Goal: Task Accomplishment & Management: Use online tool/utility

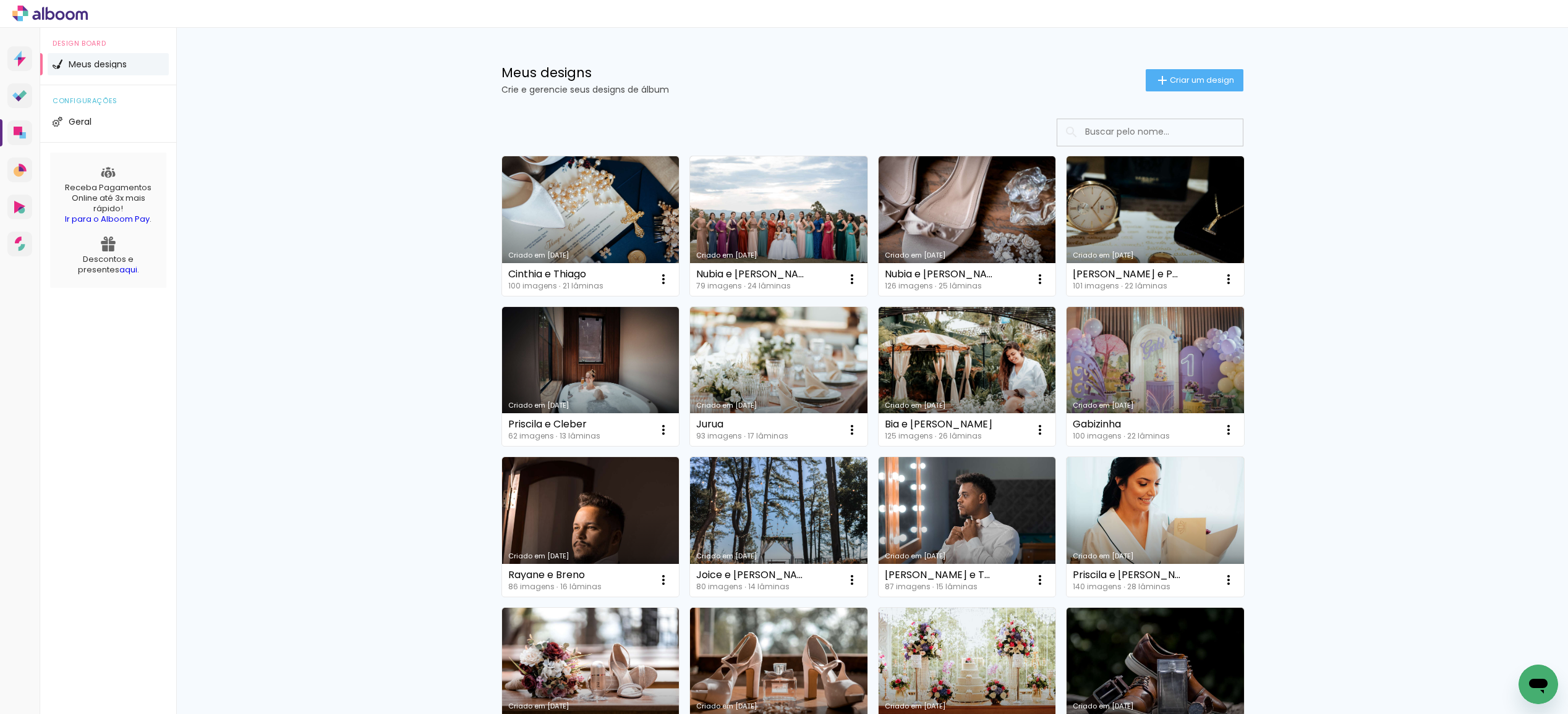
scroll to position [5, 0]
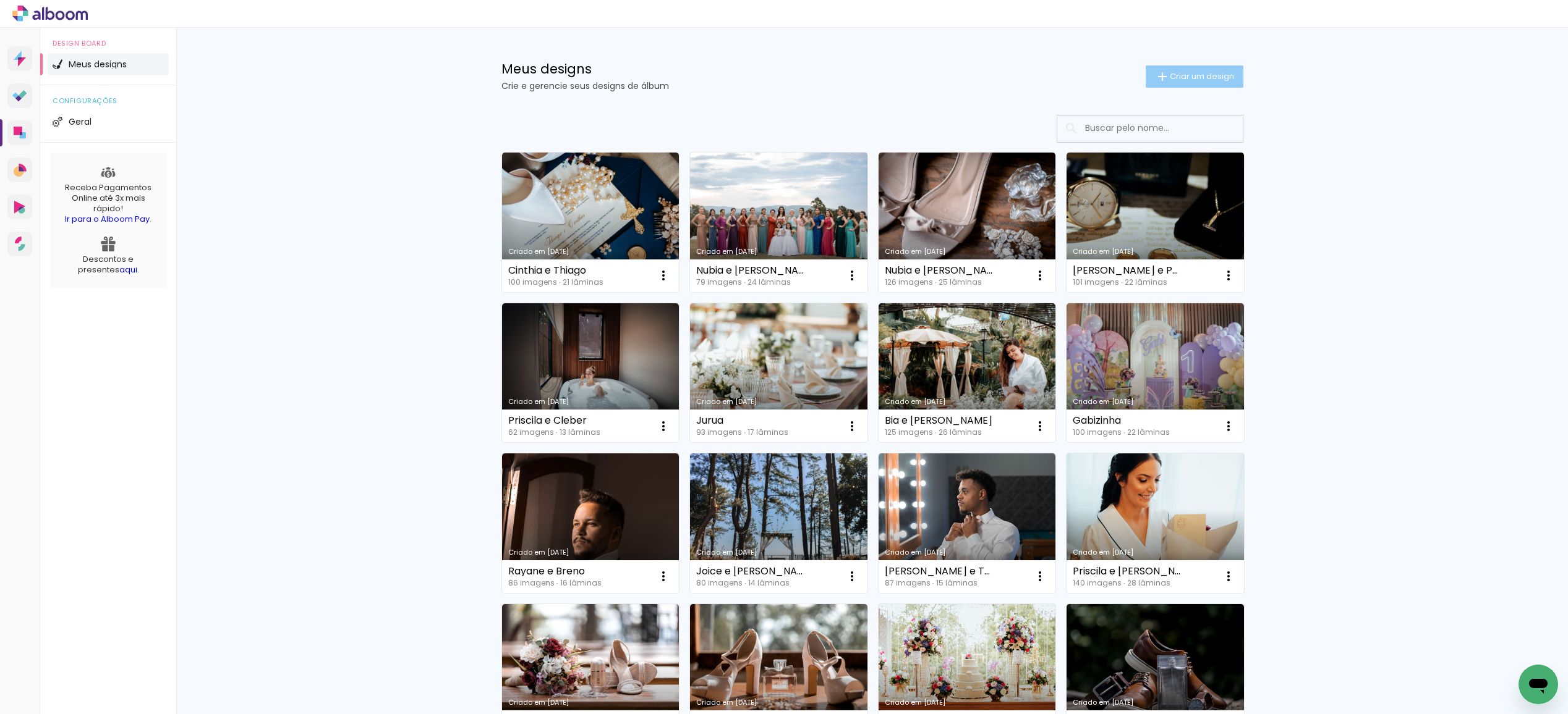
click at [1170, 80] on span "Criar um design" at bounding box center [1202, 76] width 64 height 8
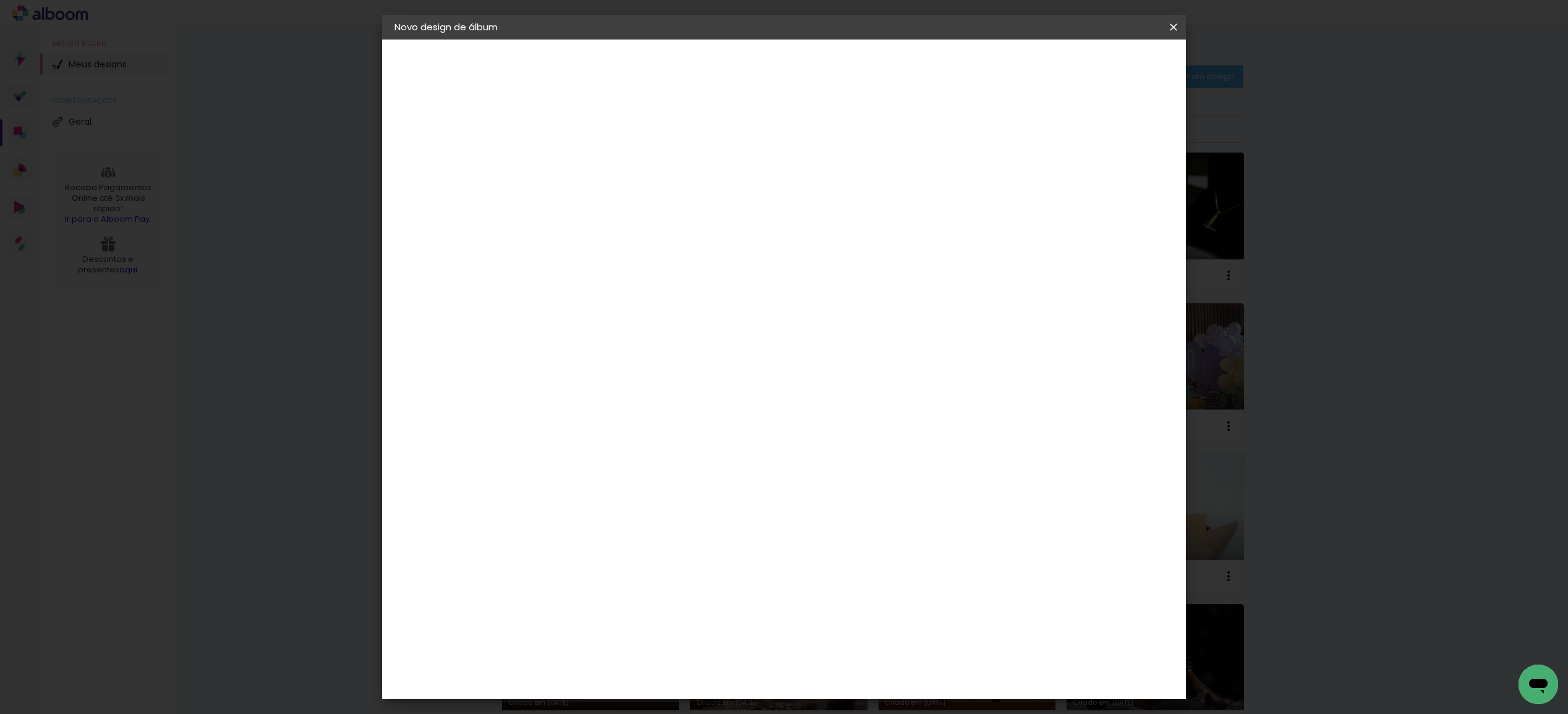
click at [601, 178] on paper-input-container "Título do álbum" at bounding box center [597, 167] width 9 height 31
paste input "[PERSON_NAME] e [PERSON_NAME]"
type input "[PERSON_NAME] e [PERSON_NAME]"
type paper-input "[PERSON_NAME] e [PERSON_NAME]"
click at [0, 0] on slot "Avançar" at bounding box center [0, 0] width 0 height 0
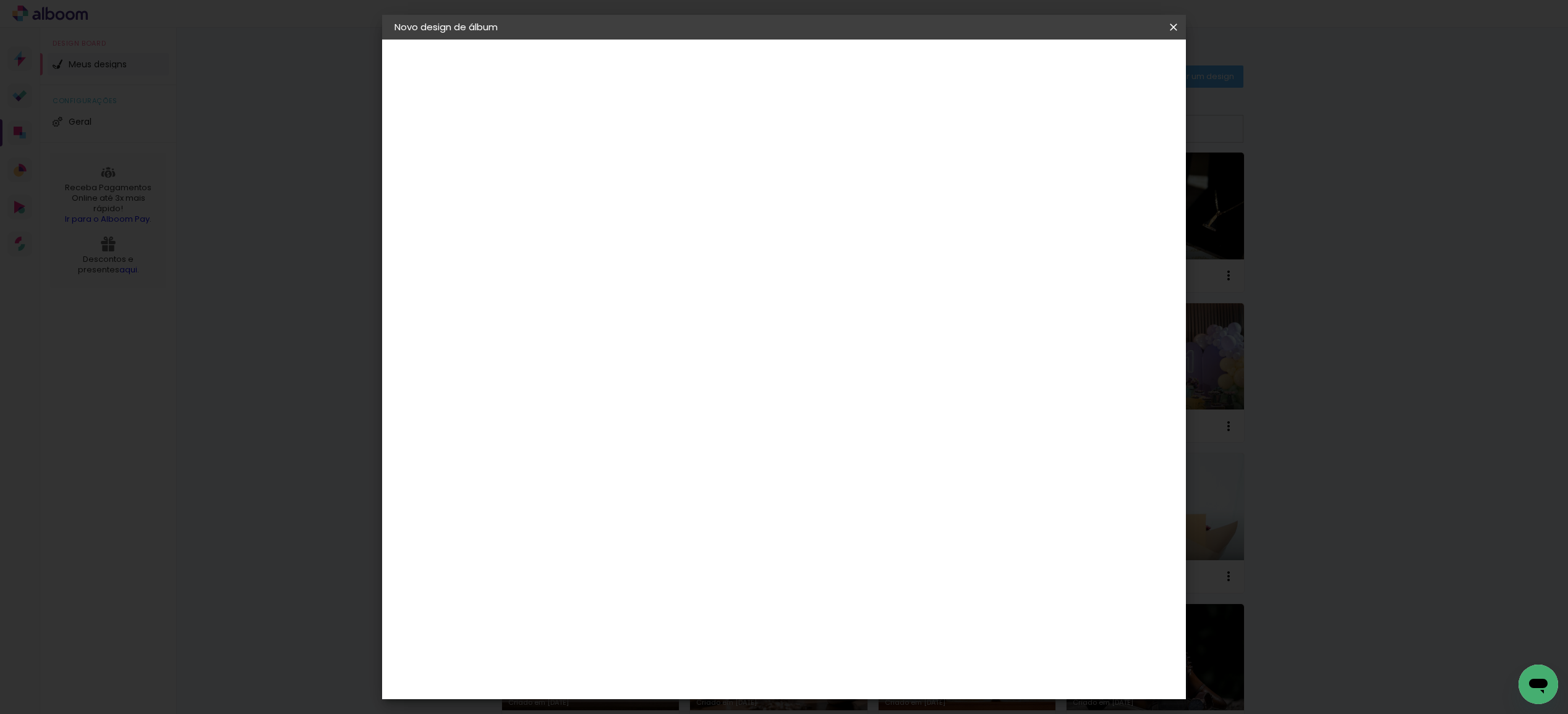
click at [828, 183] on paper-item "Tamanho Livre" at bounding box center [769, 187] width 118 height 28
click at [0, 0] on slot "Avançar" at bounding box center [0, 0] width 0 height 0
click at [581, 354] on div "cm" at bounding box center [581, 353] width 15 height 19
drag, startPoint x: 562, startPoint y: 353, endPoint x: 574, endPoint y: 353, distance: 12.0
click at [574, 353] on div "30" at bounding box center [565, 353] width 47 height 19
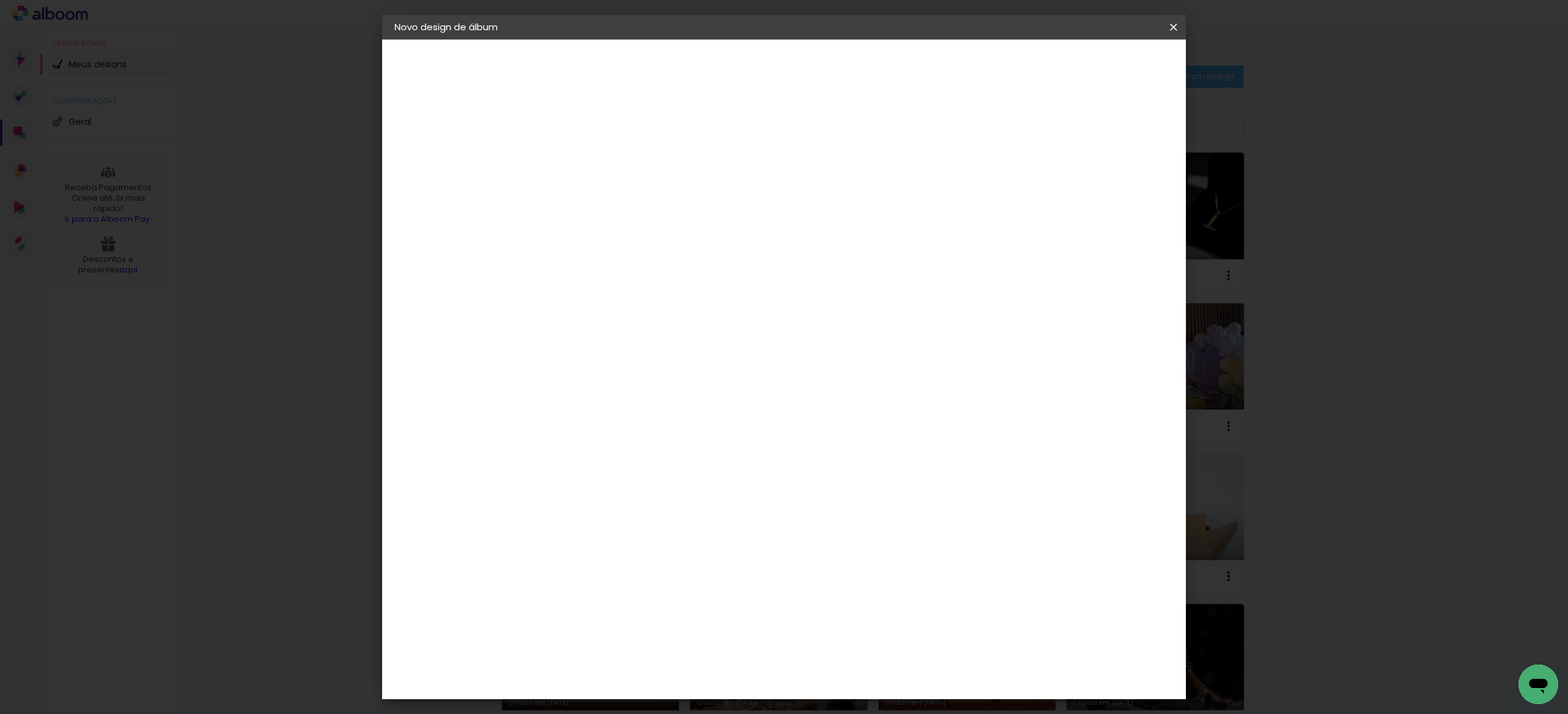
type input "3"
type input "25"
type paper-input "25"
click at [1105, 62] on span "Iniciar design" at bounding box center [1078, 65] width 57 height 9
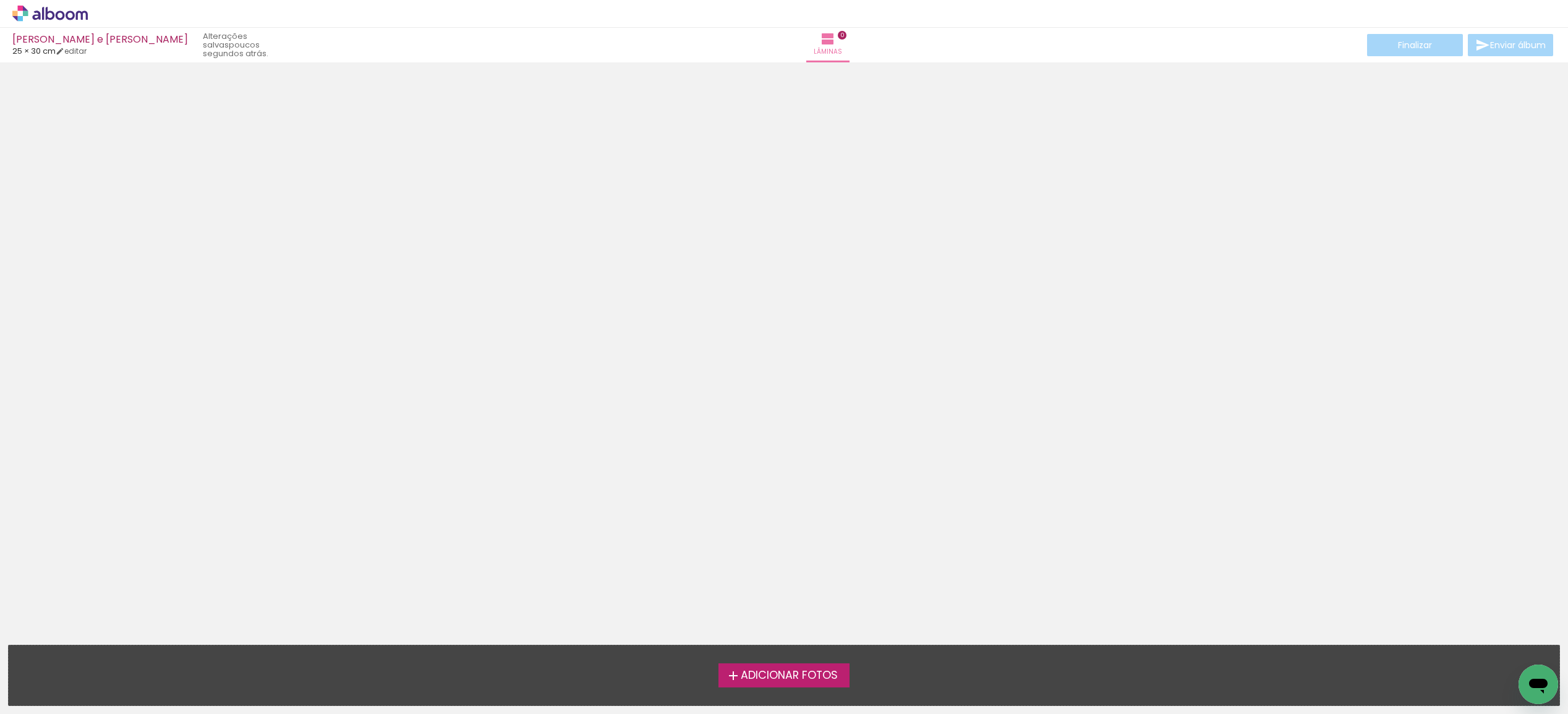
click at [791, 678] on span "Adicionar Fotos" at bounding box center [789, 675] width 97 height 11
click at [0, 0] on input "file" at bounding box center [0, 0] width 0 height 0
click at [754, 672] on span "Adicionar Fotos" at bounding box center [789, 675] width 97 height 11
click at [0, 0] on input "file" at bounding box center [0, 0] width 0 height 0
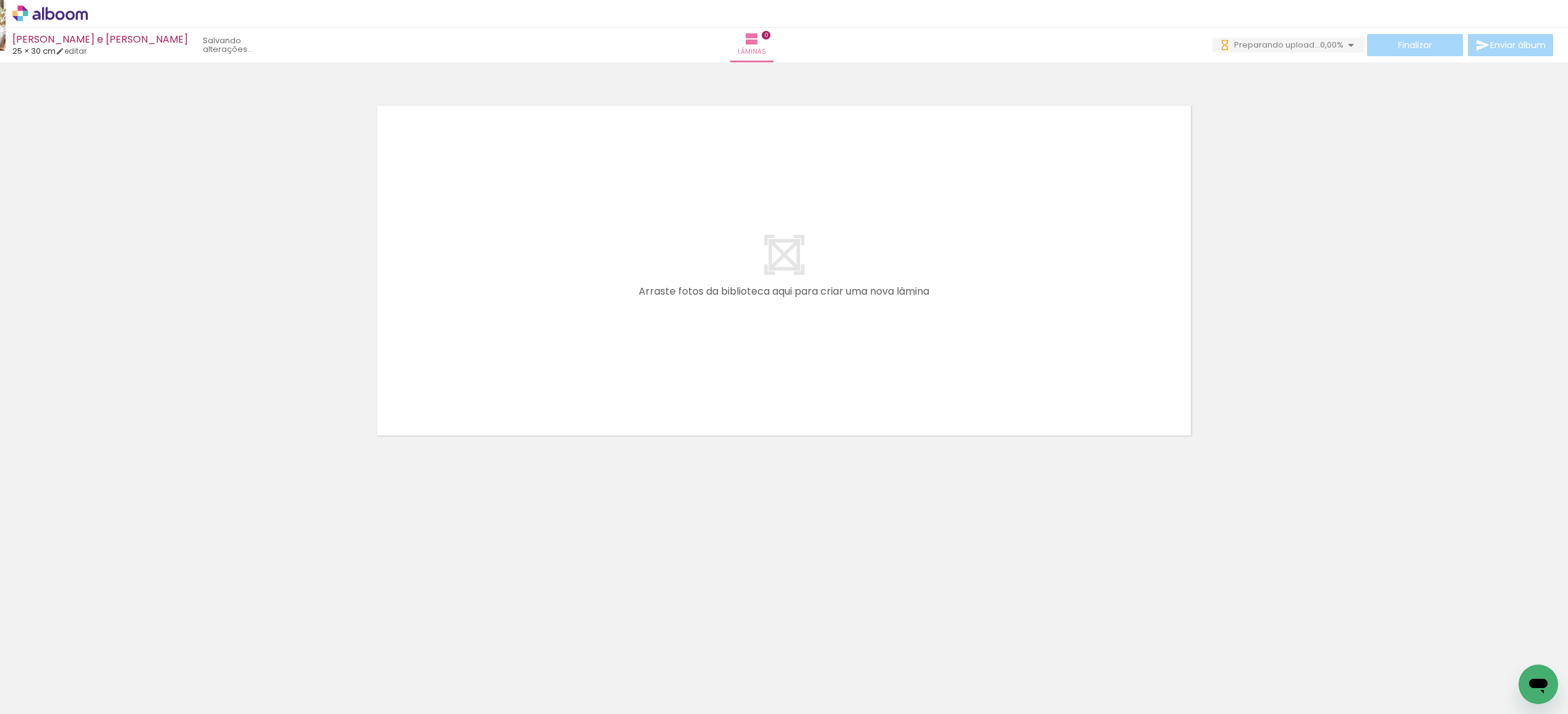
drag, startPoint x: 188, startPoint y: 683, endPoint x: 5, endPoint y: 32, distance: 676.2
click at [5, 32] on quentale-workspace at bounding box center [784, 357] width 1568 height 714
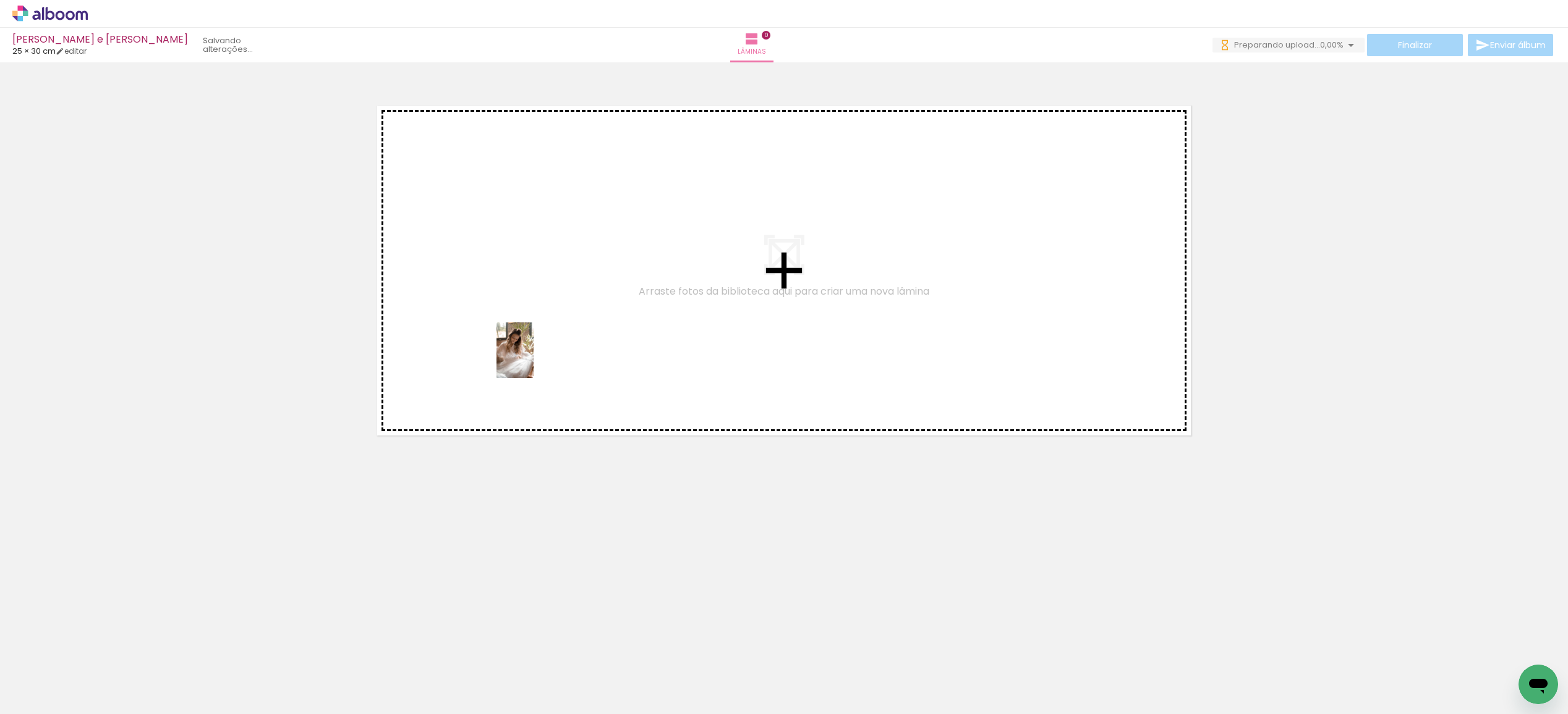
drag, startPoint x: 191, startPoint y: 684, endPoint x: 545, endPoint y: 346, distance: 489.4
click at [545, 346] on quentale-workspace at bounding box center [784, 357] width 1568 height 714
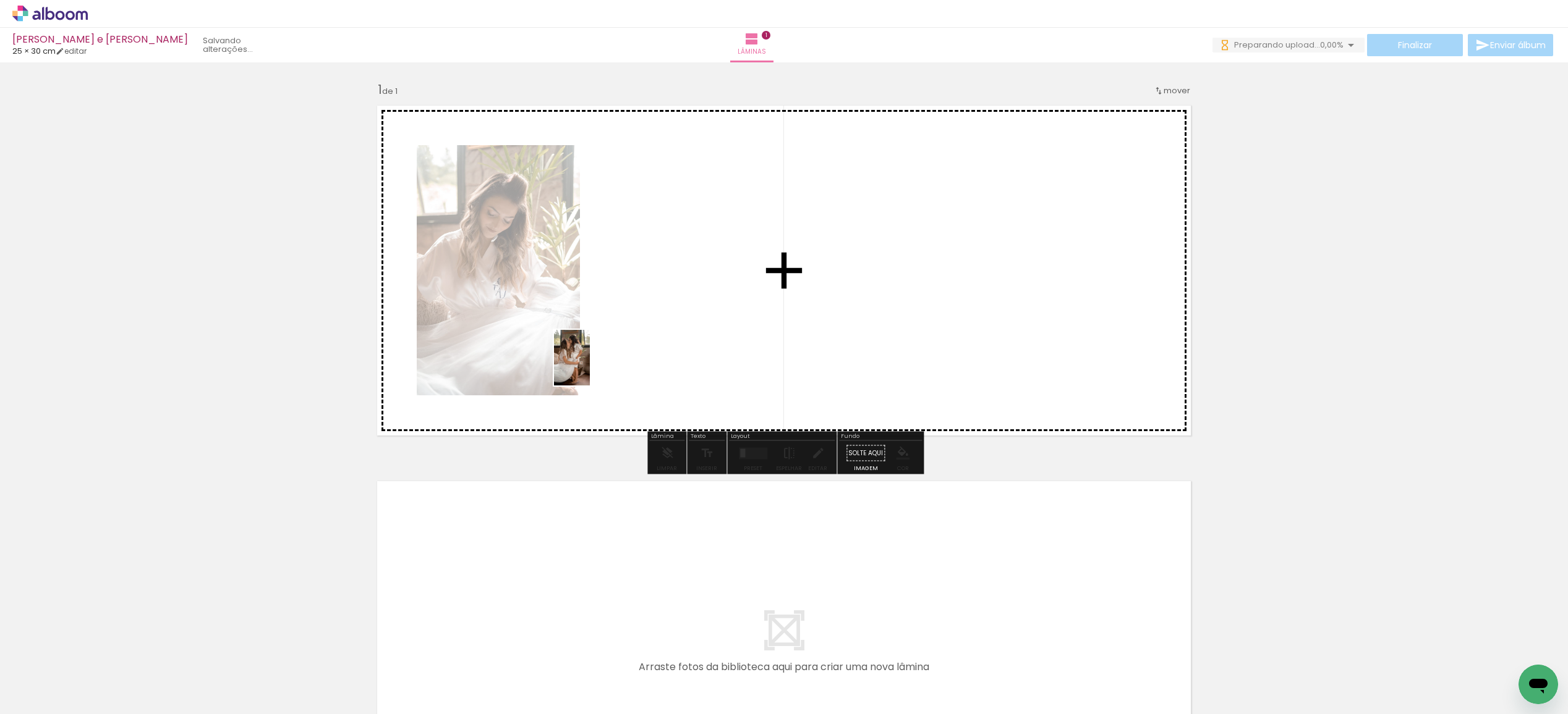
click at [591, 367] on quentale-workspace at bounding box center [784, 357] width 1568 height 714
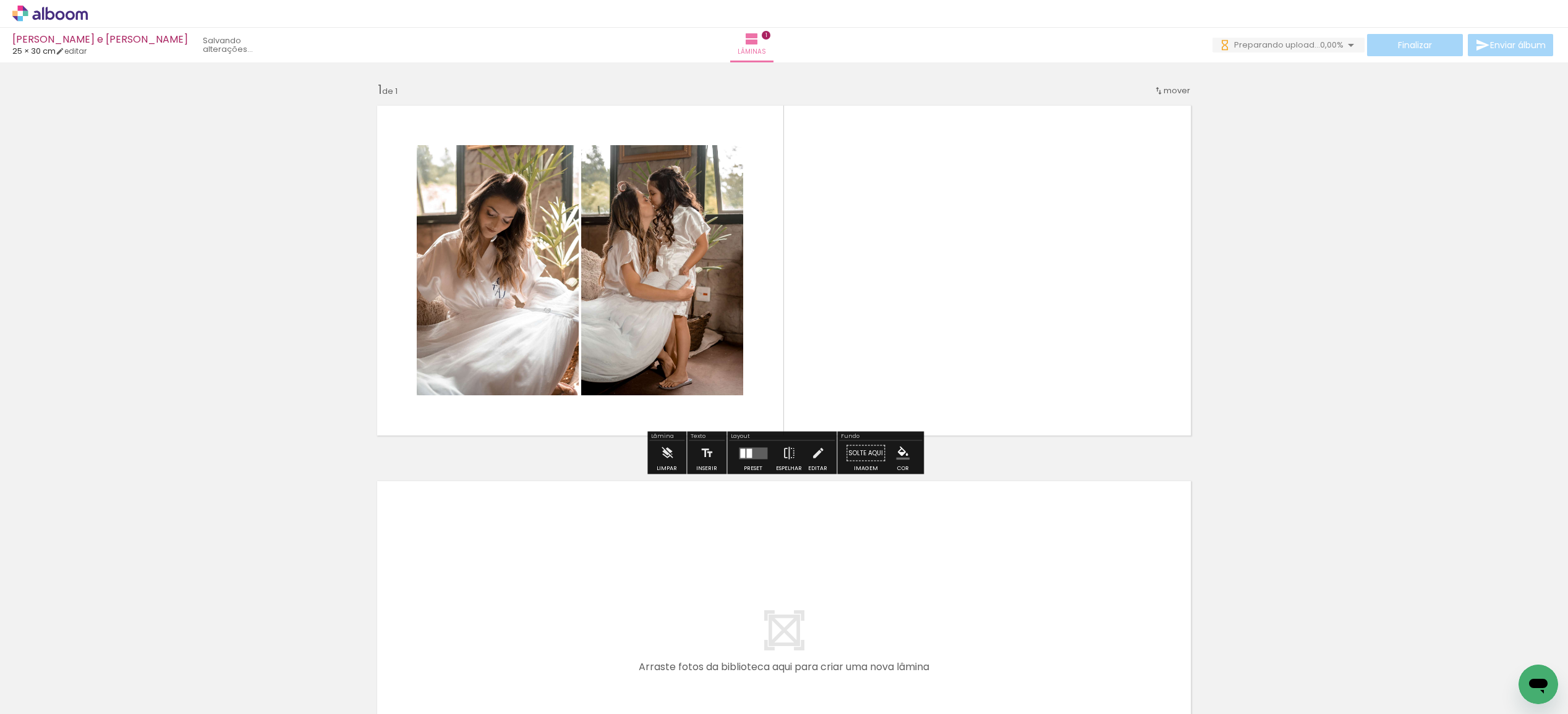
click at [381, 600] on quentale-workspace at bounding box center [784, 357] width 1568 height 714
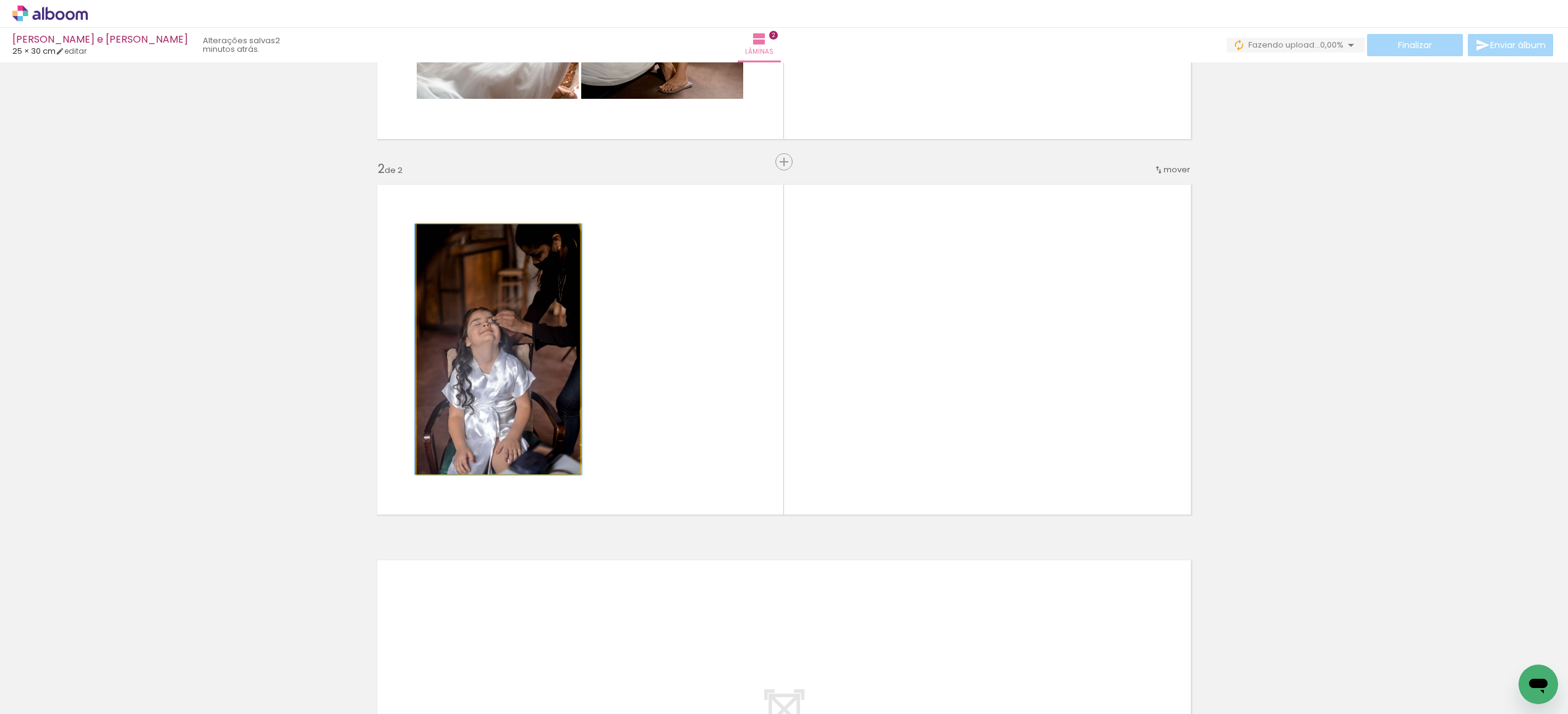
click at [496, 422] on quentale-photo at bounding box center [498, 350] width 163 height 250
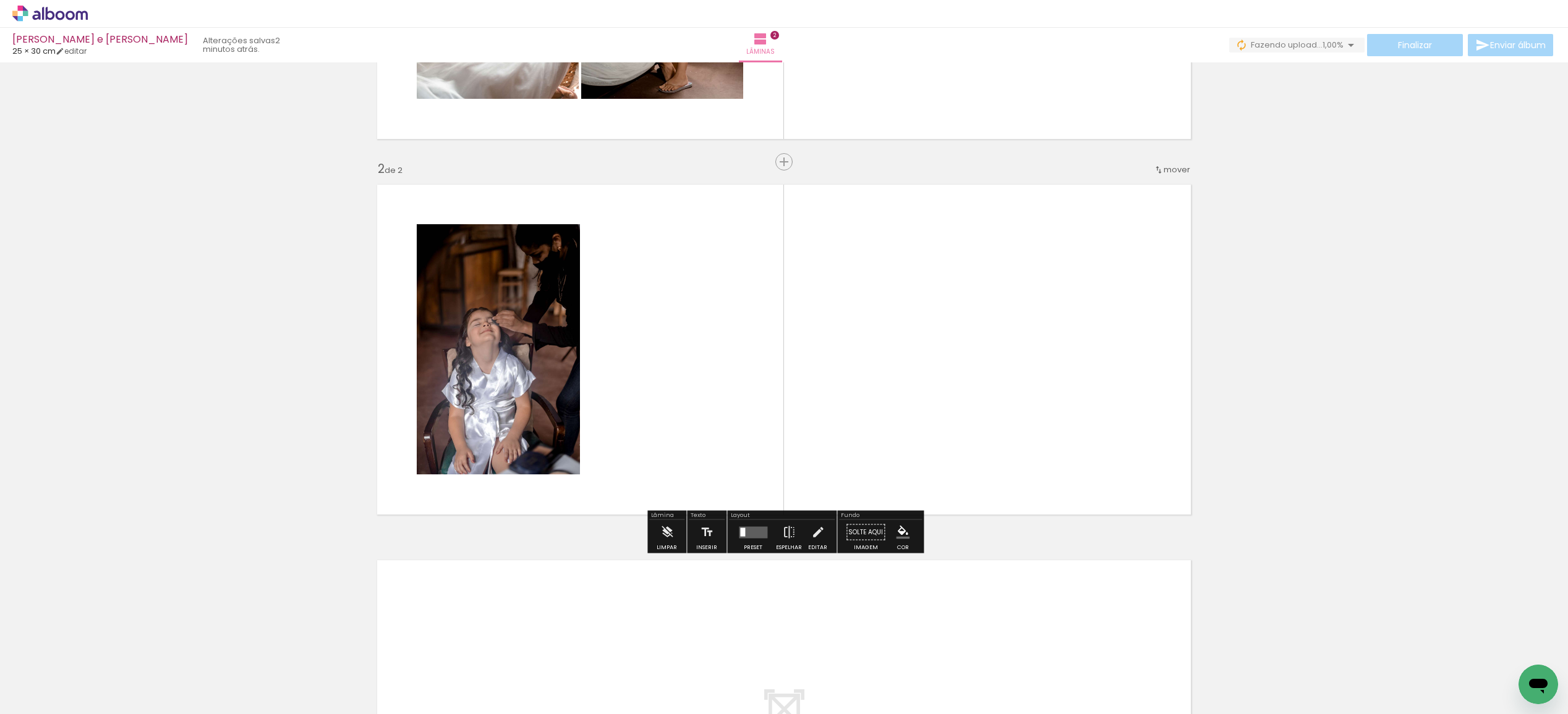
click at [453, 402] on quentale-photo at bounding box center [498, 350] width 163 height 250
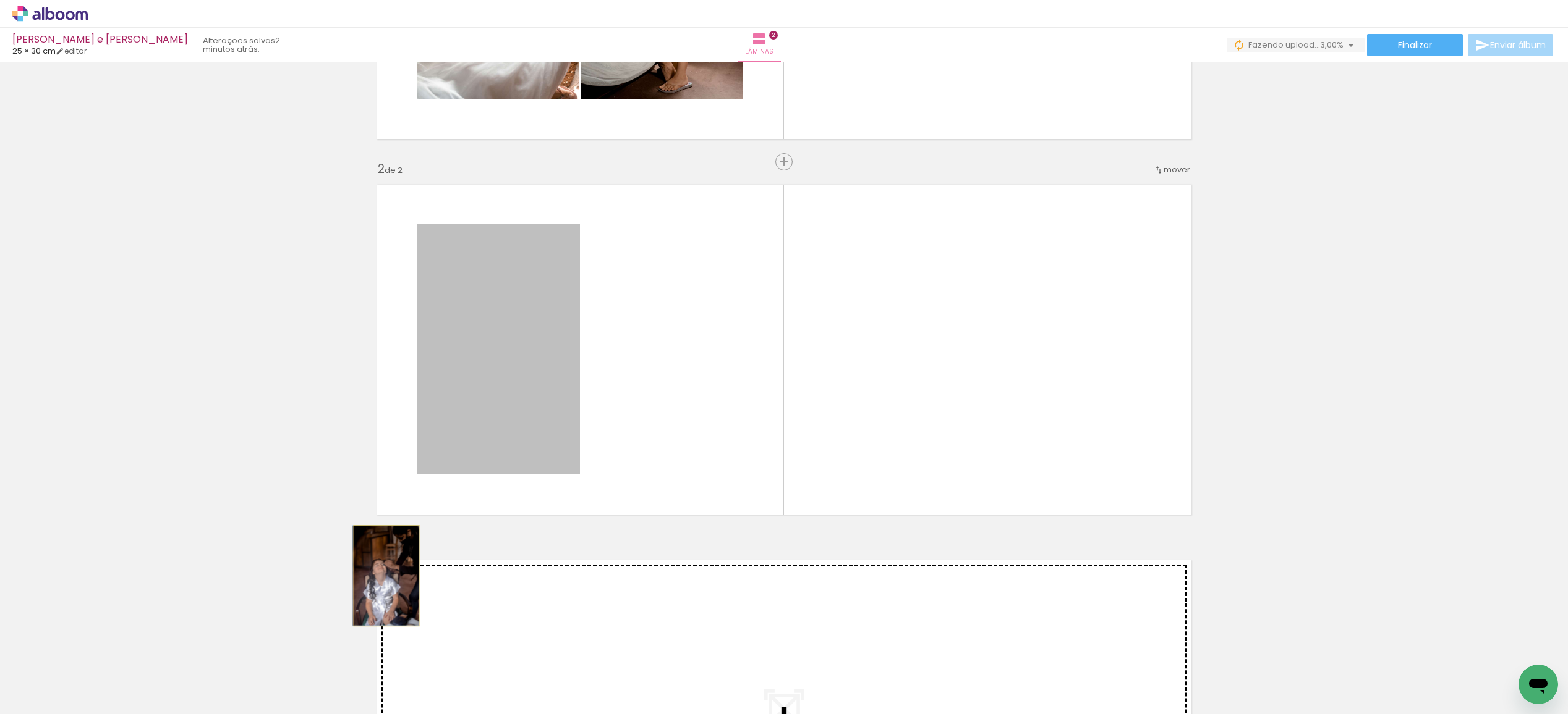
drag, startPoint x: 465, startPoint y: 396, endPoint x: 316, endPoint y: 709, distance: 346.7
click at [313, 713] on html "link( href="../../bower_components/polymer/polymer.html" rel="import" ) picture…" at bounding box center [784, 357] width 1568 height 714
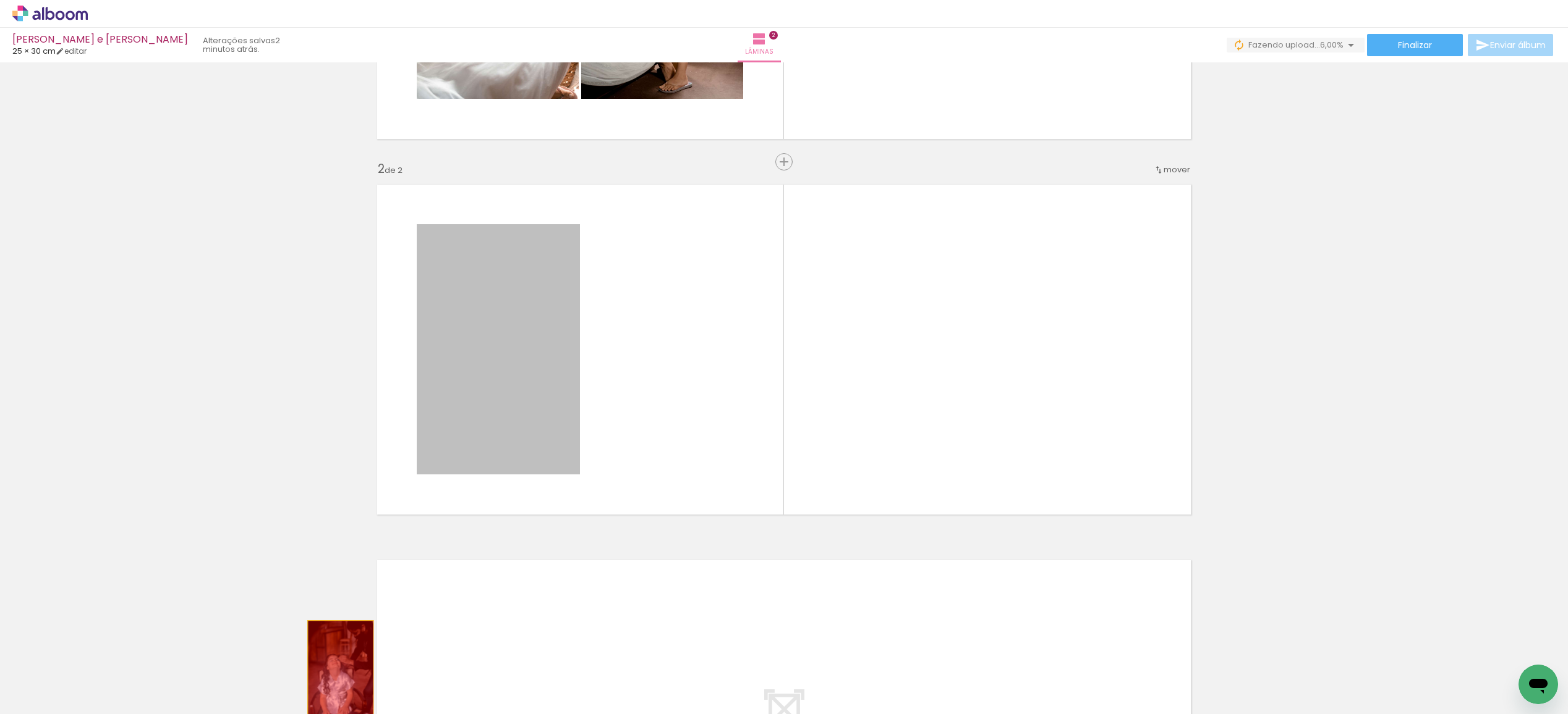
drag, startPoint x: 522, startPoint y: 358, endPoint x: 337, endPoint y: 671, distance: 363.6
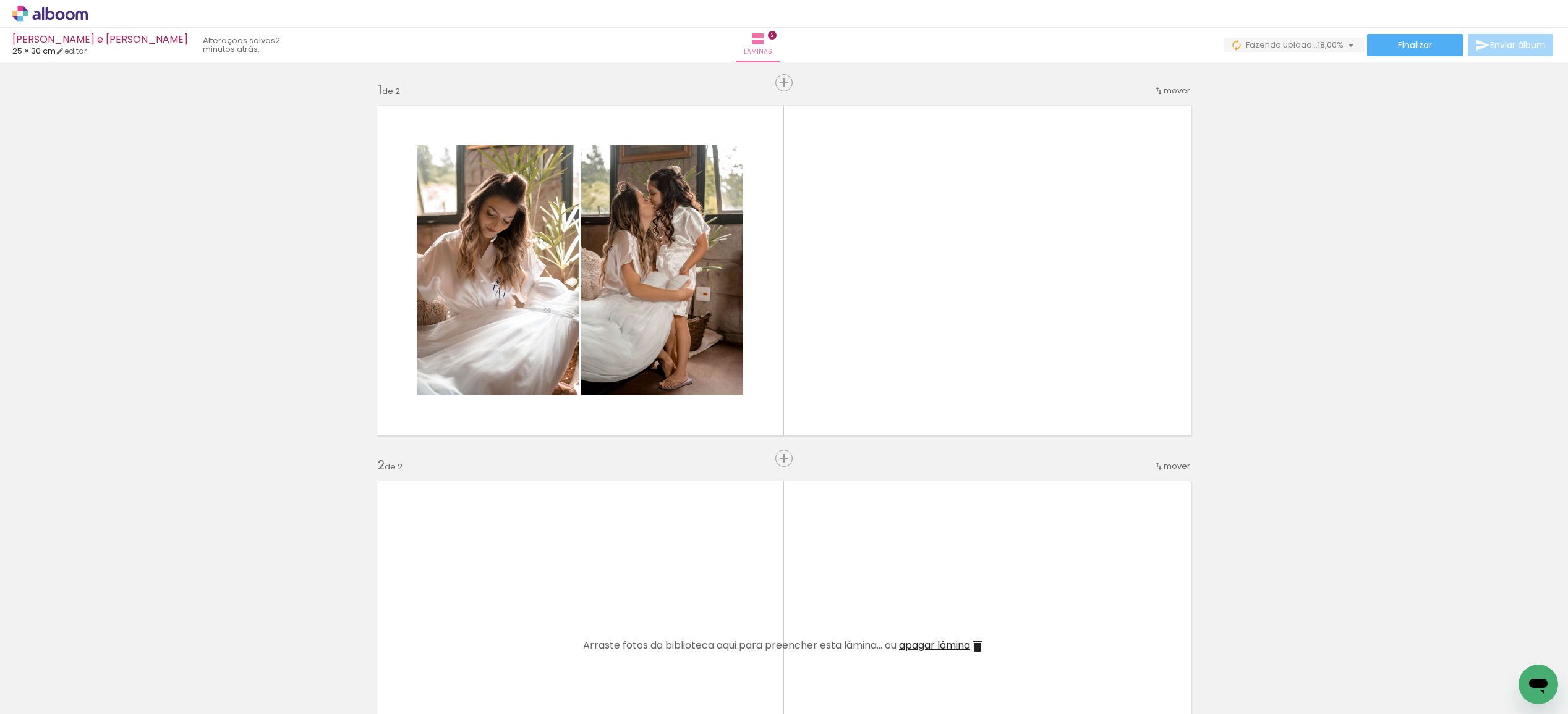
click at [43, 697] on span "Adicionar Fotos" at bounding box center [44, 698] width 37 height 13
click at [0, 0] on input "file" at bounding box center [0, 0] width 0 height 0
click at [33, 695] on span "Adicionar Fotos" at bounding box center [44, 698] width 37 height 13
click at [0, 0] on input "file" at bounding box center [0, 0] width 0 height 0
click at [57, 695] on span "Adicionar Fotos" at bounding box center [44, 698] width 37 height 13
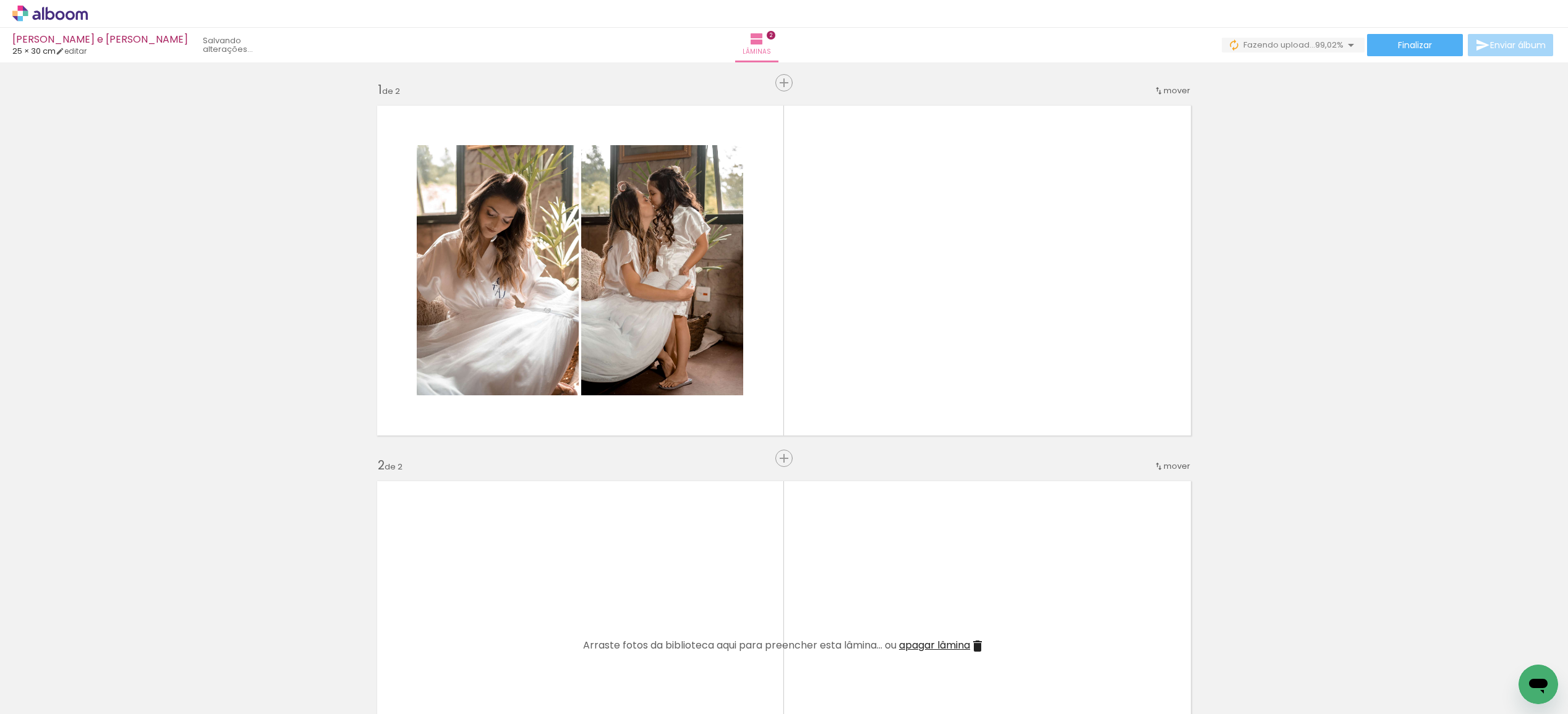
click at [0, 0] on input "file" at bounding box center [0, 0] width 0 height 0
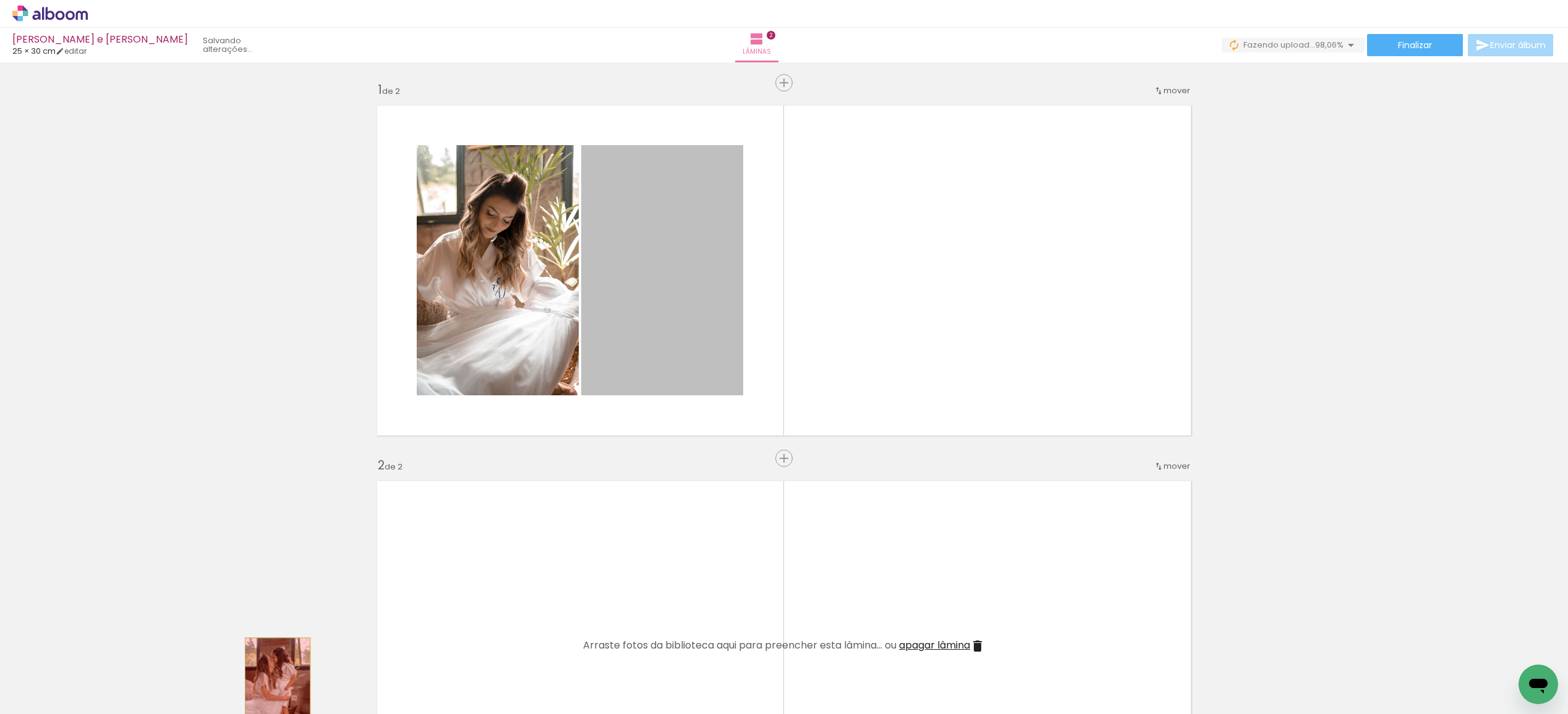
drag, startPoint x: 676, startPoint y: 298, endPoint x: 318, endPoint y: 625, distance: 484.9
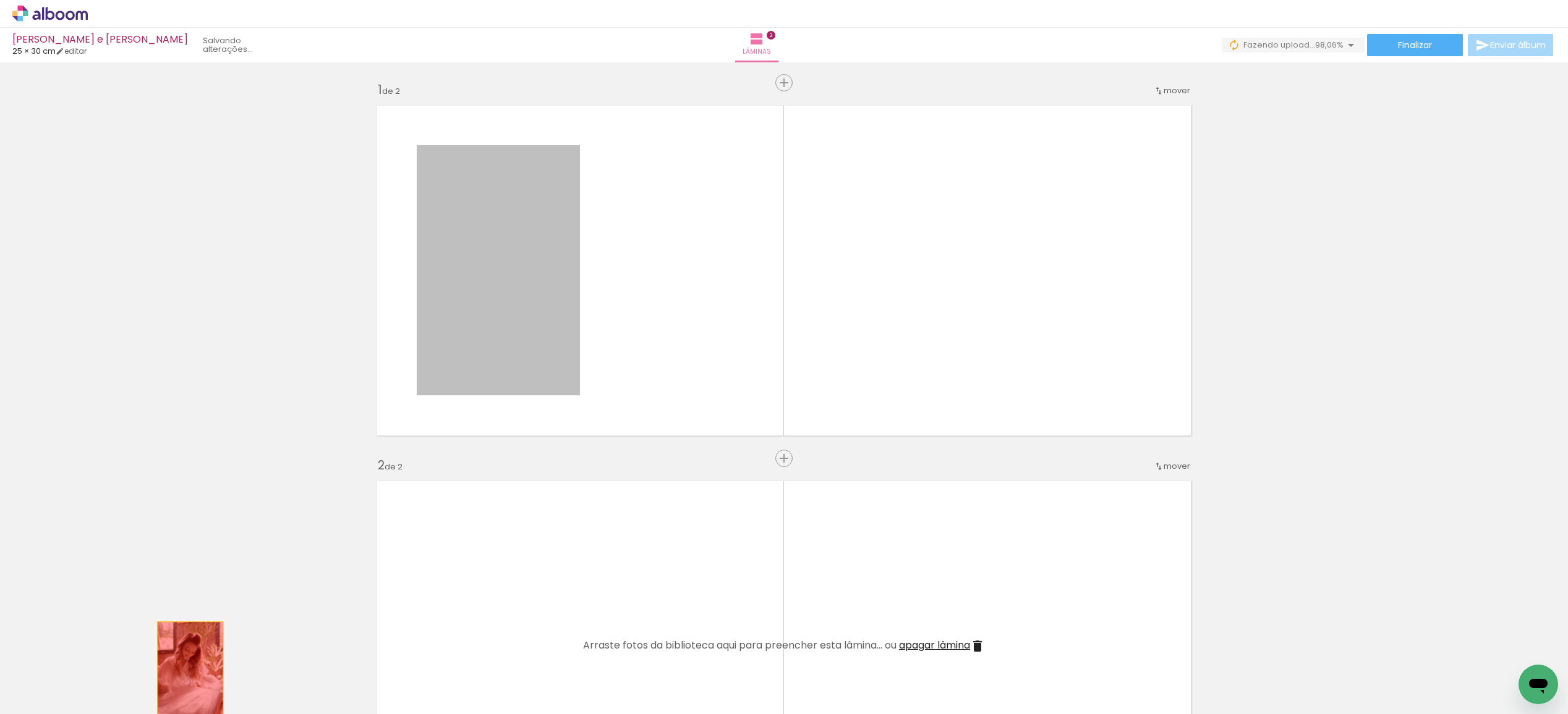
drag, startPoint x: 496, startPoint y: 323, endPoint x: 182, endPoint y: 683, distance: 477.7
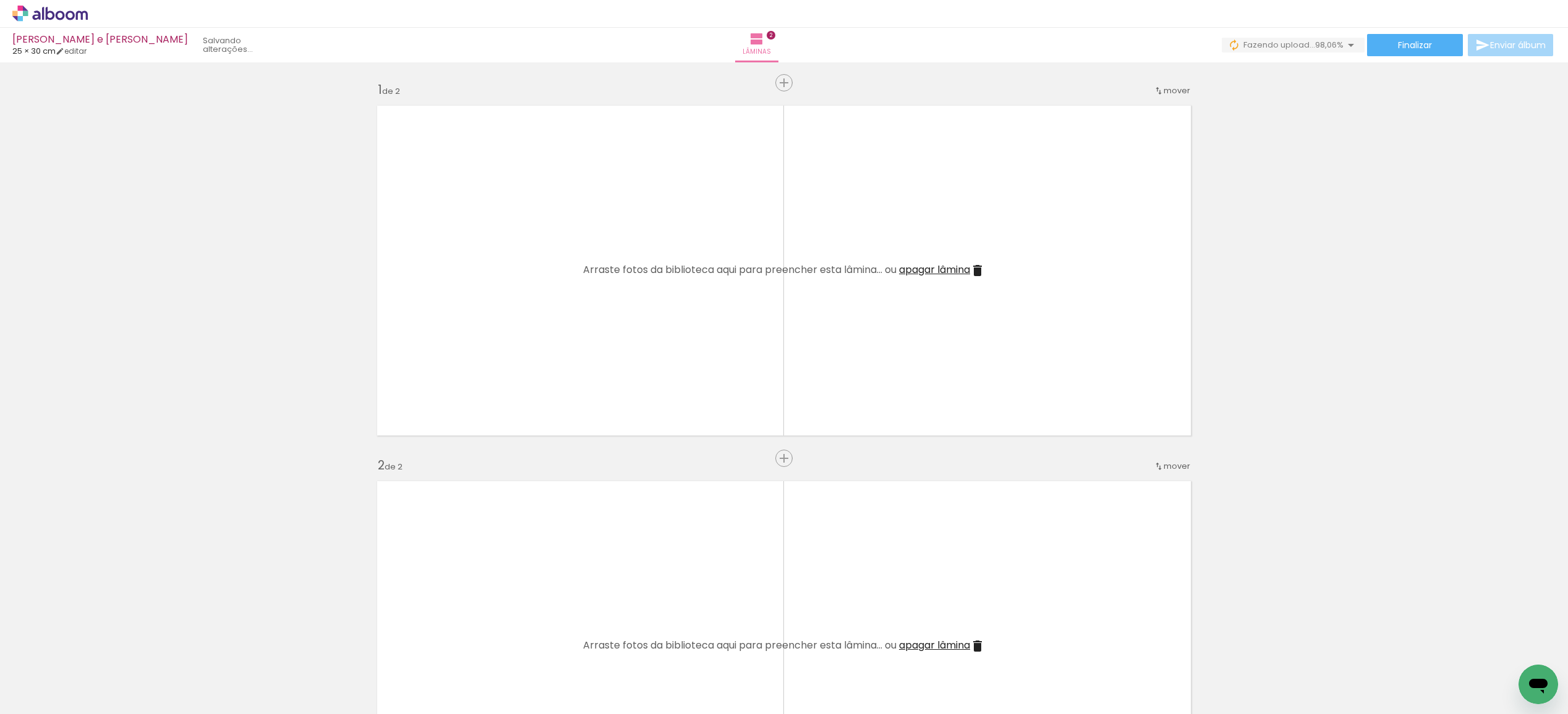
scroll to position [0, 5668]
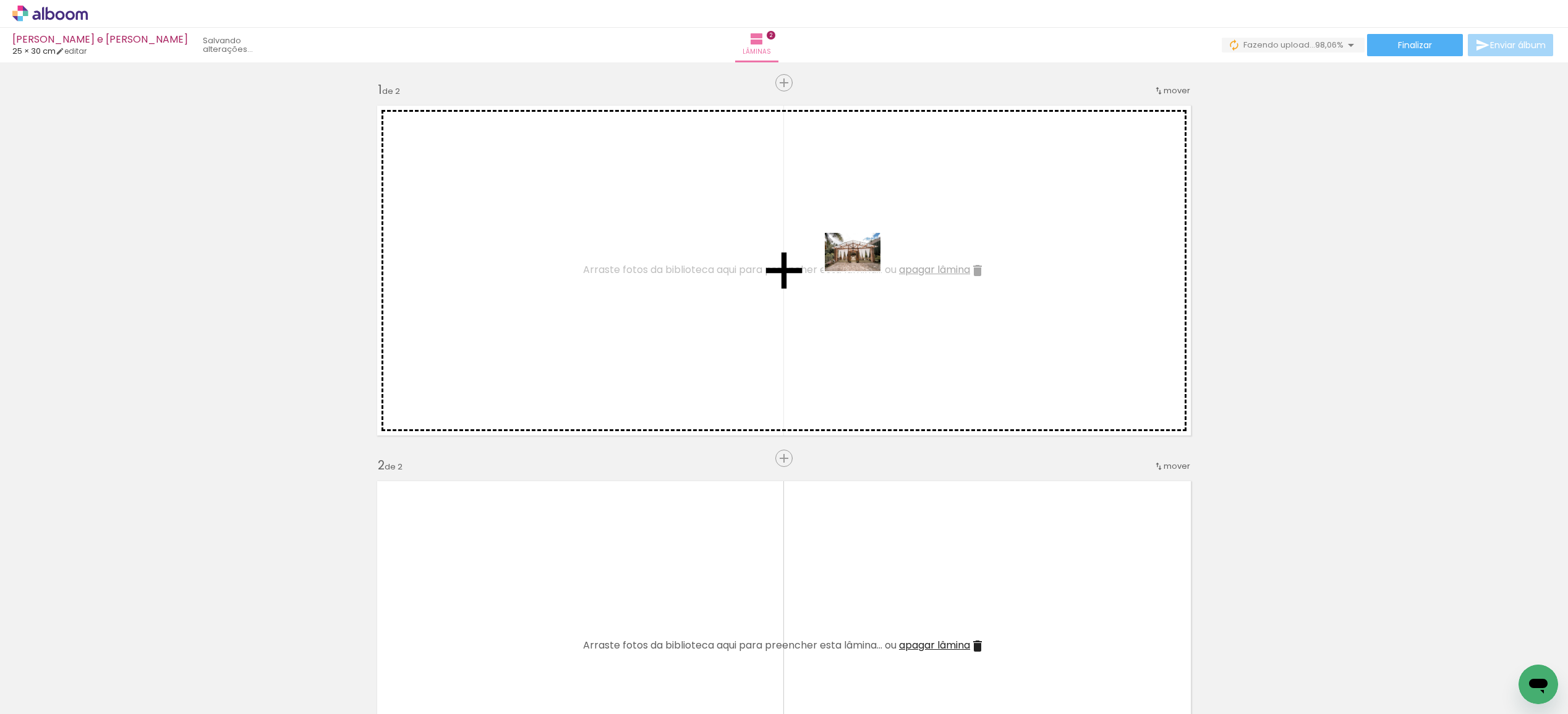
drag, startPoint x: 1386, startPoint y: 688, endPoint x: 926, endPoint y: 292, distance: 607.0
click at [861, 270] on quentale-workspace at bounding box center [784, 357] width 1568 height 714
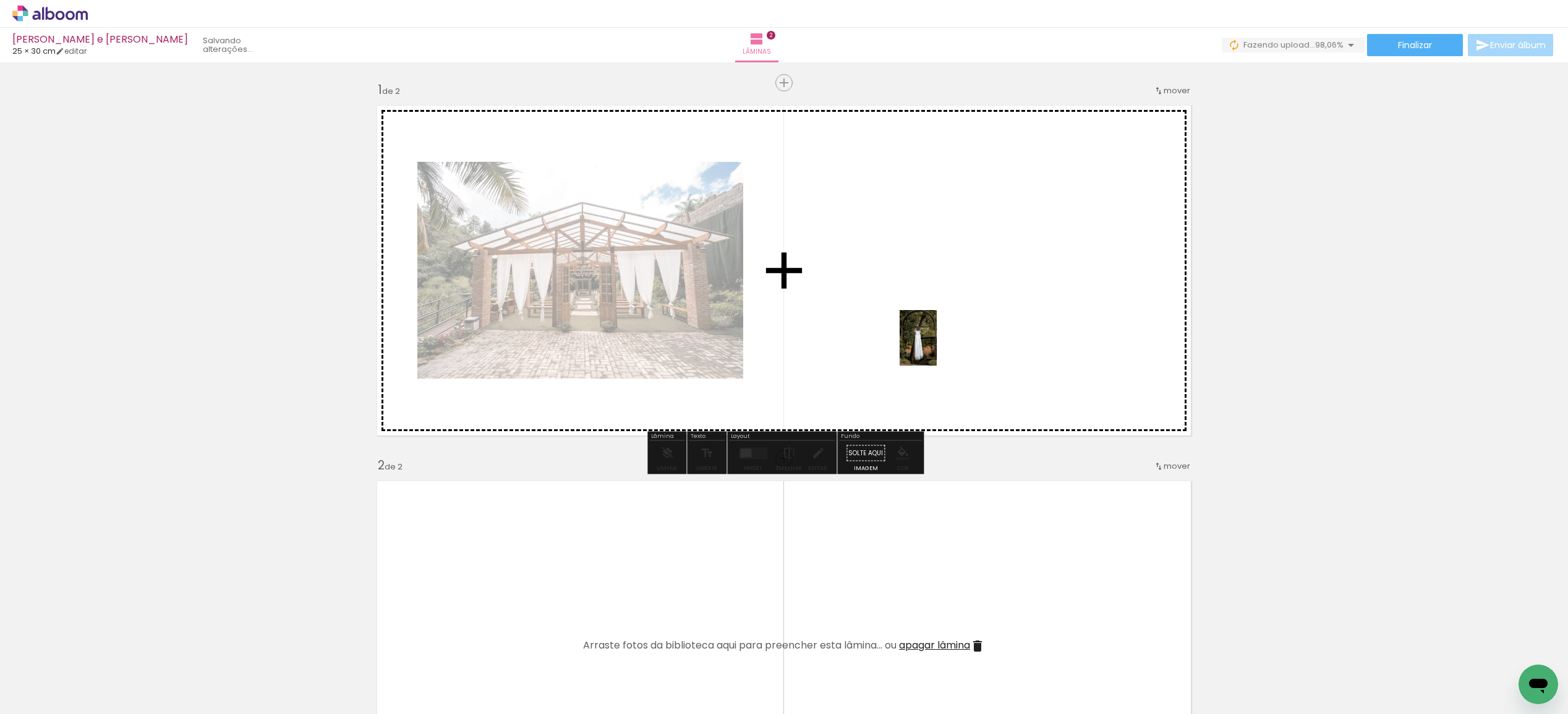
drag, startPoint x: 1433, startPoint y: 661, endPoint x: 935, endPoint y: 347, distance: 588.7
click at [935, 347] on quentale-workspace at bounding box center [784, 357] width 1568 height 714
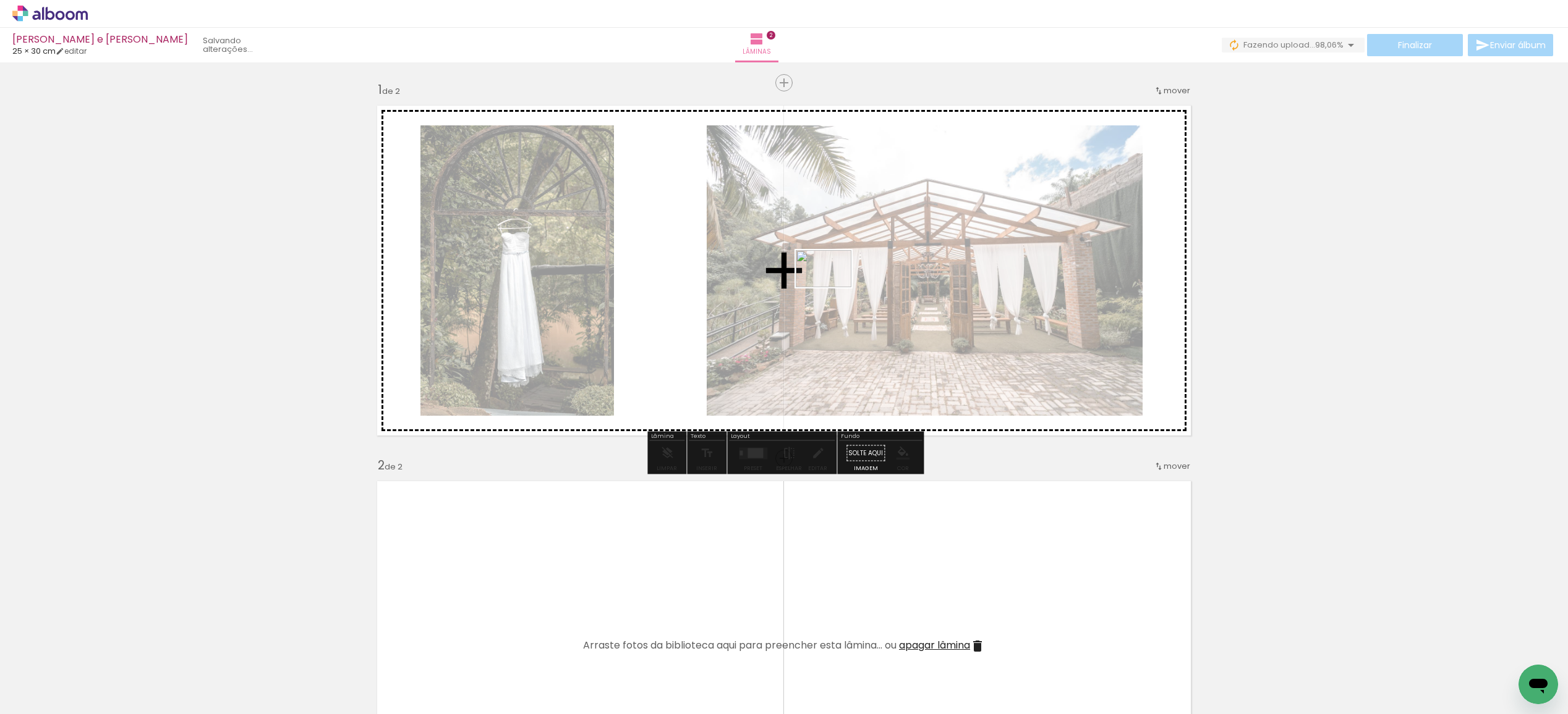
drag, startPoint x: 1488, startPoint y: 659, endPoint x: 831, endPoint y: 286, distance: 755.5
click at [833, 286] on quentale-workspace at bounding box center [784, 357] width 1568 height 714
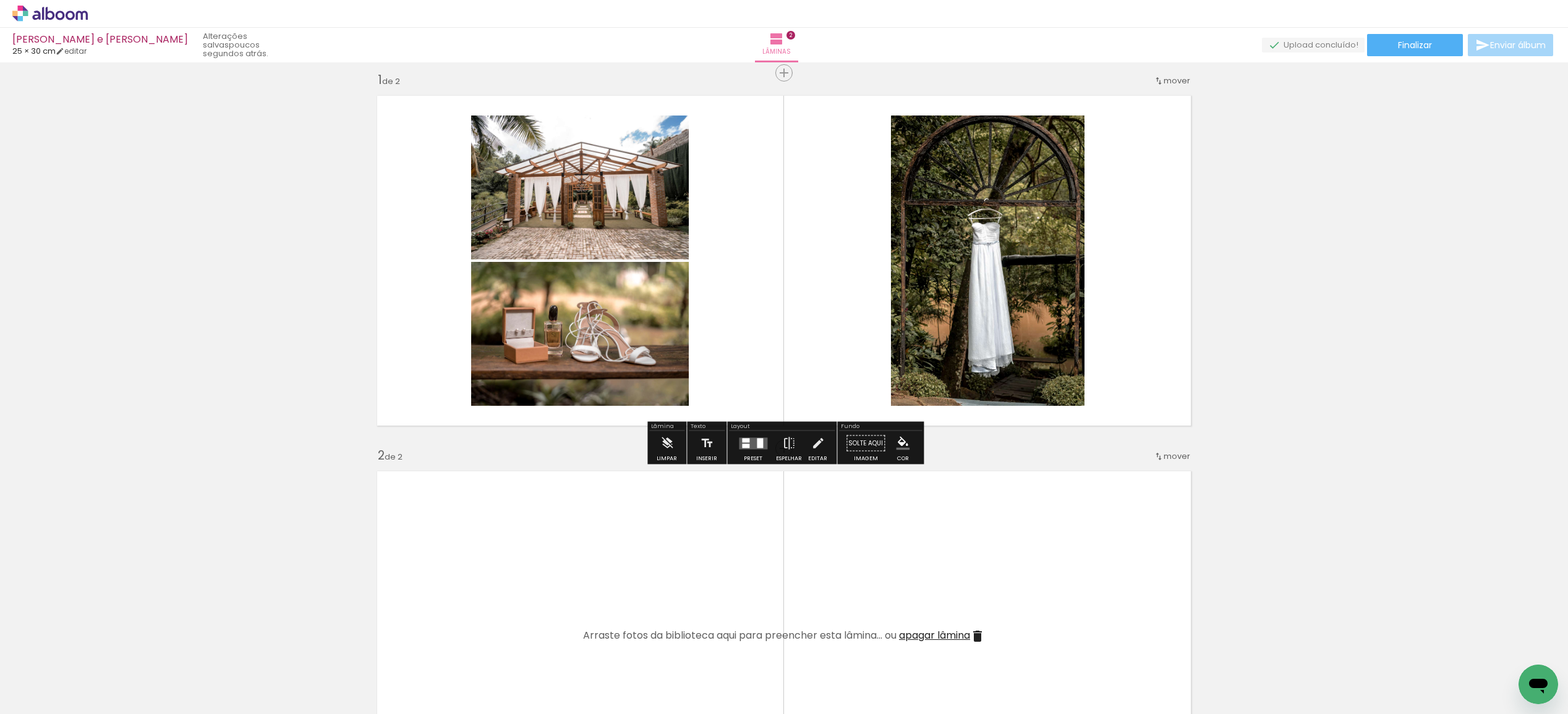
scroll to position [11, 0]
click at [751, 440] on quentale-layouter at bounding box center [753, 442] width 28 height 12
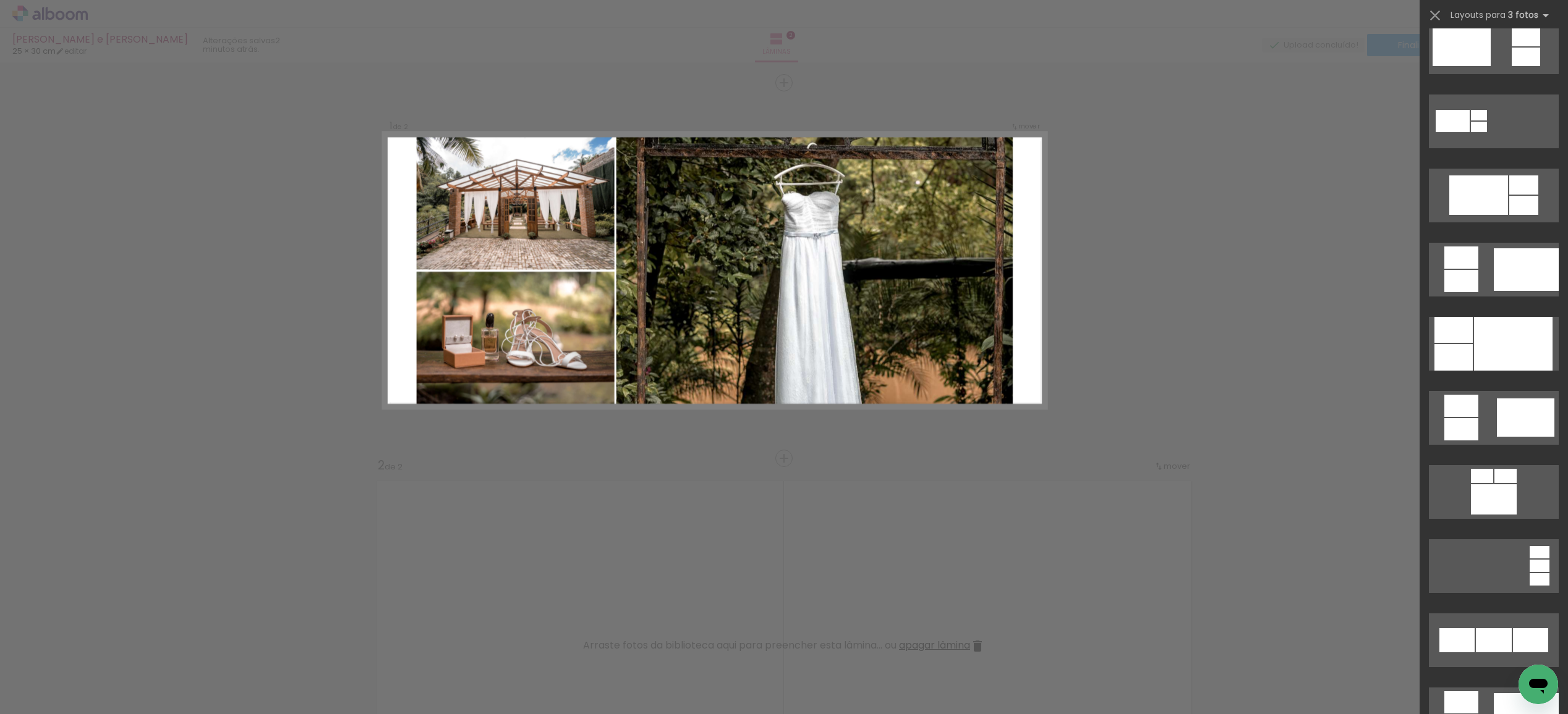
scroll to position [6394, 0]
click at [1520, 351] on div at bounding box center [1512, 343] width 78 height 54
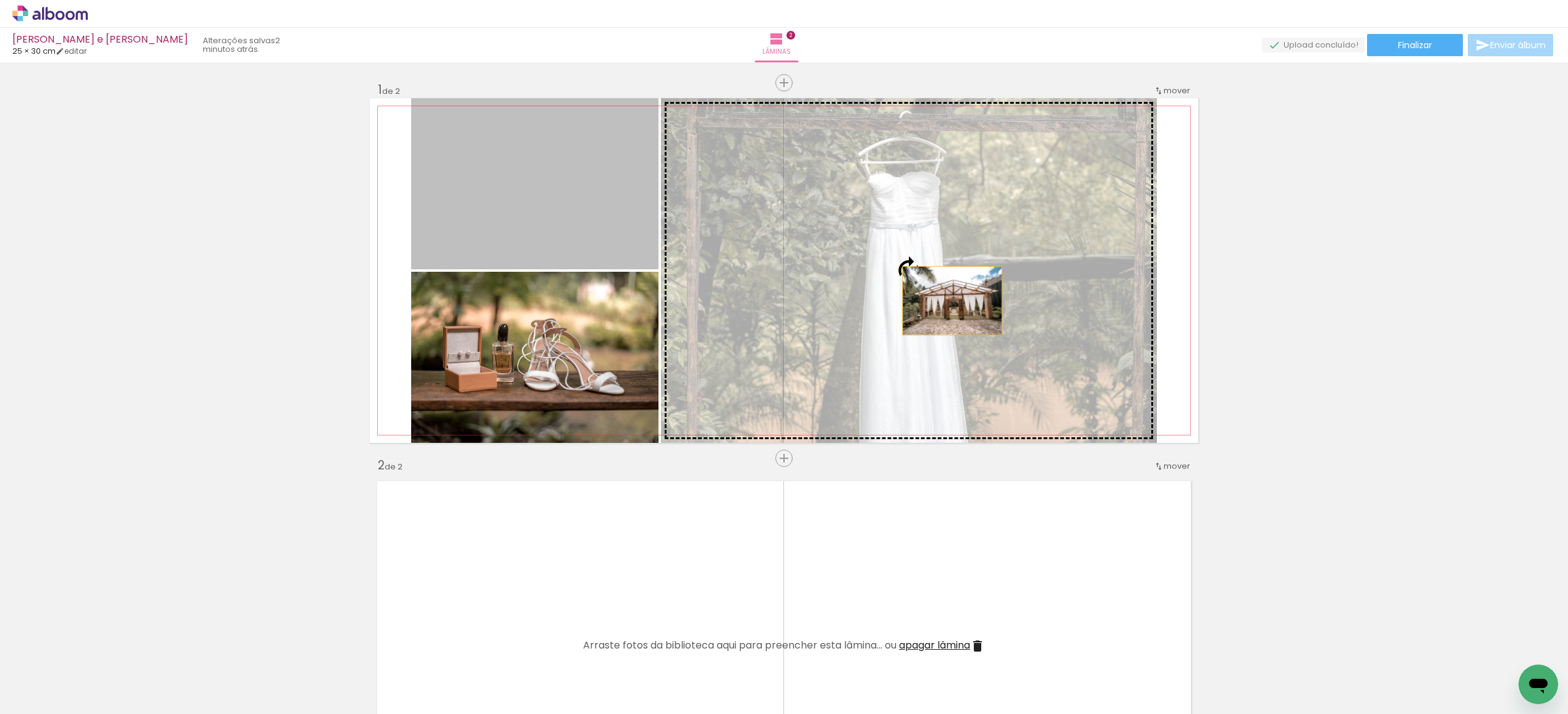
drag, startPoint x: 510, startPoint y: 214, endPoint x: 952, endPoint y: 301, distance: 450.5
click at [0, 0] on slot at bounding box center [0, 0] width 0 height 0
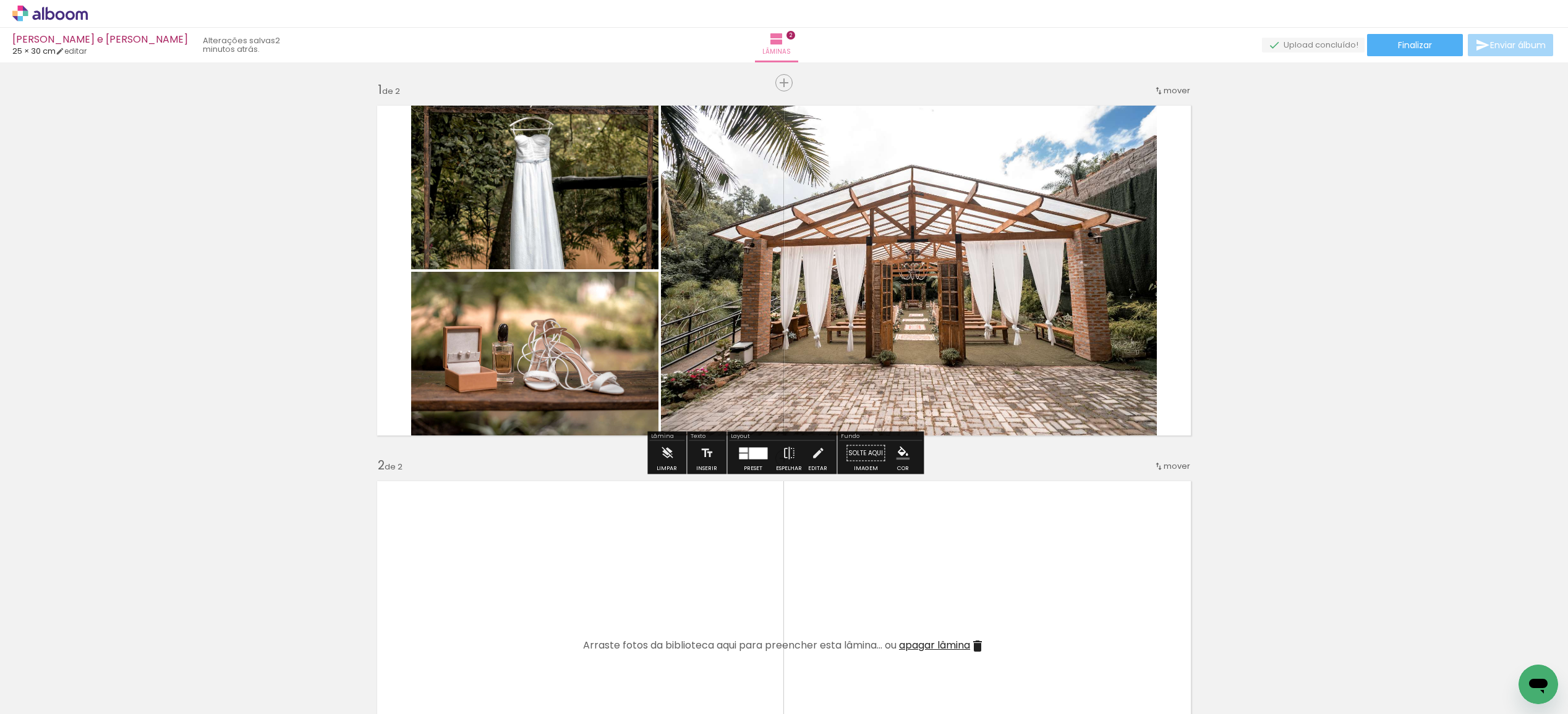
click at [1363, 348] on div "Inserir lâmina 1 de 2 Inserir lâmina 2 de 2" at bounding box center [784, 631] width 1568 height 1128
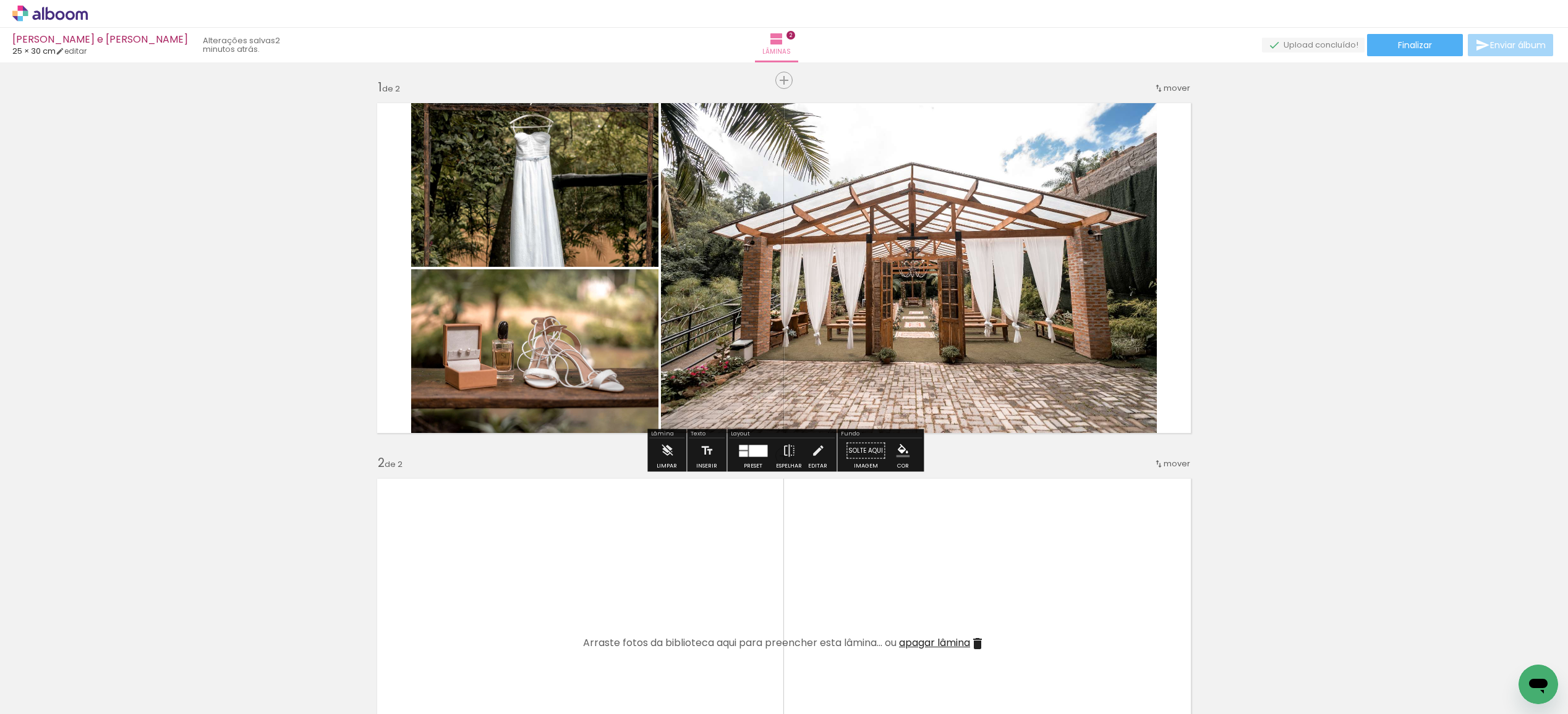
click at [746, 462] on div at bounding box center [752, 451] width 33 height 25
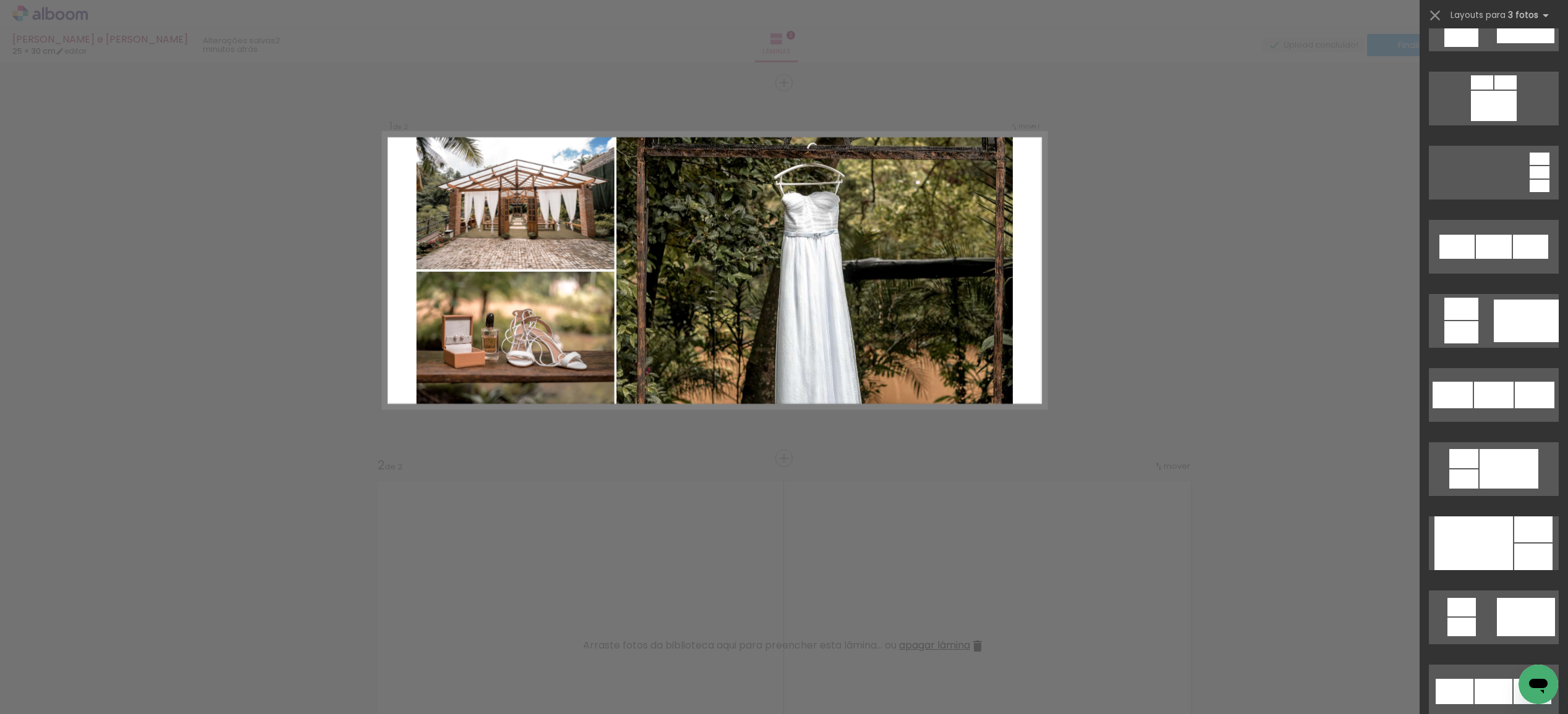
scroll to position [6798, 0]
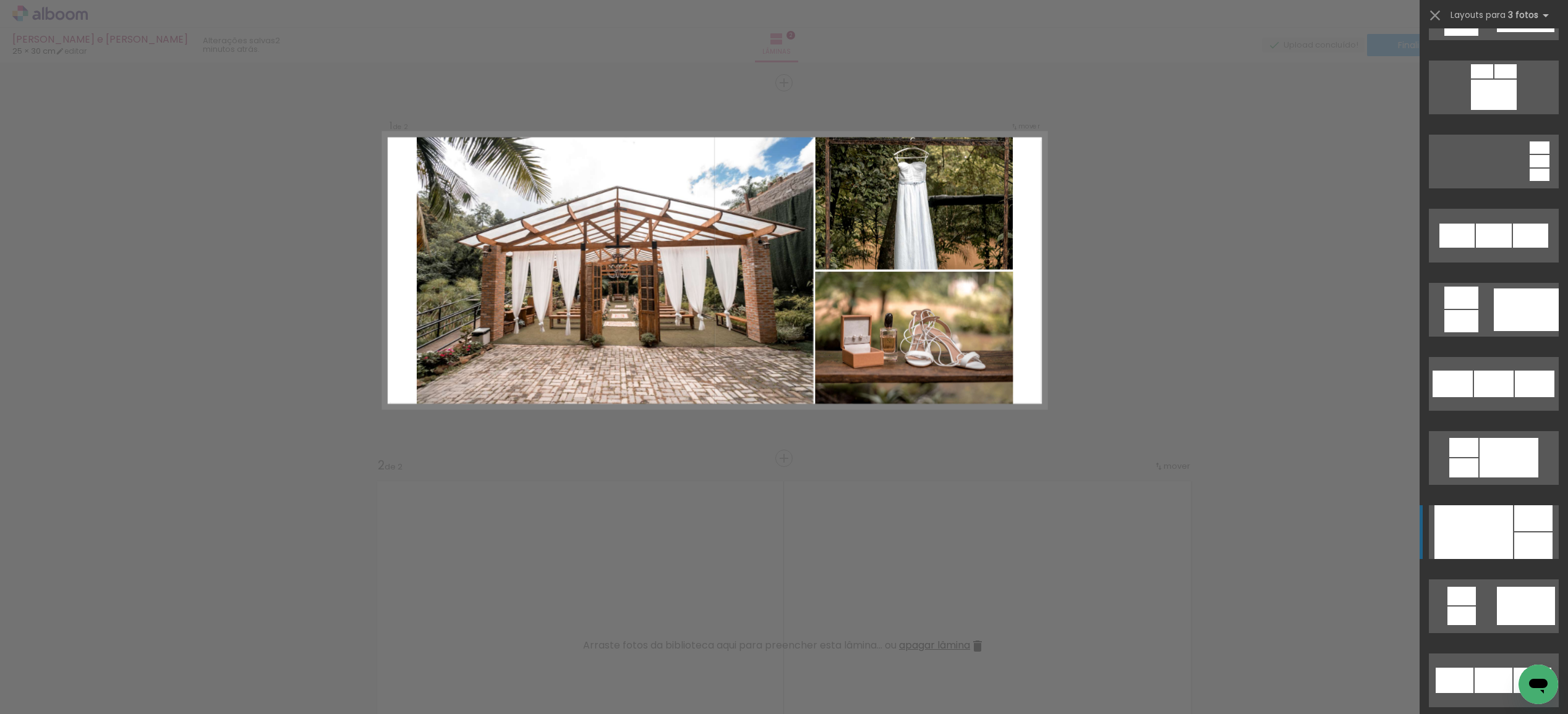
click at [1473, 544] on div at bounding box center [1473, 532] width 78 height 54
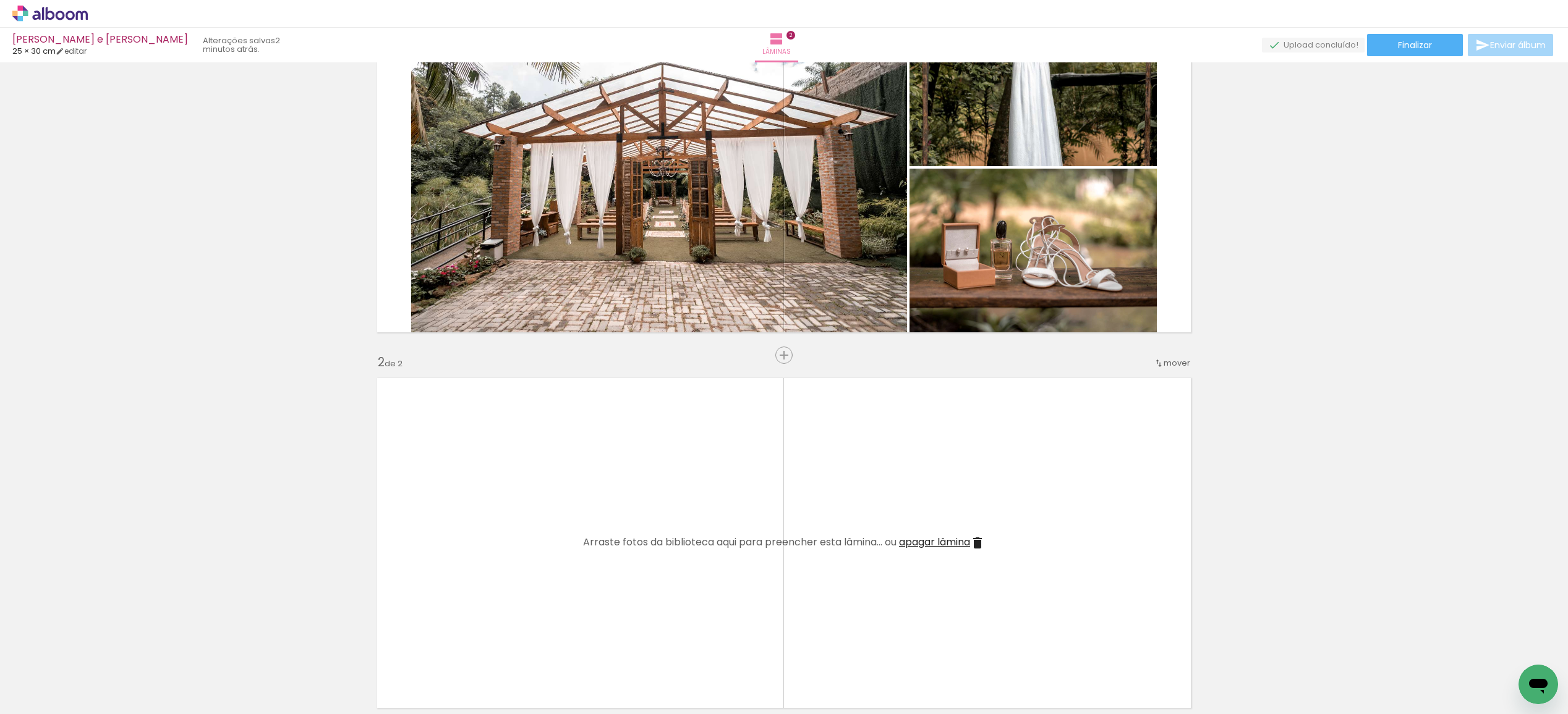
scroll to position [112, 0]
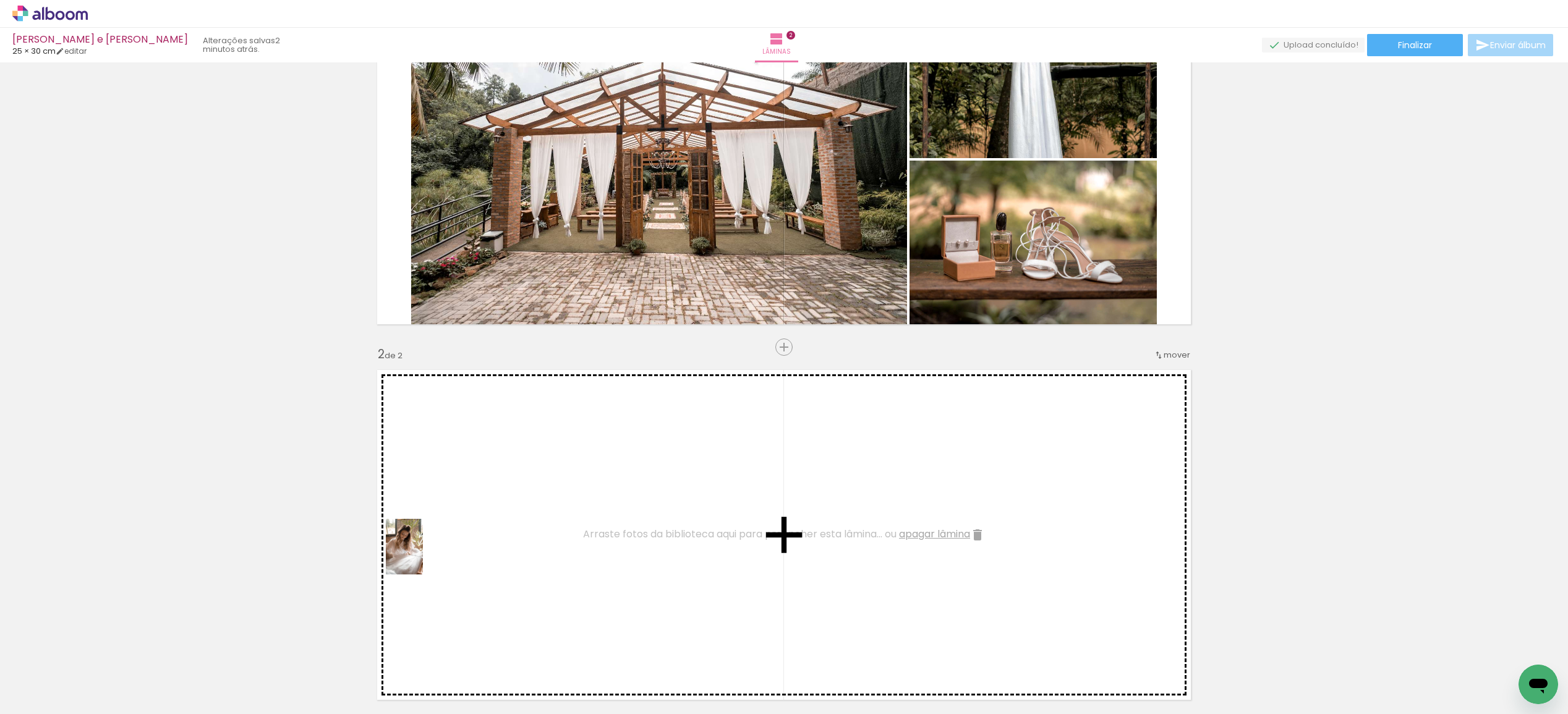
drag, startPoint x: 206, startPoint y: 668, endPoint x: 402, endPoint y: 579, distance: 215.3
click at [429, 553] on quentale-workspace at bounding box center [784, 357] width 1568 height 714
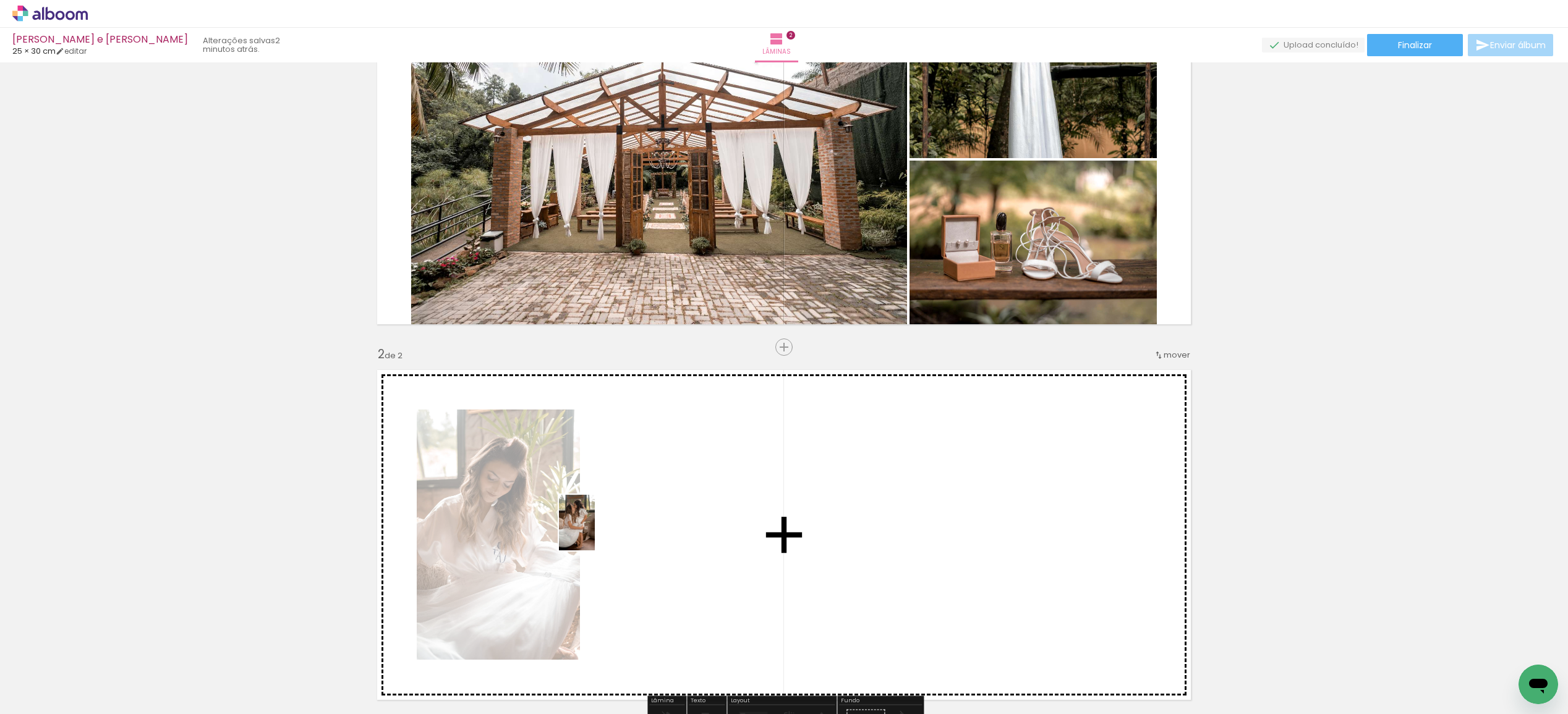
click at [596, 532] on quentale-workspace at bounding box center [784, 357] width 1568 height 714
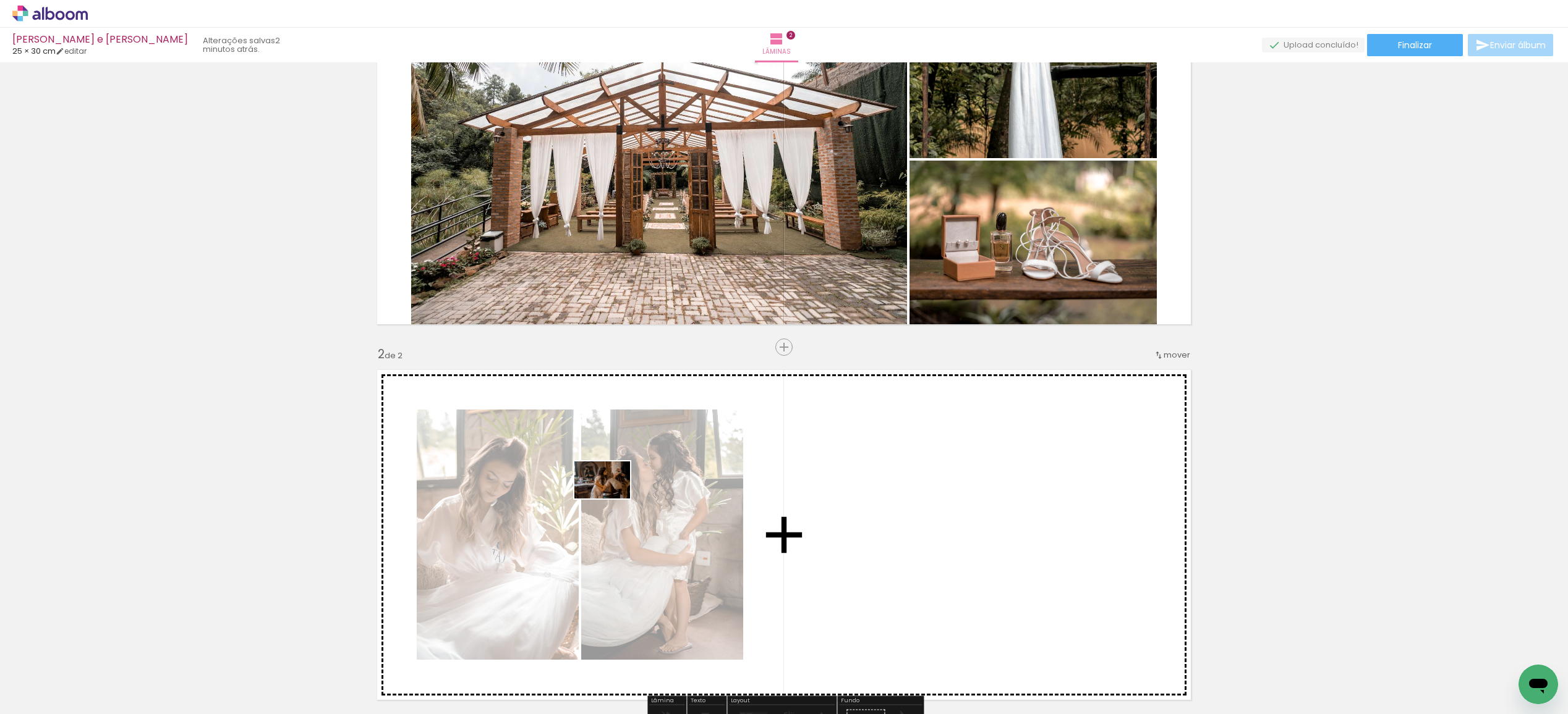
drag, startPoint x: 130, startPoint y: 678, endPoint x: 612, endPoint y: 498, distance: 514.5
click at [612, 498] on quentale-workspace at bounding box center [784, 357] width 1568 height 714
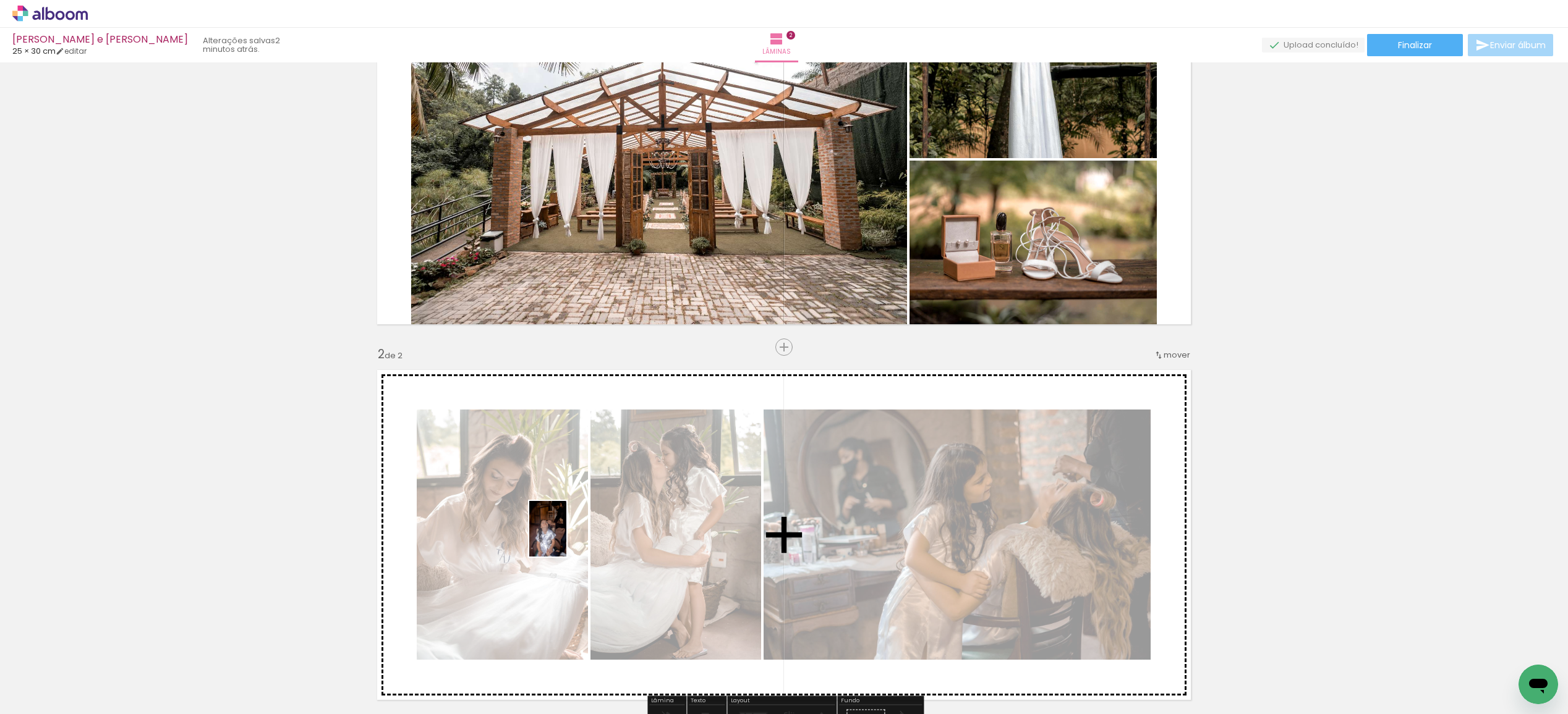
drag, startPoint x: 332, startPoint y: 681, endPoint x: 542, endPoint y: 565, distance: 239.9
click at [566, 538] on quentale-workspace at bounding box center [784, 357] width 1568 height 714
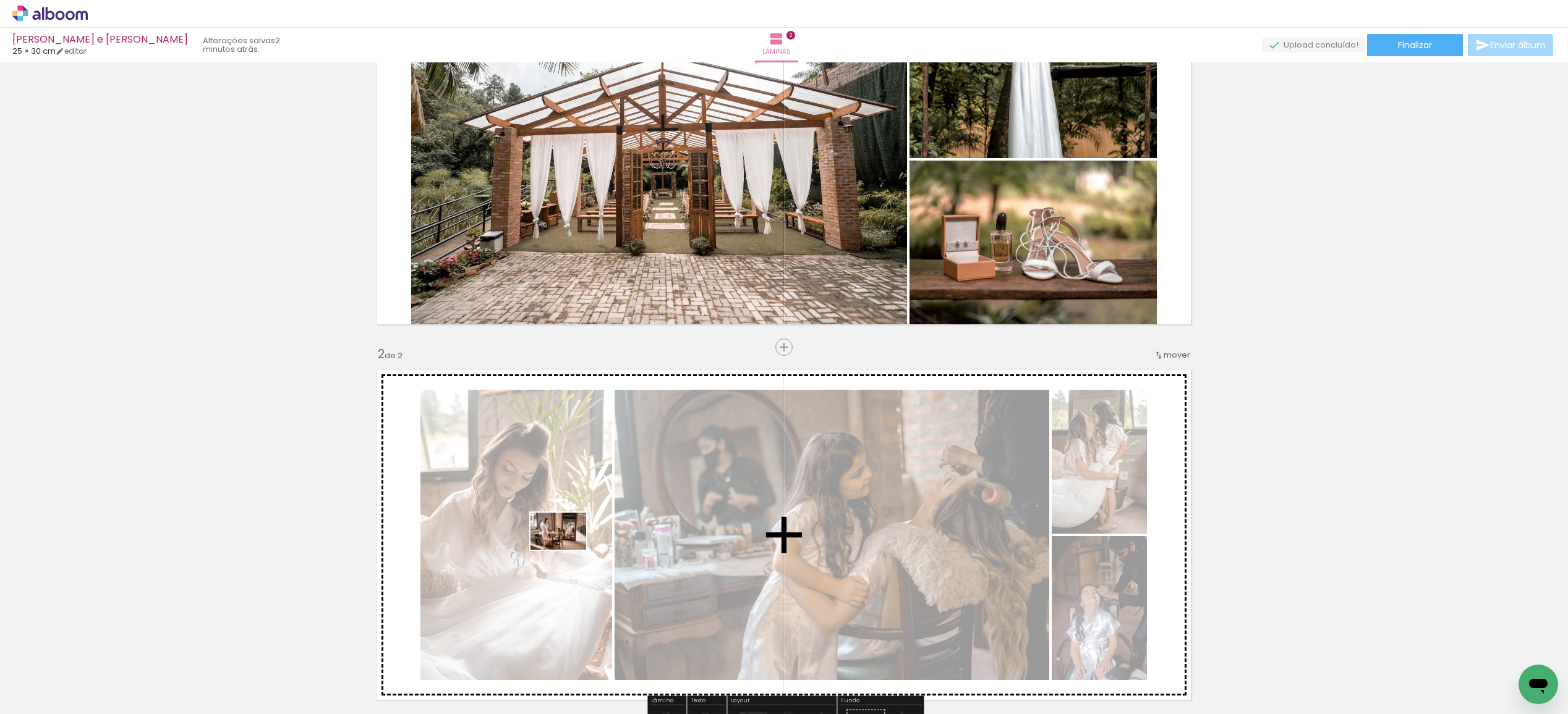
drag, startPoint x: 436, startPoint y: 649, endPoint x: 568, endPoint y: 550, distance: 165.0
click at [568, 550] on quentale-workspace at bounding box center [784, 357] width 1568 height 714
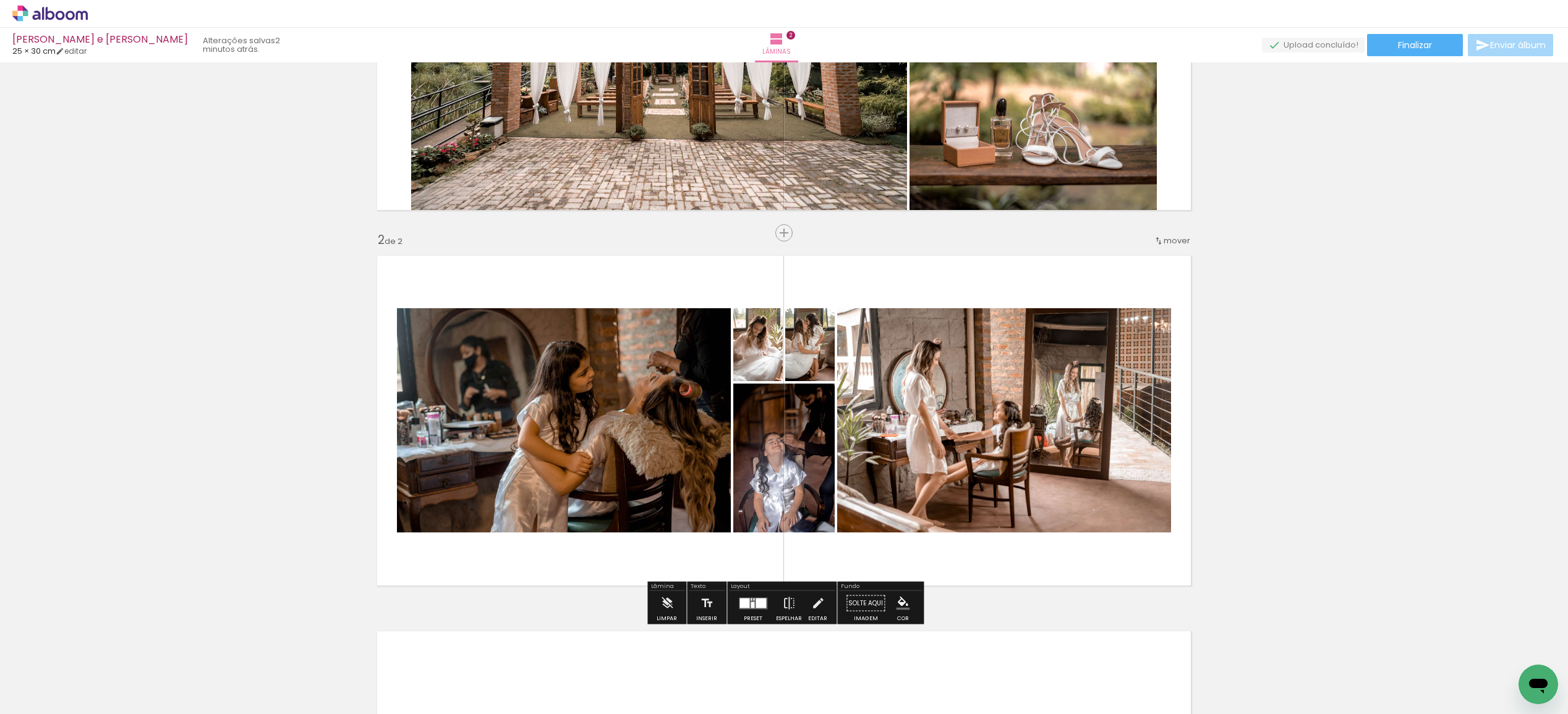
scroll to position [228, 0]
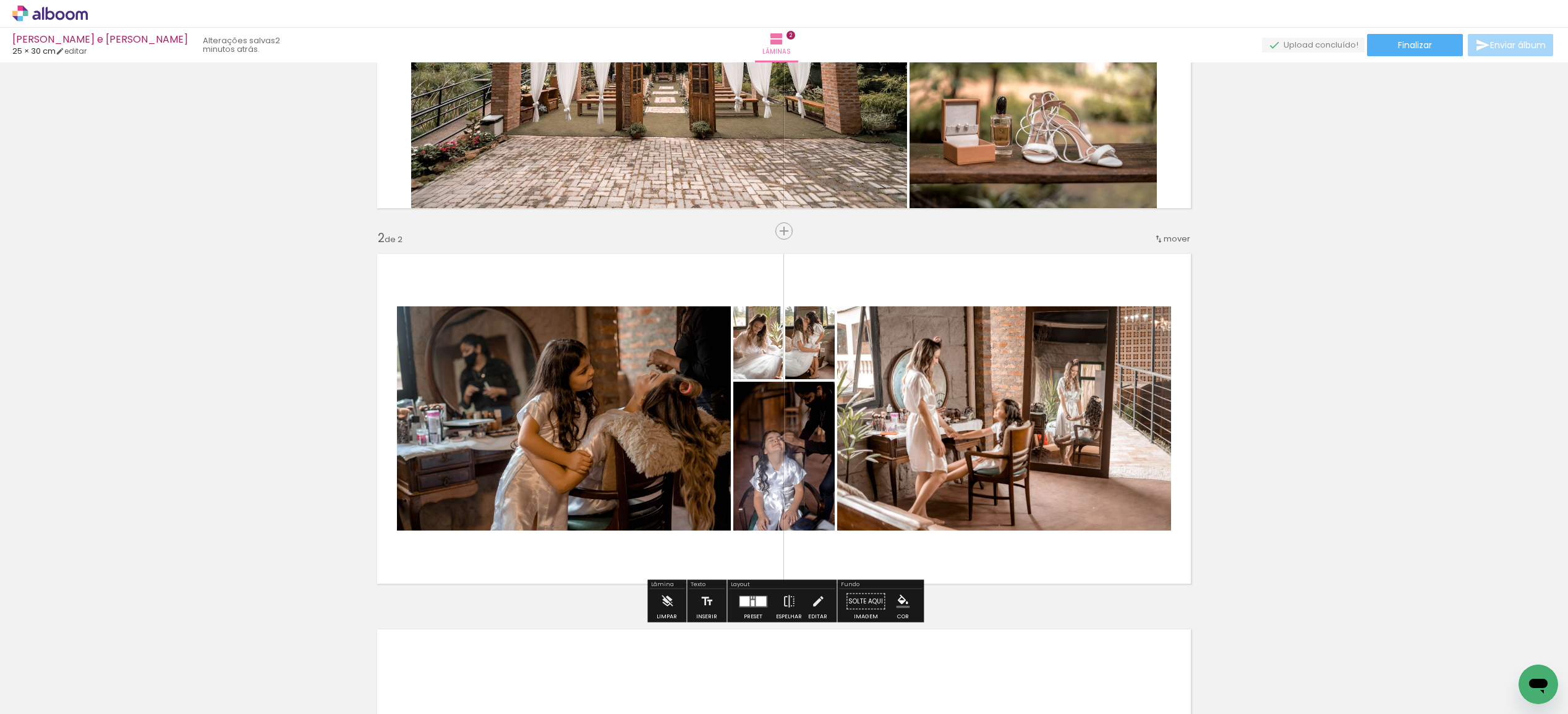
click at [757, 608] on div at bounding box center [752, 601] width 33 height 25
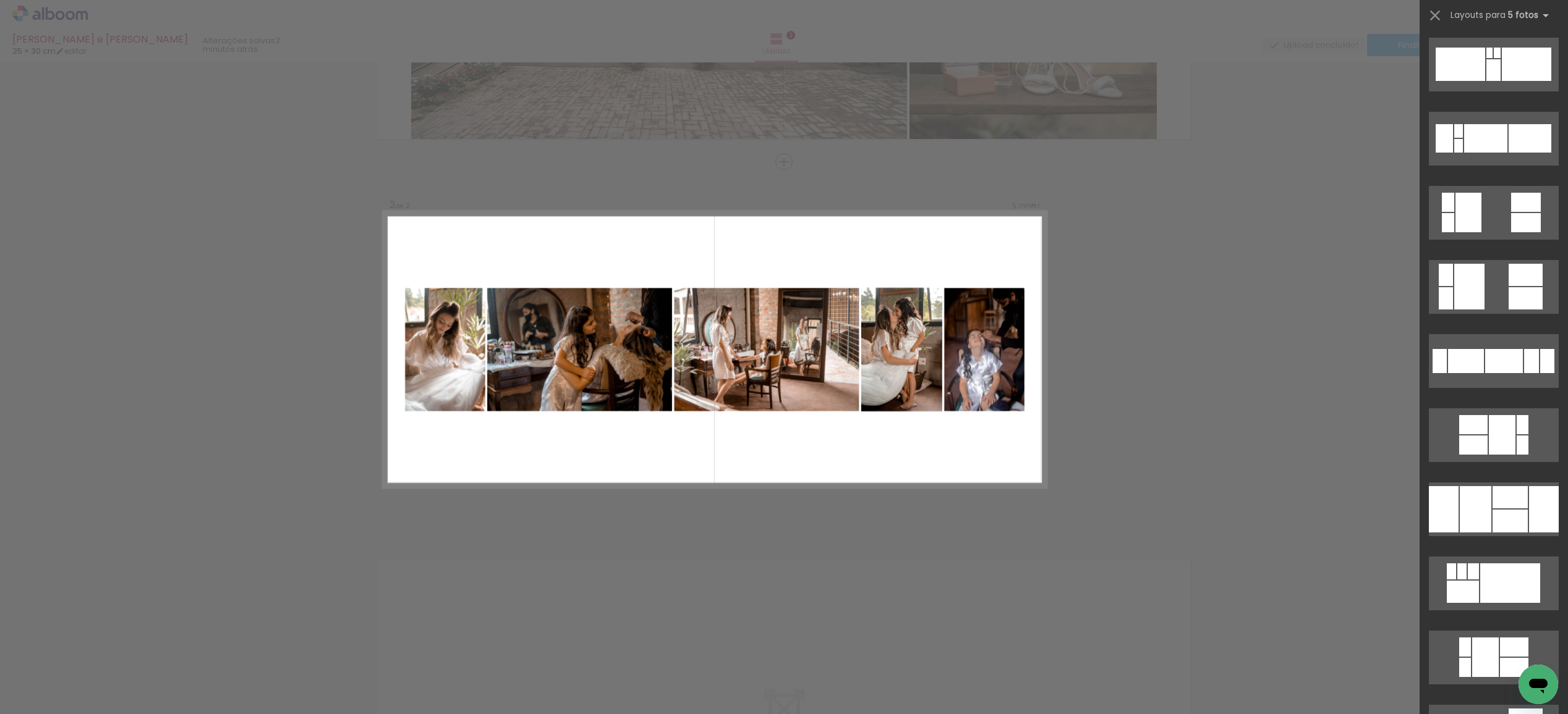
scroll to position [614, 0]
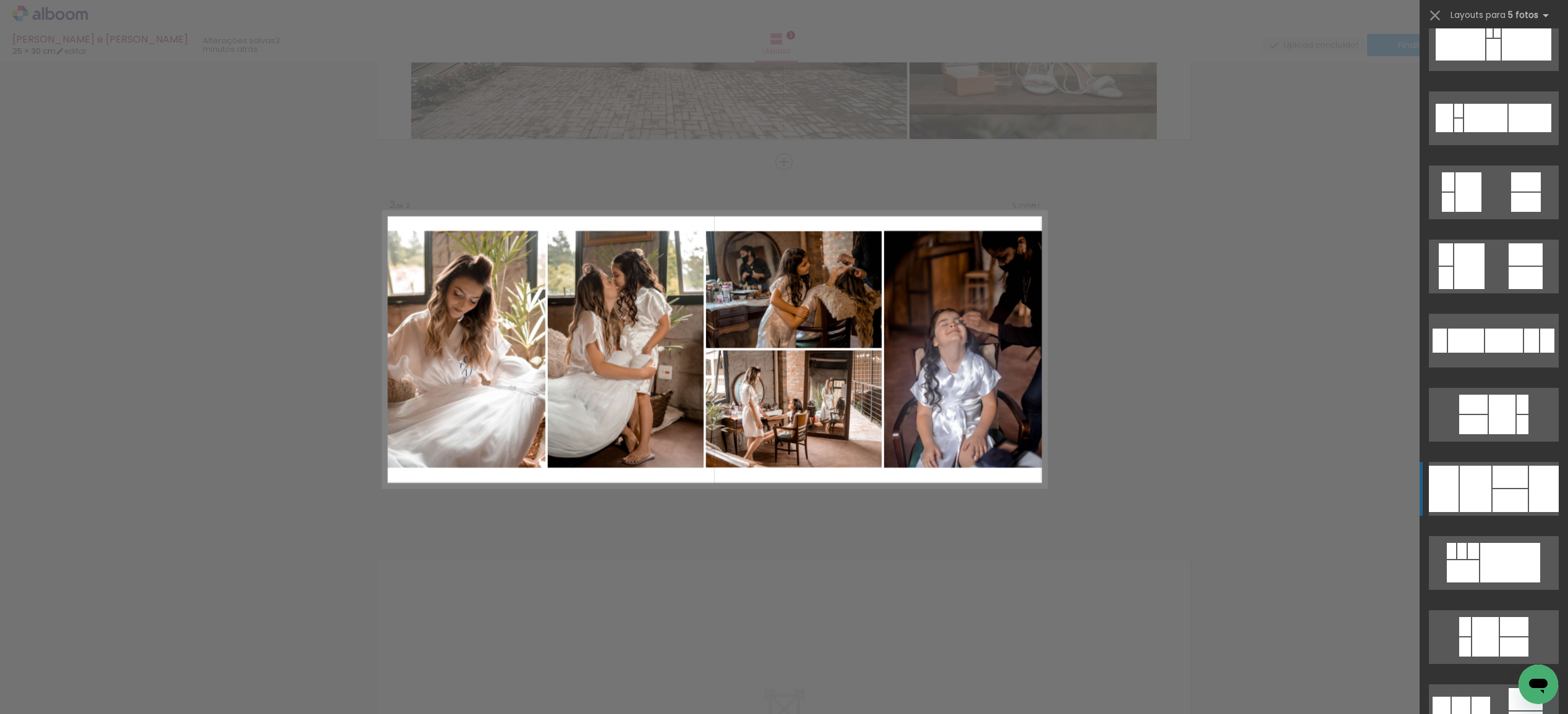
click at [1476, 486] on div at bounding box center [1475, 489] width 31 height 46
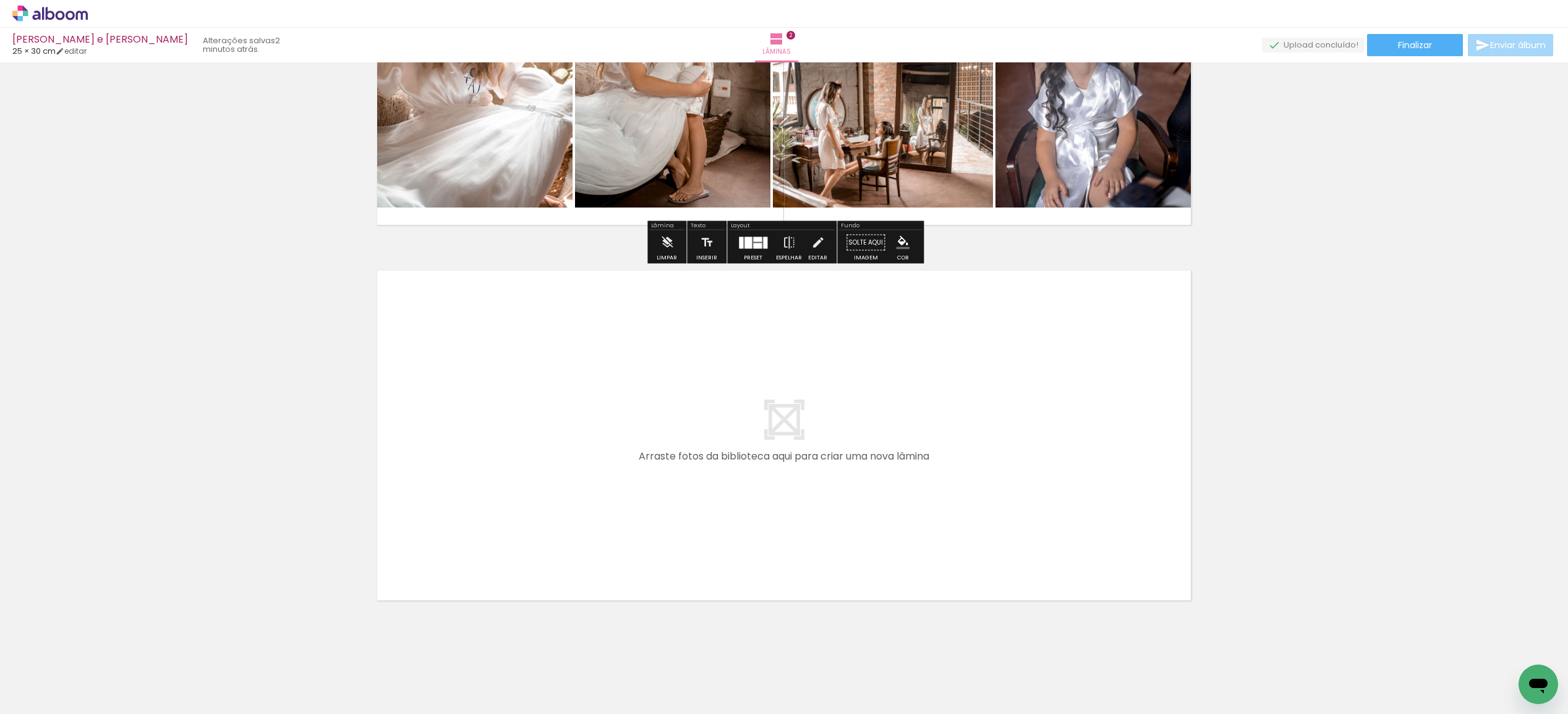
scroll to position [593, 0]
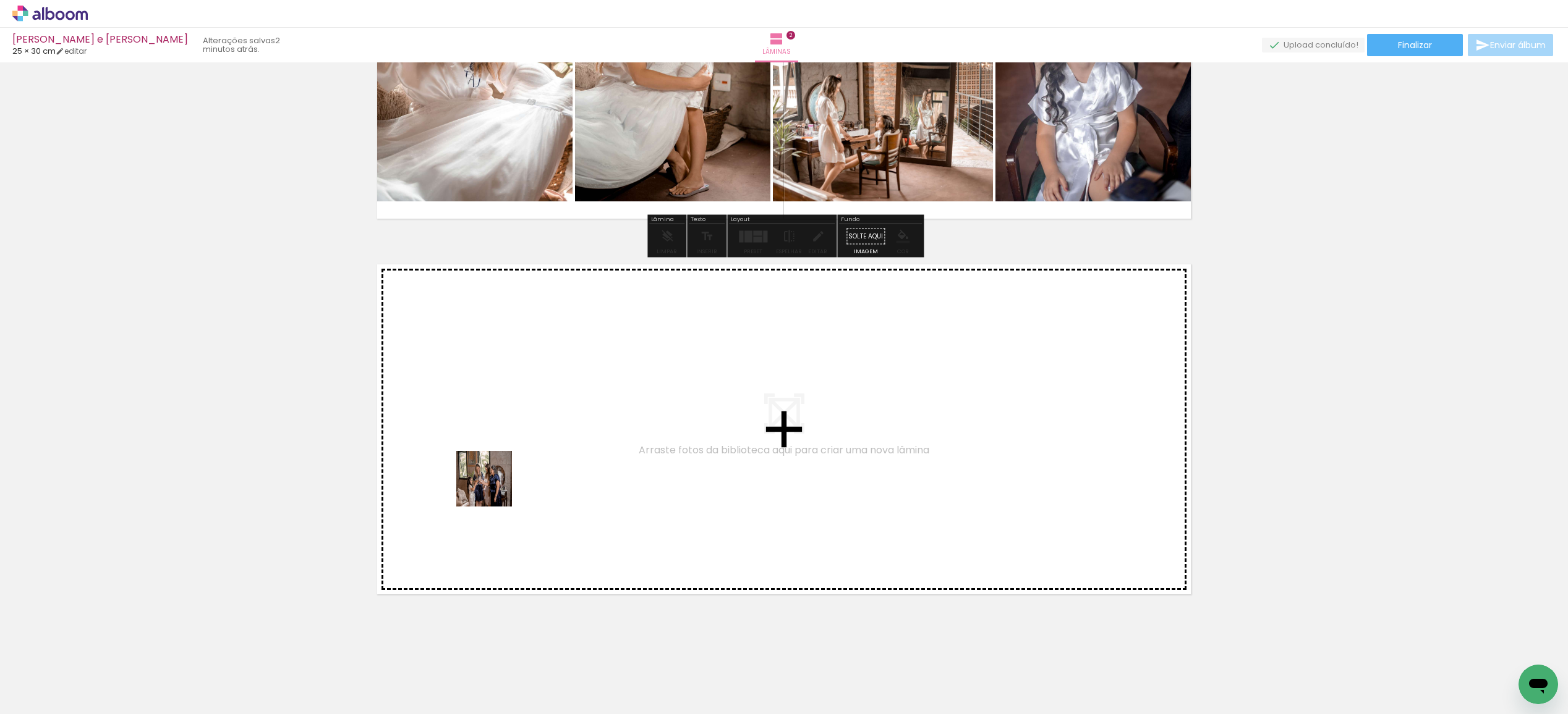
click at [495, 477] on quentale-workspace at bounding box center [784, 357] width 1568 height 714
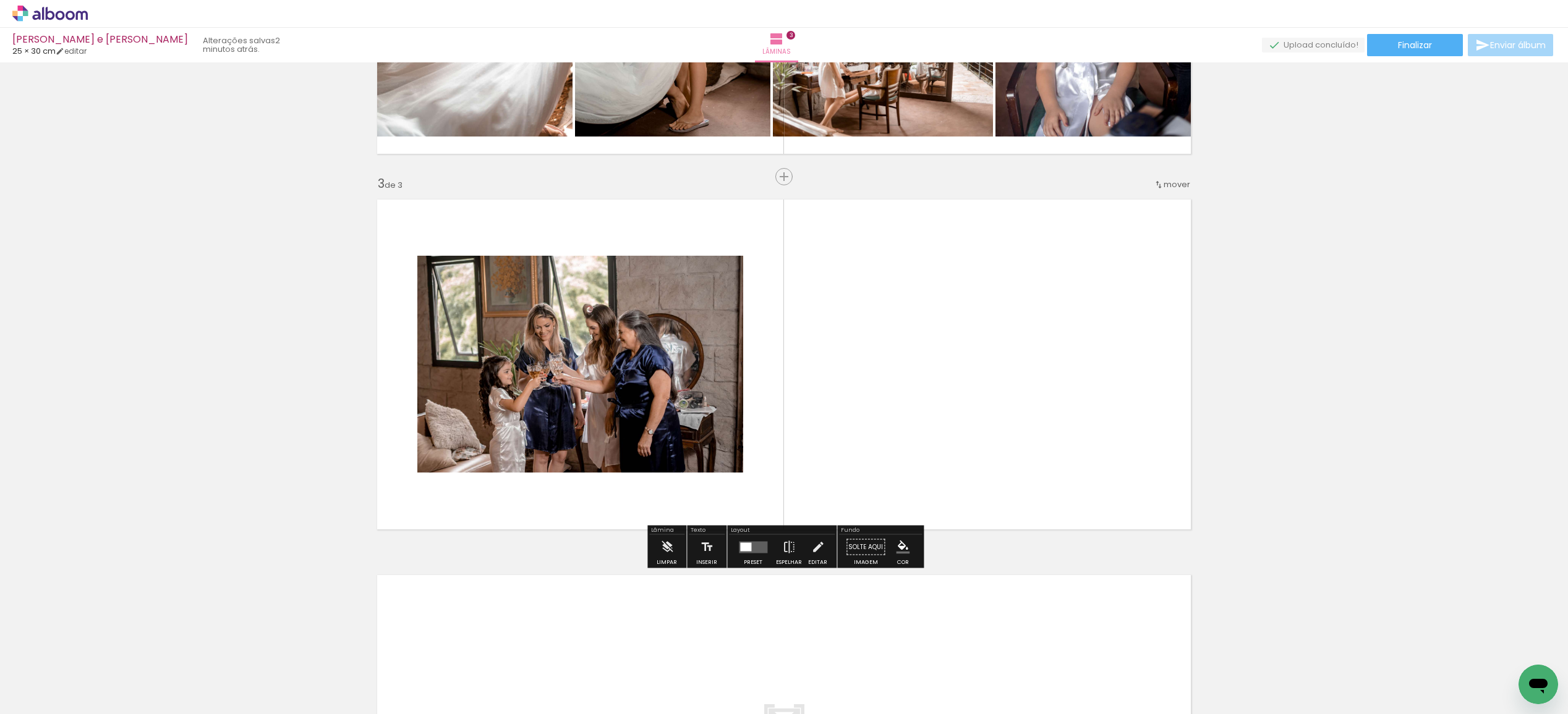
scroll to position [672, 0]
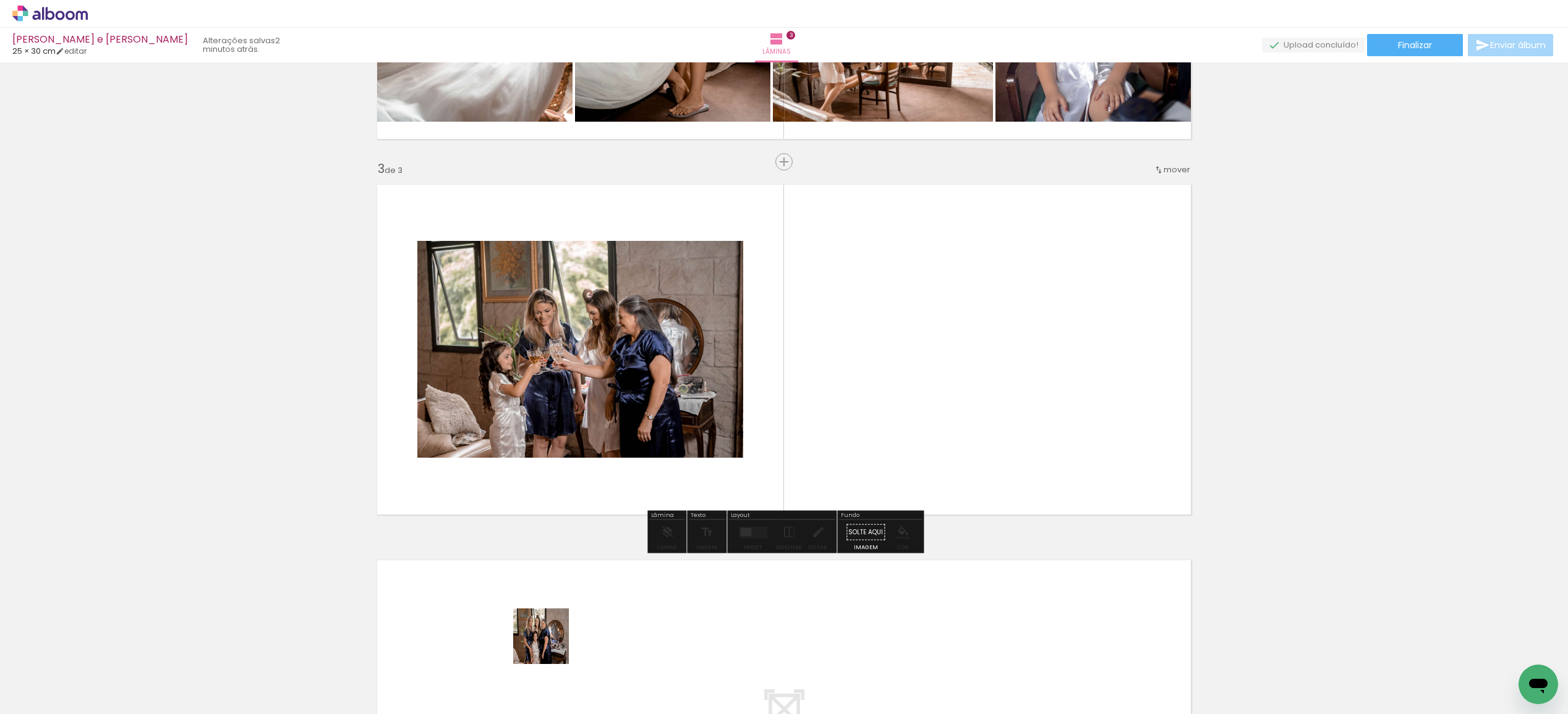
drag, startPoint x: 543, startPoint y: 675, endPoint x: 633, endPoint y: 448, distance: 244.2
click at [633, 349] on quentale-workspace at bounding box center [784, 357] width 1568 height 714
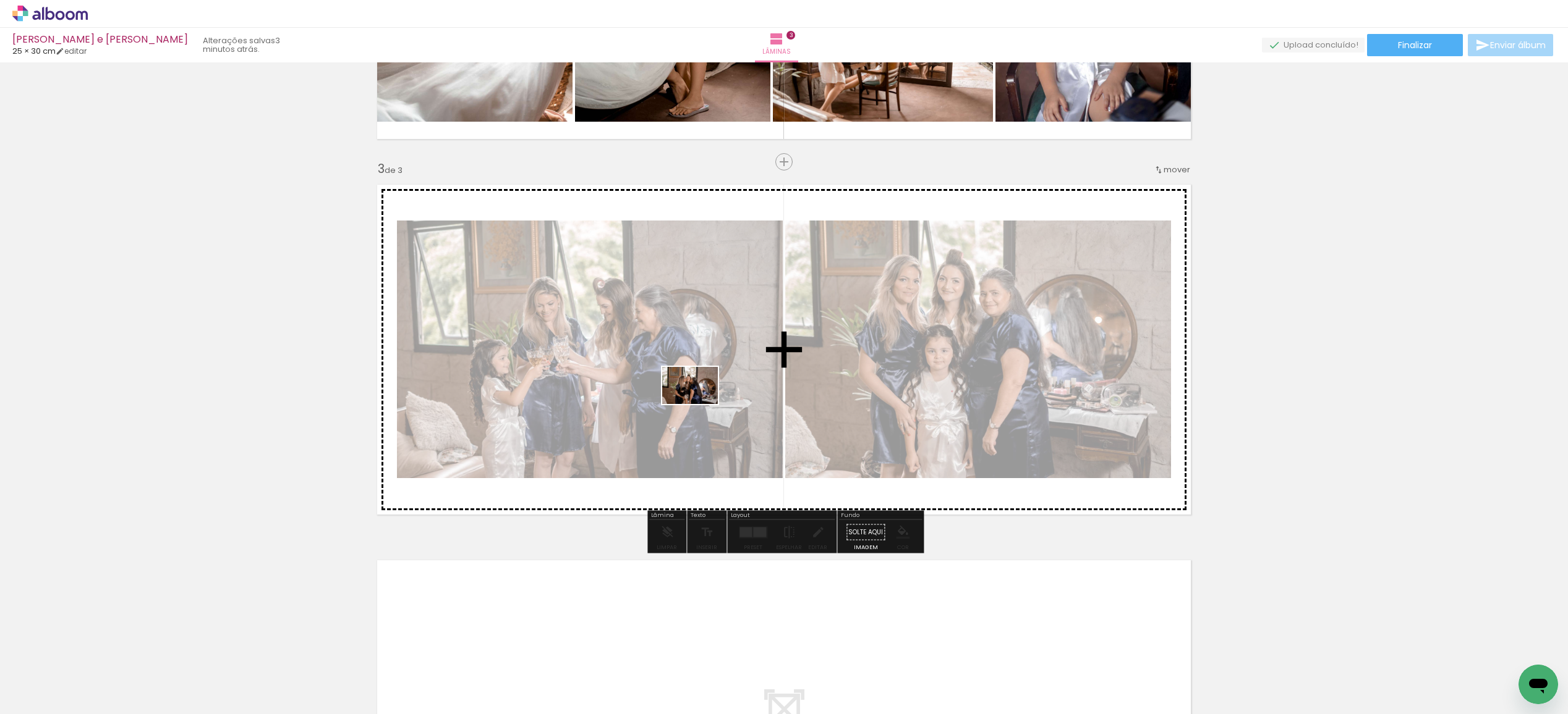
drag, startPoint x: 613, startPoint y: 673, endPoint x: 674, endPoint y: 681, distance: 61.5
click at [705, 382] on quentale-workspace at bounding box center [784, 357] width 1568 height 714
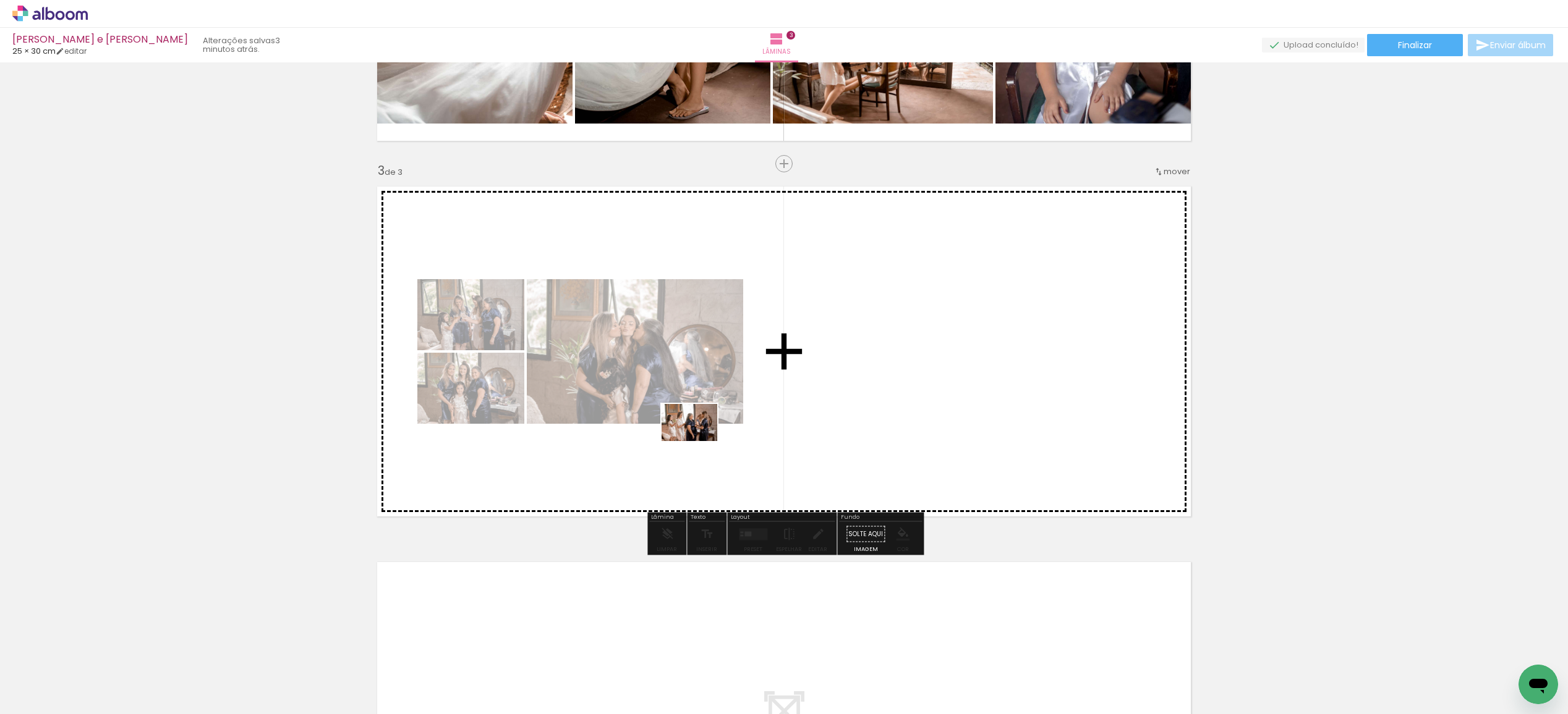
drag, startPoint x: 685, startPoint y: 666, endPoint x: 700, endPoint y: 425, distance: 241.5
click at [700, 425] on quentale-workspace at bounding box center [784, 357] width 1568 height 714
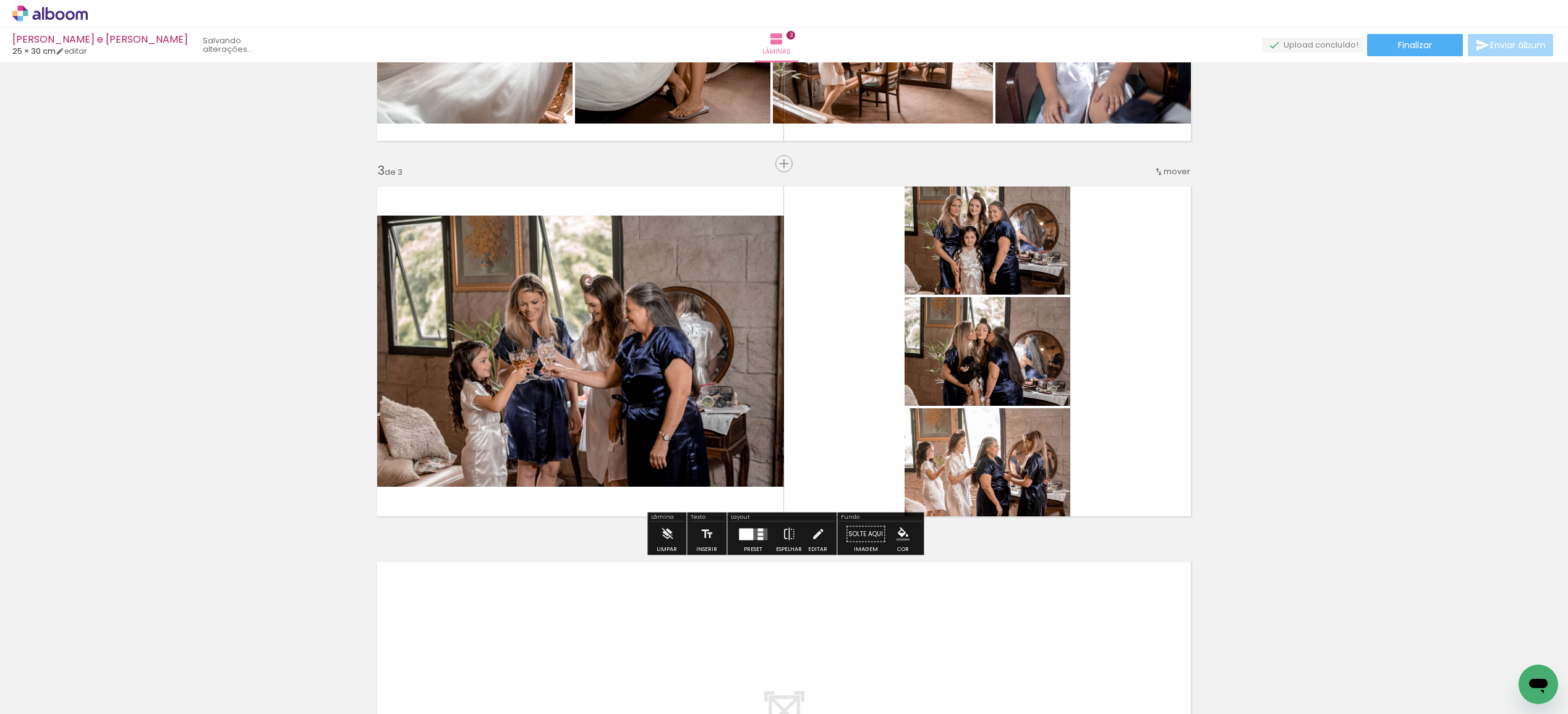
scroll to position [669, 0]
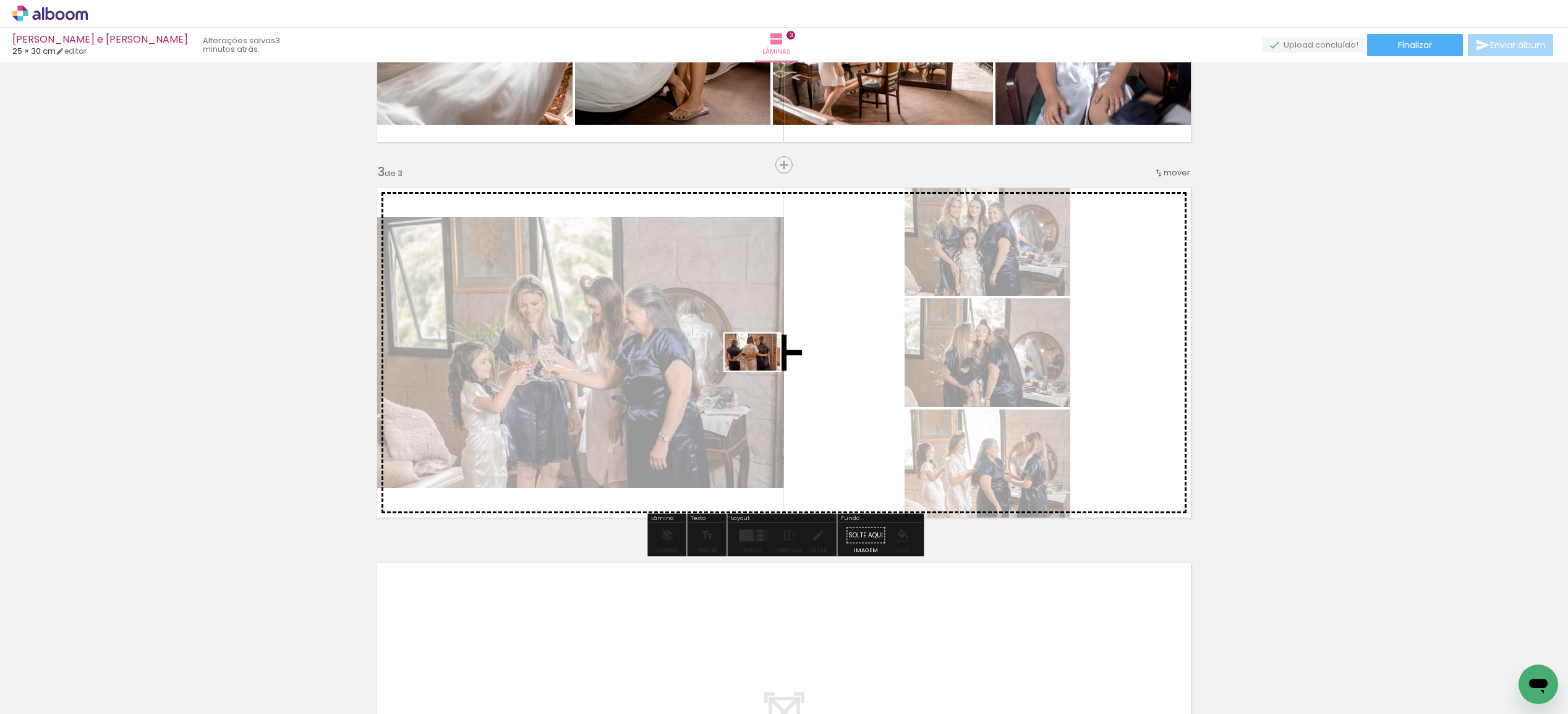
drag, startPoint x: 748, startPoint y: 681, endPoint x: 761, endPoint y: 370, distance: 311.3
click at [761, 370] on quentale-workspace at bounding box center [784, 357] width 1568 height 714
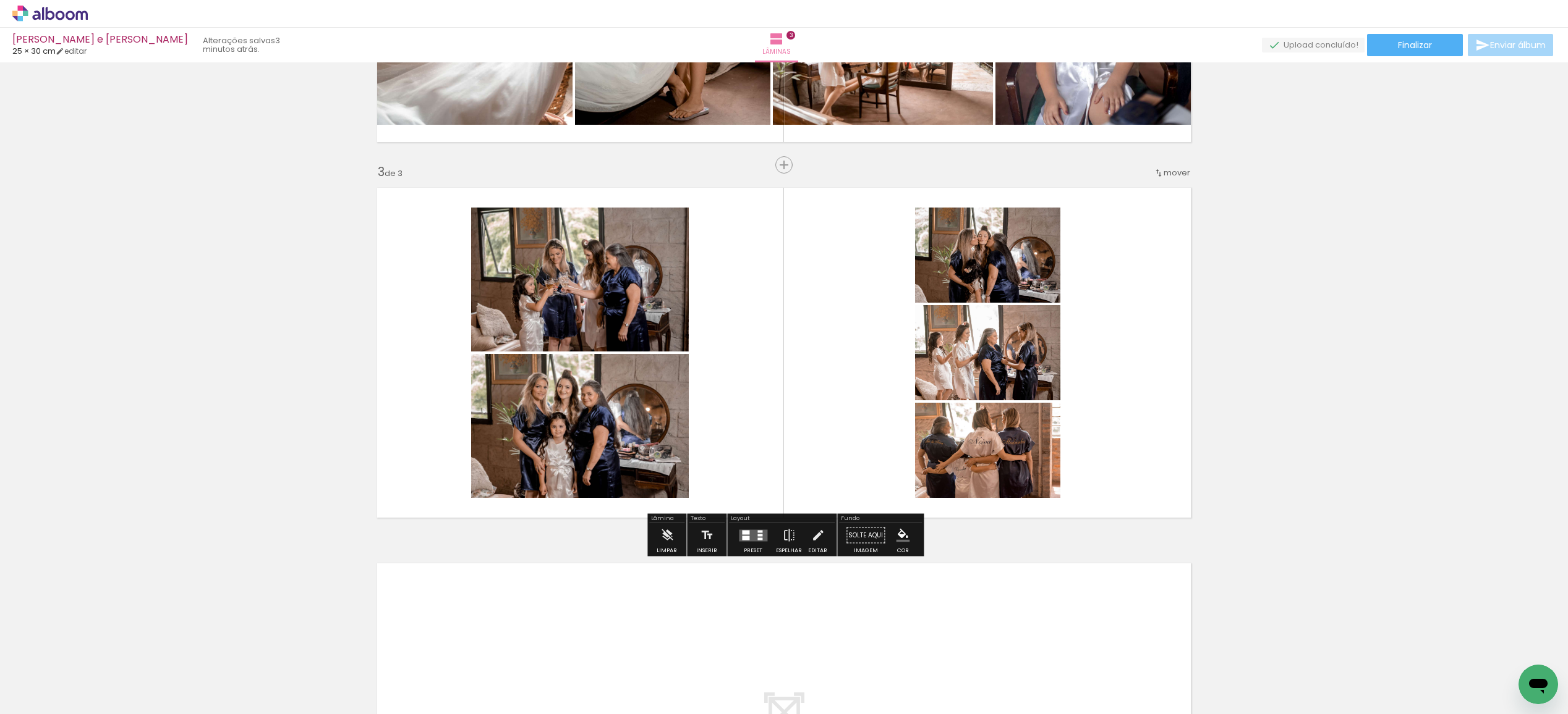
click at [753, 541] on div at bounding box center [752, 536] width 33 height 25
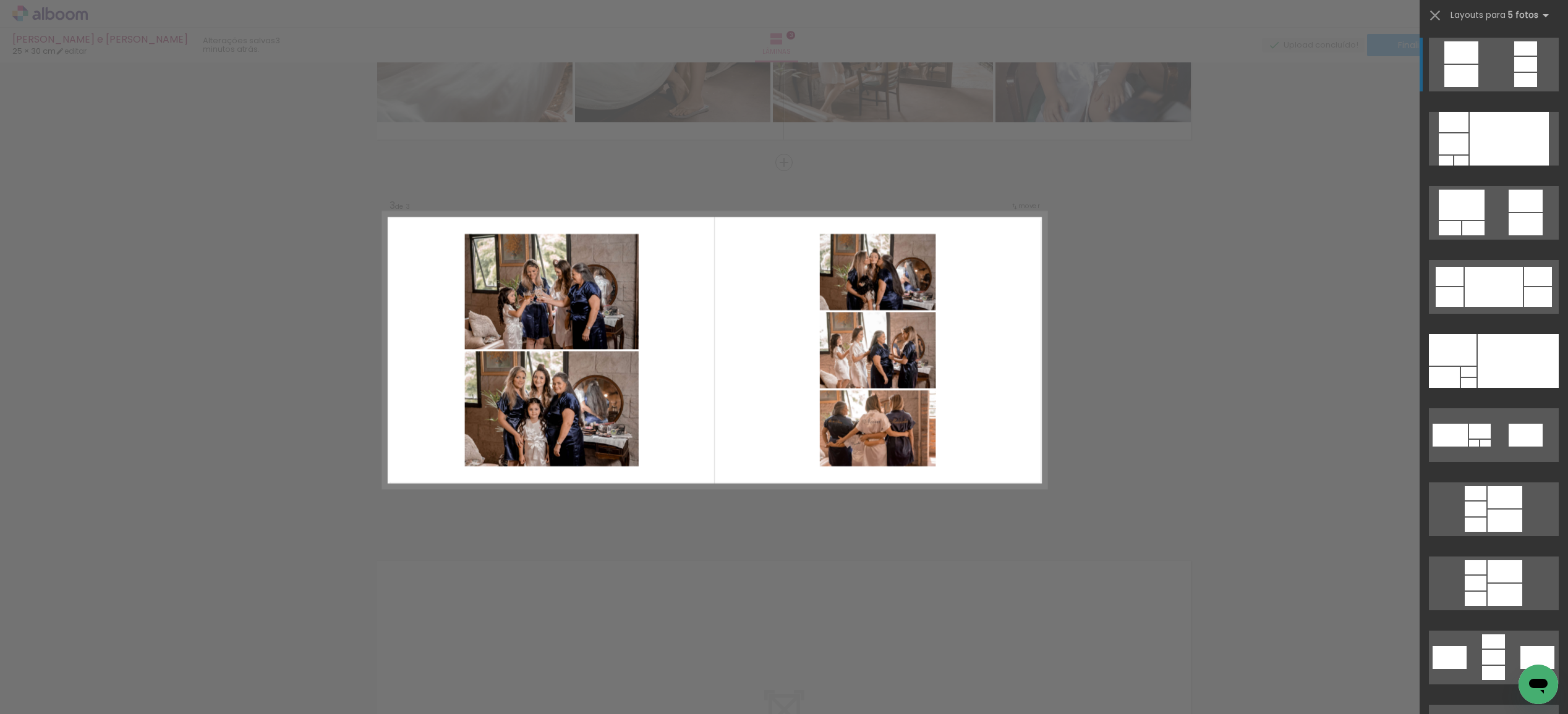
scroll to position [672, 0]
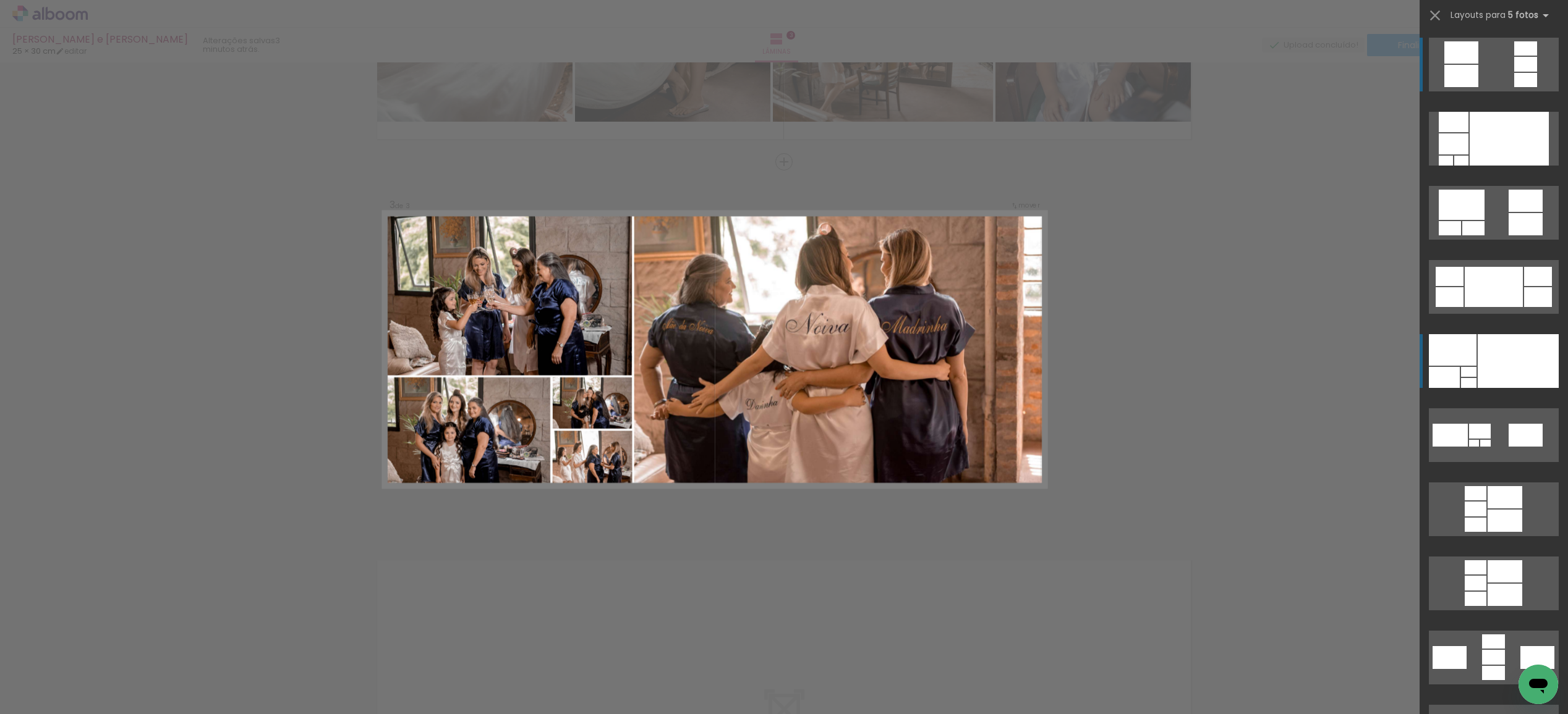
click at [1509, 346] on div at bounding box center [1517, 361] width 81 height 54
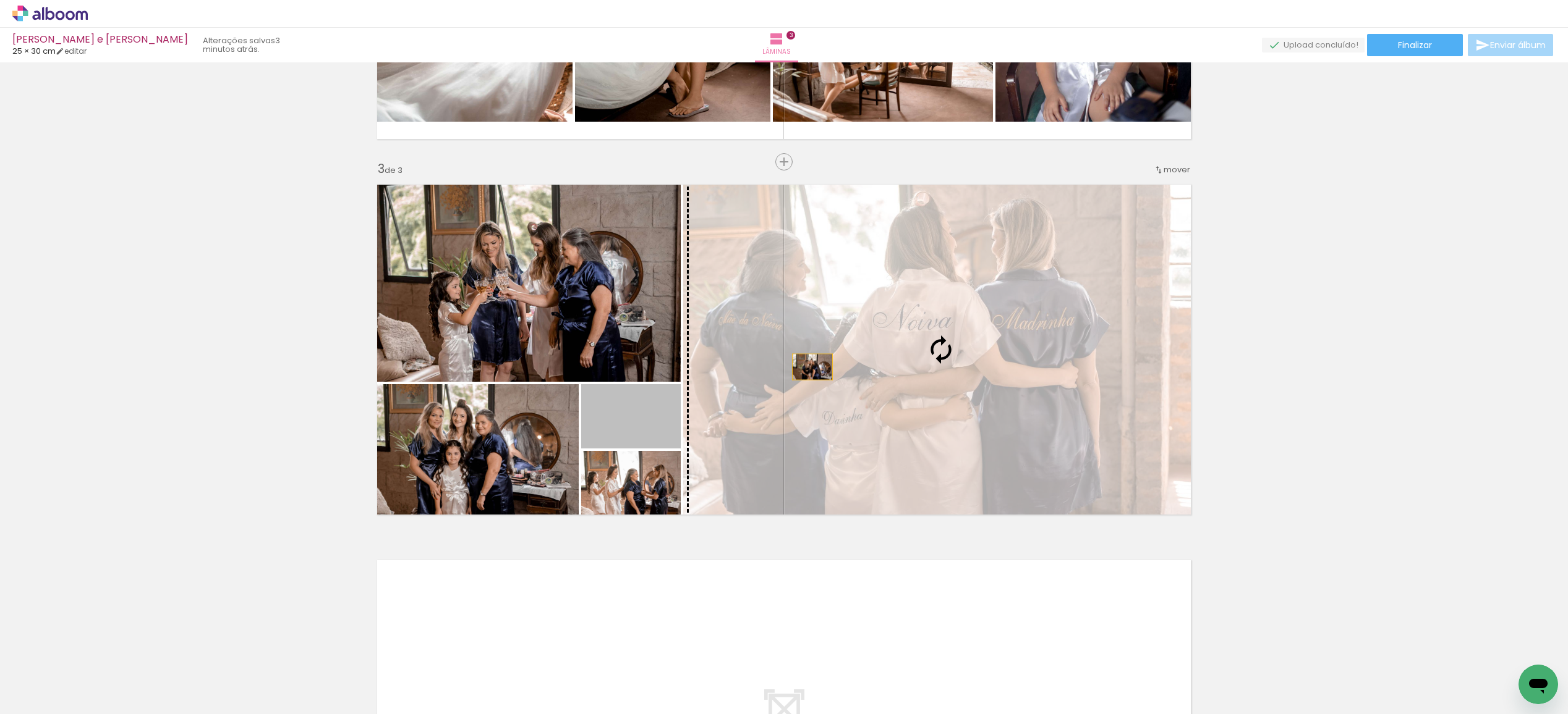
drag, startPoint x: 642, startPoint y: 425, endPoint x: 812, endPoint y: 367, distance: 179.6
click at [0, 0] on slot at bounding box center [0, 0] width 0 height 0
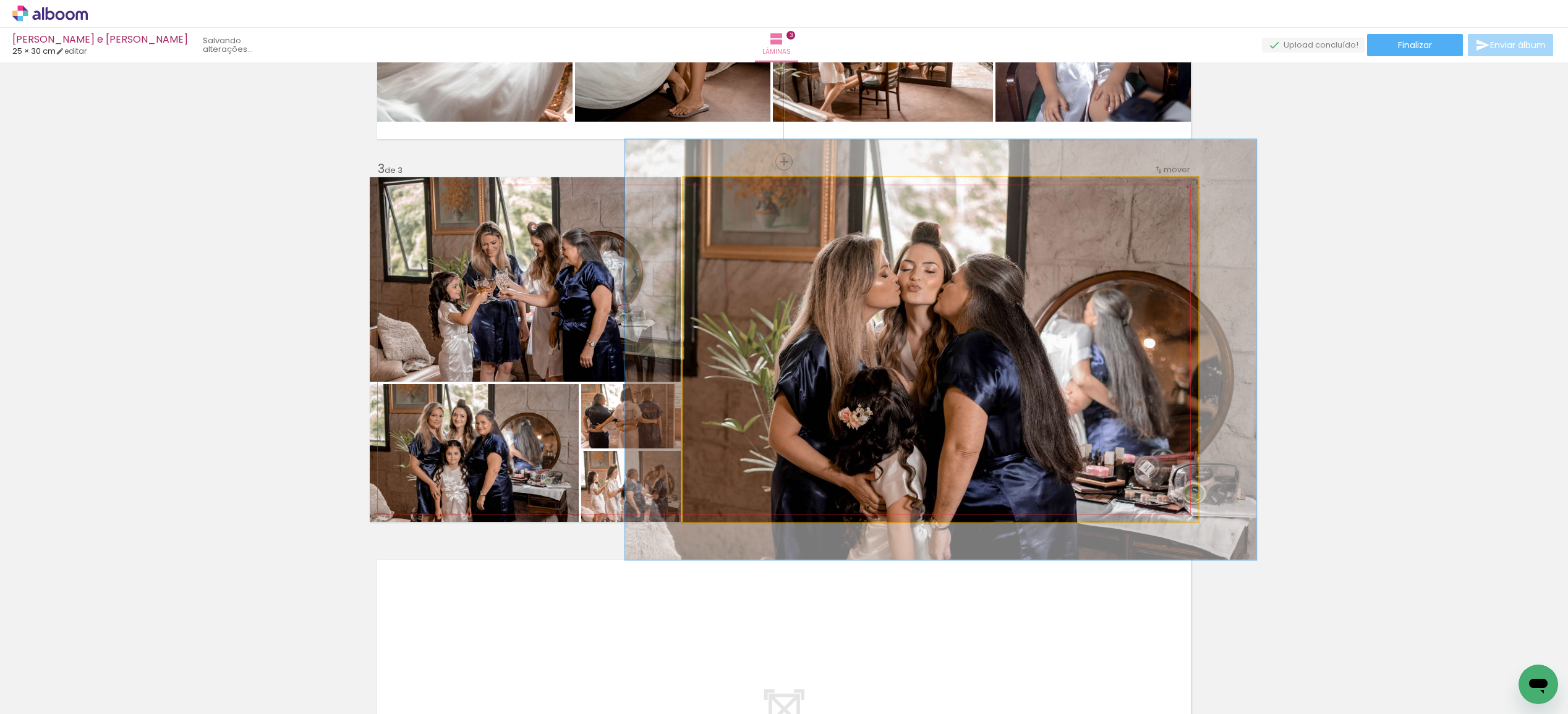
drag, startPoint x: 711, startPoint y: 191, endPoint x: 721, endPoint y: 192, distance: 10.0
type paper-slider "122"
click at [721, 192] on div at bounding box center [721, 190] width 11 height 11
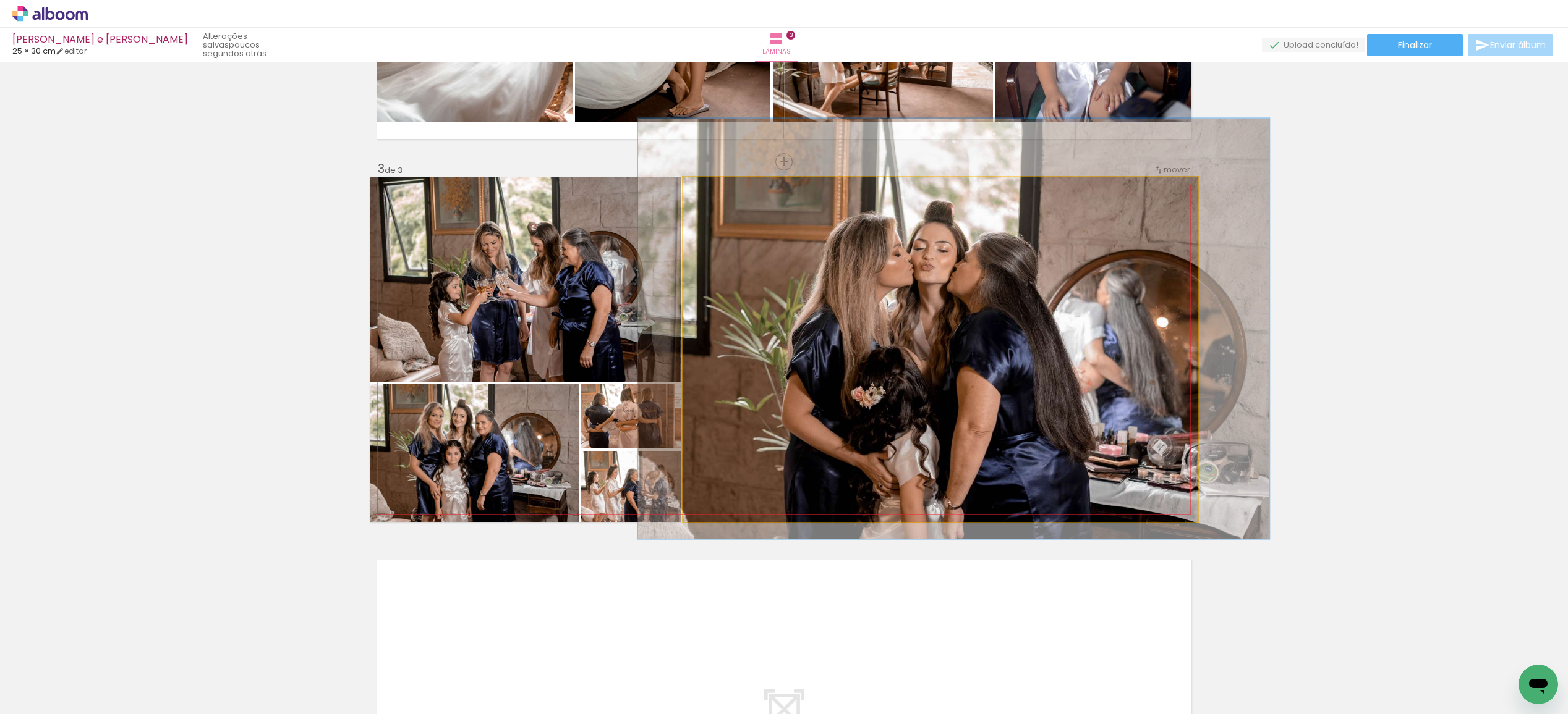
drag, startPoint x: 909, startPoint y: 403, endPoint x: 922, endPoint y: 382, distance: 24.7
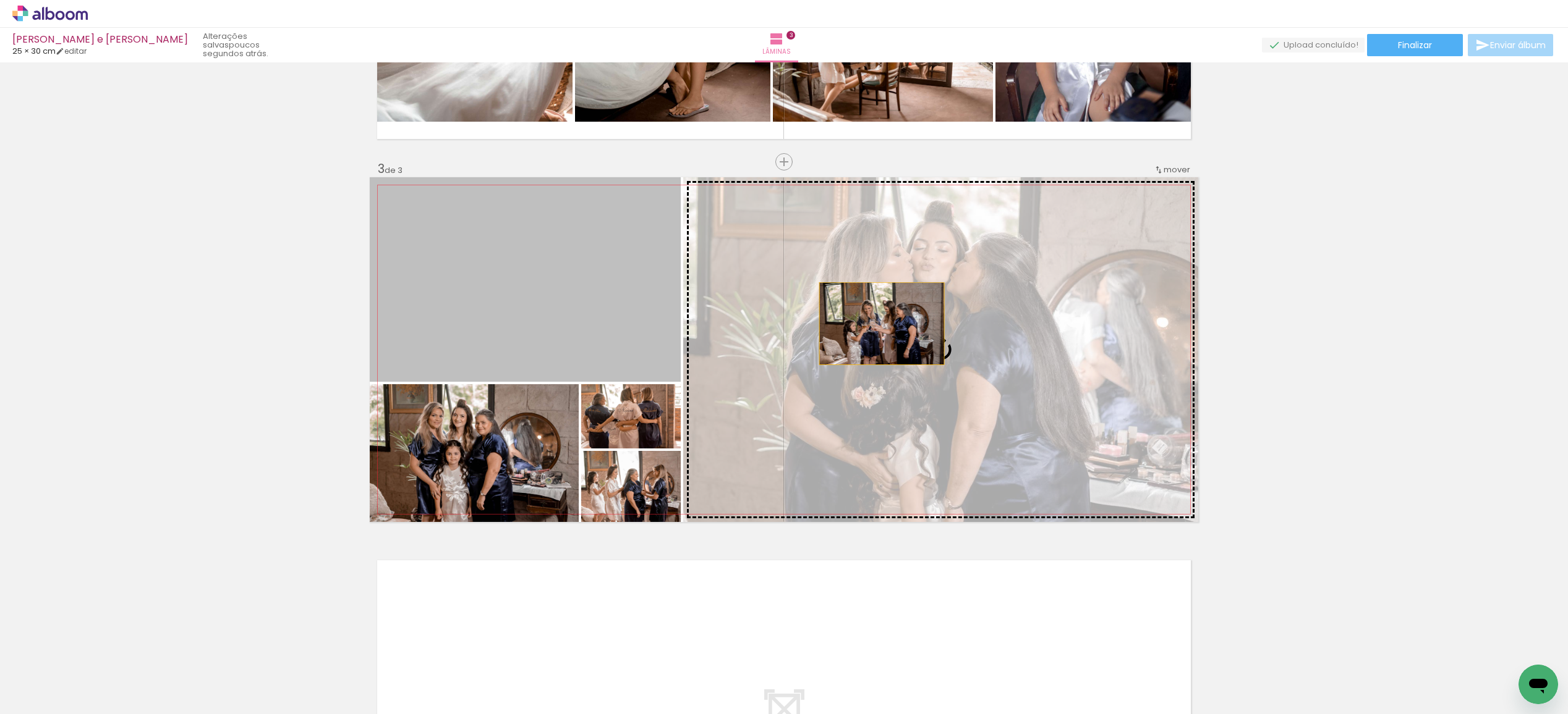
drag, startPoint x: 615, startPoint y: 322, endPoint x: 882, endPoint y: 324, distance: 267.0
click at [0, 0] on slot at bounding box center [0, 0] width 0 height 0
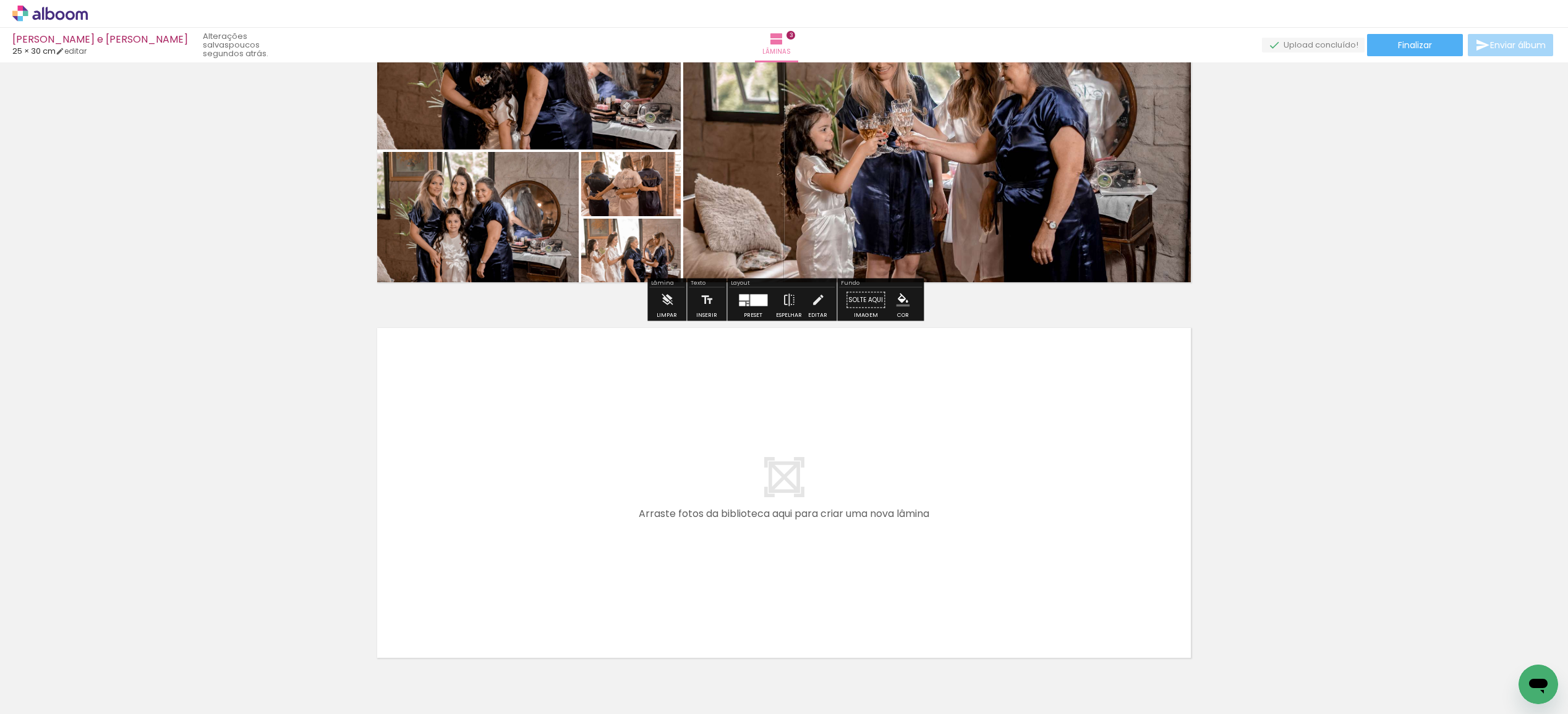
scroll to position [976, 0]
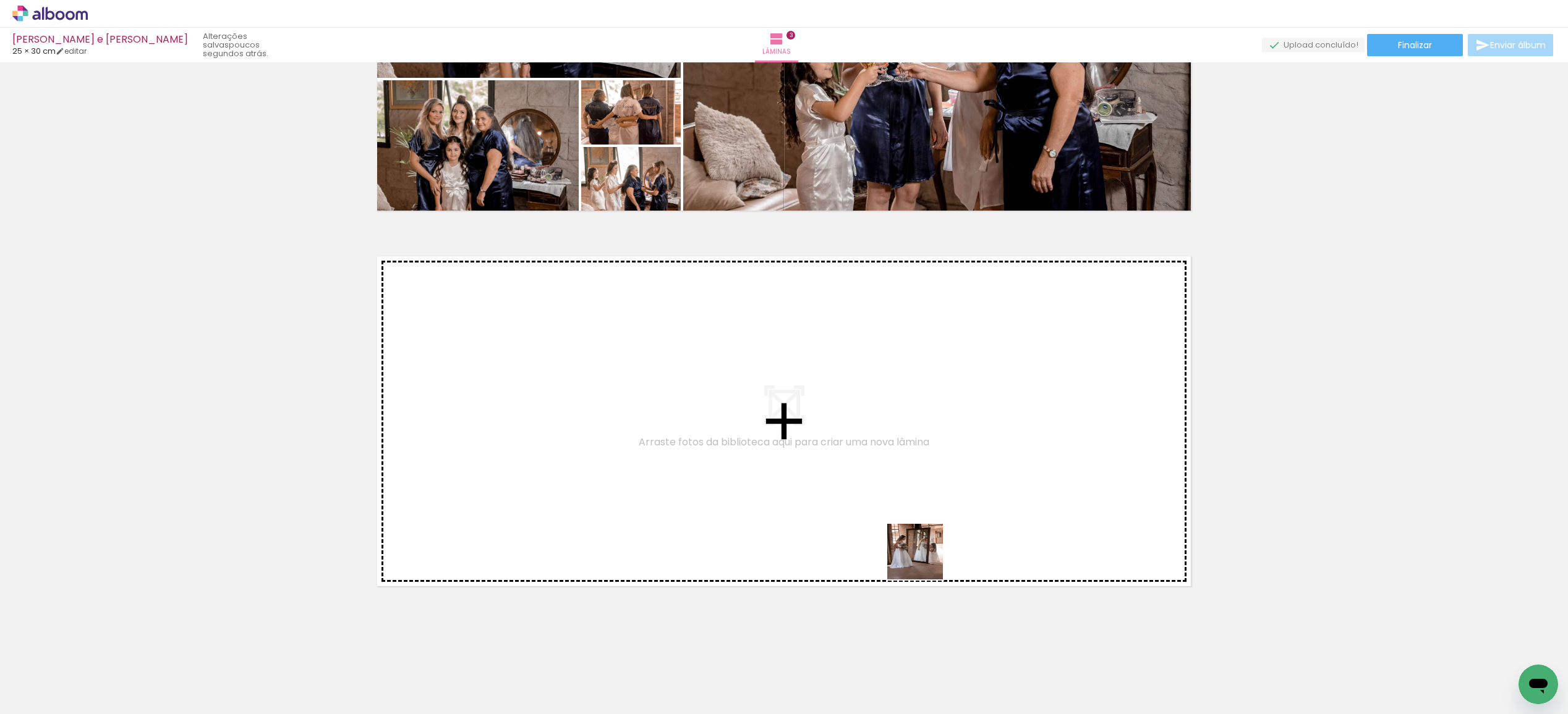
click at [916, 541] on quentale-workspace at bounding box center [784, 357] width 1568 height 714
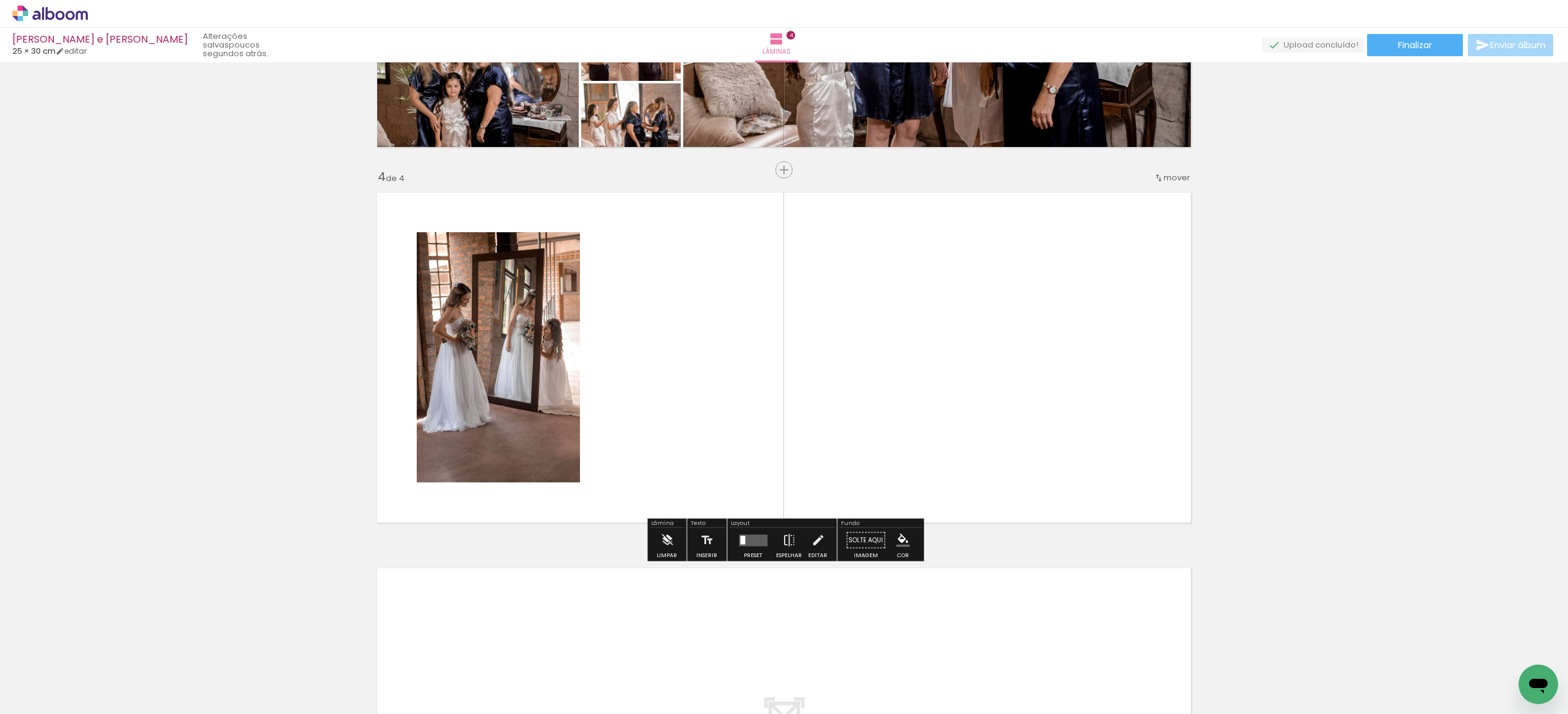
scroll to position [1048, 0]
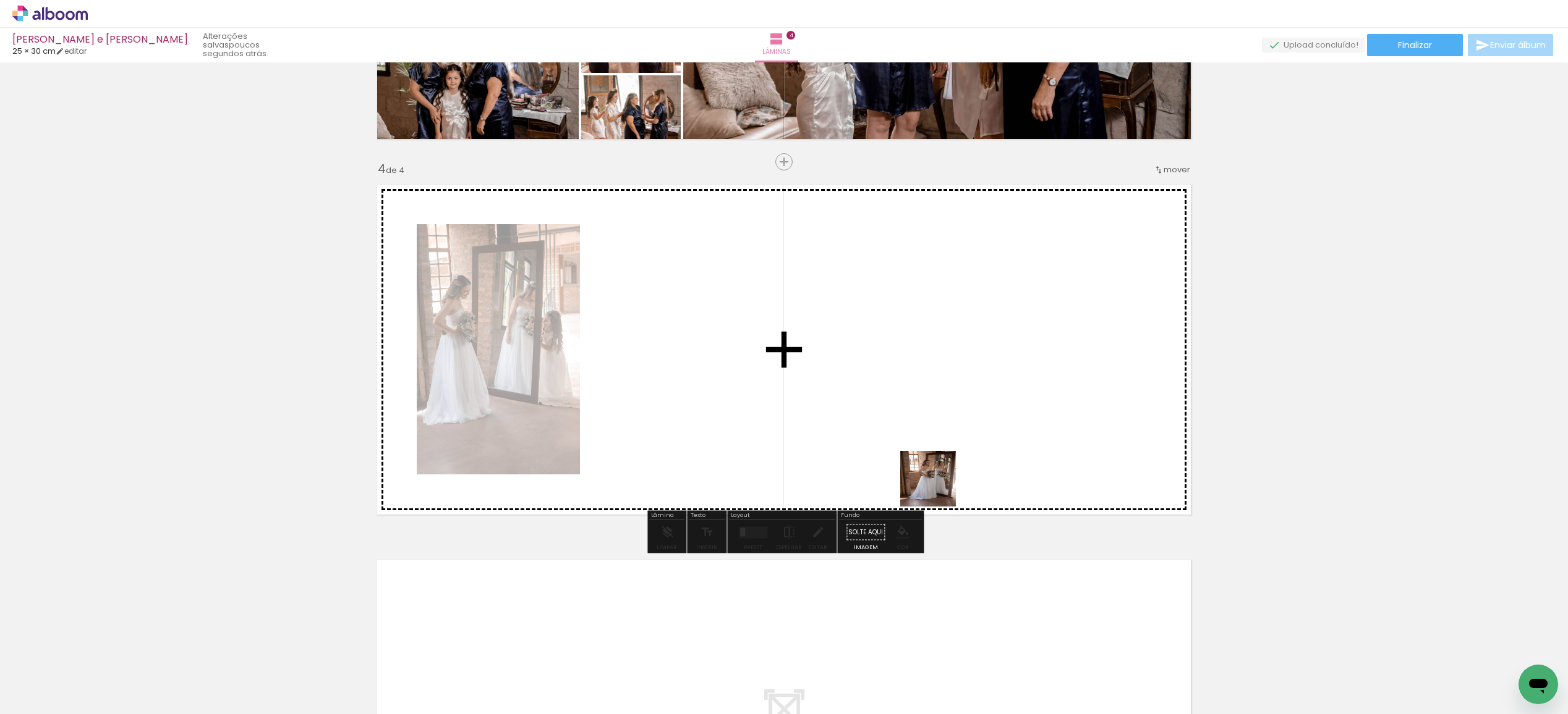
drag, startPoint x: 1015, startPoint y: 673, endPoint x: 932, endPoint y: 480, distance: 210.1
click at [932, 480] on quentale-workspace at bounding box center [784, 357] width 1568 height 714
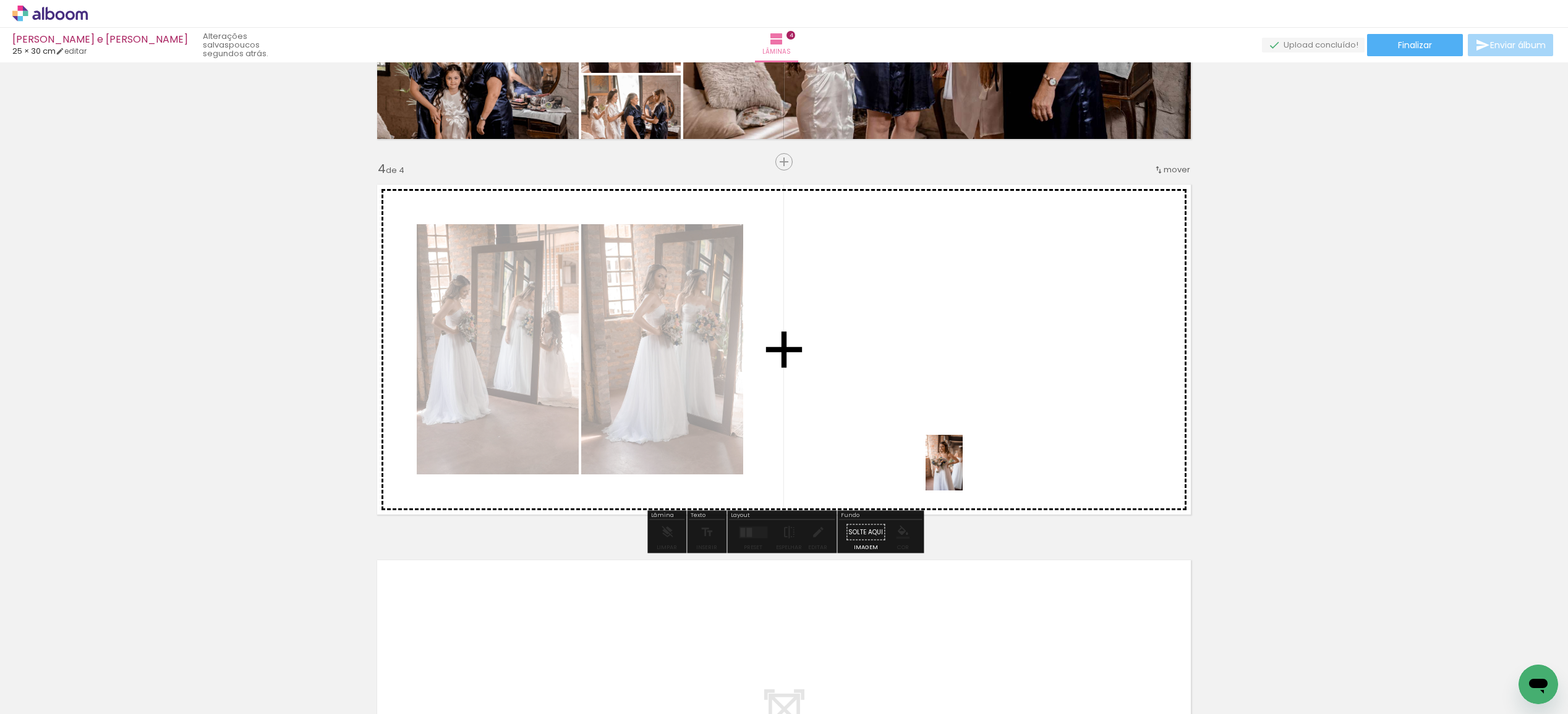
drag, startPoint x: 1097, startPoint y: 681, endPoint x: 1078, endPoint y: 603, distance: 80.3
click at [961, 469] on quentale-workspace at bounding box center [784, 357] width 1568 height 714
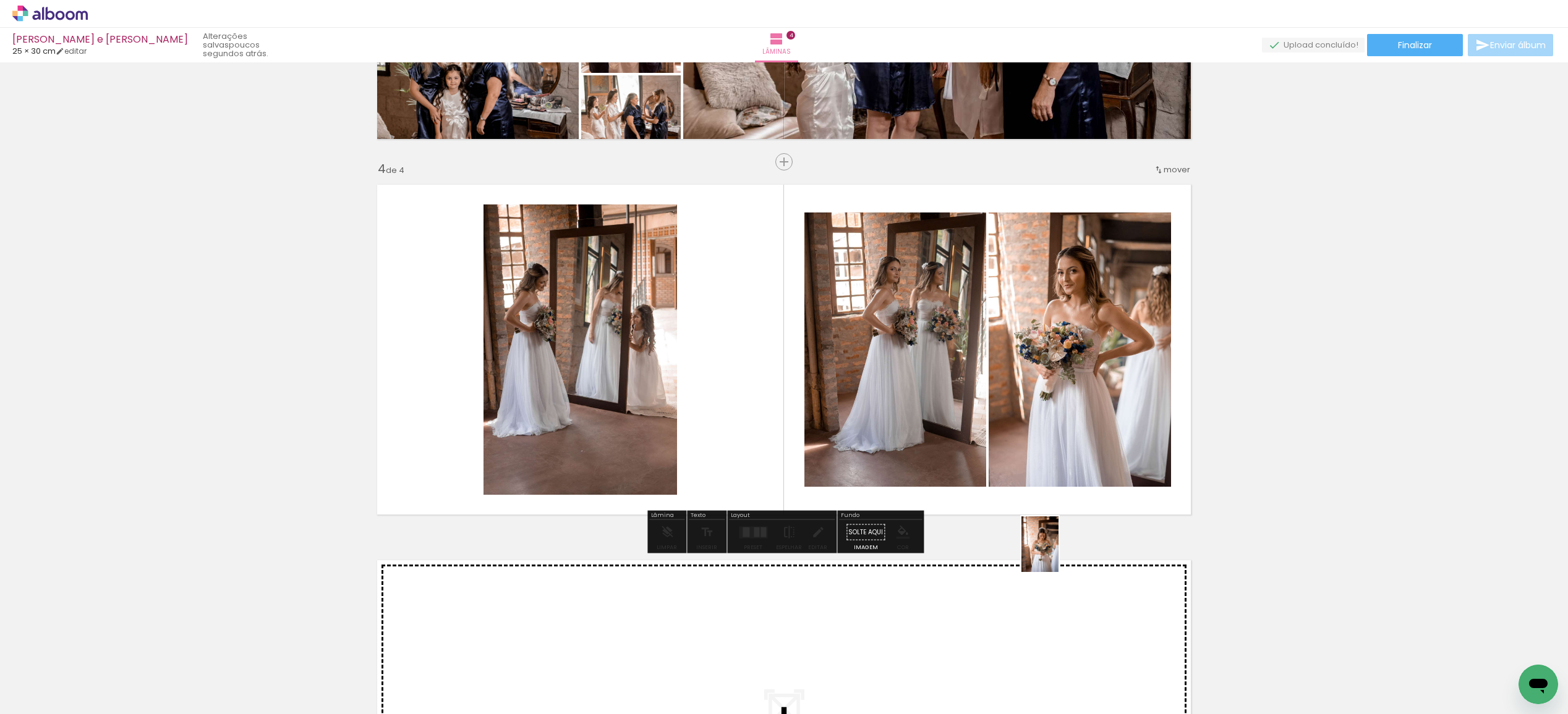
drag, startPoint x: 1164, startPoint y: 676, endPoint x: 1055, endPoint y: 549, distance: 167.4
click at [1055, 549] on quentale-workspace at bounding box center [784, 357] width 1568 height 714
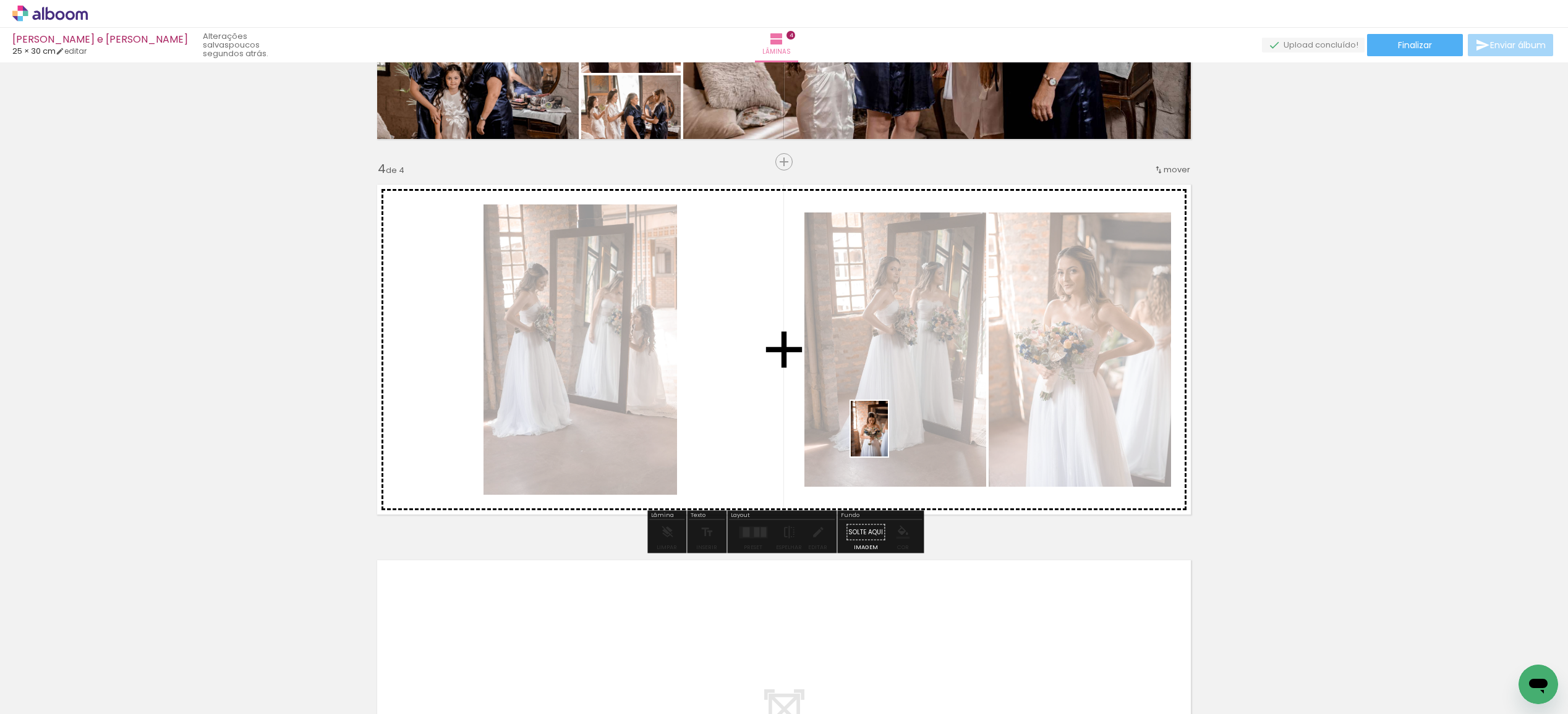
drag, startPoint x: 1168, startPoint y: 689, endPoint x: 886, endPoint y: 437, distance: 378.2
click at [886, 437] on quentale-workspace at bounding box center [784, 357] width 1568 height 714
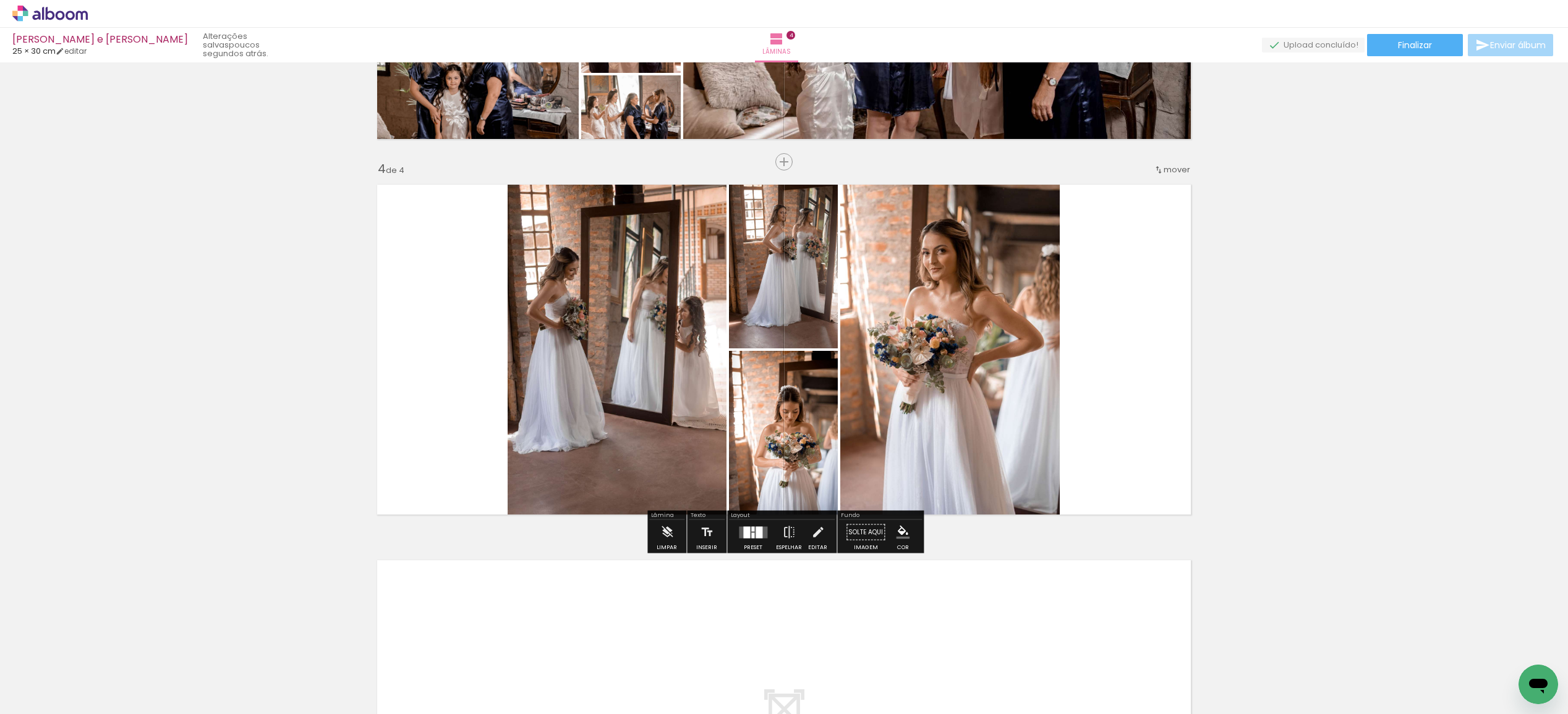
click at [746, 543] on div at bounding box center [752, 532] width 33 height 25
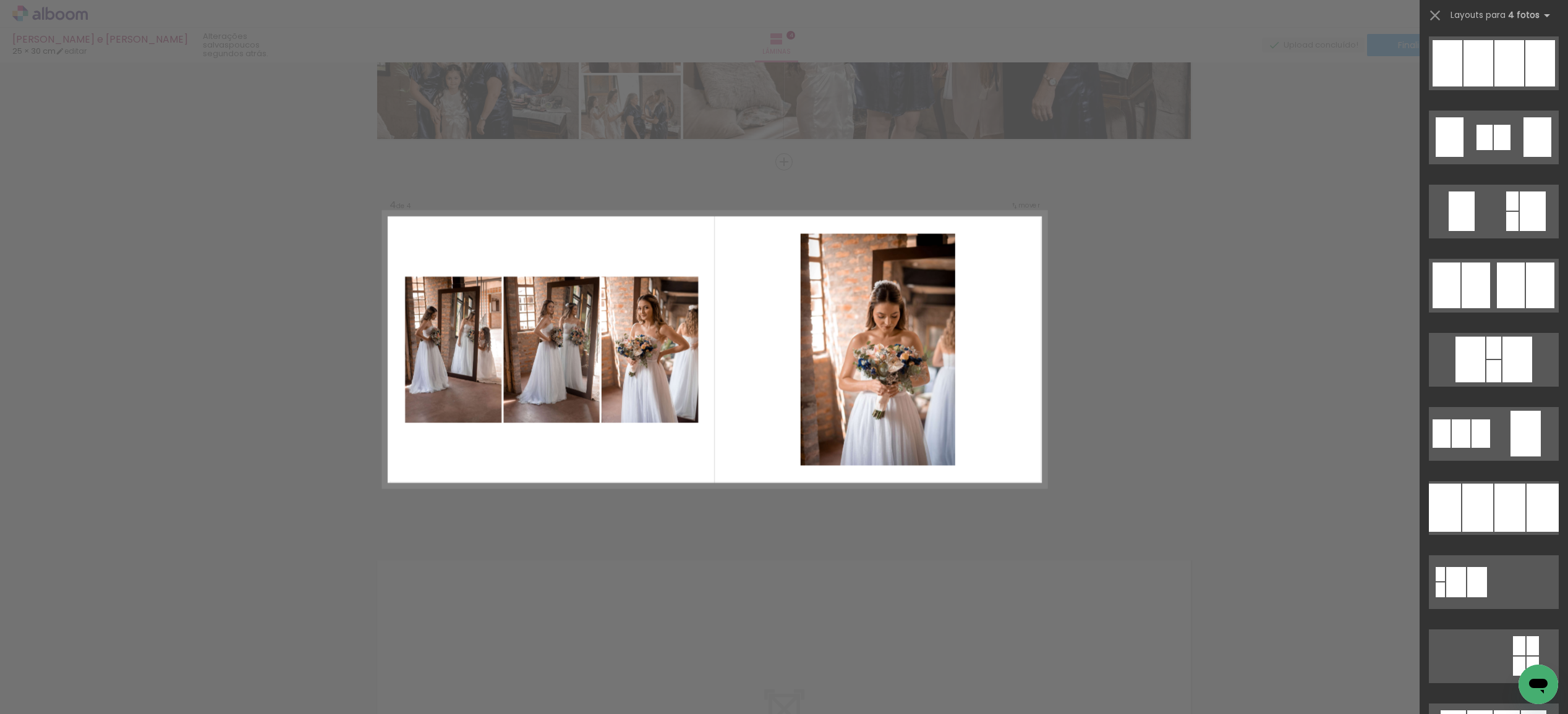
scroll to position [939, 0]
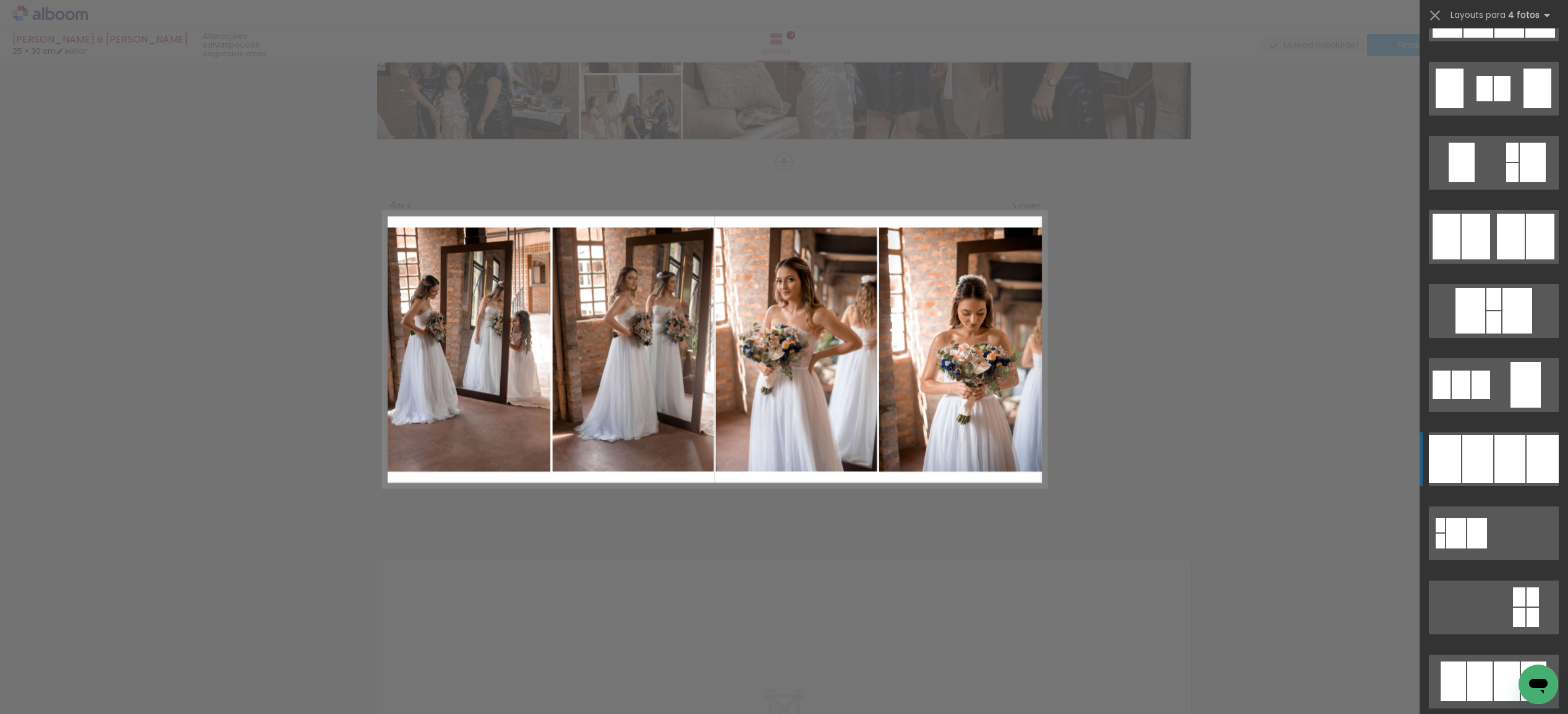
click at [1482, 470] on div at bounding box center [1478, 459] width 31 height 48
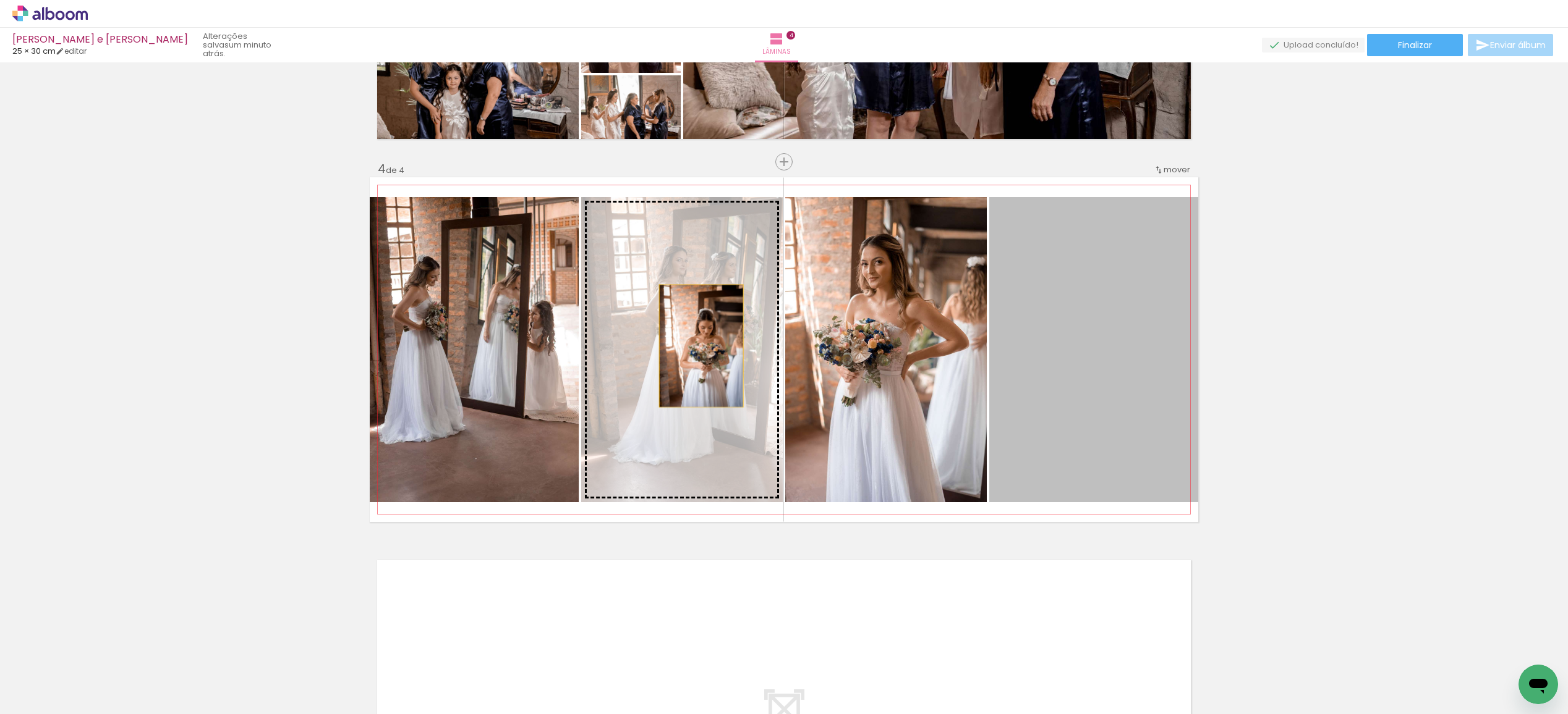
drag, startPoint x: 1105, startPoint y: 373, endPoint x: 701, endPoint y: 345, distance: 405.0
click at [0, 0] on slot at bounding box center [0, 0] width 0 height 0
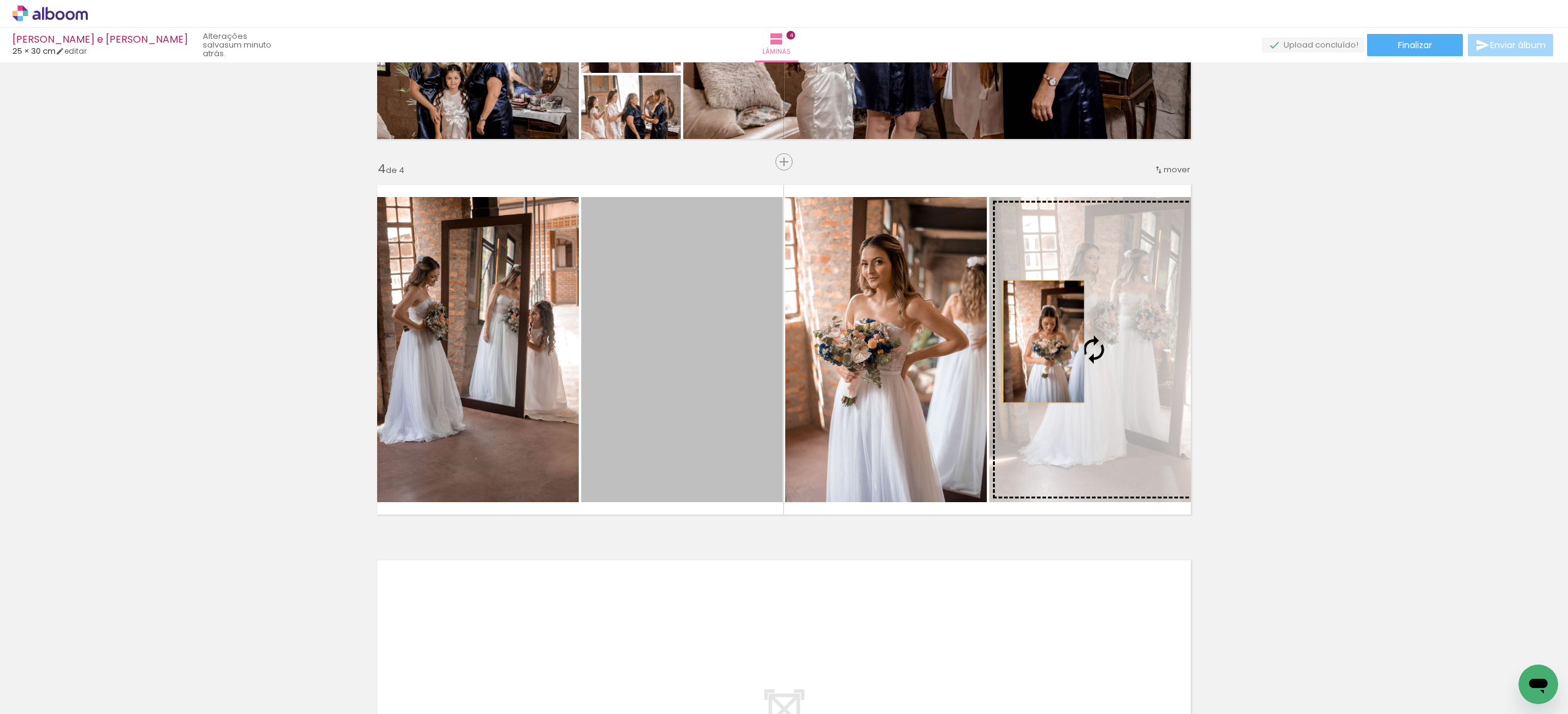
drag, startPoint x: 701, startPoint y: 345, endPoint x: 1046, endPoint y: 341, distance: 345.0
click at [0, 0] on slot at bounding box center [0, 0] width 0 height 0
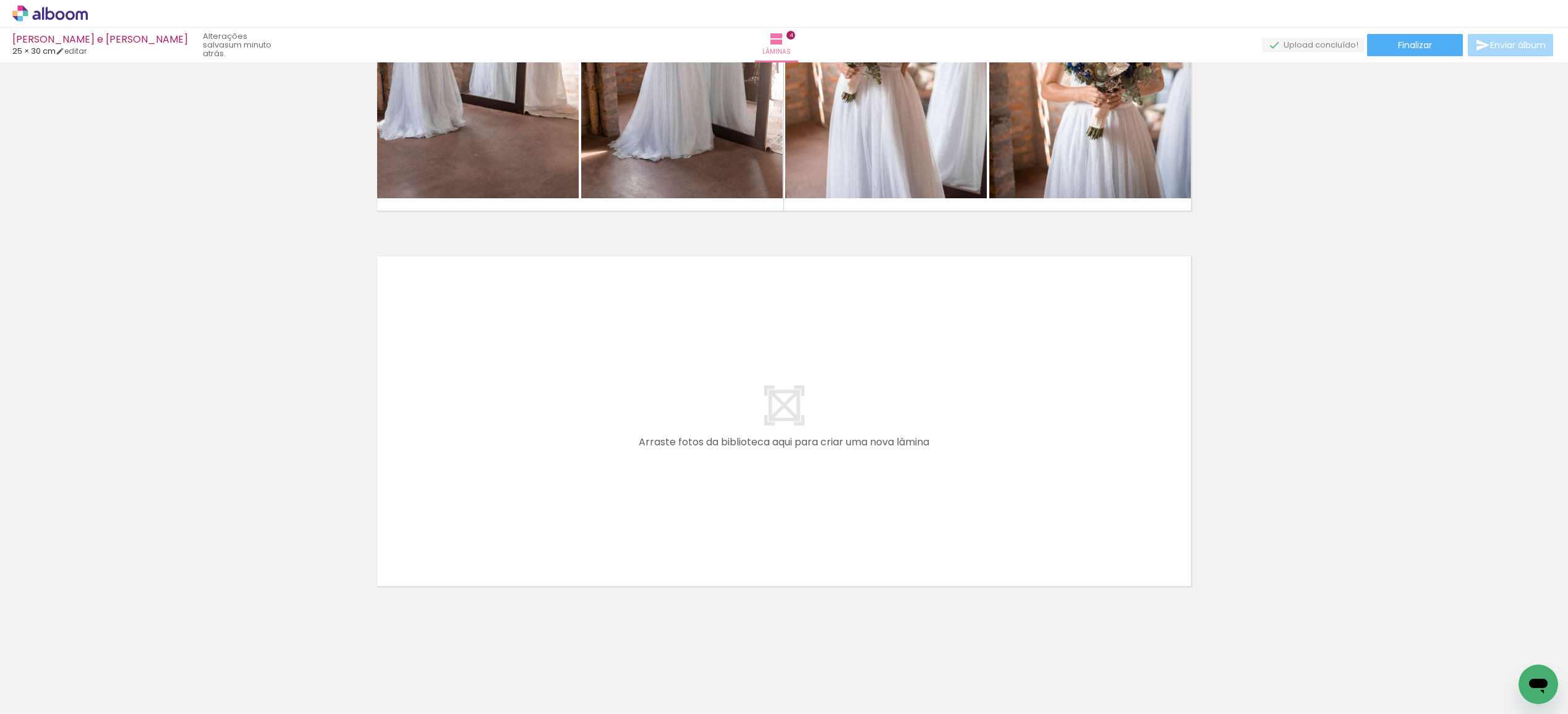
scroll to position [0, 281]
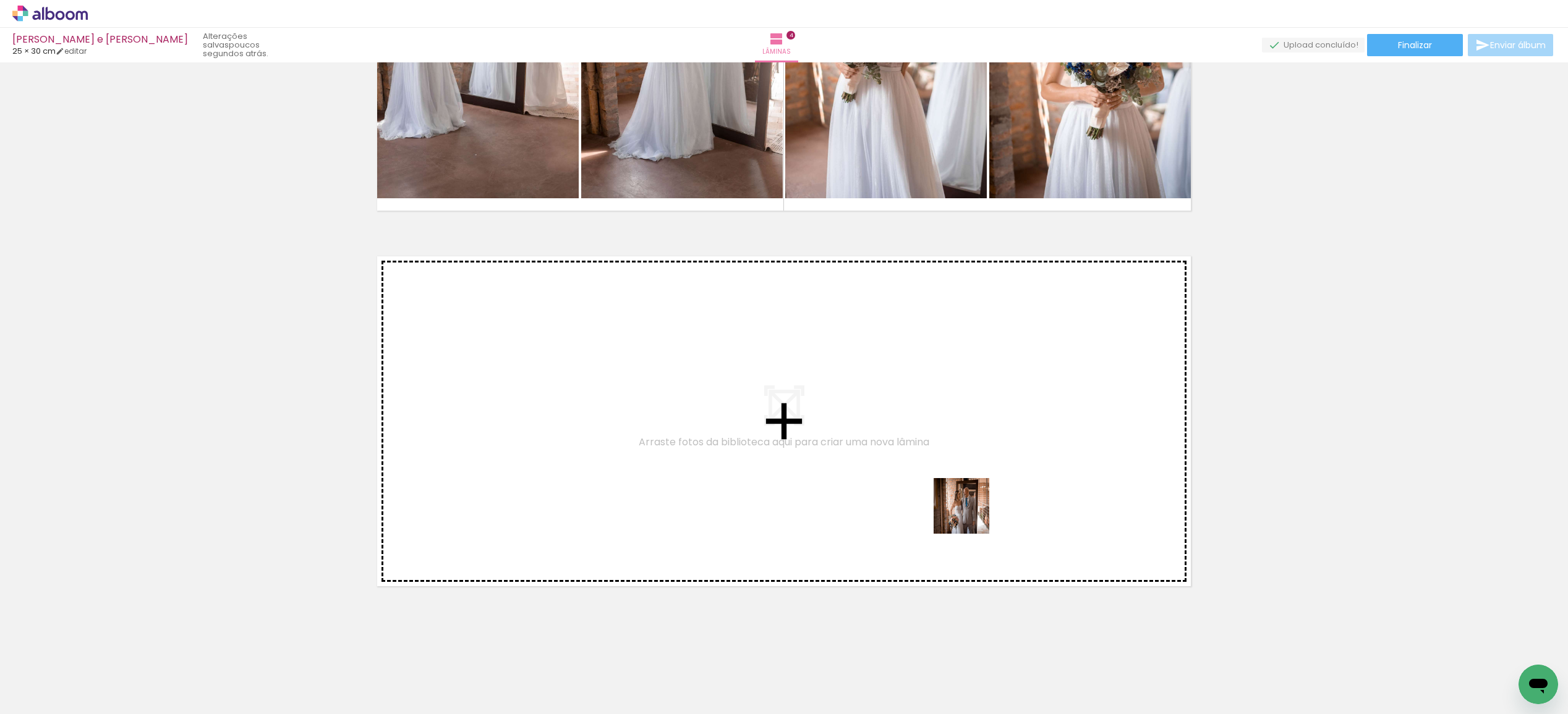
click at [964, 508] on quentale-workspace at bounding box center [784, 357] width 1568 height 714
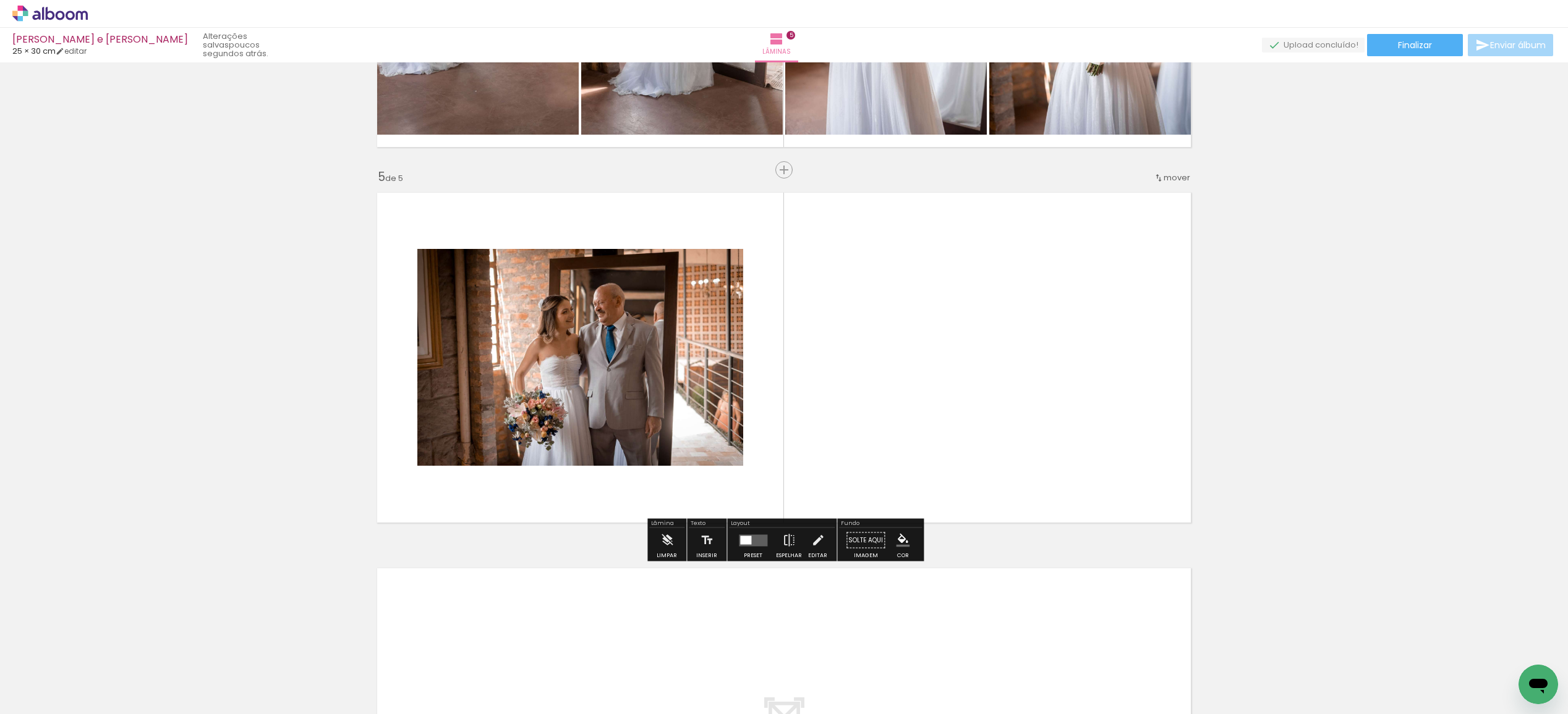
scroll to position [1424, 0]
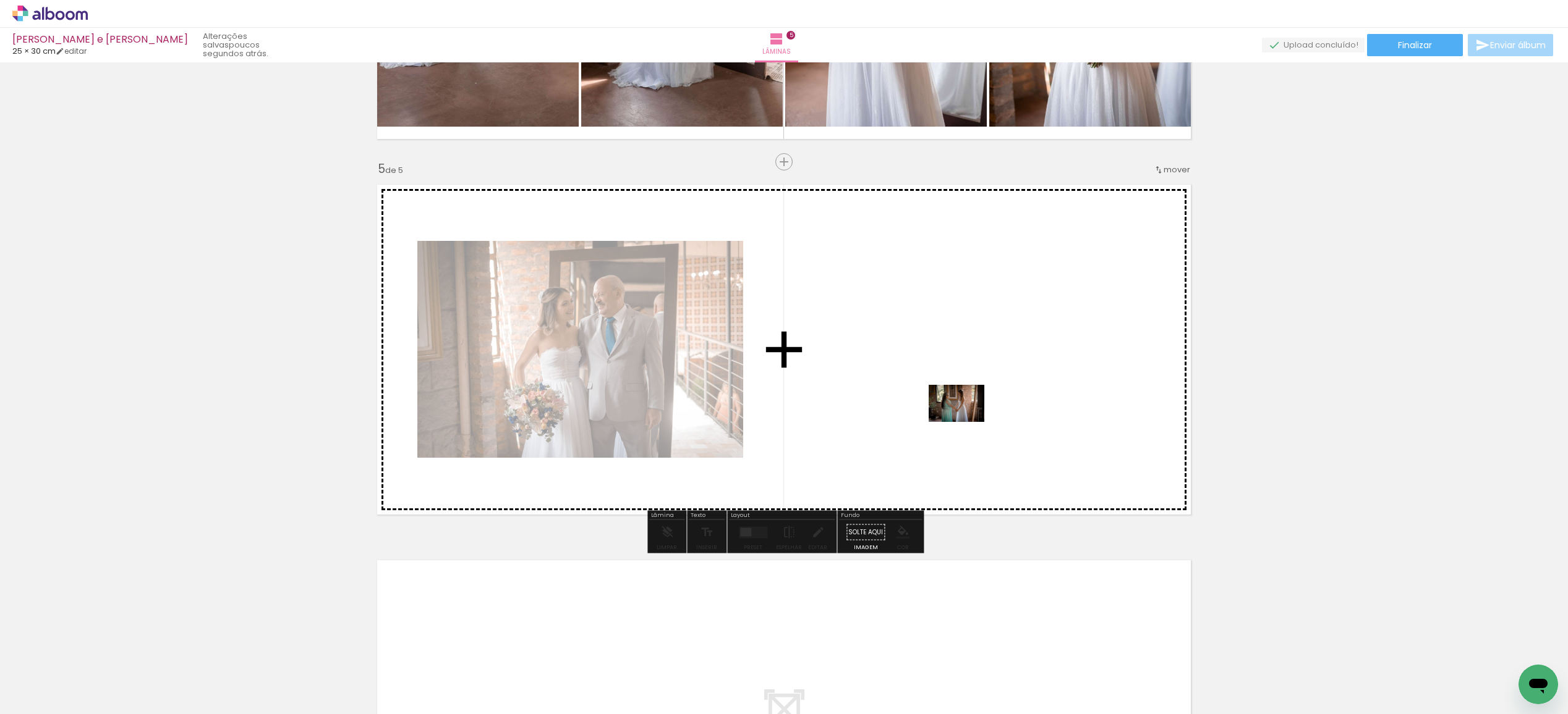
drag, startPoint x: 1166, startPoint y: 678, endPoint x: 965, endPoint y: 422, distance: 325.5
click at [965, 422] on quentale-workspace at bounding box center [784, 357] width 1568 height 714
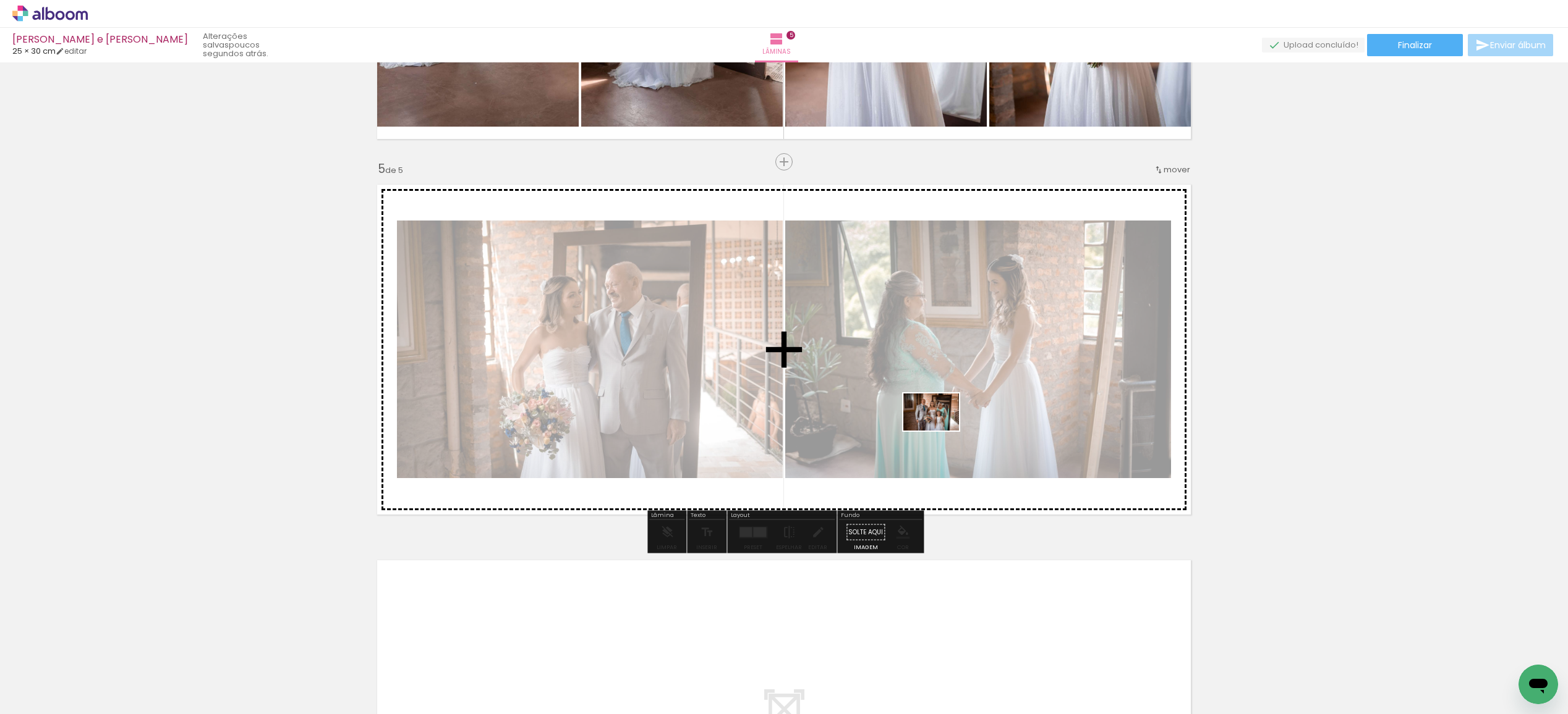
drag, startPoint x: 1039, startPoint y: 688, endPoint x: 940, endPoint y: 430, distance: 276.3
click at [940, 431] on quentale-workspace at bounding box center [784, 357] width 1568 height 714
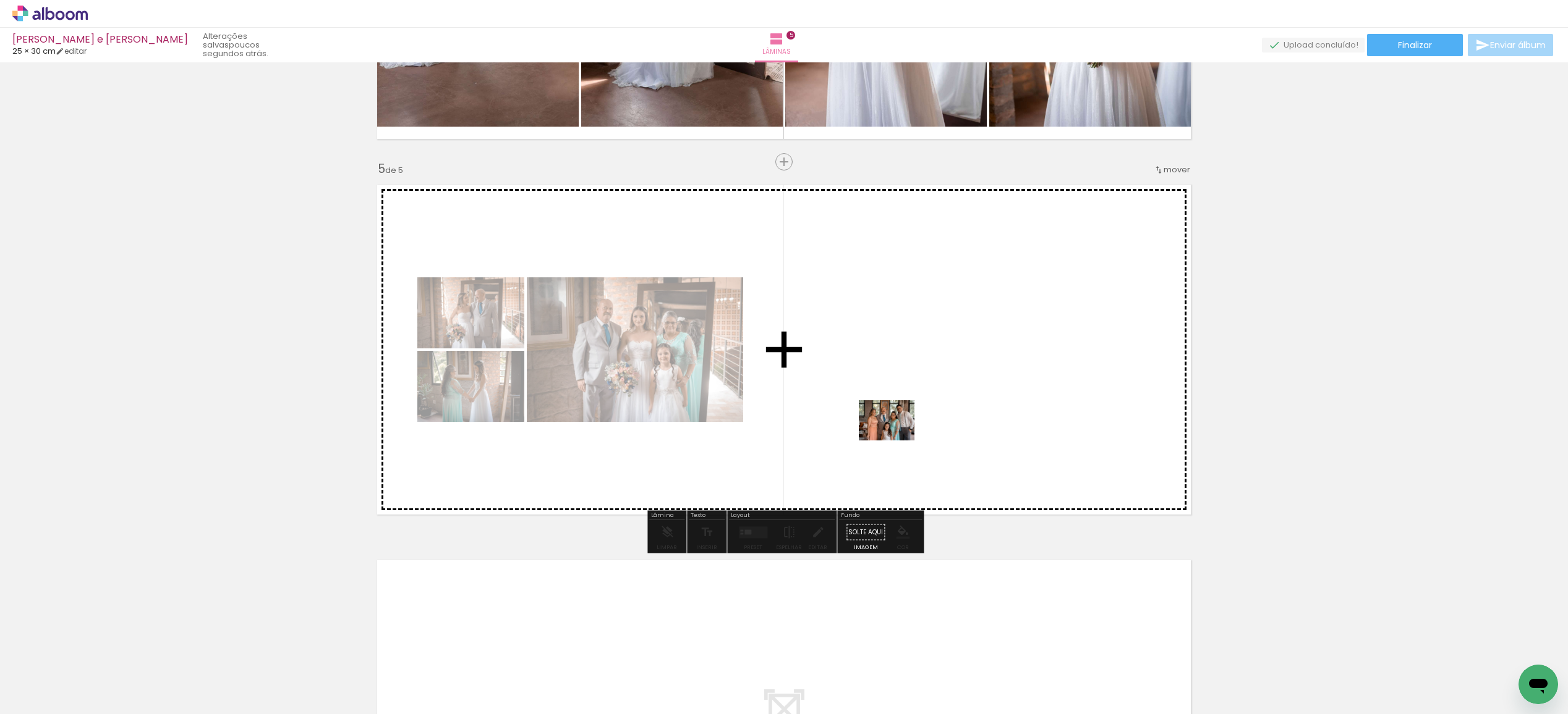
drag, startPoint x: 963, startPoint y: 684, endPoint x: 896, endPoint y: 437, distance: 255.9
click at [896, 437] on quentale-workspace at bounding box center [784, 357] width 1568 height 714
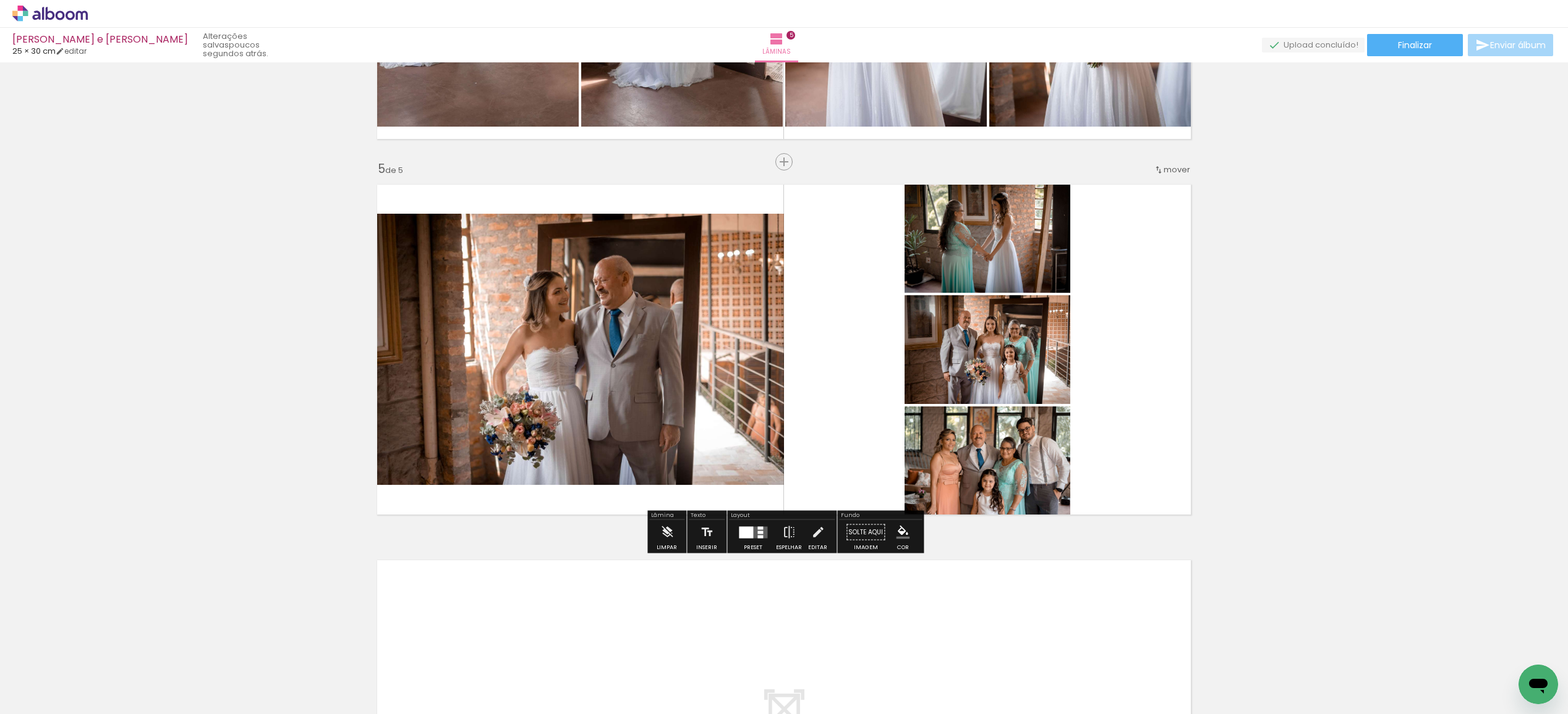
click at [752, 535] on quentale-layouter at bounding box center [753, 533] width 28 height 12
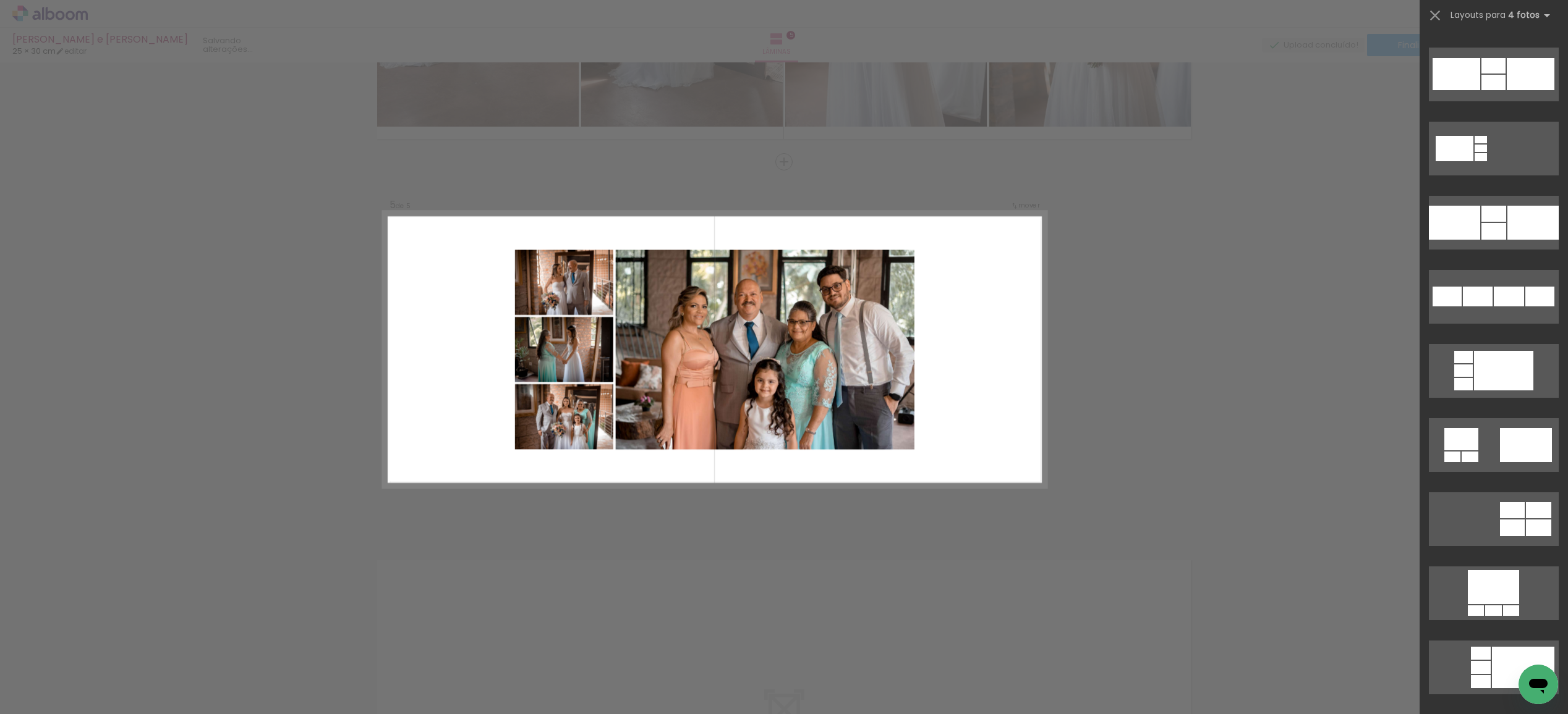
scroll to position [1705, 0]
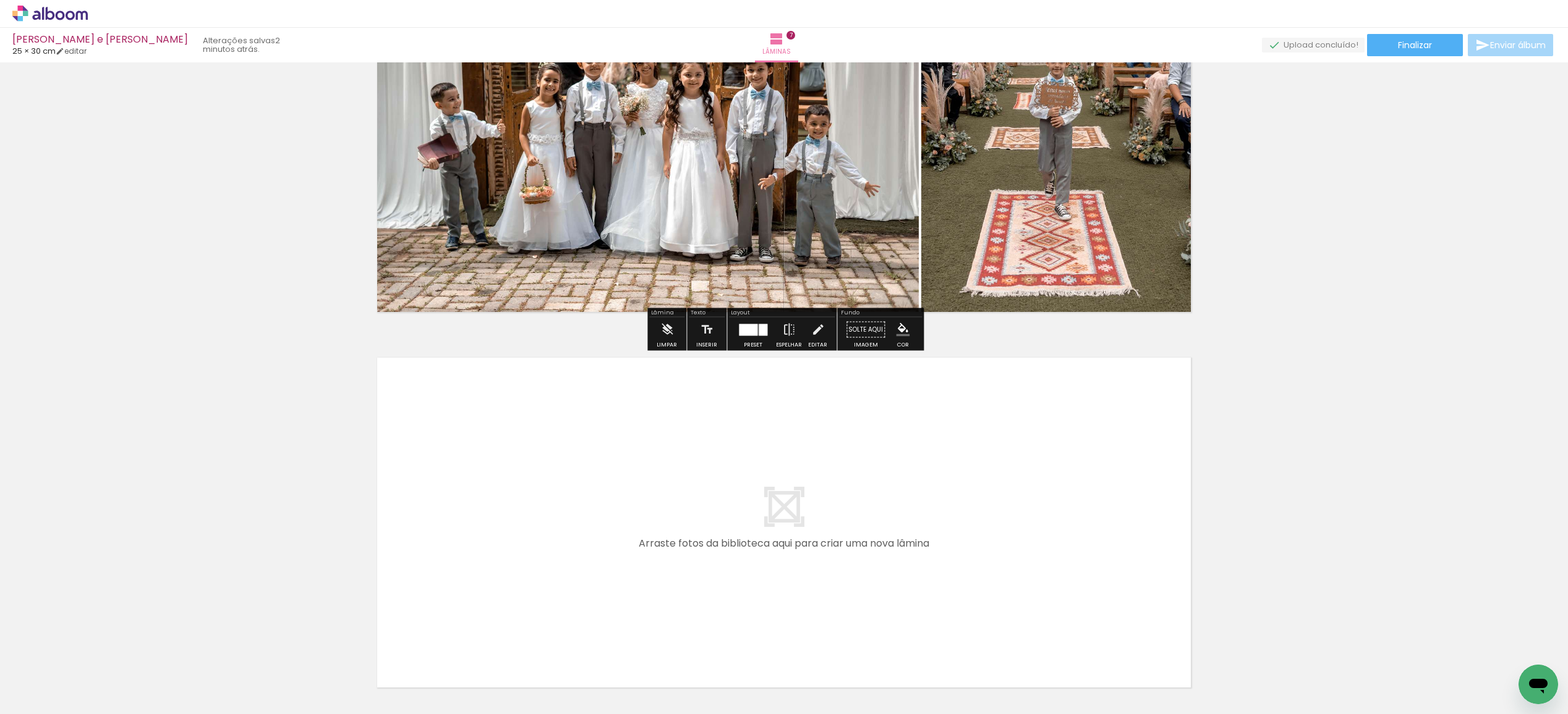
scroll to position [2405, 0]
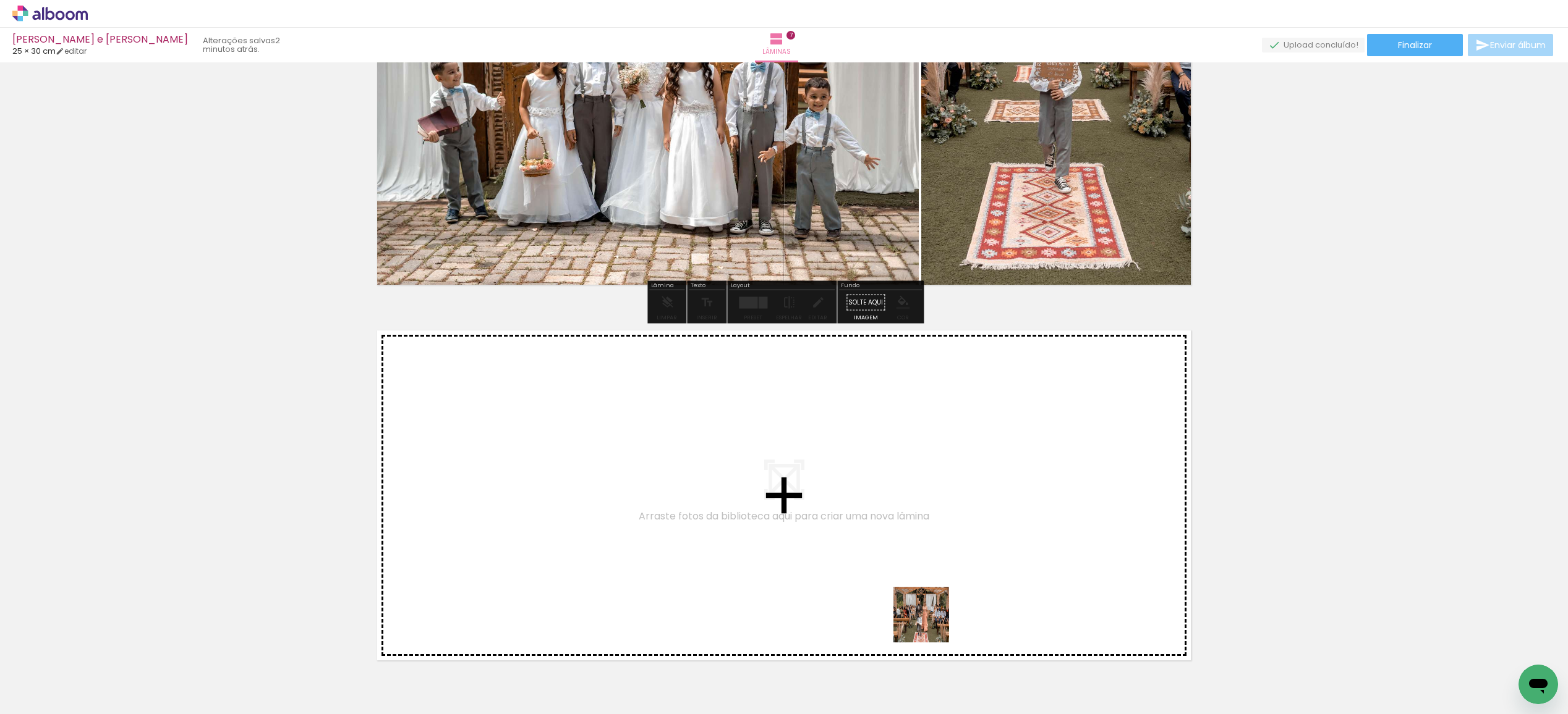
click at [883, 520] on quentale-workspace at bounding box center [784, 357] width 1568 height 714
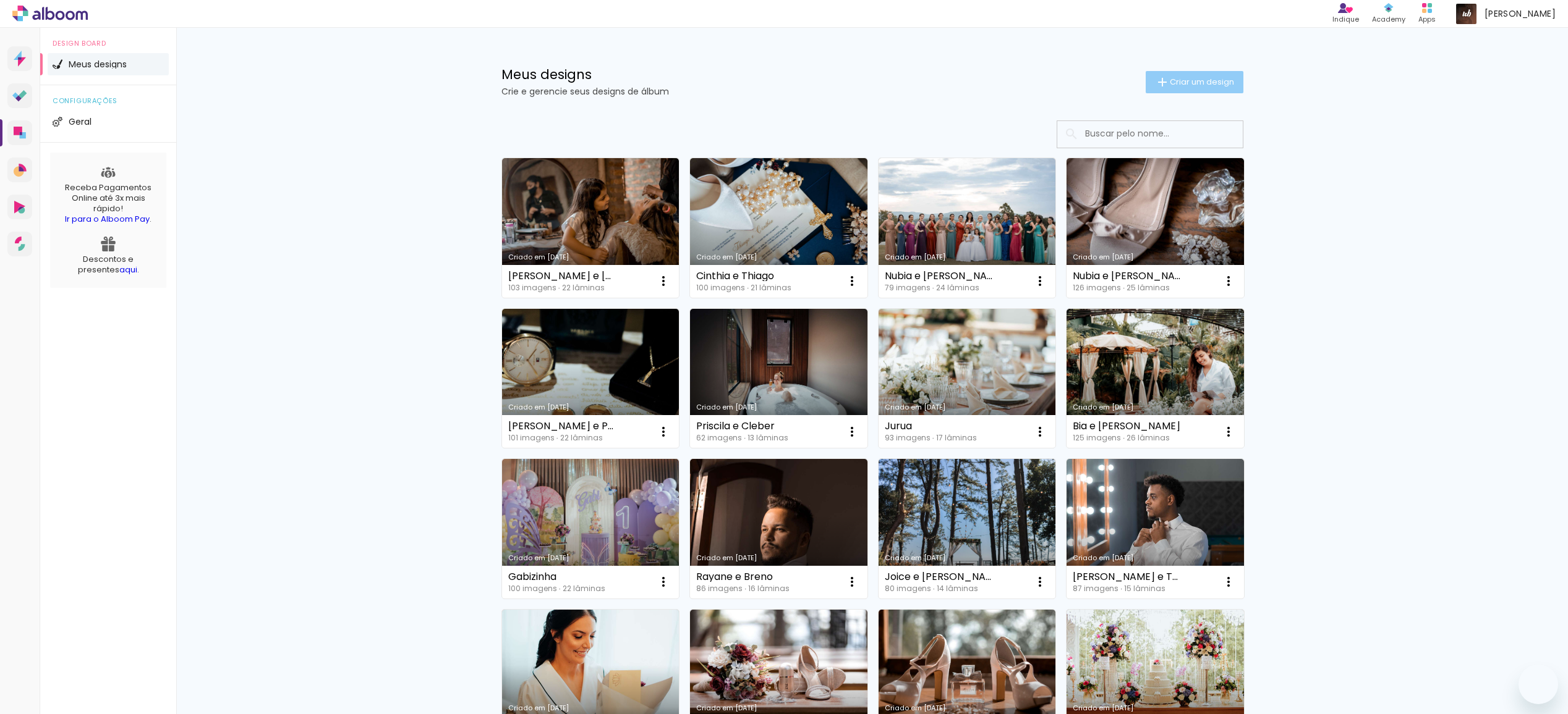
click at [1186, 83] on span "Criar um design" at bounding box center [1202, 82] width 64 height 8
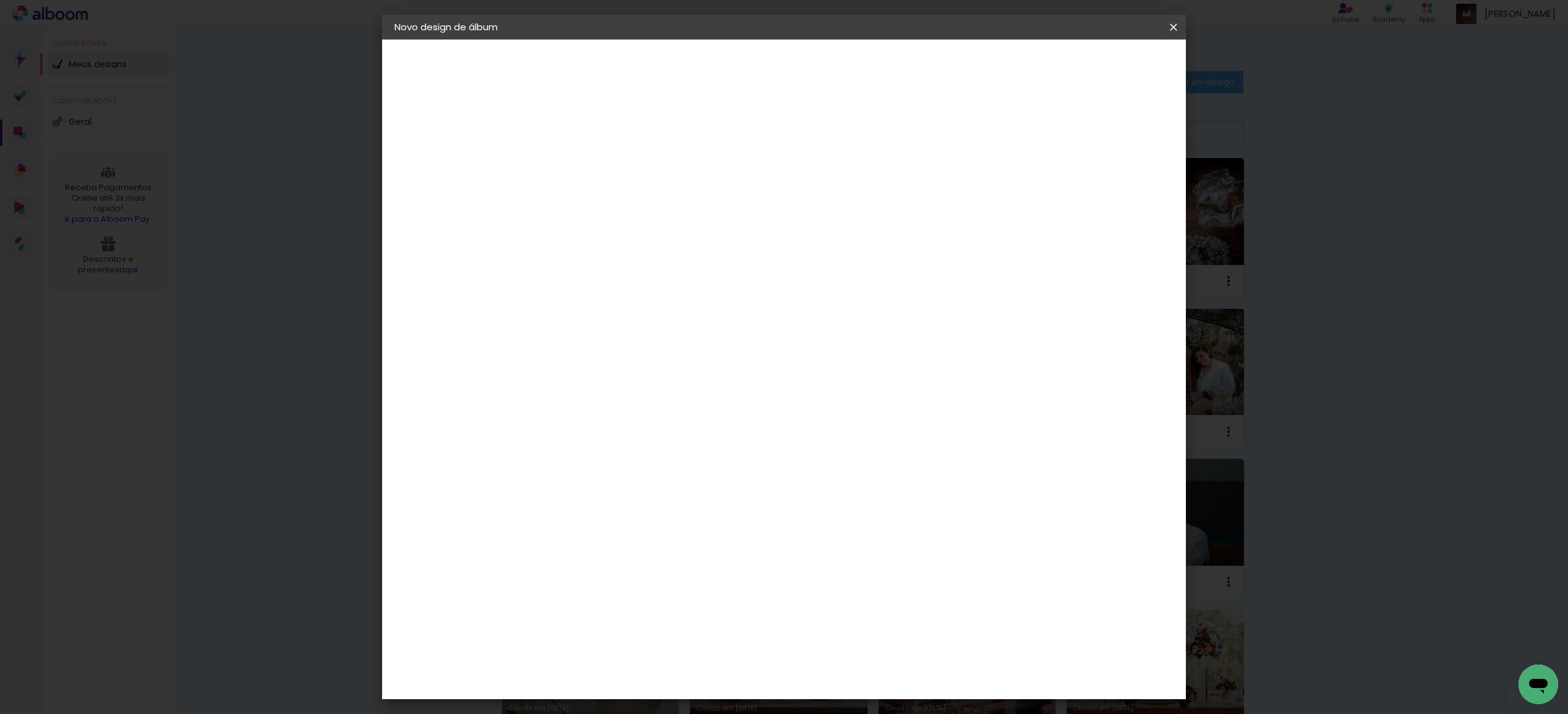
click at [597, 160] on input at bounding box center [597, 166] width 0 height 19
type input "Debora e [PERSON_NAME]"
type paper-input "Debora e [PERSON_NAME]"
click at [0, 0] on slot "Avançar" at bounding box center [0, 0] width 0 height 0
click at [0, 0] on slot "Tamanho Livre" at bounding box center [0, 0] width 0 height 0
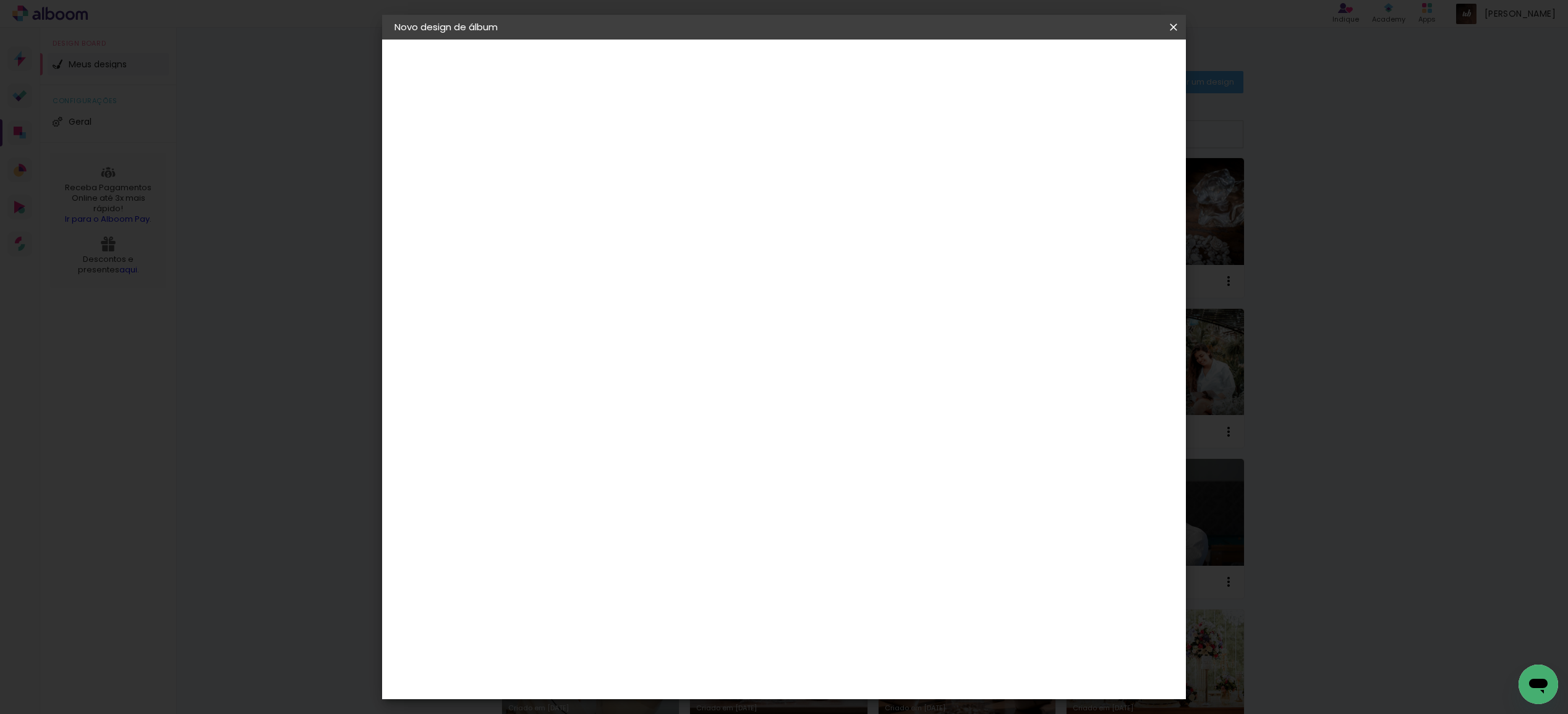
click at [0, 0] on slot "Tamanho Livre" at bounding box center [0, 0] width 0 height 0
click at [0, 0] on slot "Avançar" at bounding box center [0, 0] width 0 height 0
click at [568, 352] on input "30" at bounding box center [557, 353] width 32 height 19
drag, startPoint x: 574, startPoint y: 353, endPoint x: 599, endPoint y: 350, distance: 25.2
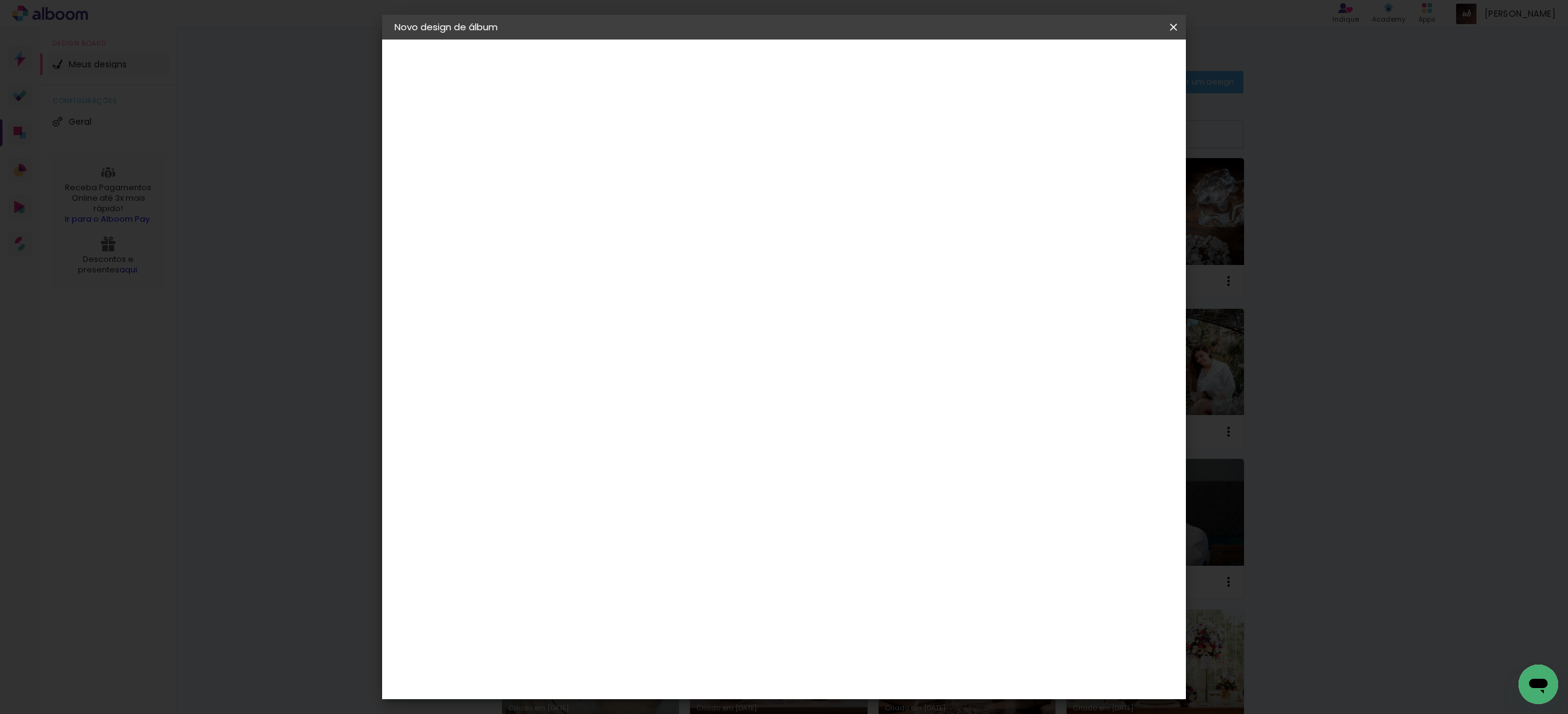
click at [574, 353] on div "cm" at bounding box center [581, 353] width 15 height 19
type paper-input "30"
click at [571, 352] on input "30" at bounding box center [557, 353] width 32 height 19
drag, startPoint x: 573, startPoint y: 352, endPoint x: 549, endPoint y: 353, distance: 24.0
click at [549, 353] on div "30" at bounding box center [565, 353] width 47 height 19
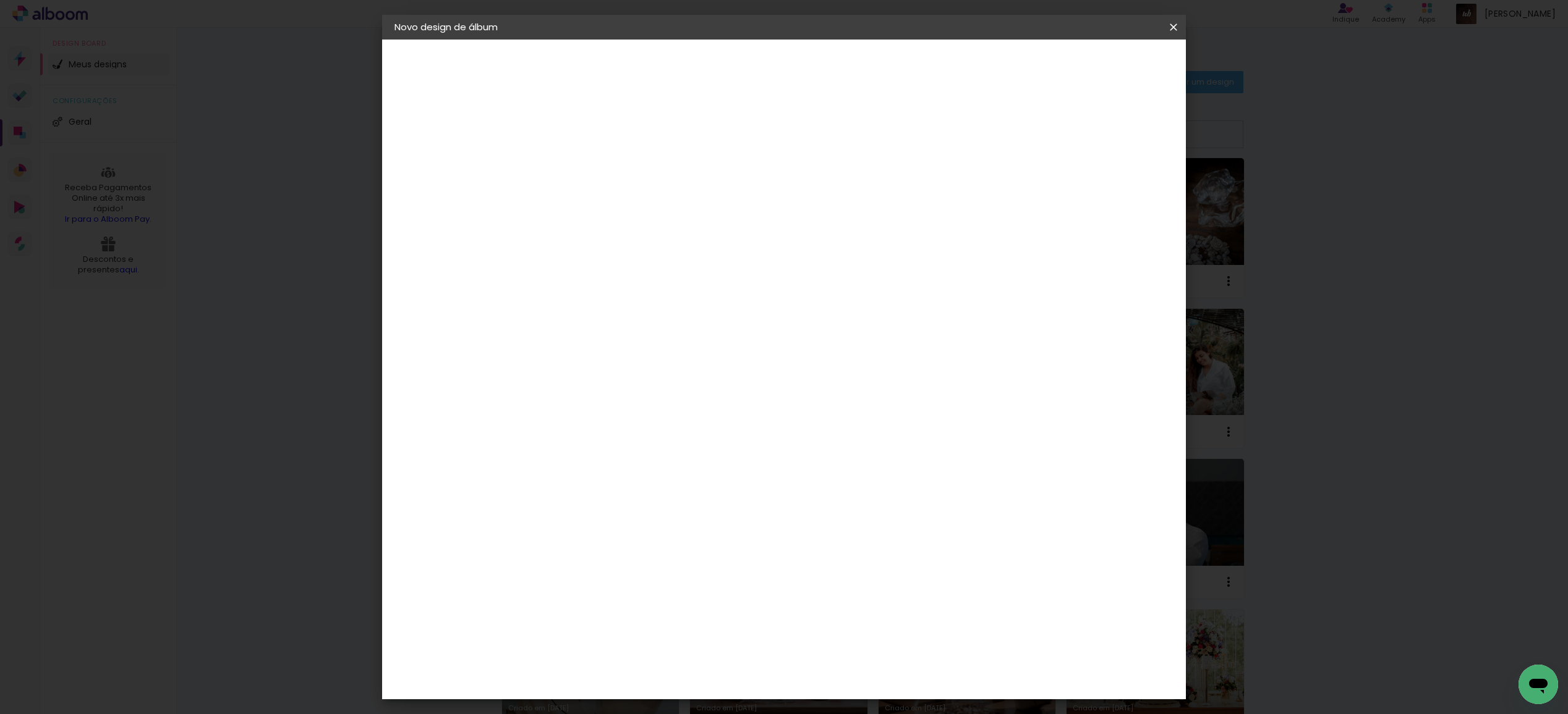
click at [575, 355] on div "cm" at bounding box center [581, 353] width 15 height 19
click at [569, 353] on input "30" at bounding box center [557, 353] width 32 height 19
type input "25"
type paper-input "25"
click at [1105, 62] on span "Iniciar design" at bounding box center [1078, 65] width 57 height 9
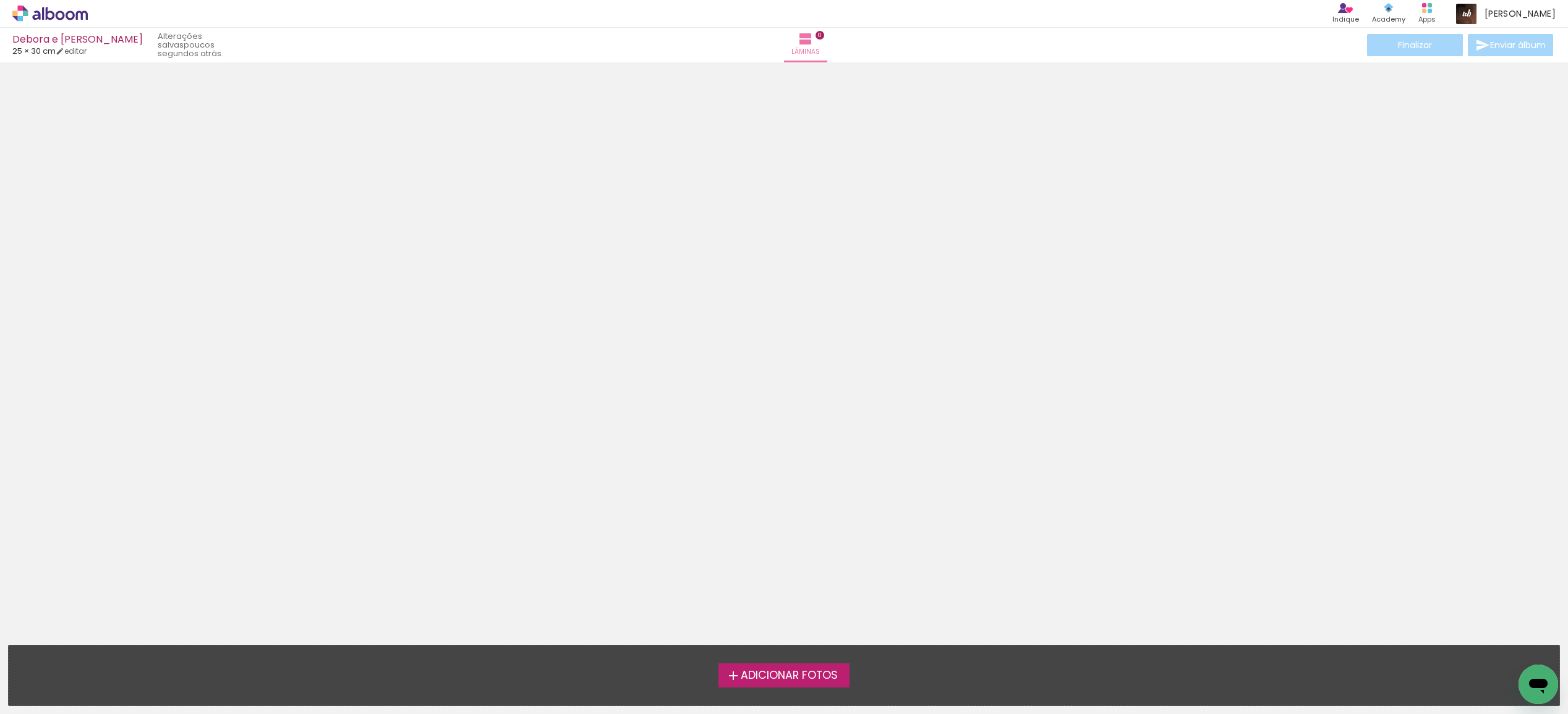
click at [766, 679] on span "Adicionar Fotos" at bounding box center [789, 675] width 97 height 11
click at [0, 0] on input "file" at bounding box center [0, 0] width 0 height 0
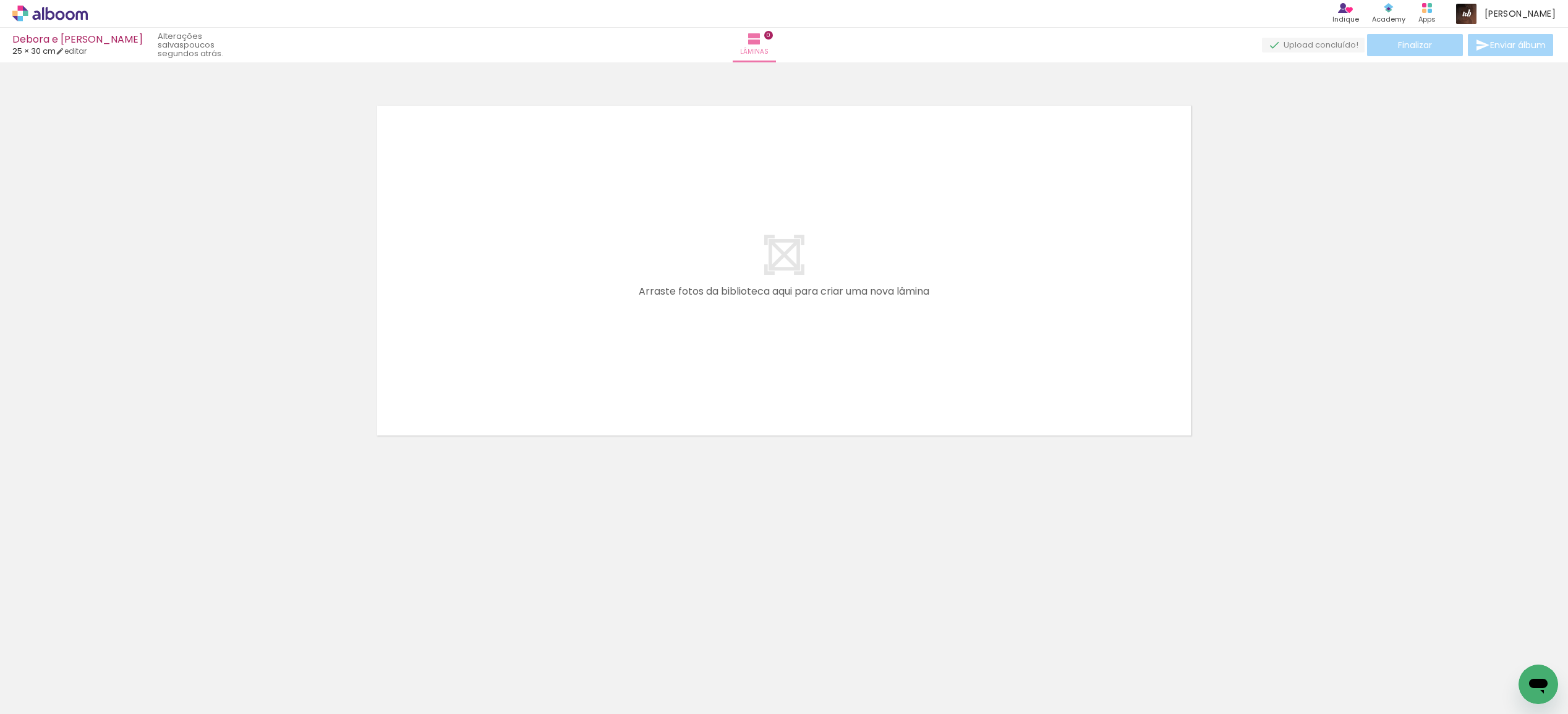
scroll to position [0, 19219]
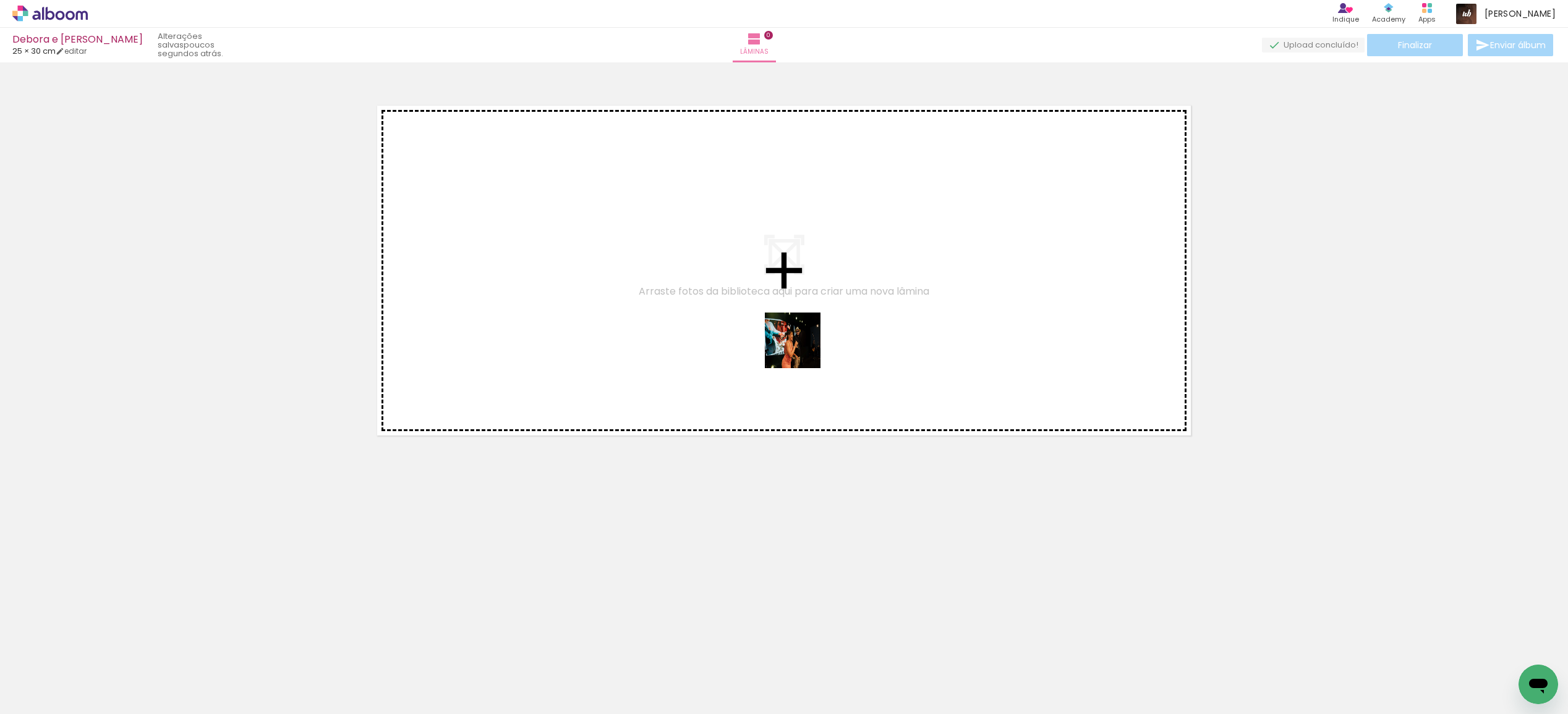
drag, startPoint x: 795, startPoint y: 512, endPoint x: 805, endPoint y: 246, distance: 266.2
click at [805, 246] on quentale-workspace at bounding box center [784, 357] width 1568 height 714
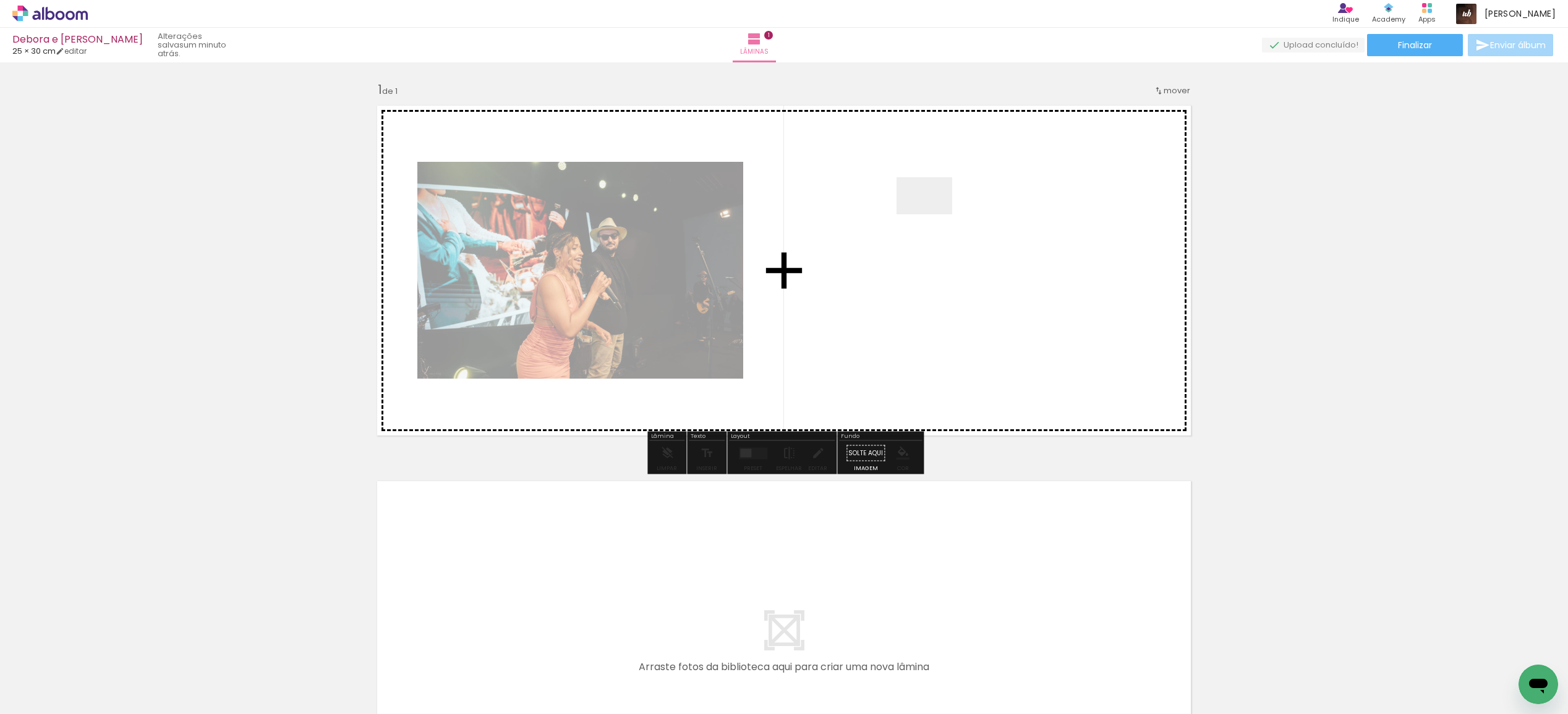
click at [934, 213] on quentale-workspace at bounding box center [784, 357] width 1568 height 714
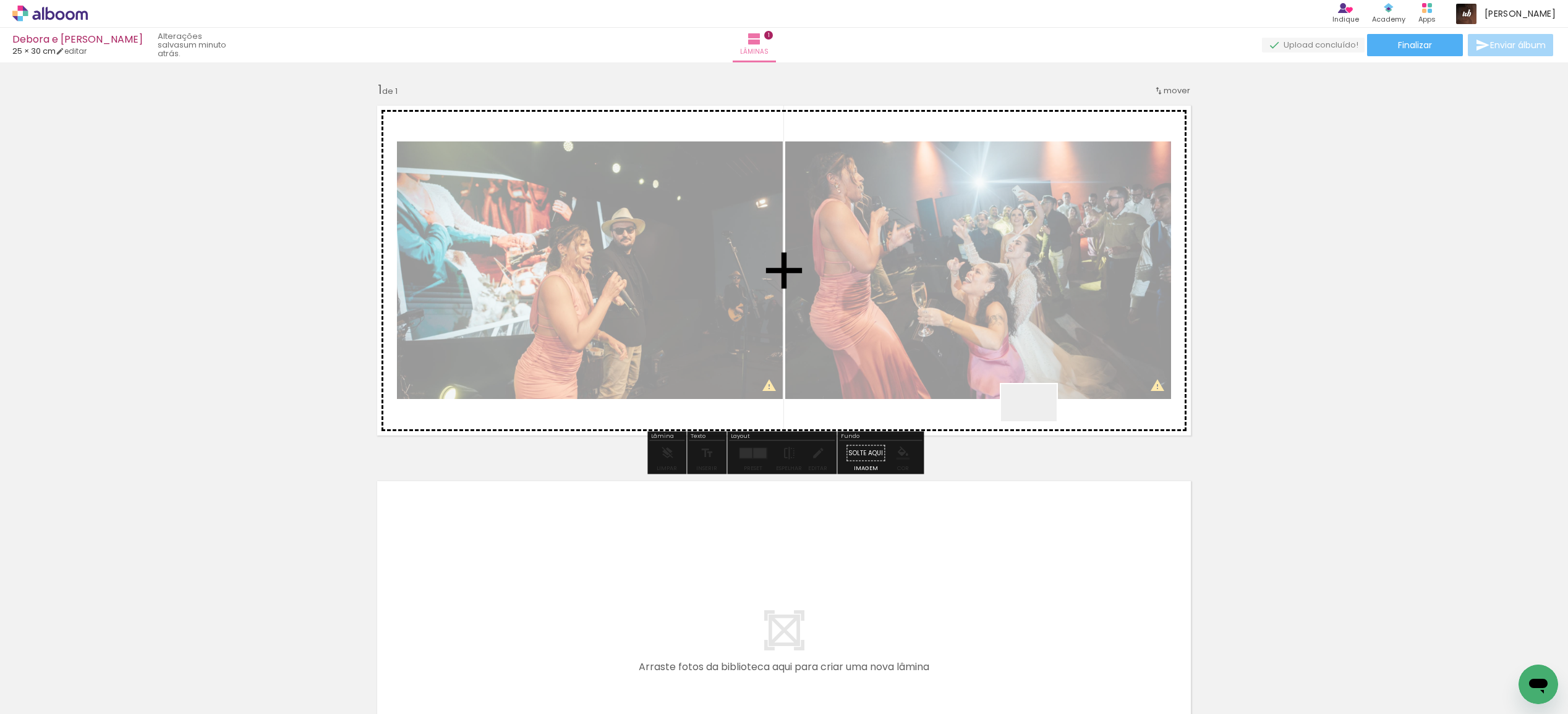
drag, startPoint x: 1078, startPoint y: 684, endPoint x: 1037, endPoint y: 396, distance: 290.9
click at [1037, 398] on quentale-workspace at bounding box center [784, 357] width 1568 height 714
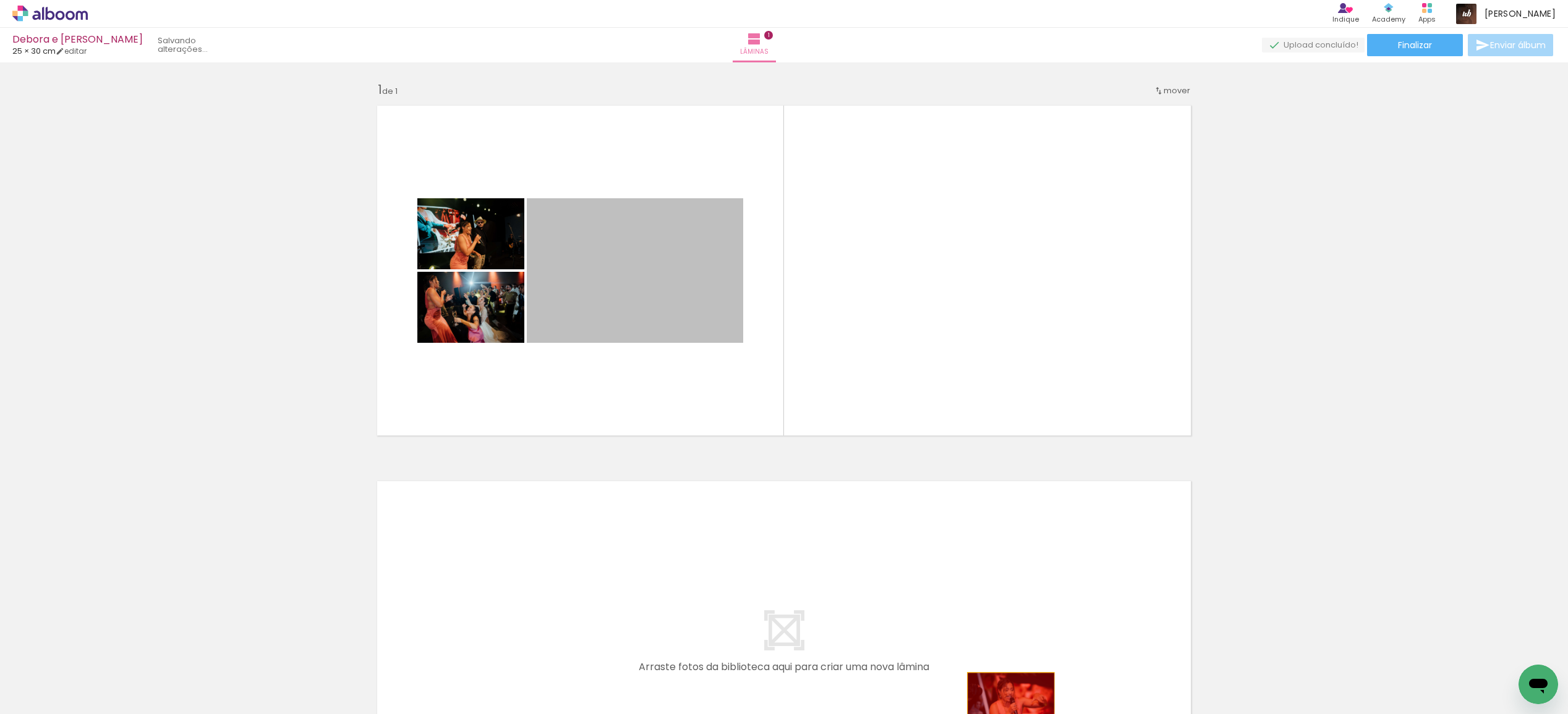
drag, startPoint x: 618, startPoint y: 301, endPoint x: 889, endPoint y: 616, distance: 415.5
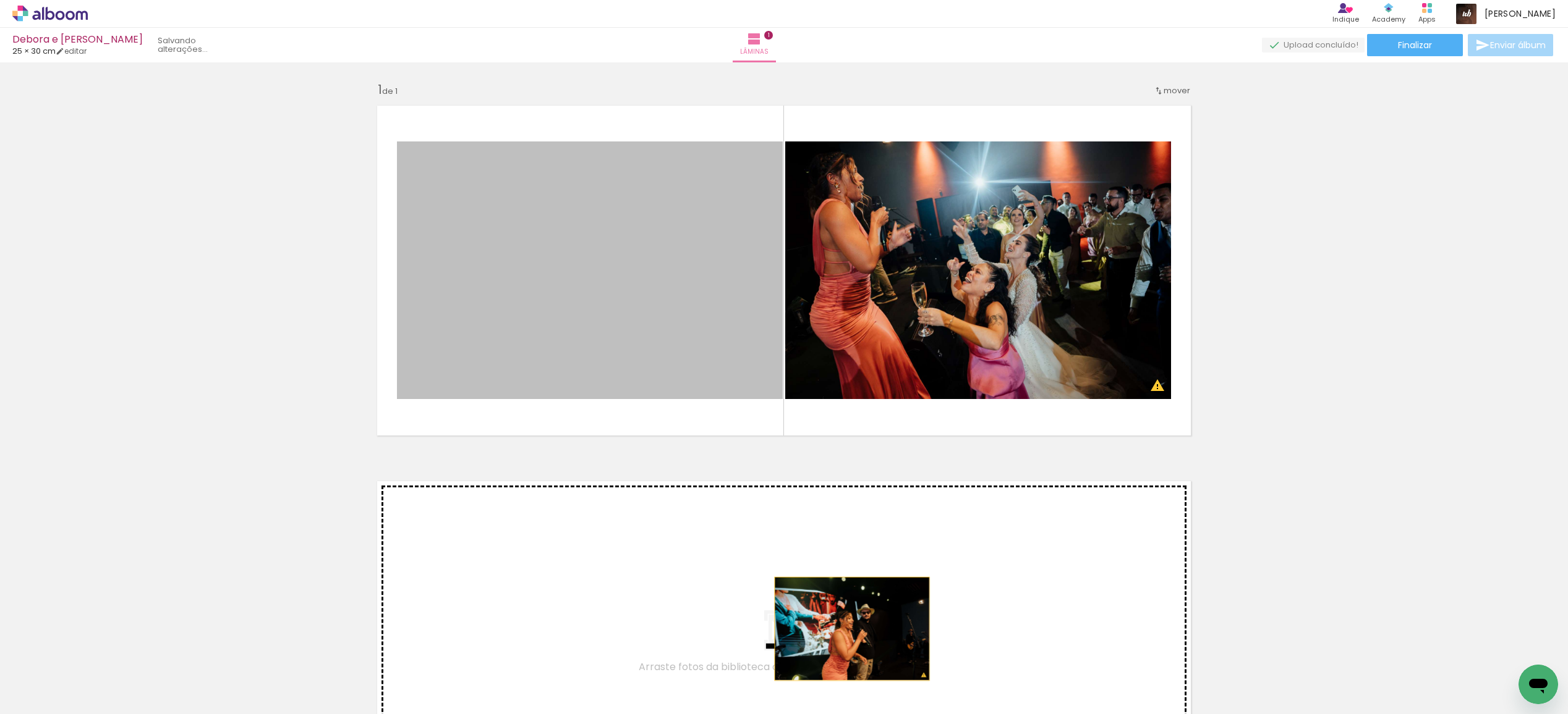
drag, startPoint x: 563, startPoint y: 329, endPoint x: 834, endPoint y: 378, distance: 275.4
click at [857, 637] on quentale-workspace at bounding box center [784, 357] width 1568 height 714
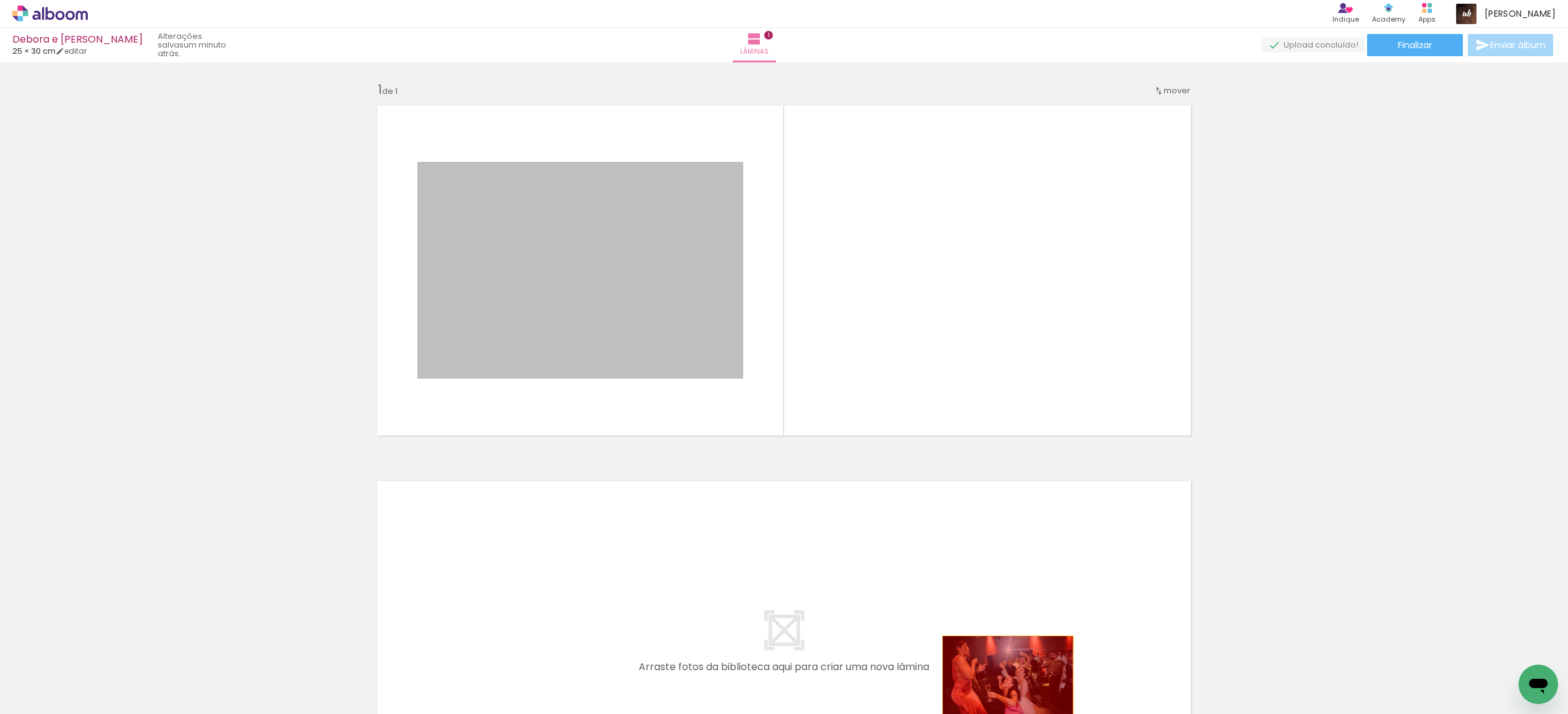
drag, startPoint x: 589, startPoint y: 289, endPoint x: 1001, endPoint y: 676, distance: 565.3
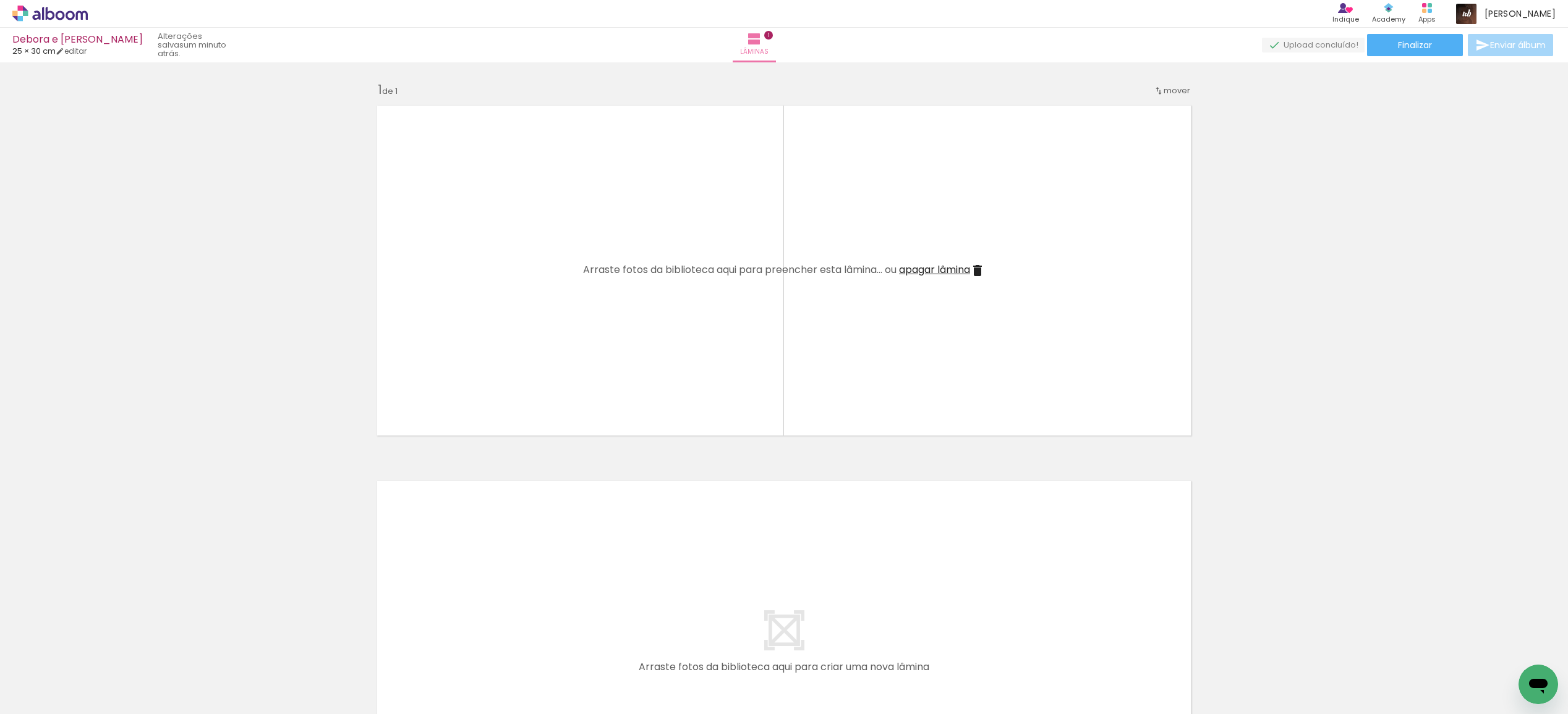
scroll to position [0, 19812]
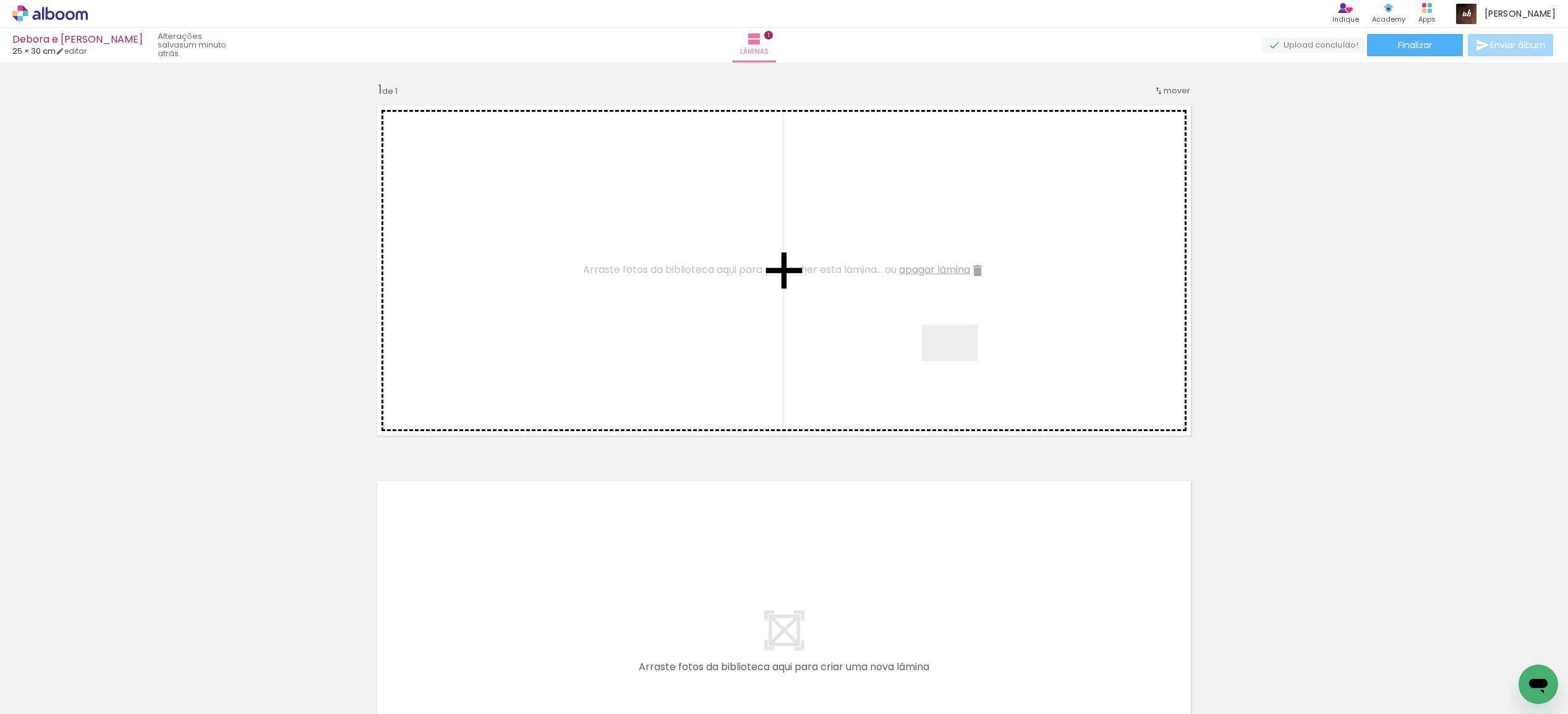
drag, startPoint x: 955, startPoint y: 674, endPoint x: 958, endPoint y: 342, distance: 332.0
click at [959, 342] on quentale-workspace at bounding box center [784, 357] width 1568 height 714
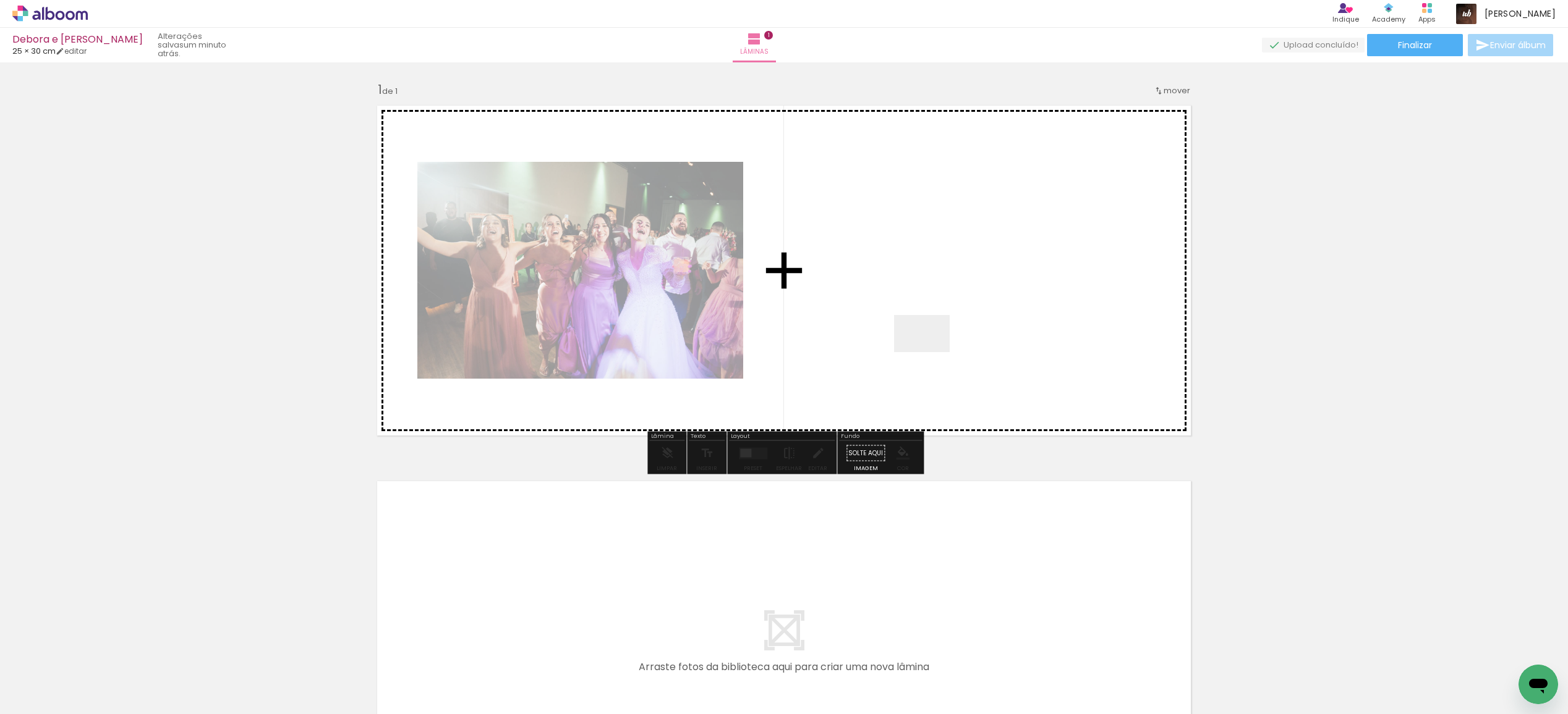
click at [932, 349] on quentale-workspace at bounding box center [784, 357] width 1568 height 714
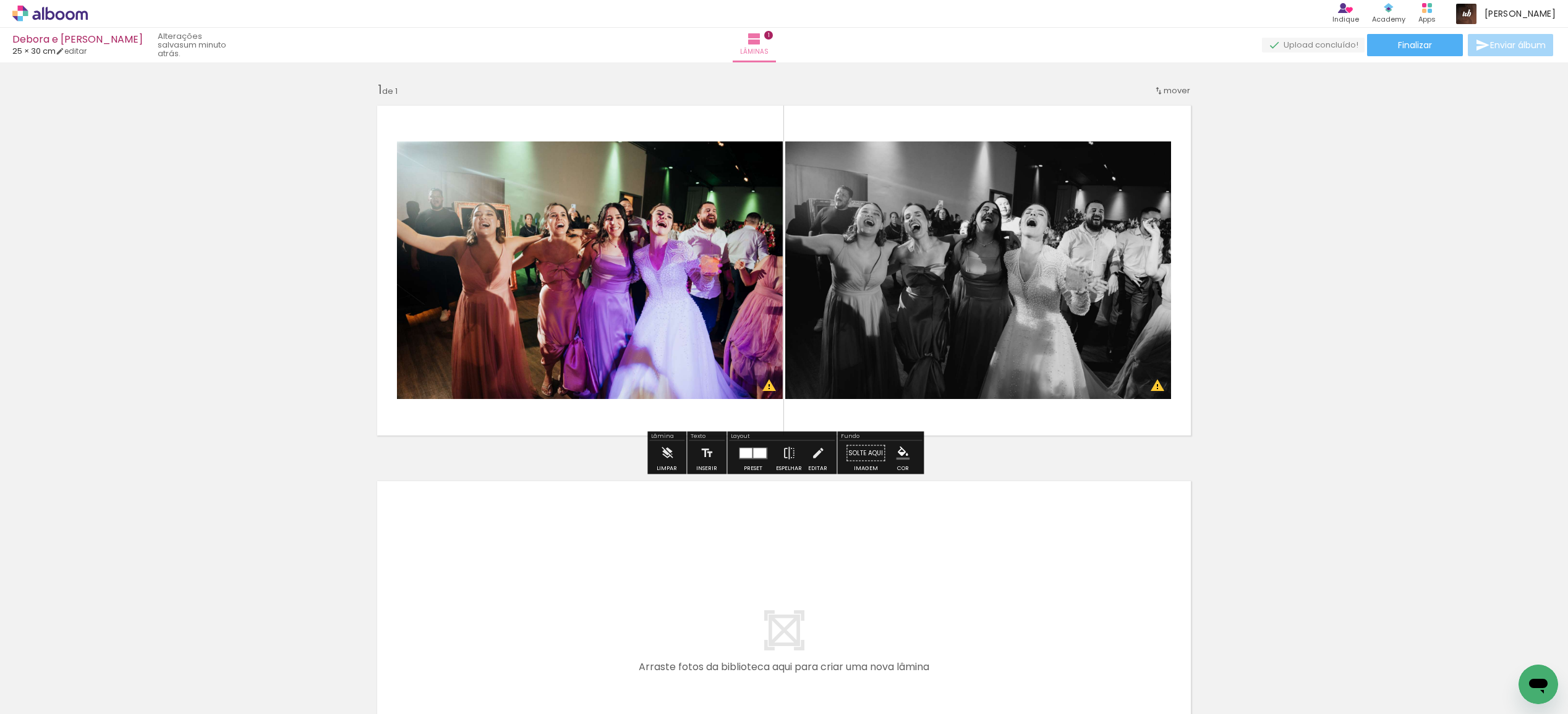
scroll to position [0, 19812]
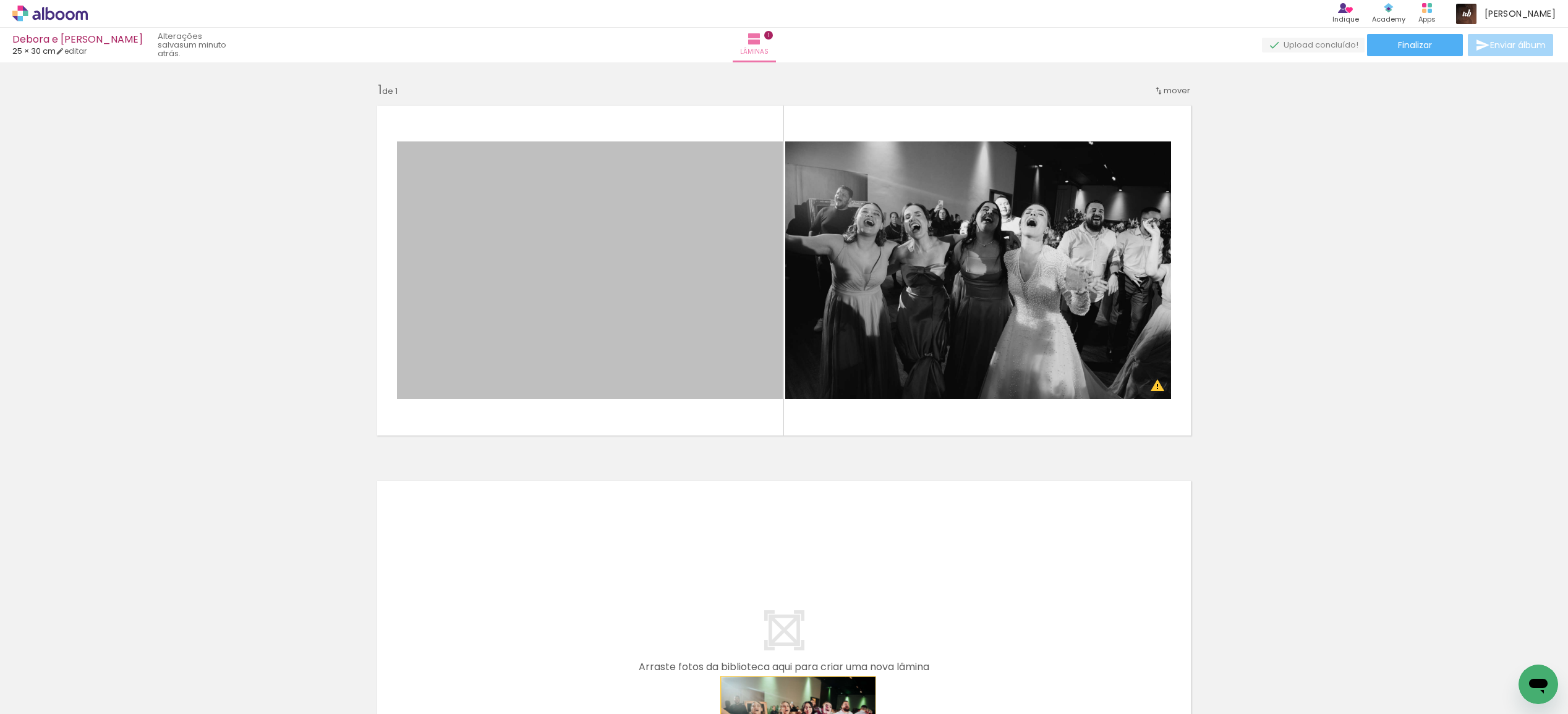
drag, startPoint x: 666, startPoint y: 257, endPoint x: 805, endPoint y: 742, distance: 504.5
click at [805, 713] on html "link( href="../../bower_components/polymer/polymer.html" rel="import" ) picture…" at bounding box center [784, 357] width 1568 height 714
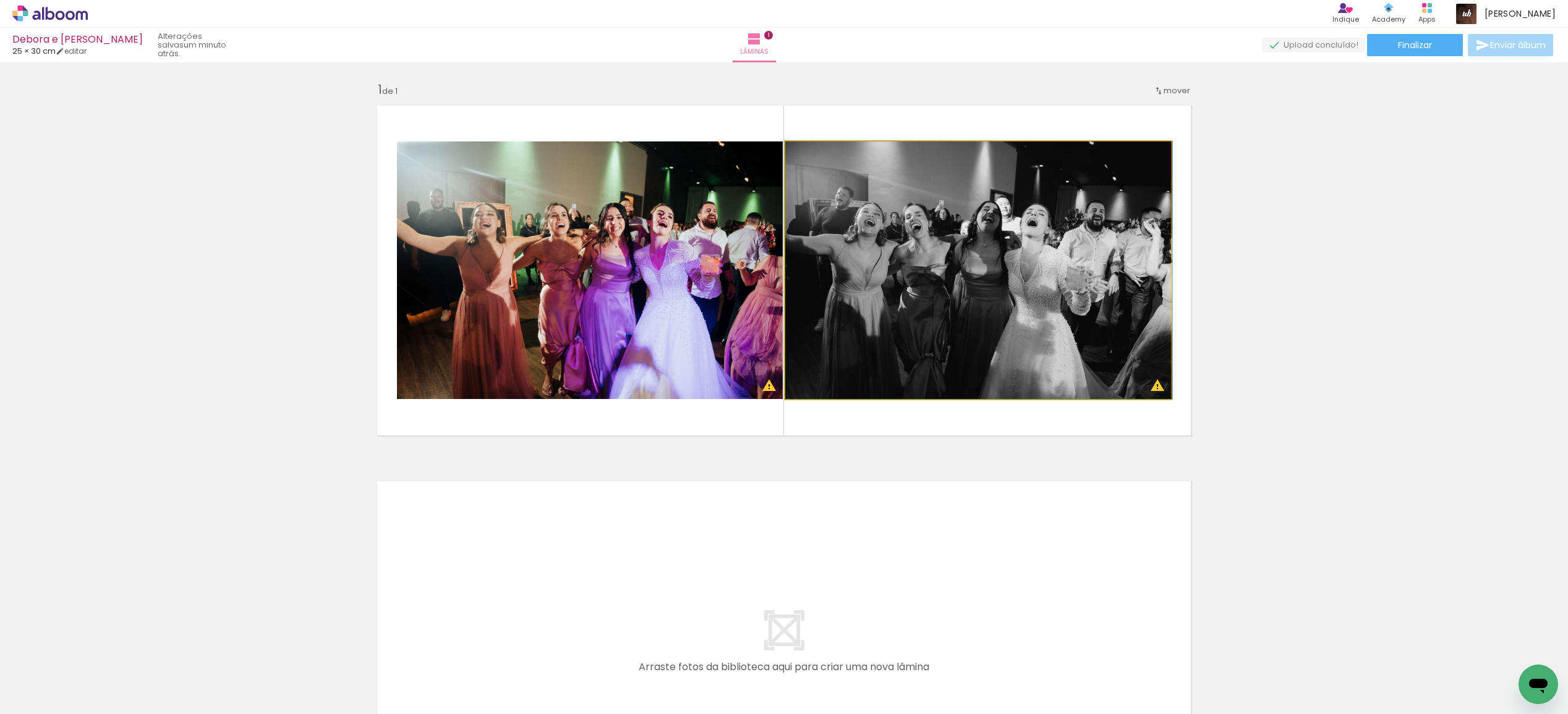
drag, startPoint x: 874, startPoint y: 225, endPoint x: 842, endPoint y: 137, distance: 93.6
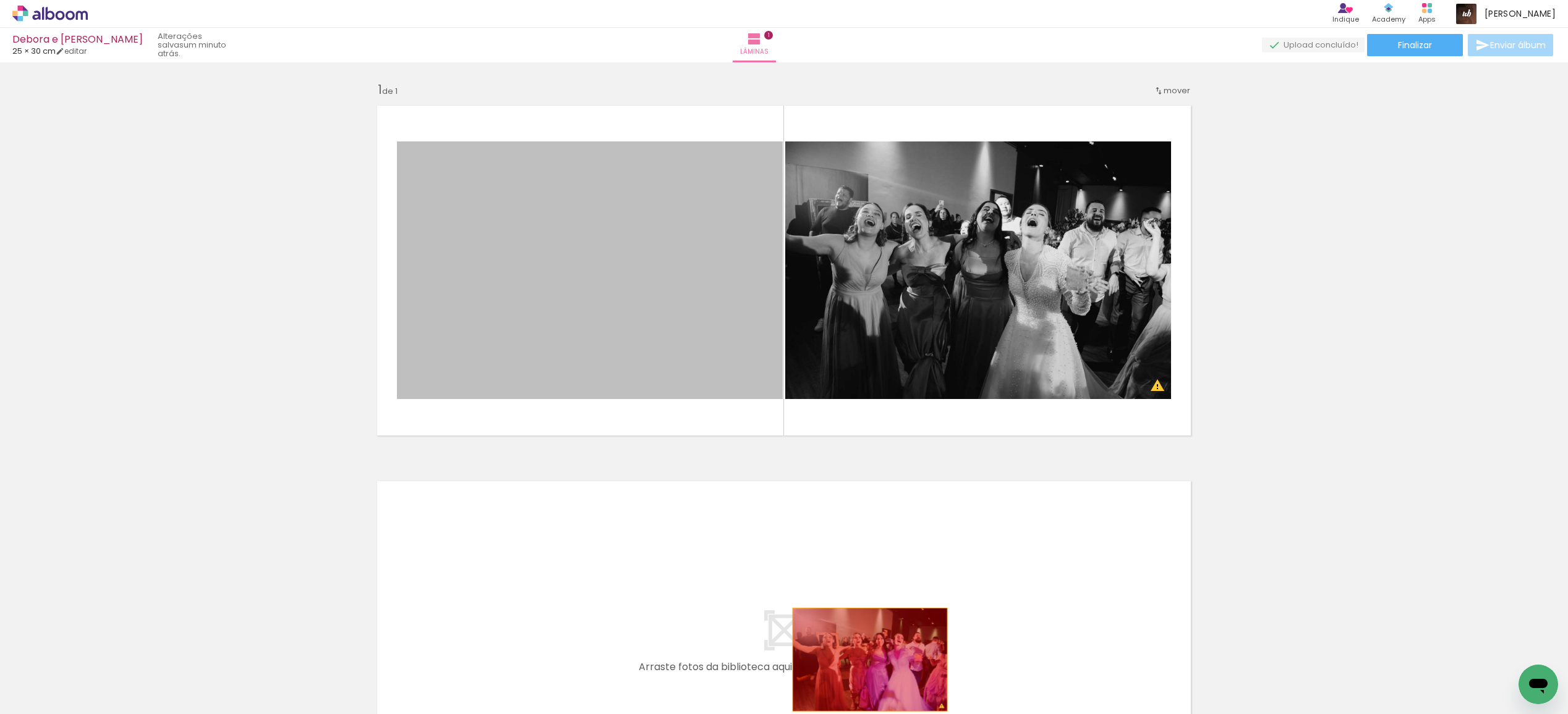
drag, startPoint x: 629, startPoint y: 301, endPoint x: 863, endPoint y: 480, distance: 294.6
click at [870, 660] on quentale-workspace at bounding box center [784, 357] width 1568 height 714
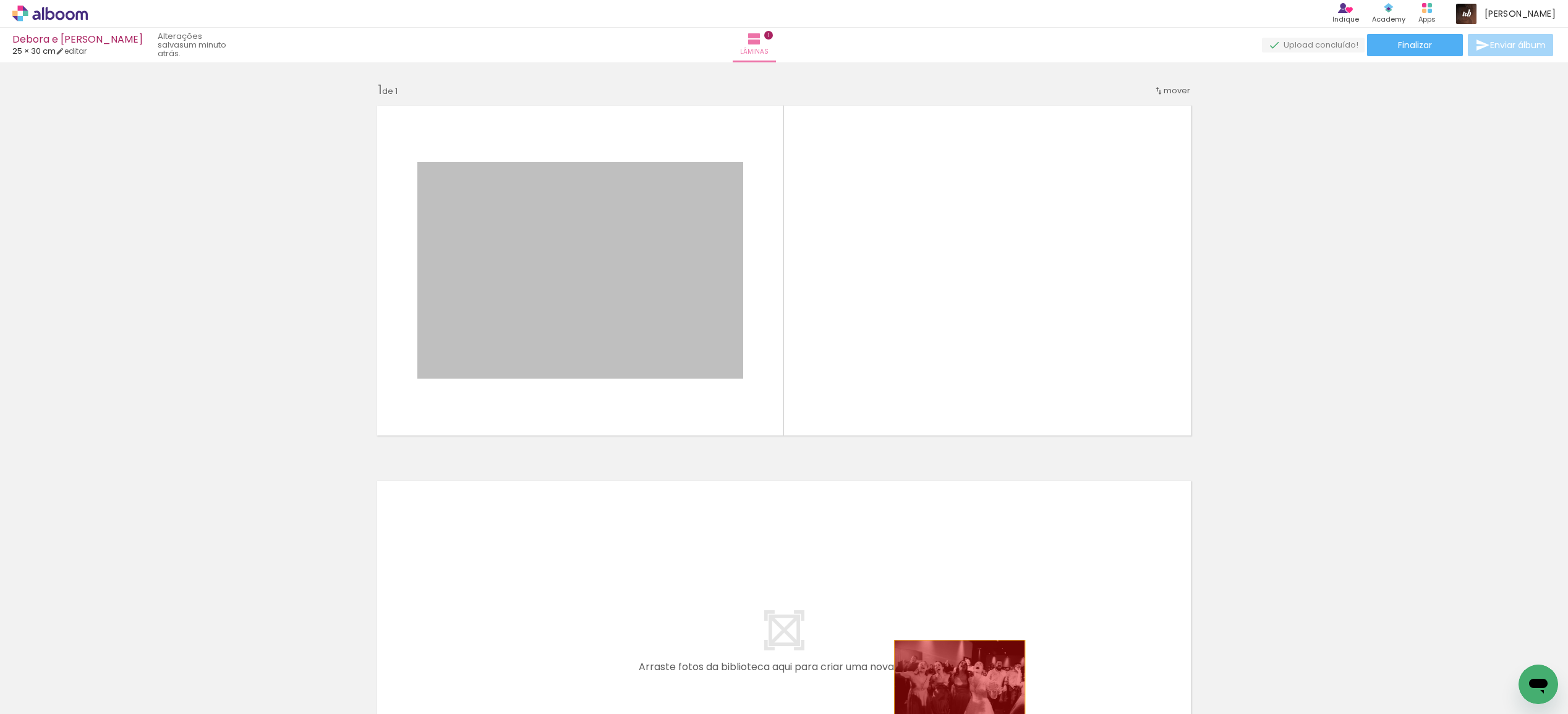
drag, startPoint x: 617, startPoint y: 286, endPoint x: 961, endPoint y: 692, distance: 532.1
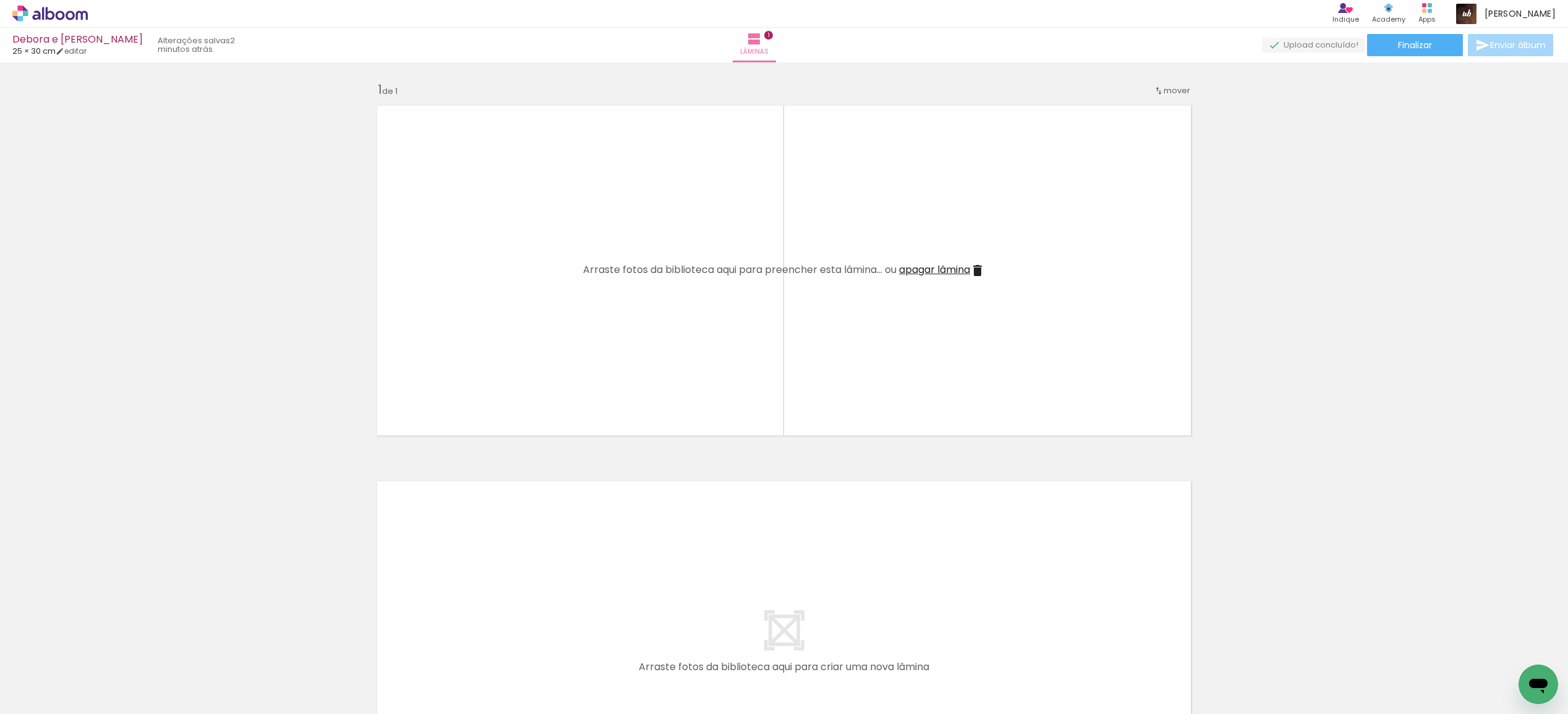
scroll to position [0, 16868]
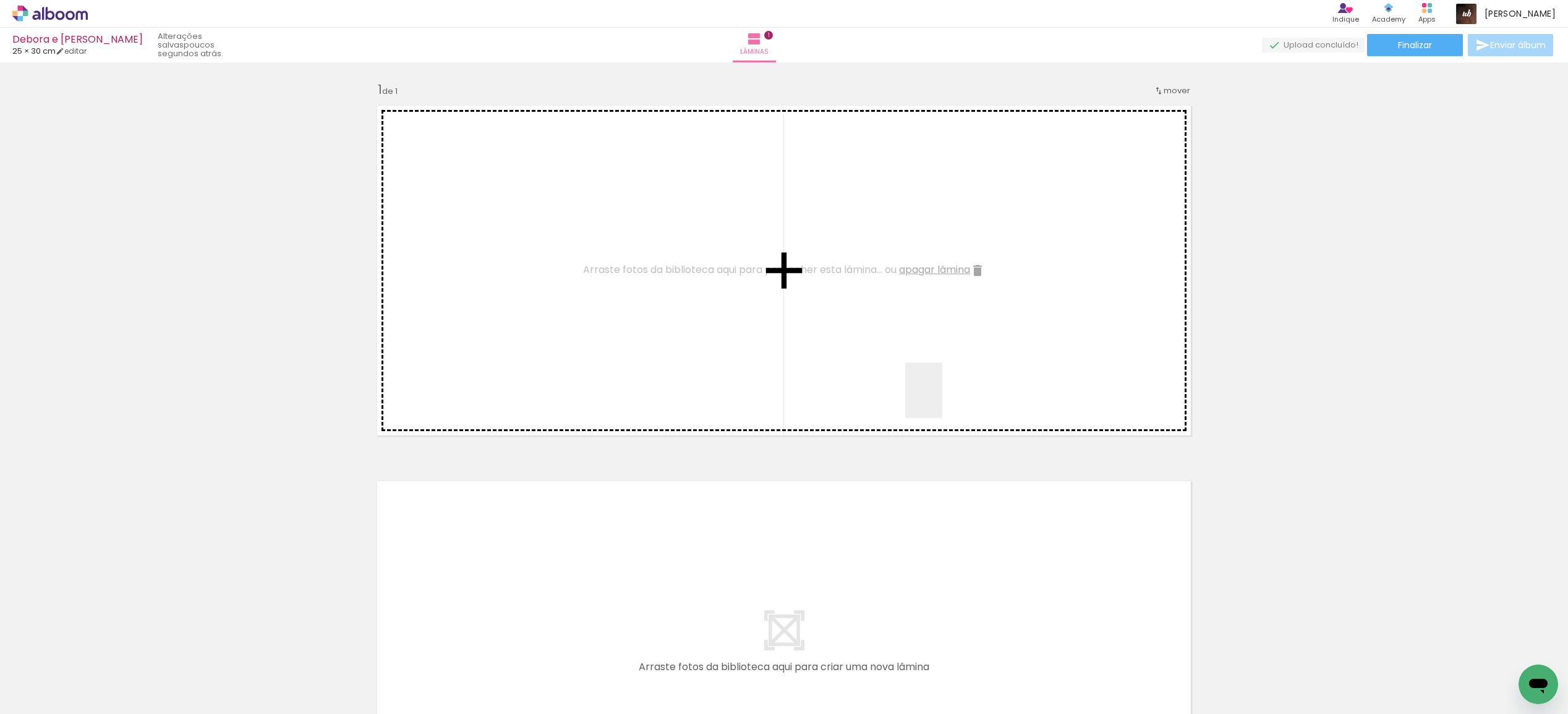
drag, startPoint x: 980, startPoint y: 684, endPoint x: 940, endPoint y: 390, distance: 296.7
click at [940, 391] on quentale-workspace at bounding box center [784, 357] width 1568 height 714
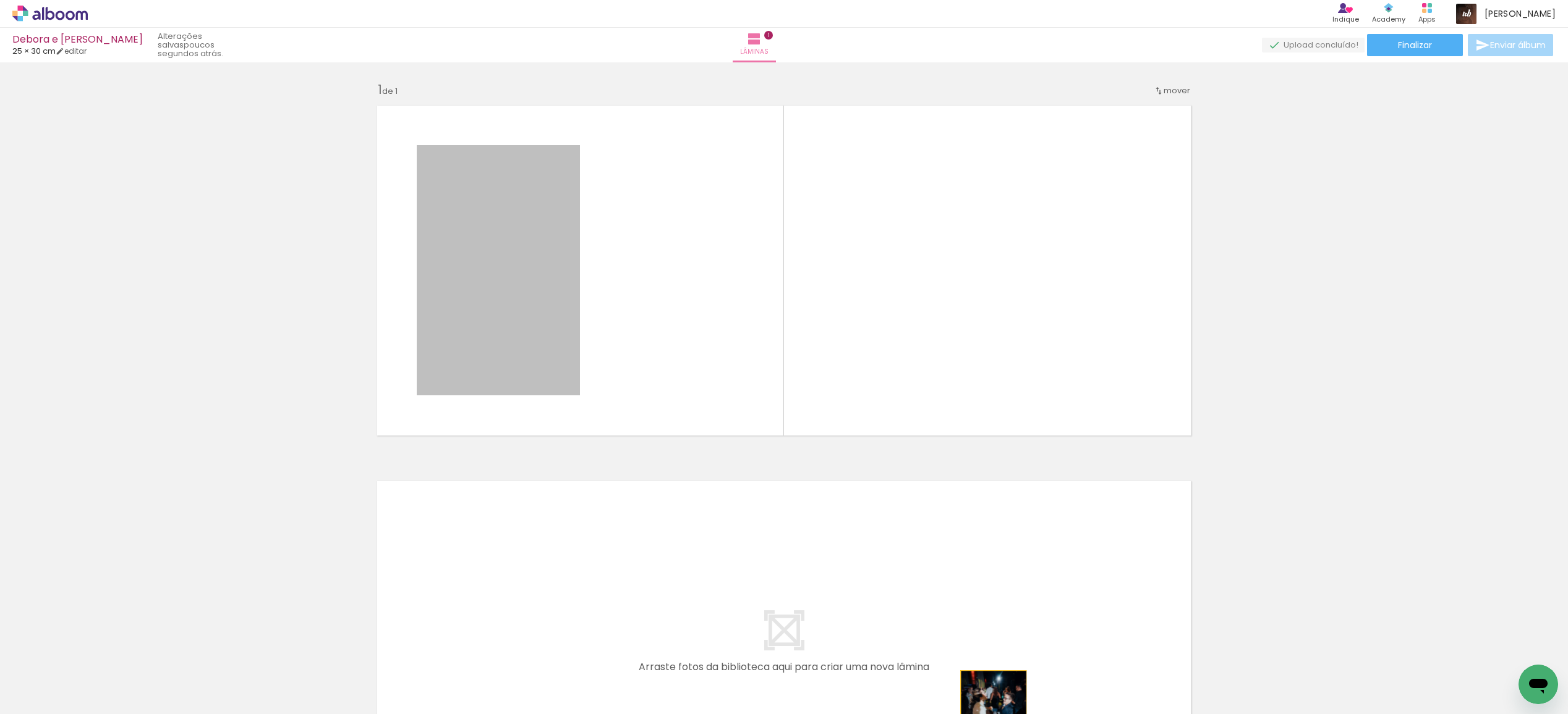
drag, startPoint x: 492, startPoint y: 261, endPoint x: 995, endPoint y: 724, distance: 683.7
click at [995, 713] on html "link( href="../../bower_components/polymer/polymer.html" rel="import" ) picture…" at bounding box center [784, 357] width 1568 height 714
drag, startPoint x: 527, startPoint y: 292, endPoint x: 1035, endPoint y: 724, distance: 666.8
click at [1035, 713] on html "link( href="../../bower_components/polymer/polymer.html" rel="import" ) picture…" at bounding box center [784, 357] width 1568 height 714
drag, startPoint x: 531, startPoint y: 310, endPoint x: 998, endPoint y: 678, distance: 594.6
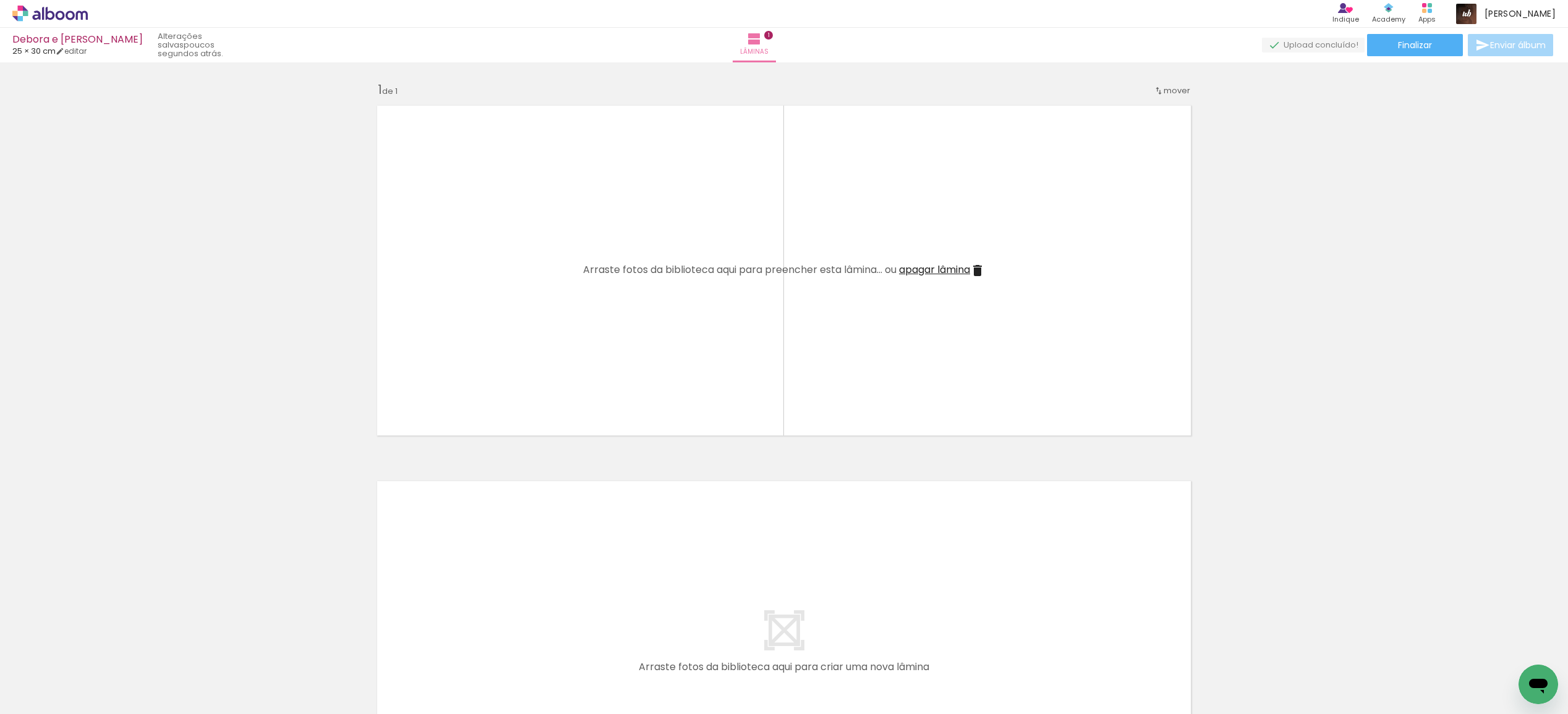
scroll to position [0, 9624]
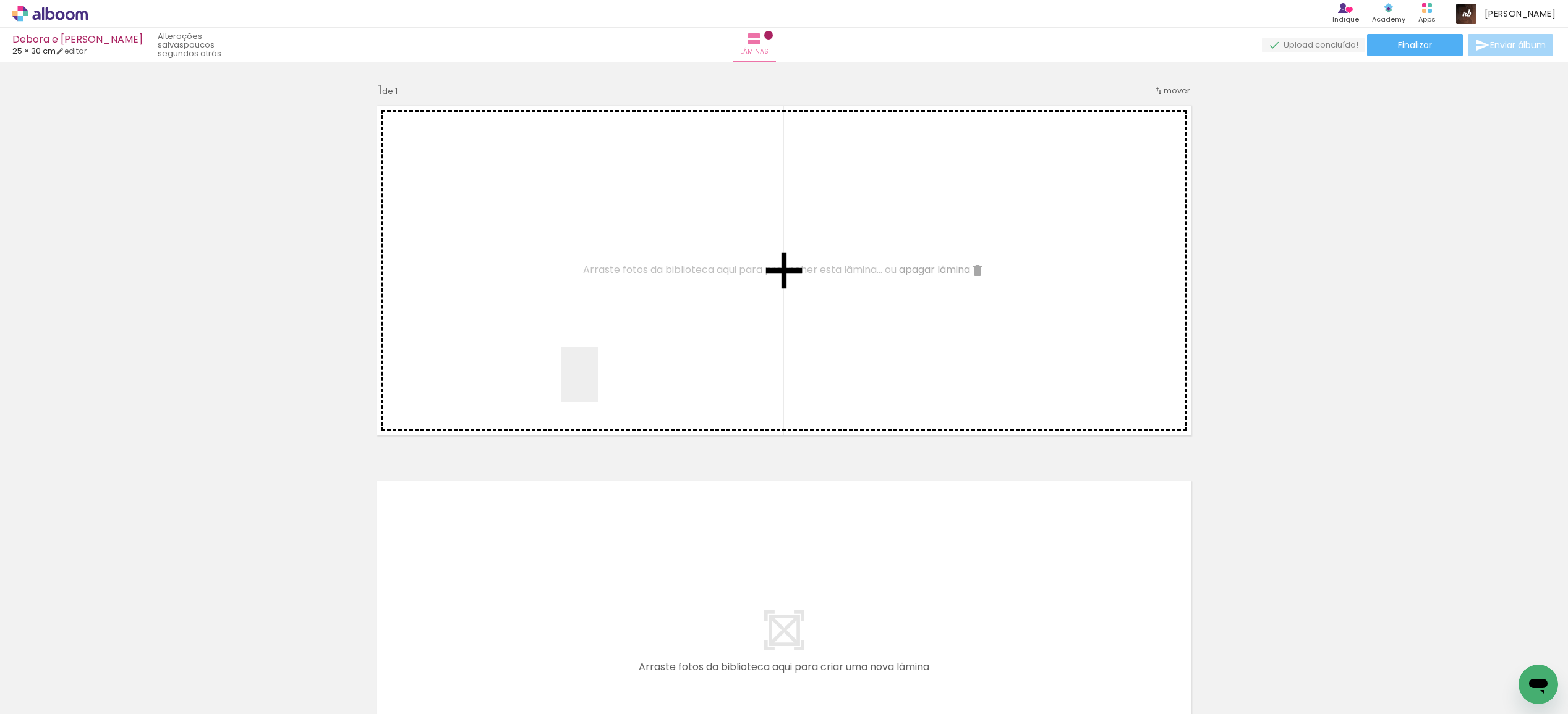
drag, startPoint x: 547, startPoint y: 672, endPoint x: 604, endPoint y: 369, distance: 308.3
click at [604, 369] on quentale-workspace at bounding box center [784, 357] width 1568 height 714
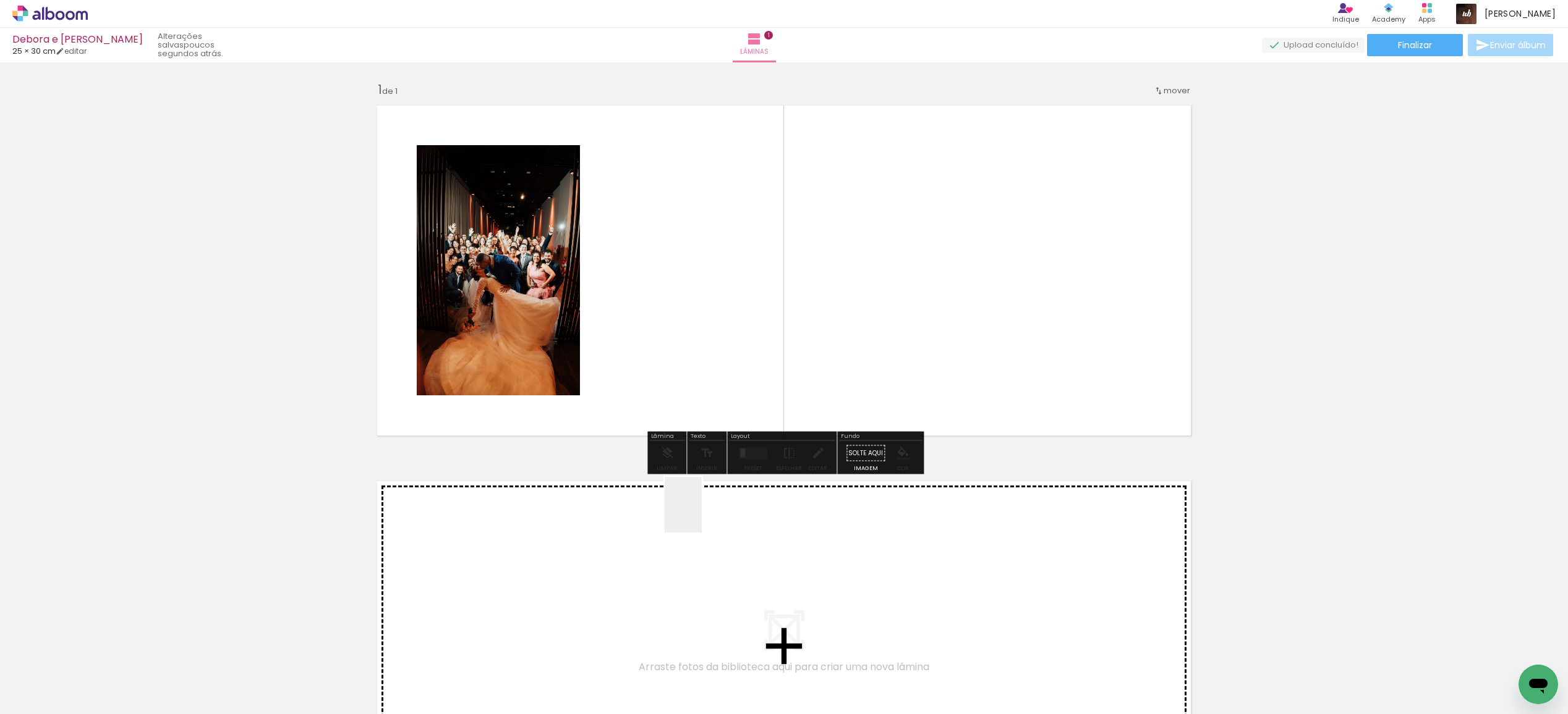
click at [702, 506] on quentale-workspace at bounding box center [784, 357] width 1568 height 714
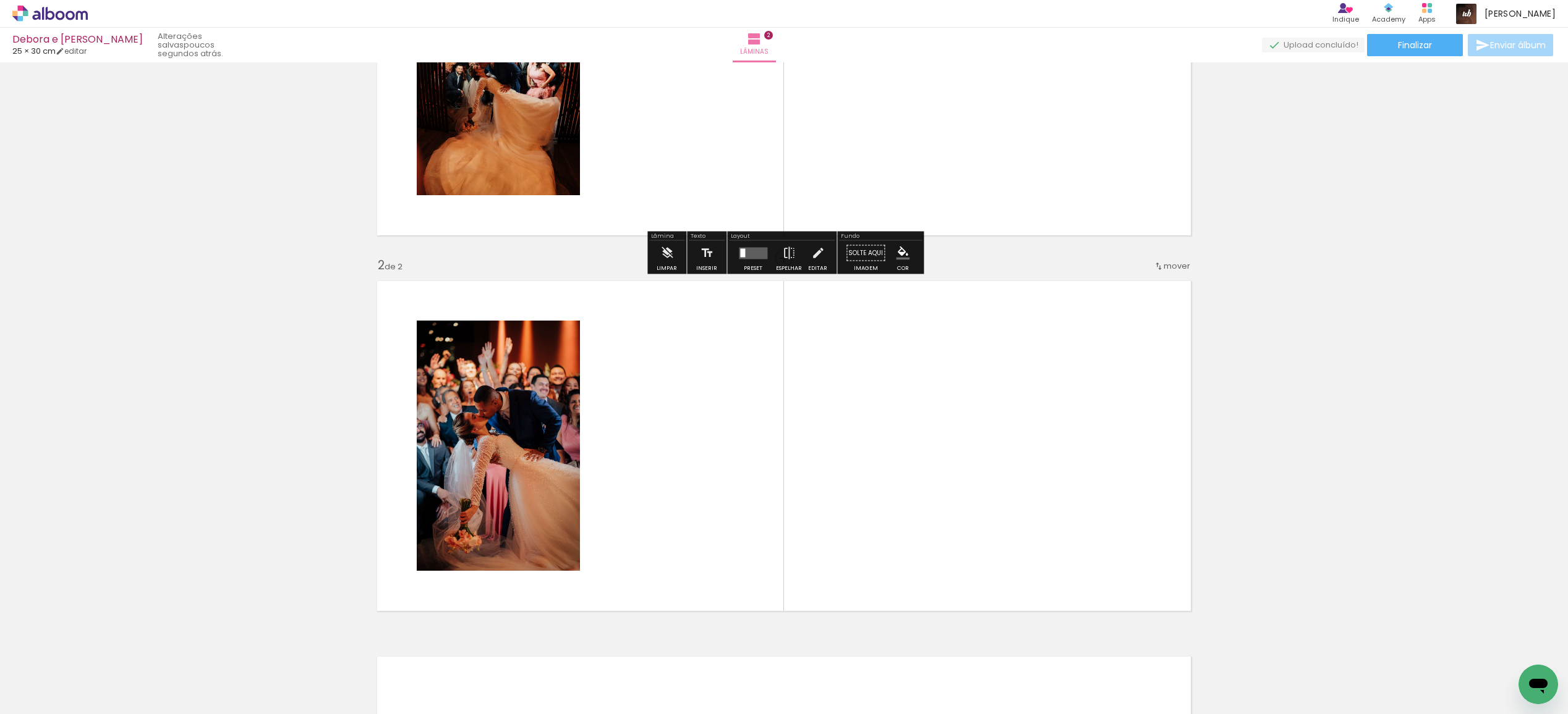
scroll to position [195, 0]
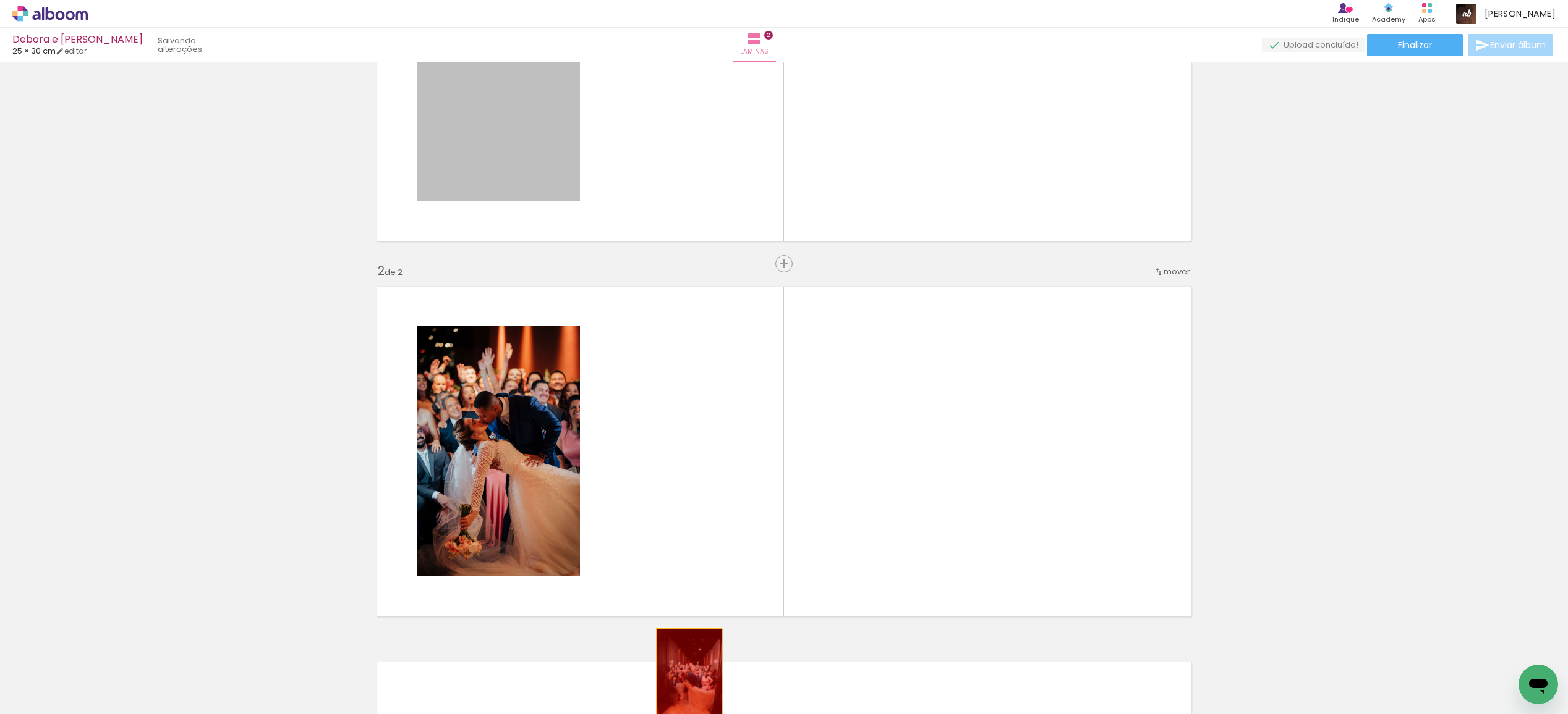
drag, startPoint x: 499, startPoint y: 115, endPoint x: 608, endPoint y: 470, distance: 371.4
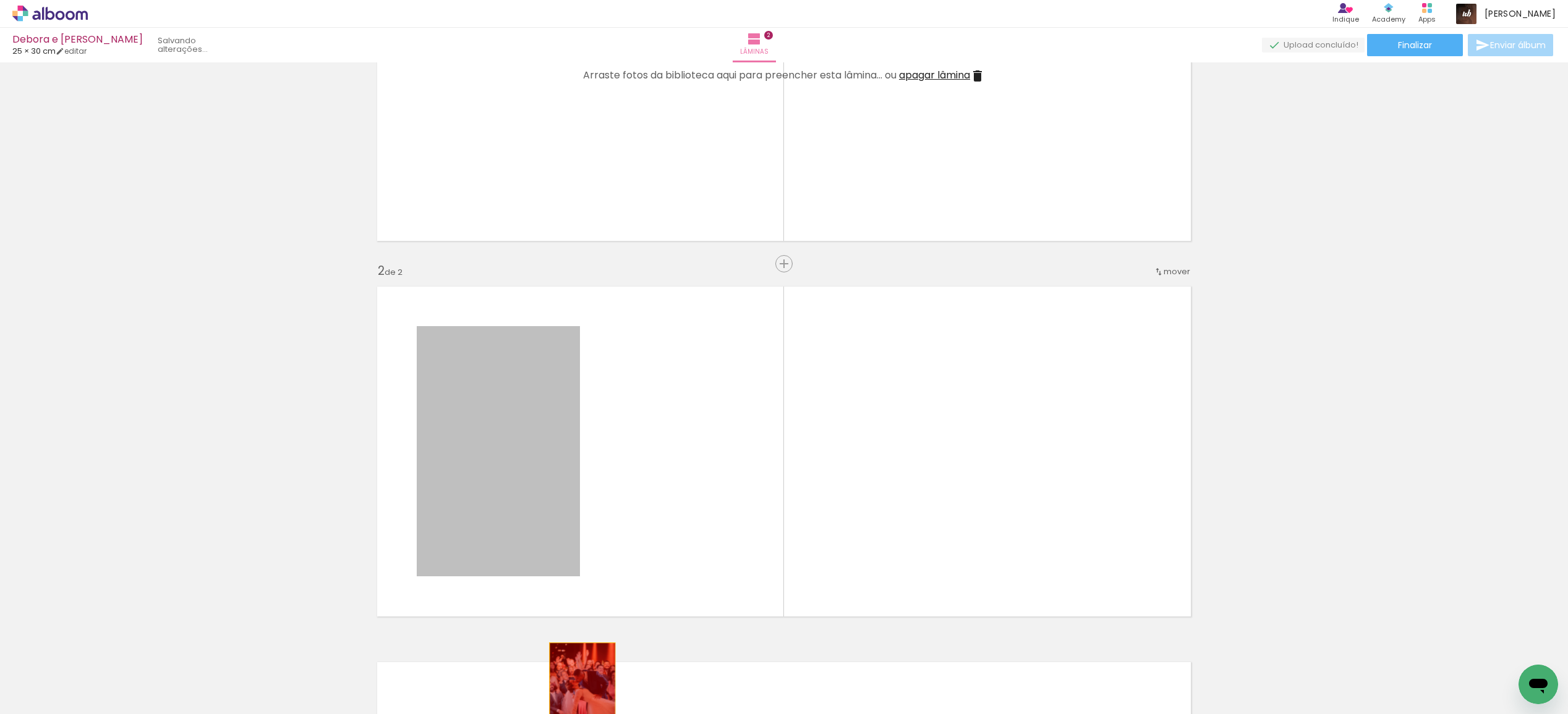
drag, startPoint x: 502, startPoint y: 469, endPoint x: 582, endPoint y: 693, distance: 237.9
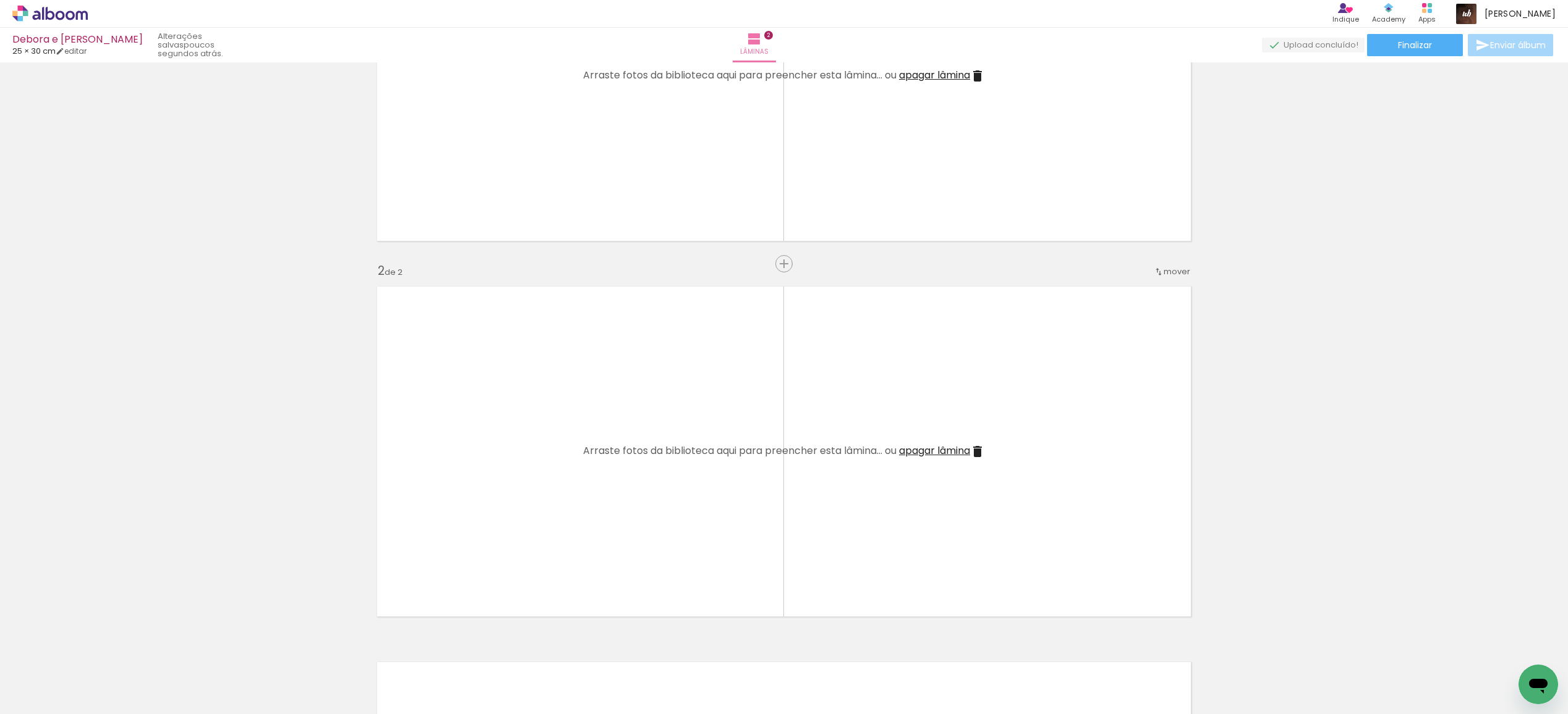
scroll to position [0, 9008]
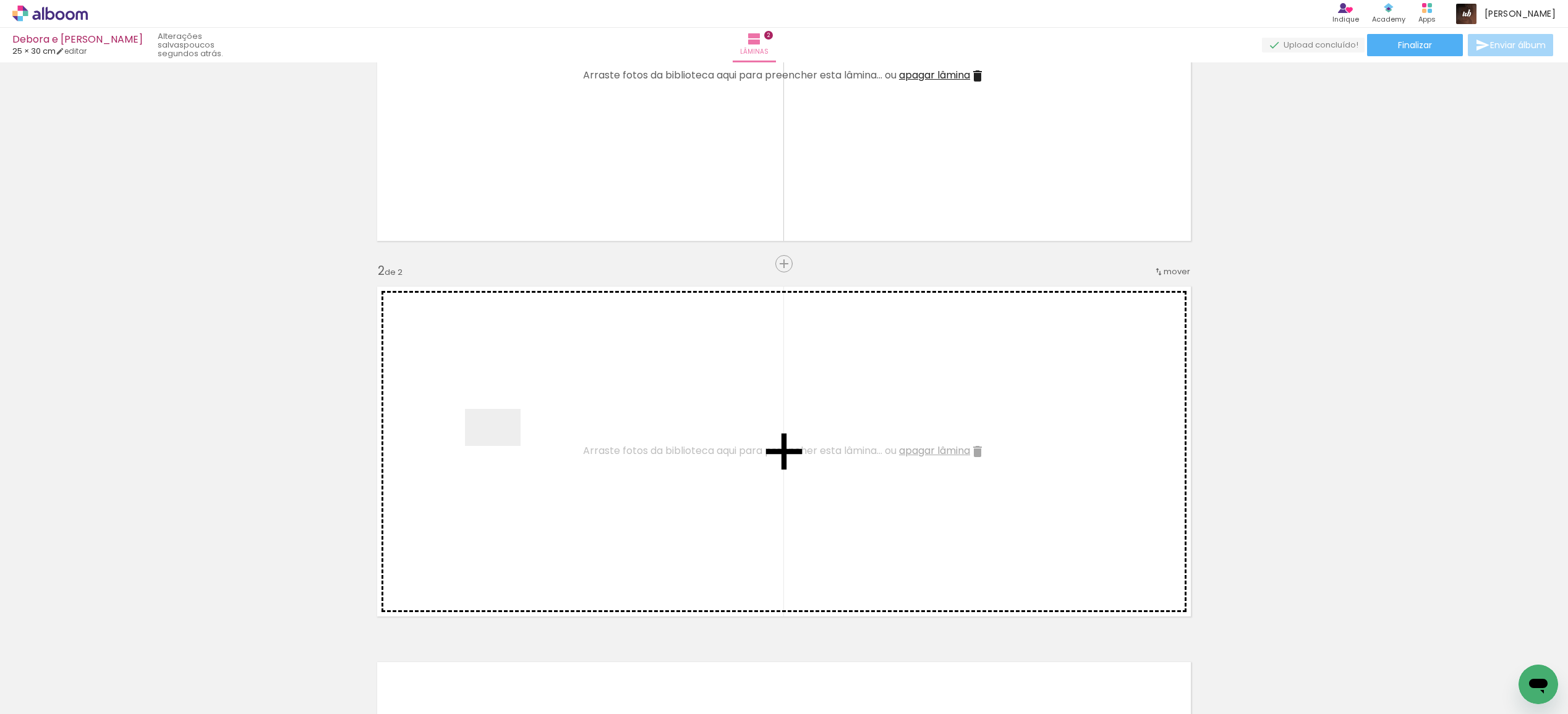
click at [502, 446] on quentale-workspace at bounding box center [784, 357] width 1568 height 714
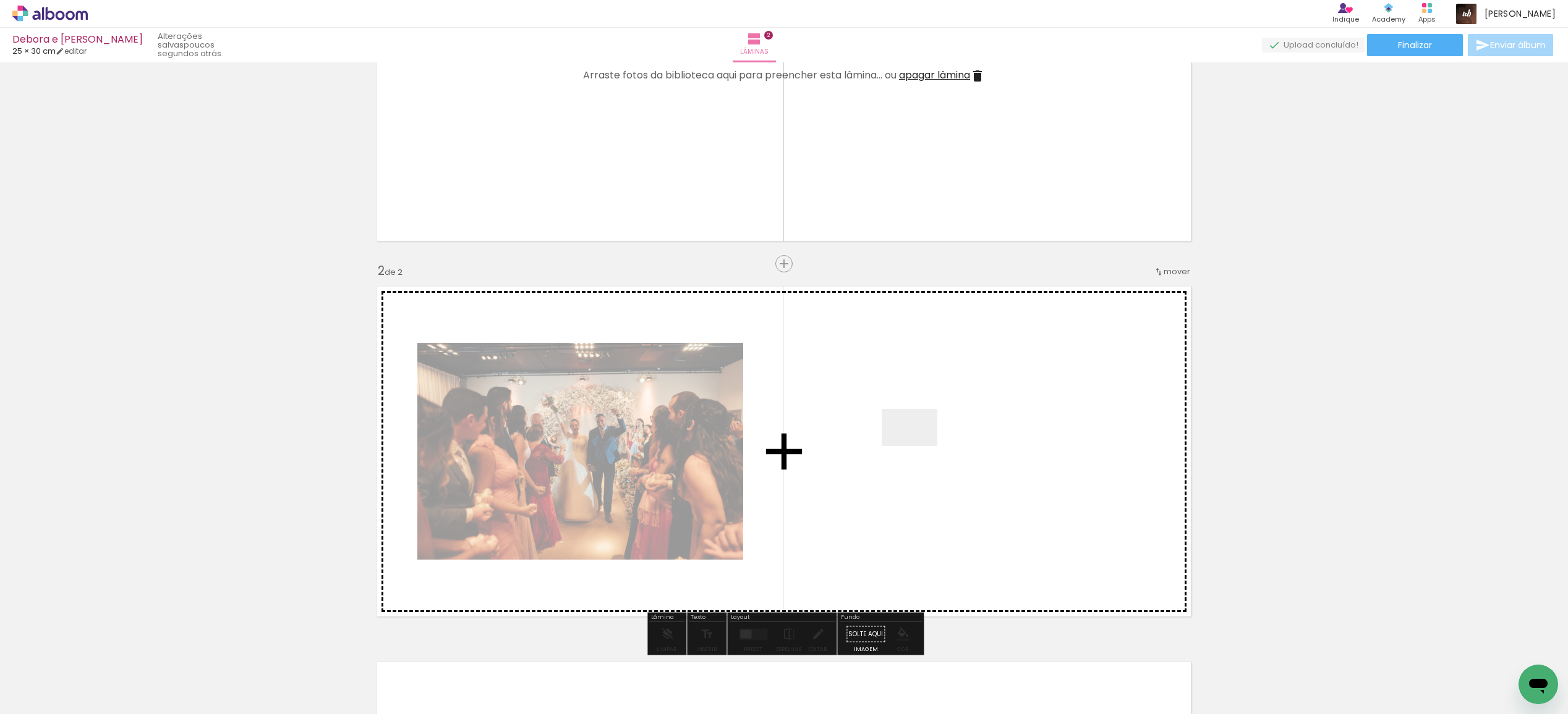
drag, startPoint x: 537, startPoint y: 673, endPoint x: 959, endPoint y: 432, distance: 486.0
click at [959, 432] on quentale-workspace at bounding box center [784, 357] width 1568 height 714
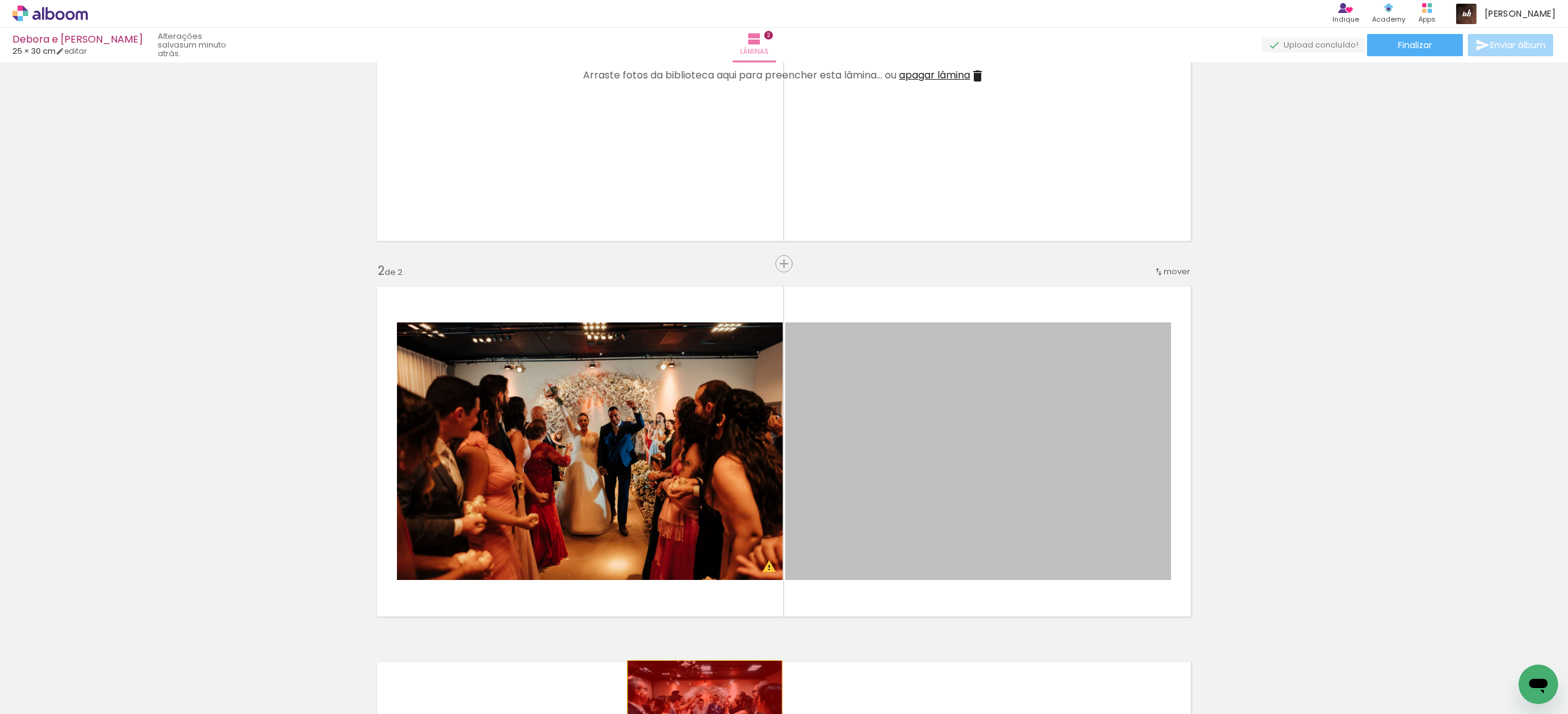
drag, startPoint x: 980, startPoint y: 445, endPoint x: 613, endPoint y: 553, distance: 382.6
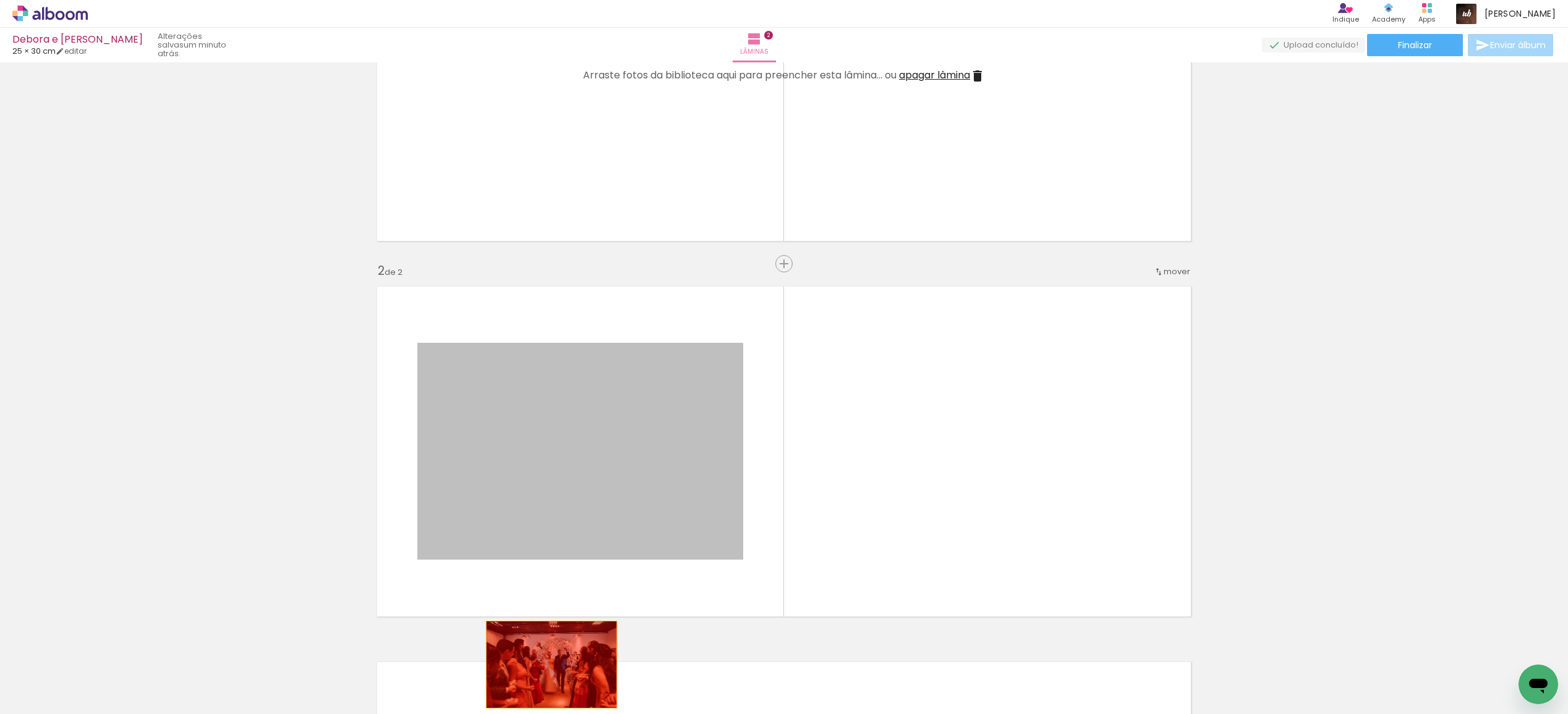
drag, startPoint x: 570, startPoint y: 460, endPoint x: 551, endPoint y: 665, distance: 205.9
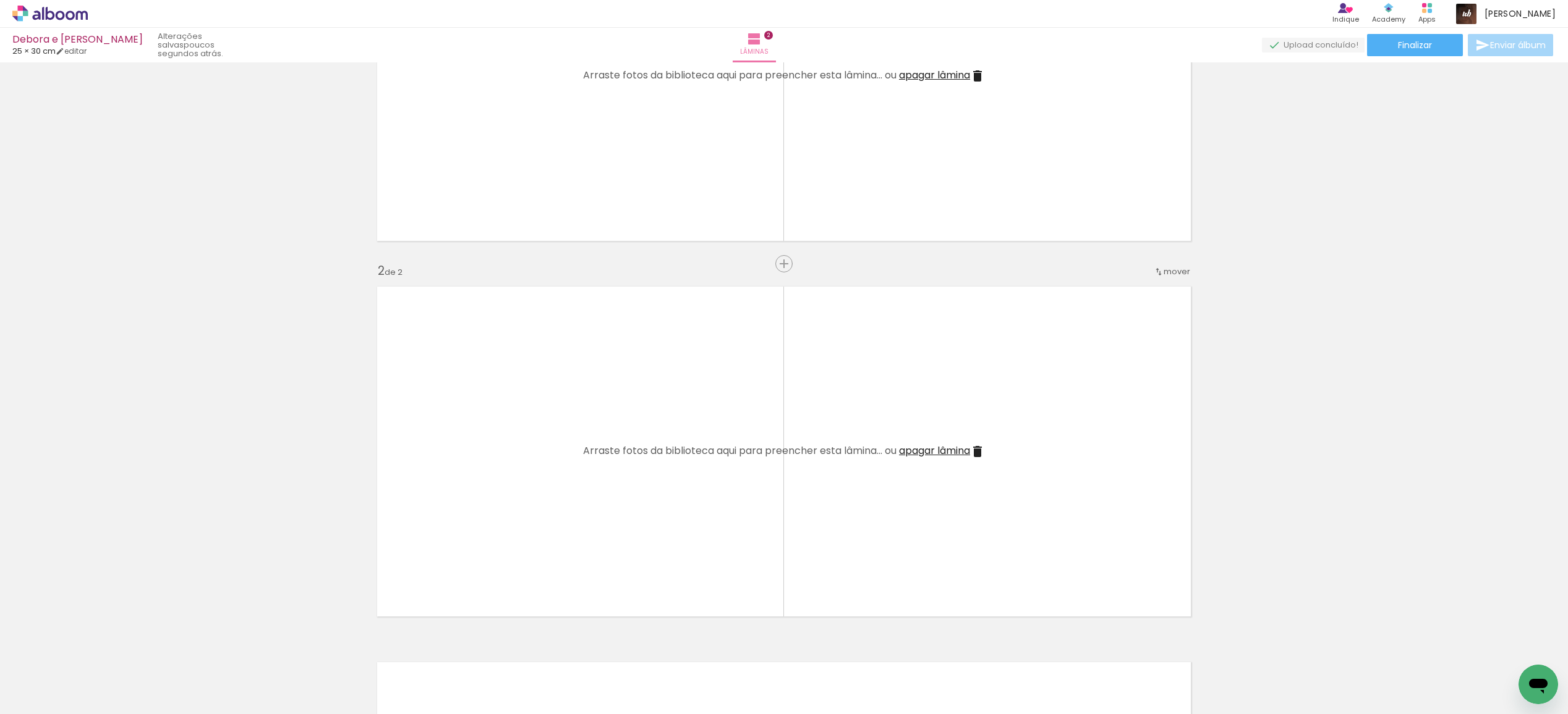
scroll to position [0, 5142]
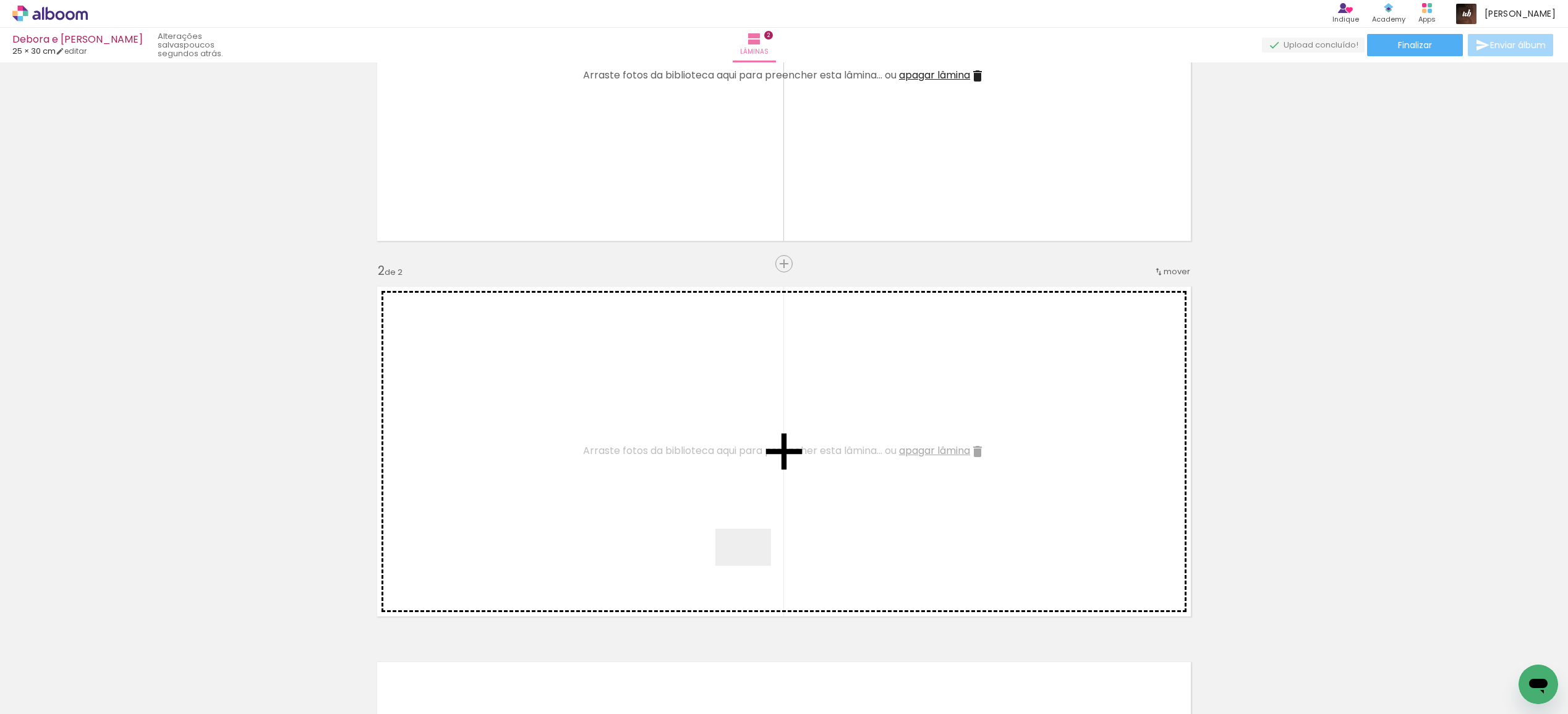
click at [699, 504] on quentale-workspace at bounding box center [784, 357] width 1568 height 714
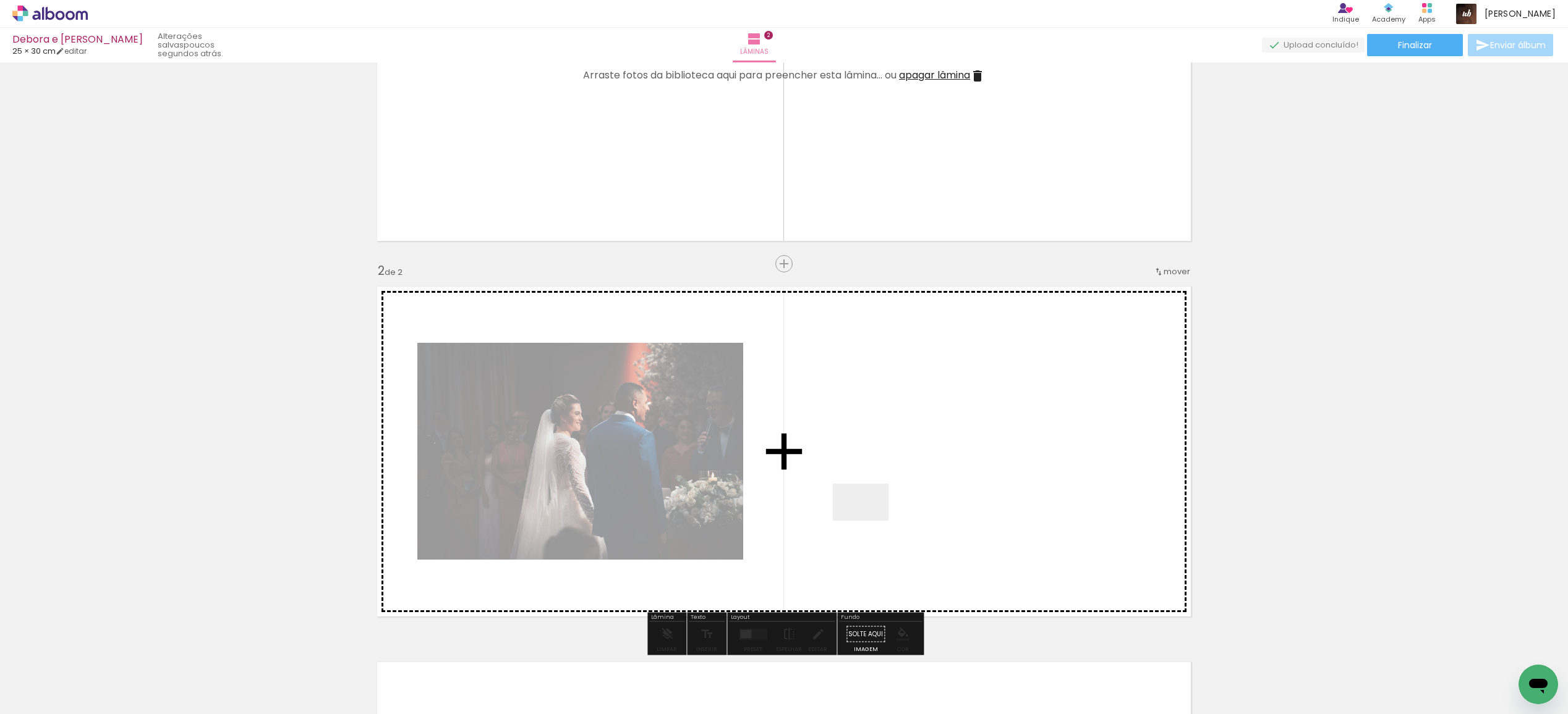
click at [874, 505] on quentale-workspace at bounding box center [784, 357] width 1568 height 714
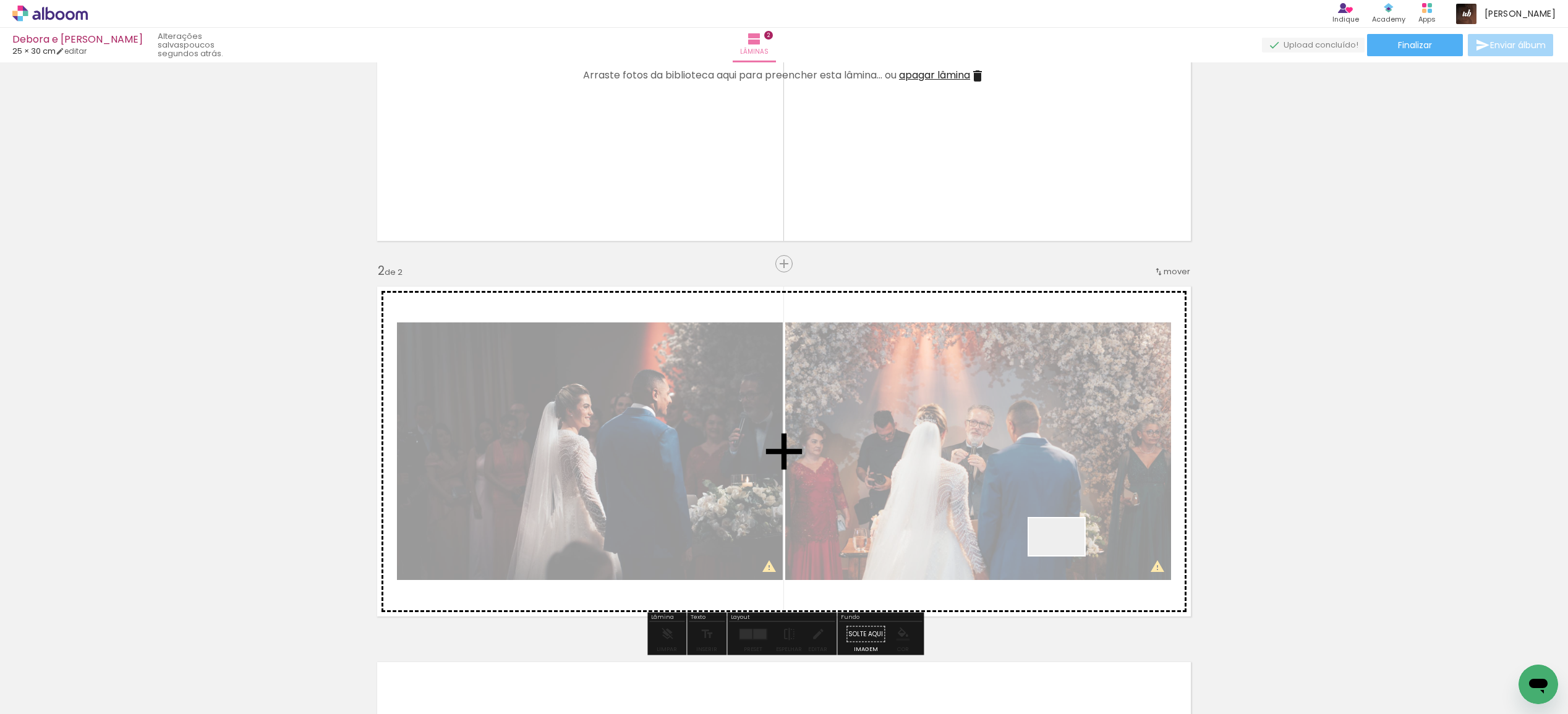
drag, startPoint x: 1152, startPoint y: 679, endPoint x: 956, endPoint y: 448, distance: 302.9
click at [956, 448] on quentale-workspace at bounding box center [784, 357] width 1568 height 714
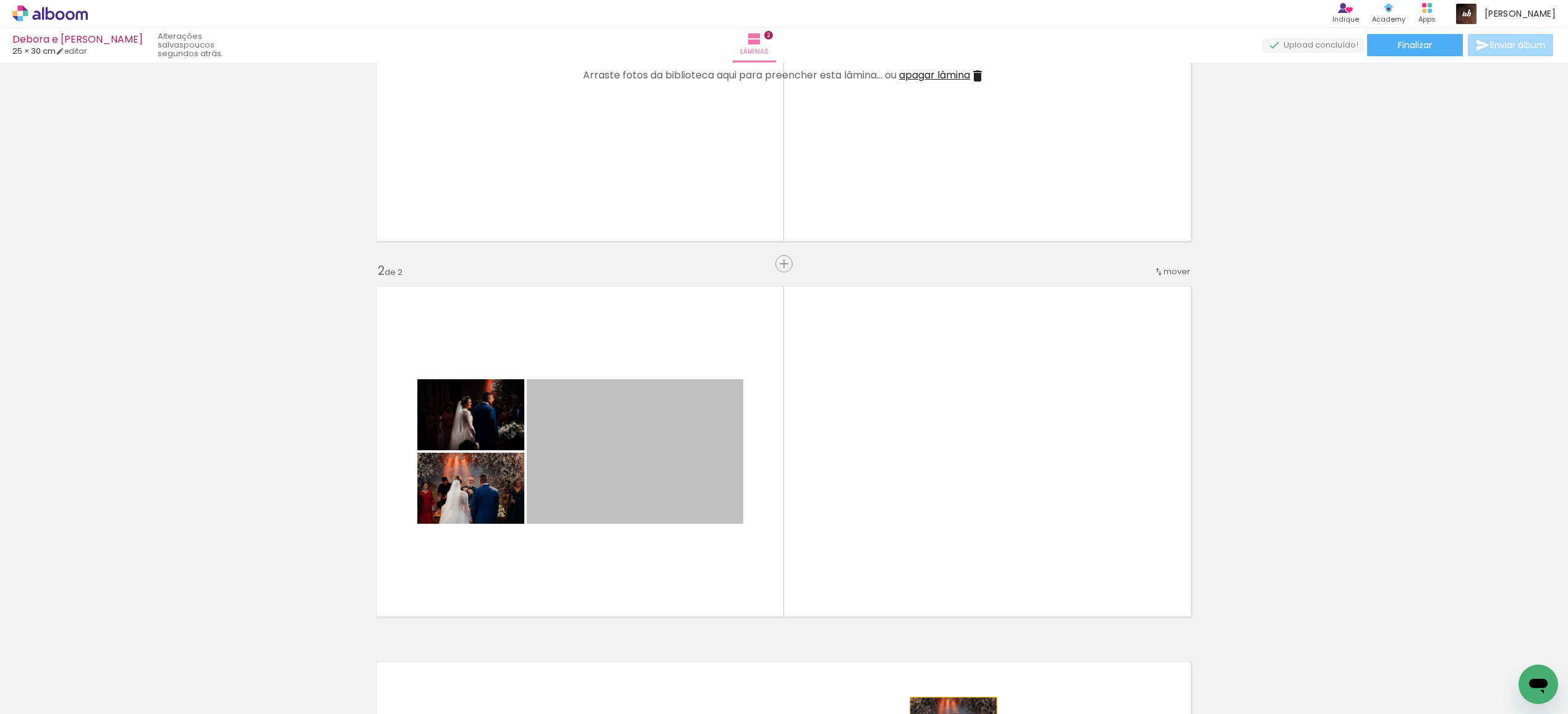
drag, startPoint x: 622, startPoint y: 461, endPoint x: 860, endPoint y: 660, distance: 310.2
click at [953, 713] on html "link( href="../../bower_components/polymer/polymer.html" rel="import" ) picture…" at bounding box center [784, 357] width 1568 height 714
drag, startPoint x: 612, startPoint y: 475, endPoint x: 793, endPoint y: 635, distance: 241.6
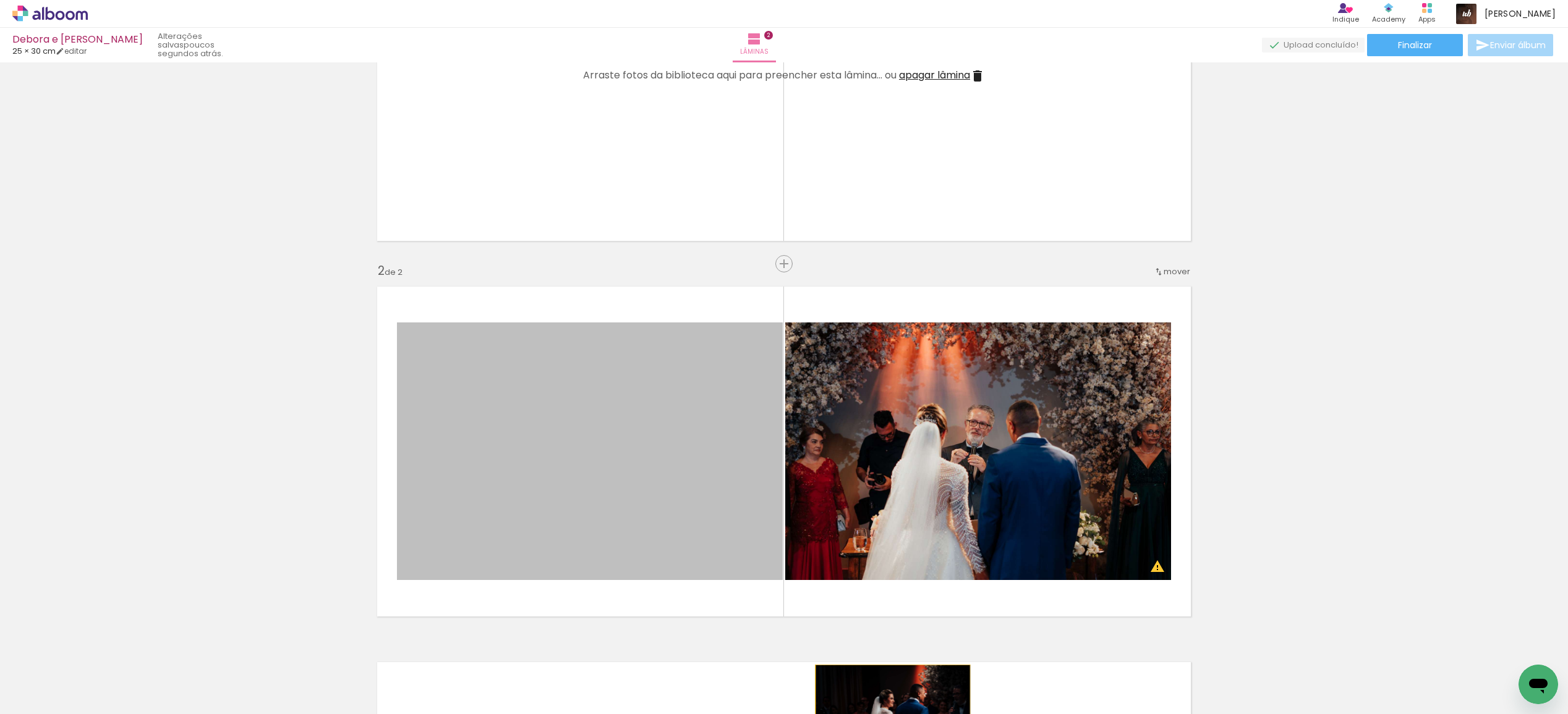
drag, startPoint x: 545, startPoint y: 501, endPoint x: 842, endPoint y: 618, distance: 319.2
click at [892, 713] on html "link( href="../../bower_components/polymer/polymer.html" rel="import" ) picture…" at bounding box center [784, 357] width 1568 height 714
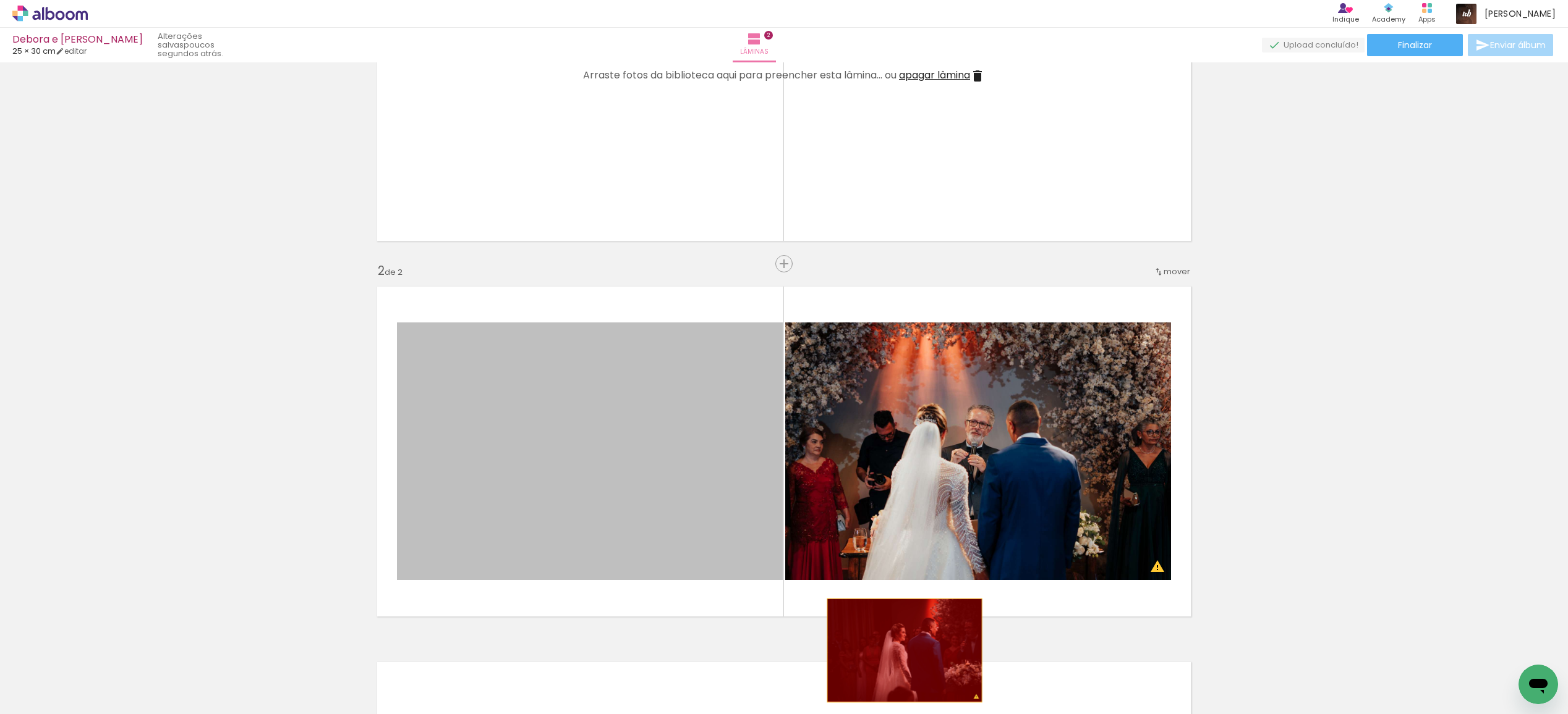
drag, startPoint x: 682, startPoint y: 450, endPoint x: 852, endPoint y: 603, distance: 228.7
click at [904, 651] on quentale-workspace at bounding box center [784, 357] width 1568 height 714
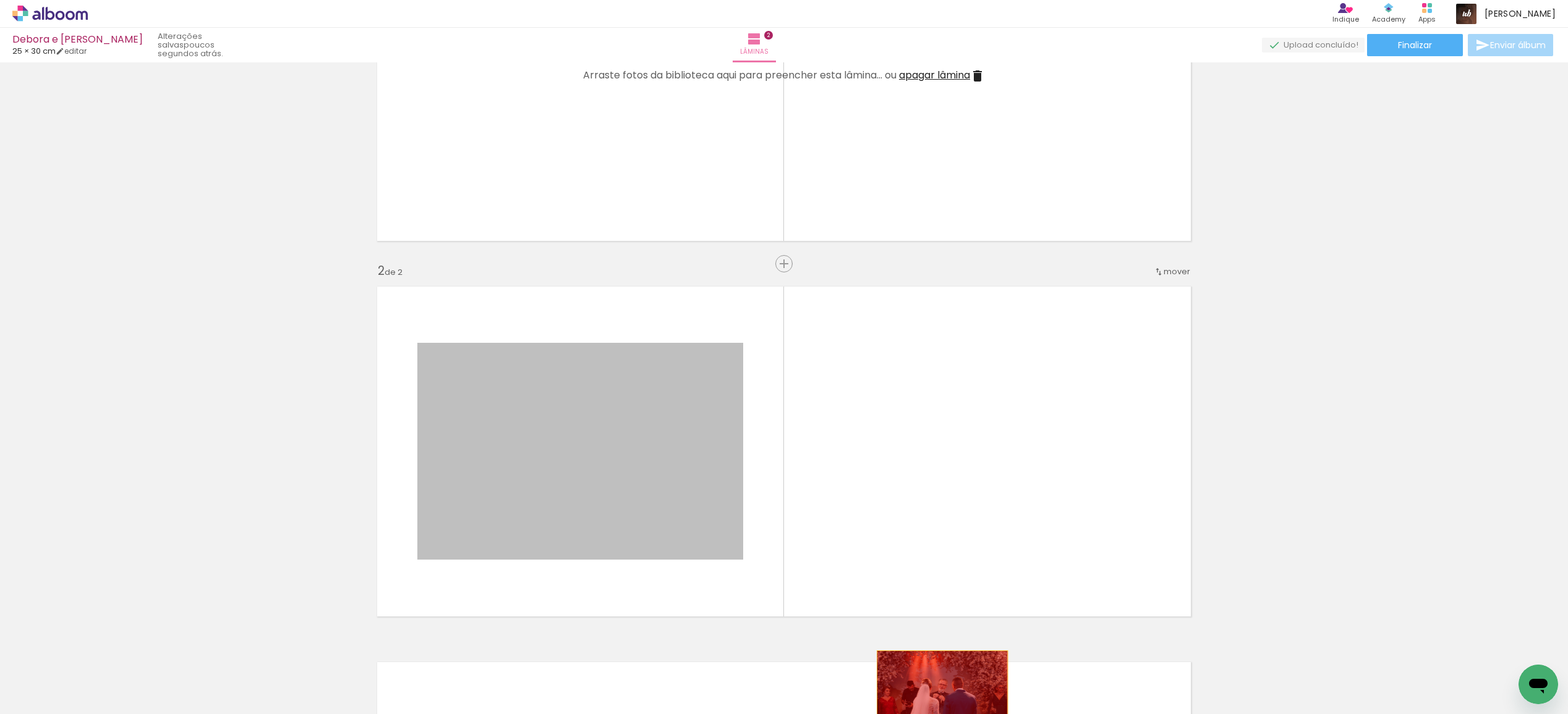
drag, startPoint x: 639, startPoint y: 486, endPoint x: 942, endPoint y: 695, distance: 368.1
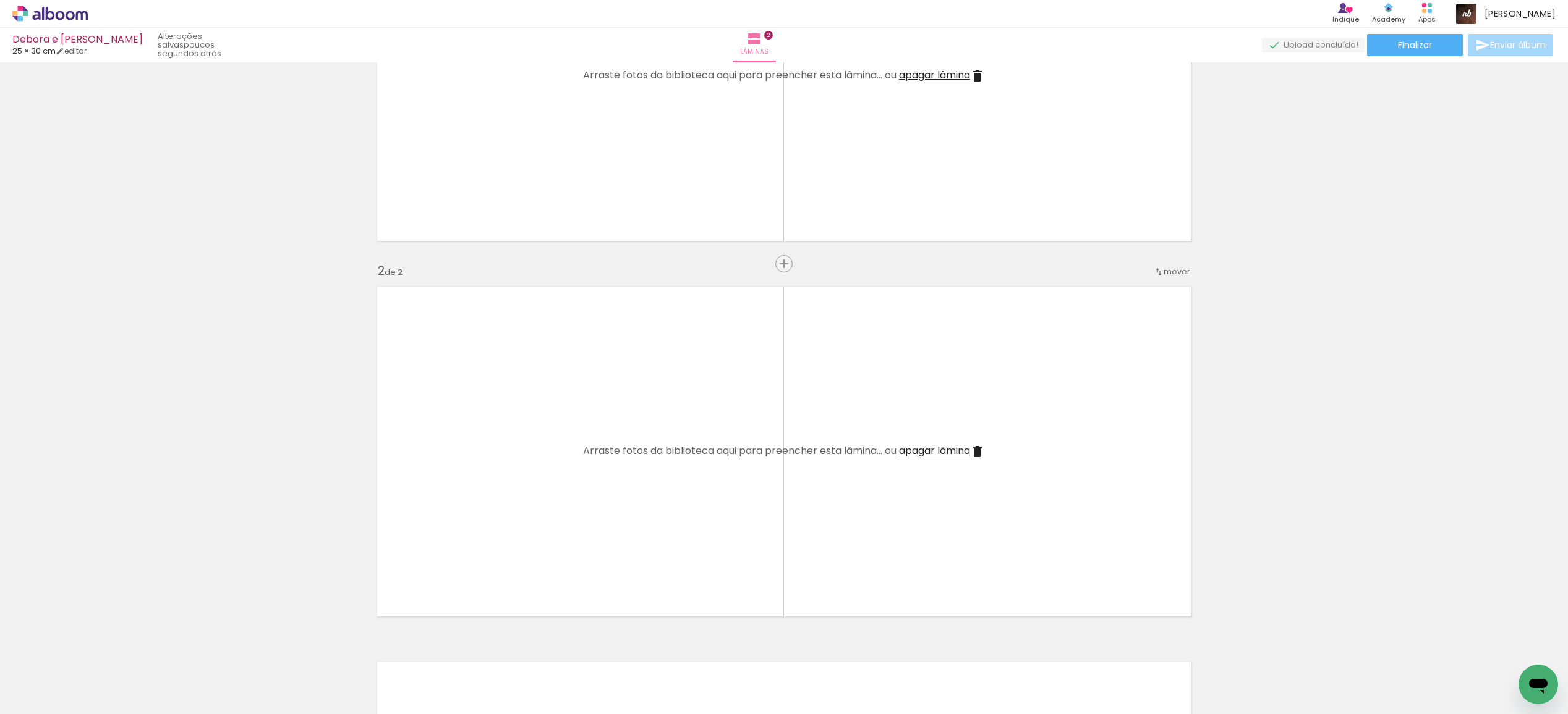
scroll to position [0, 5043]
click at [669, 488] on quentale-workspace at bounding box center [784, 357] width 1568 height 714
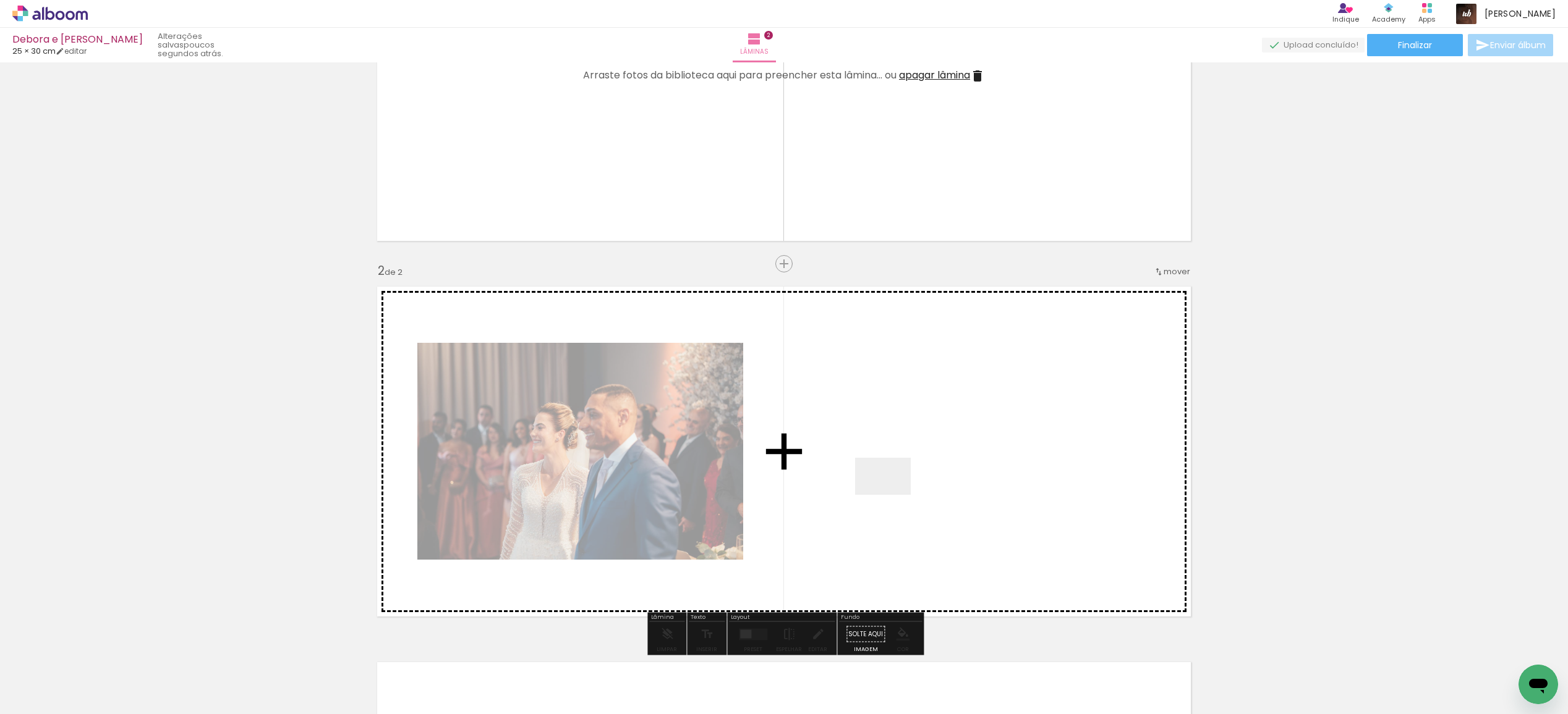
drag, startPoint x: 630, startPoint y: 683, endPoint x: 904, endPoint y: 482, distance: 339.8
click at [904, 482] on quentale-workspace at bounding box center [784, 357] width 1568 height 714
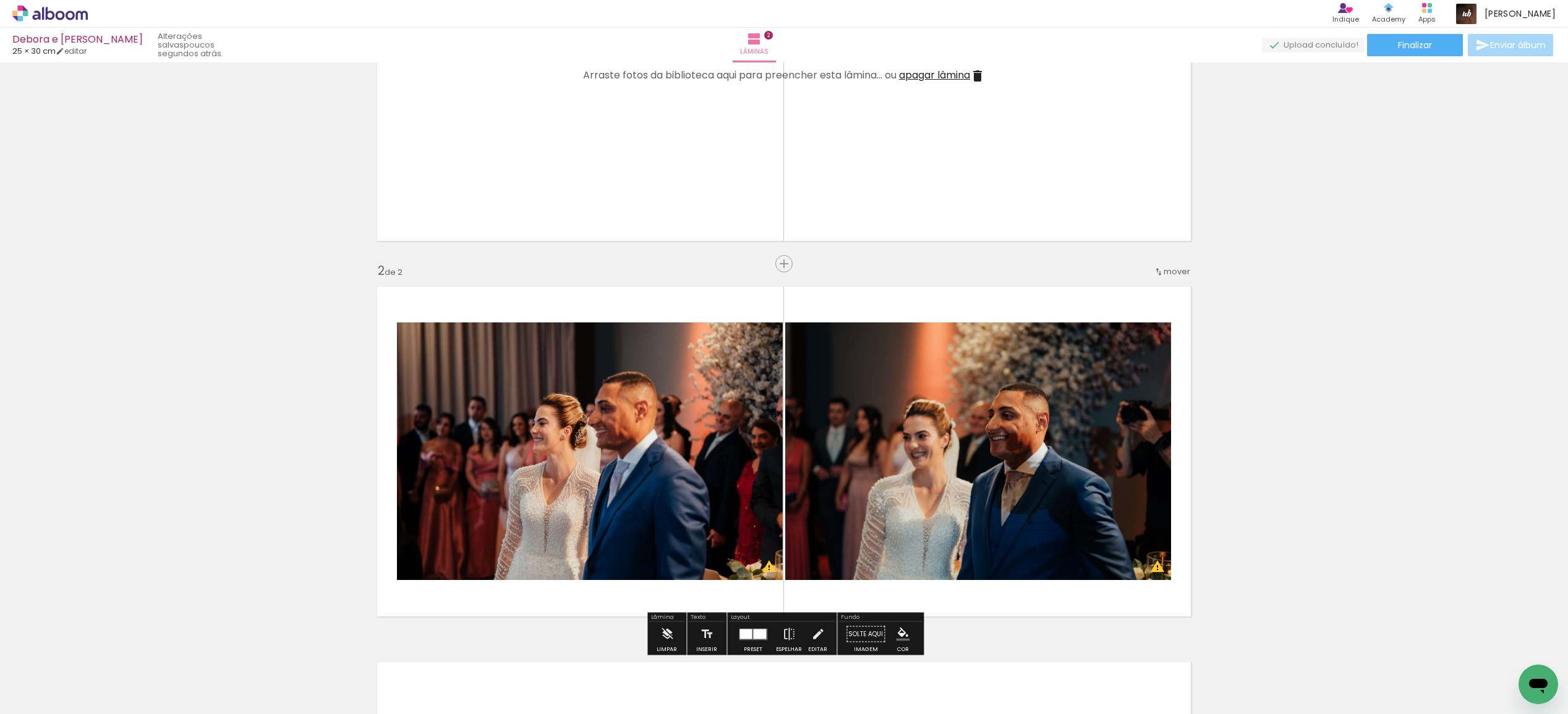
scroll to position [194, 0]
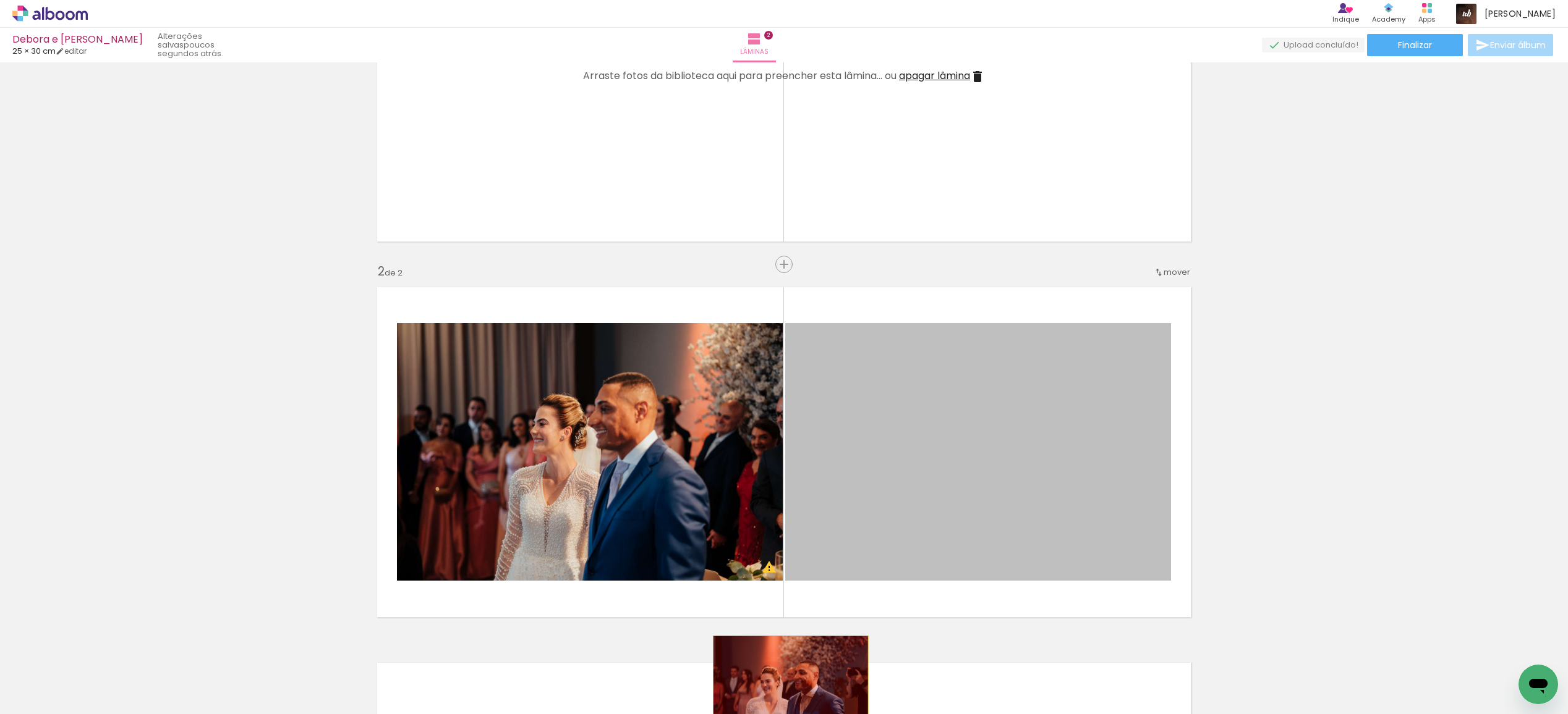
drag, startPoint x: 895, startPoint y: 448, endPoint x: 602, endPoint y: 485, distance: 295.3
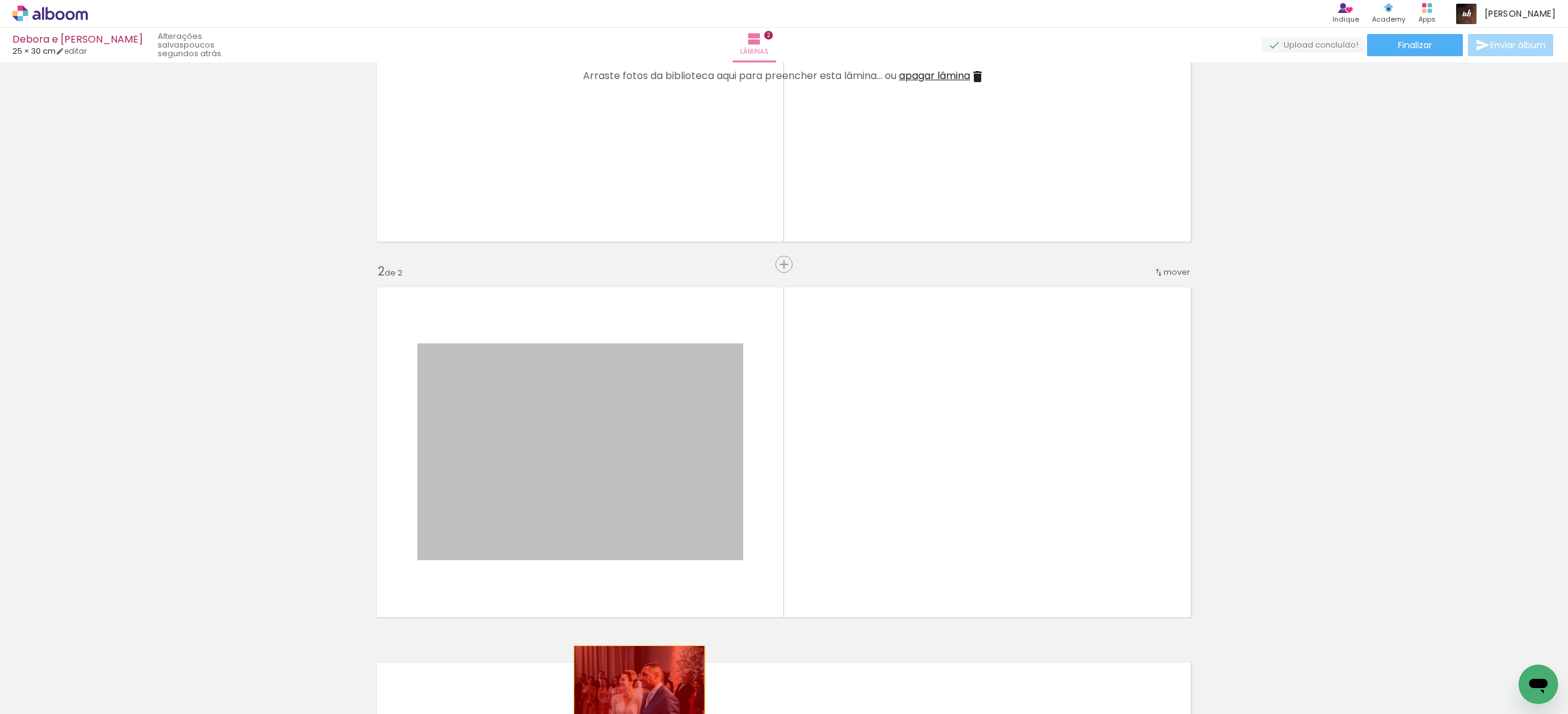
drag, startPoint x: 572, startPoint y: 454, endPoint x: 643, endPoint y: 700, distance: 256.0
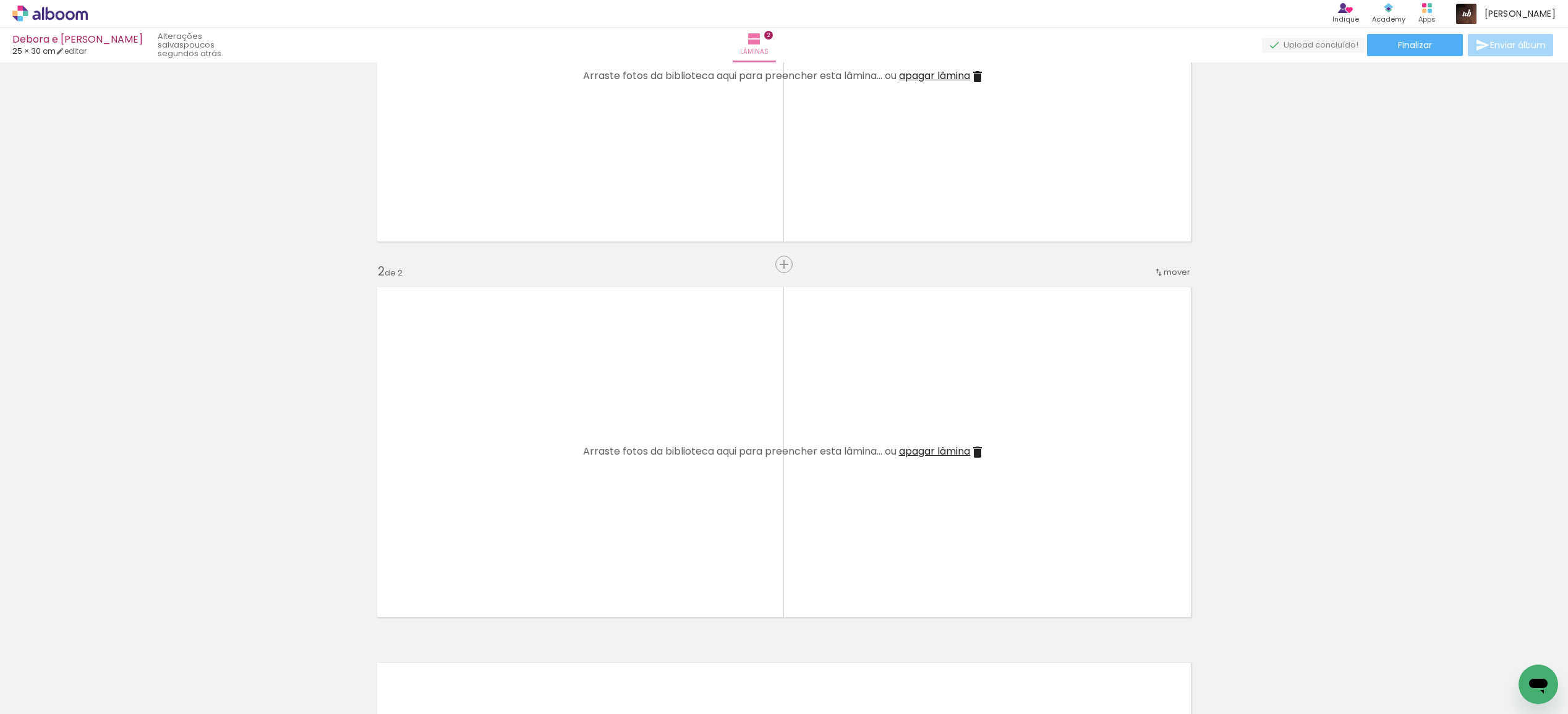
scroll to position [0, 4700]
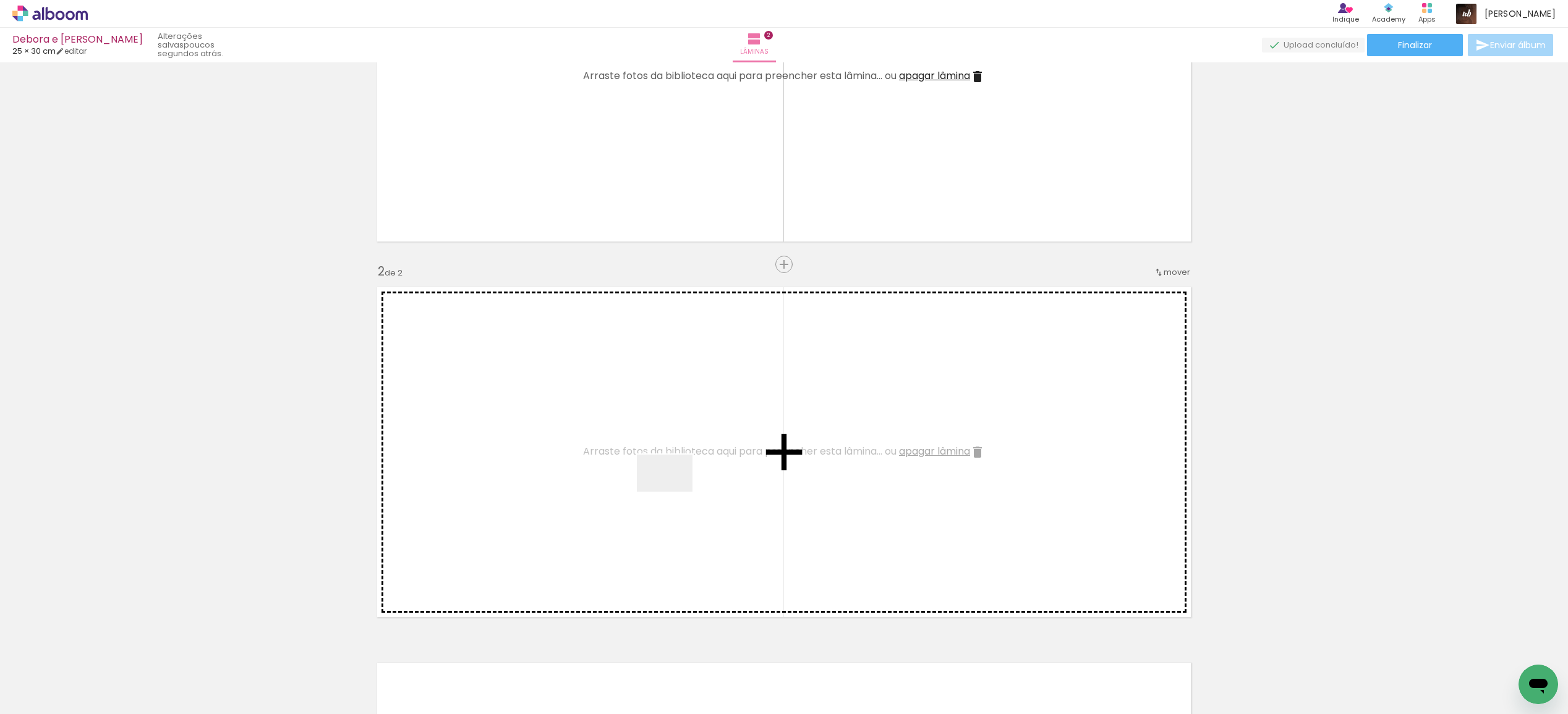
click at [673, 491] on quentale-workspace at bounding box center [784, 357] width 1568 height 714
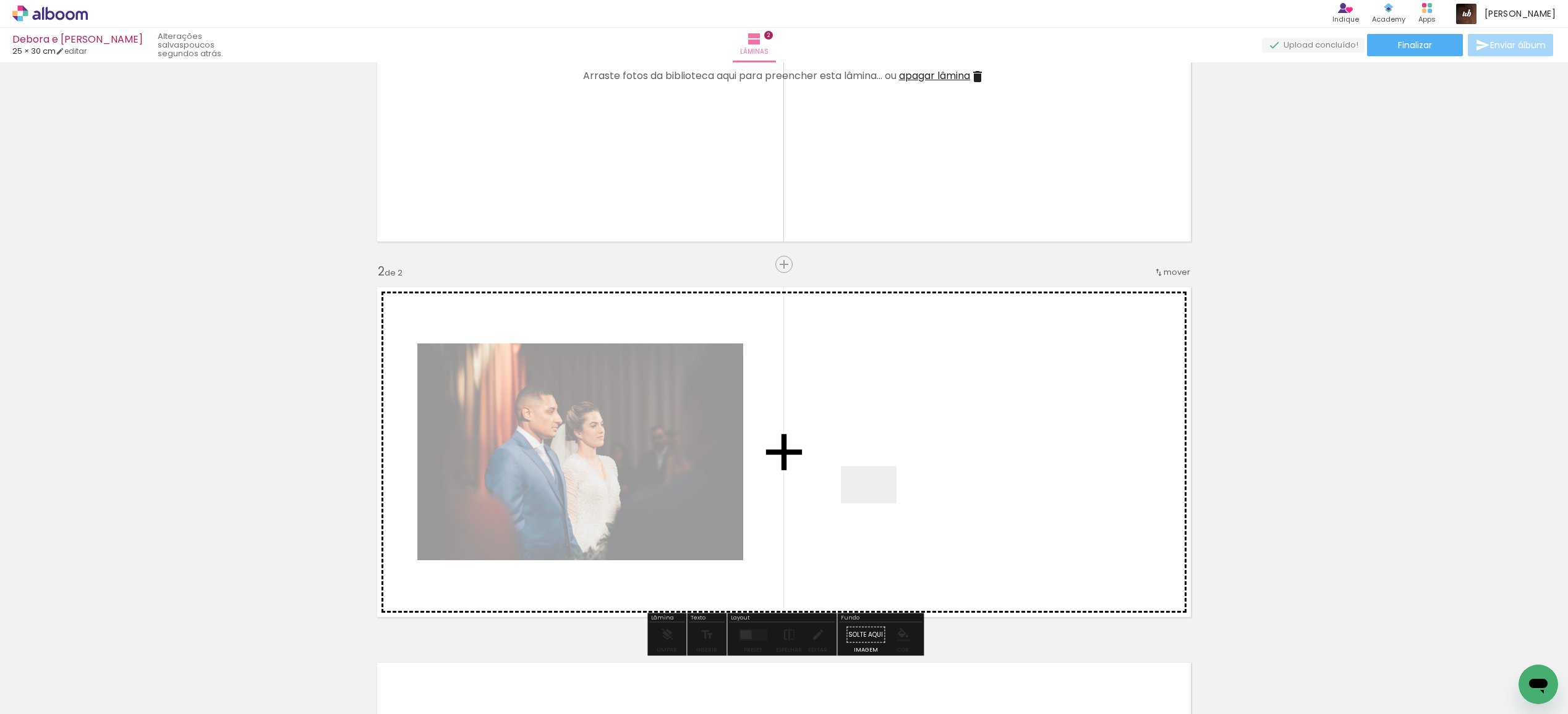
drag, startPoint x: 760, startPoint y: 672, endPoint x: 880, endPoint y: 501, distance: 208.9
click at [880, 501] on quentale-workspace at bounding box center [784, 357] width 1568 height 714
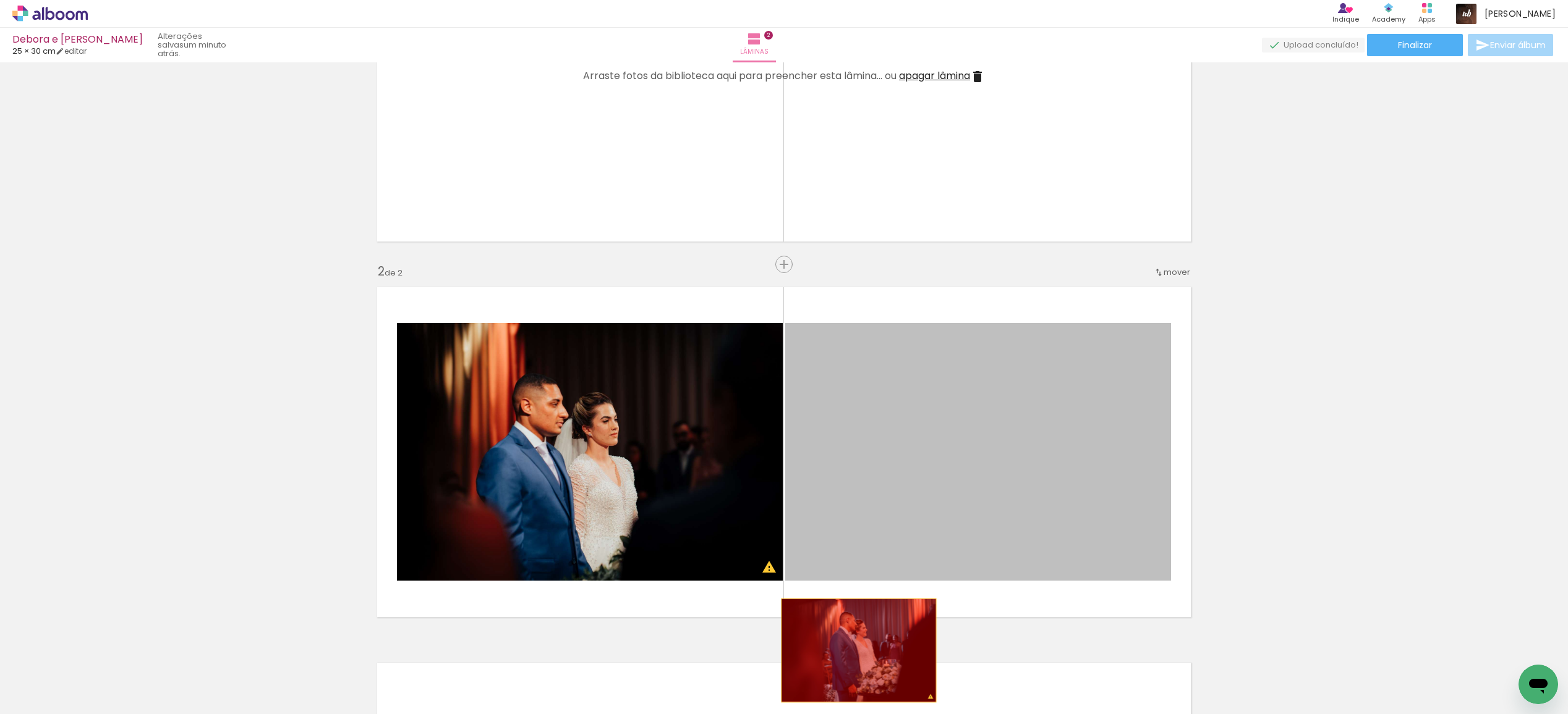
drag, startPoint x: 1035, startPoint y: 423, endPoint x: 644, endPoint y: 550, distance: 411.1
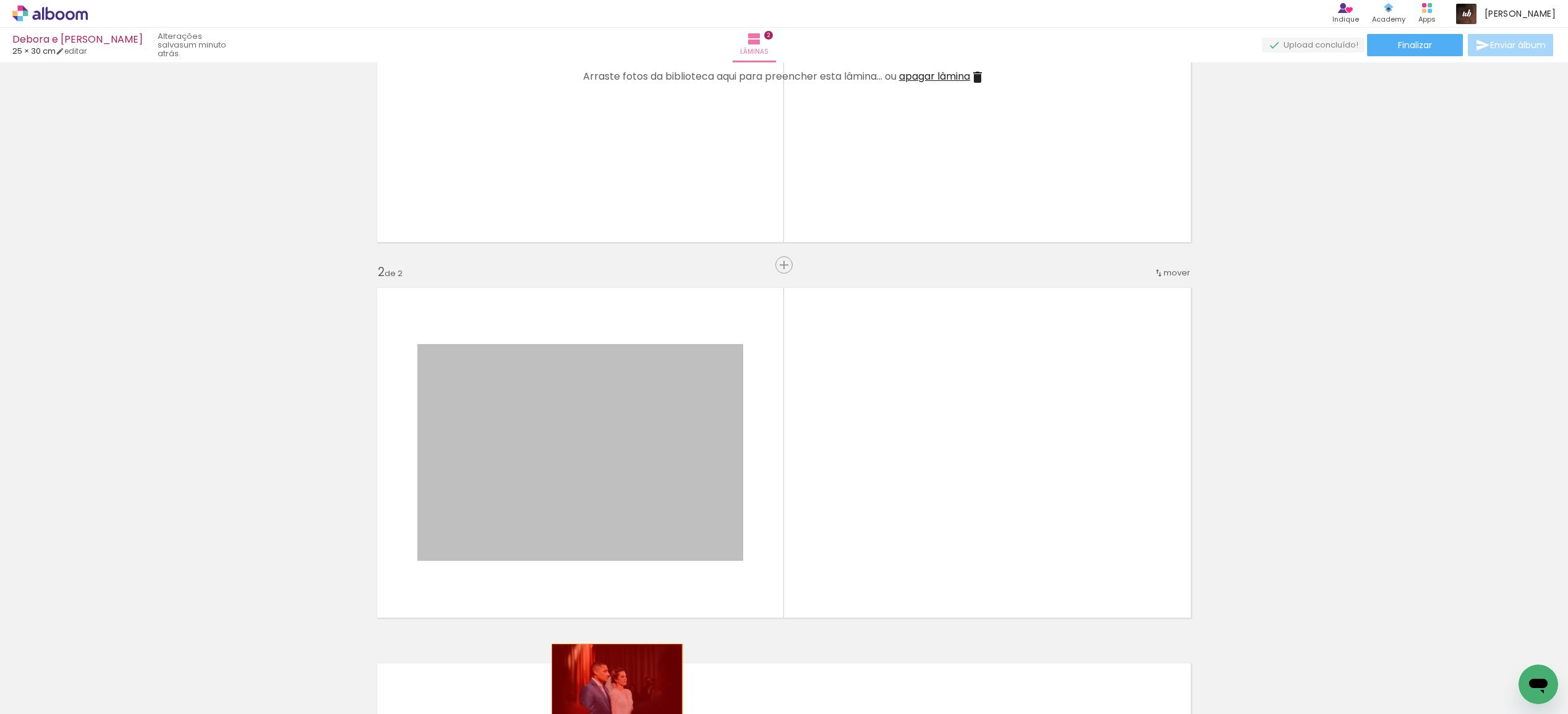
drag, startPoint x: 641, startPoint y: 513, endPoint x: 617, endPoint y: 688, distance: 176.6
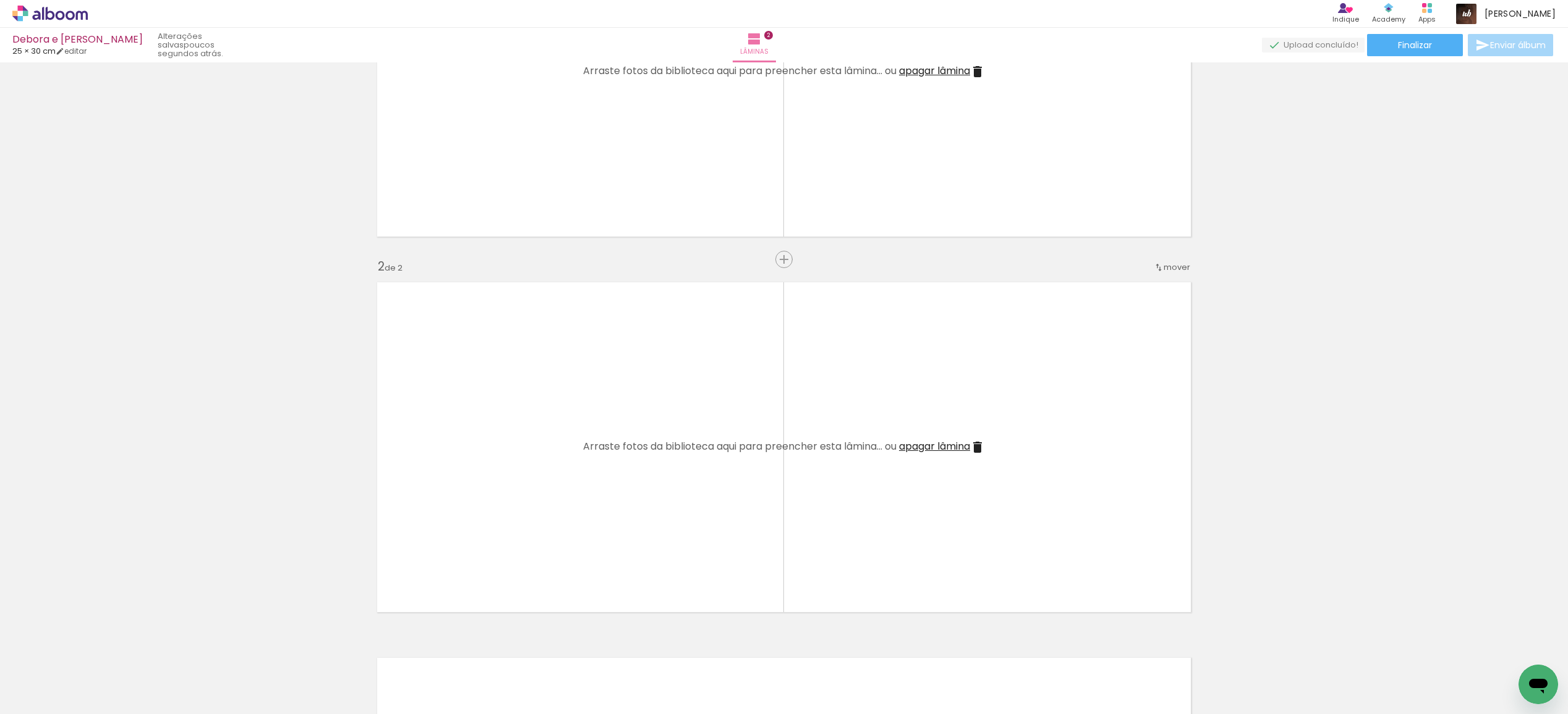
scroll to position [0, 1316]
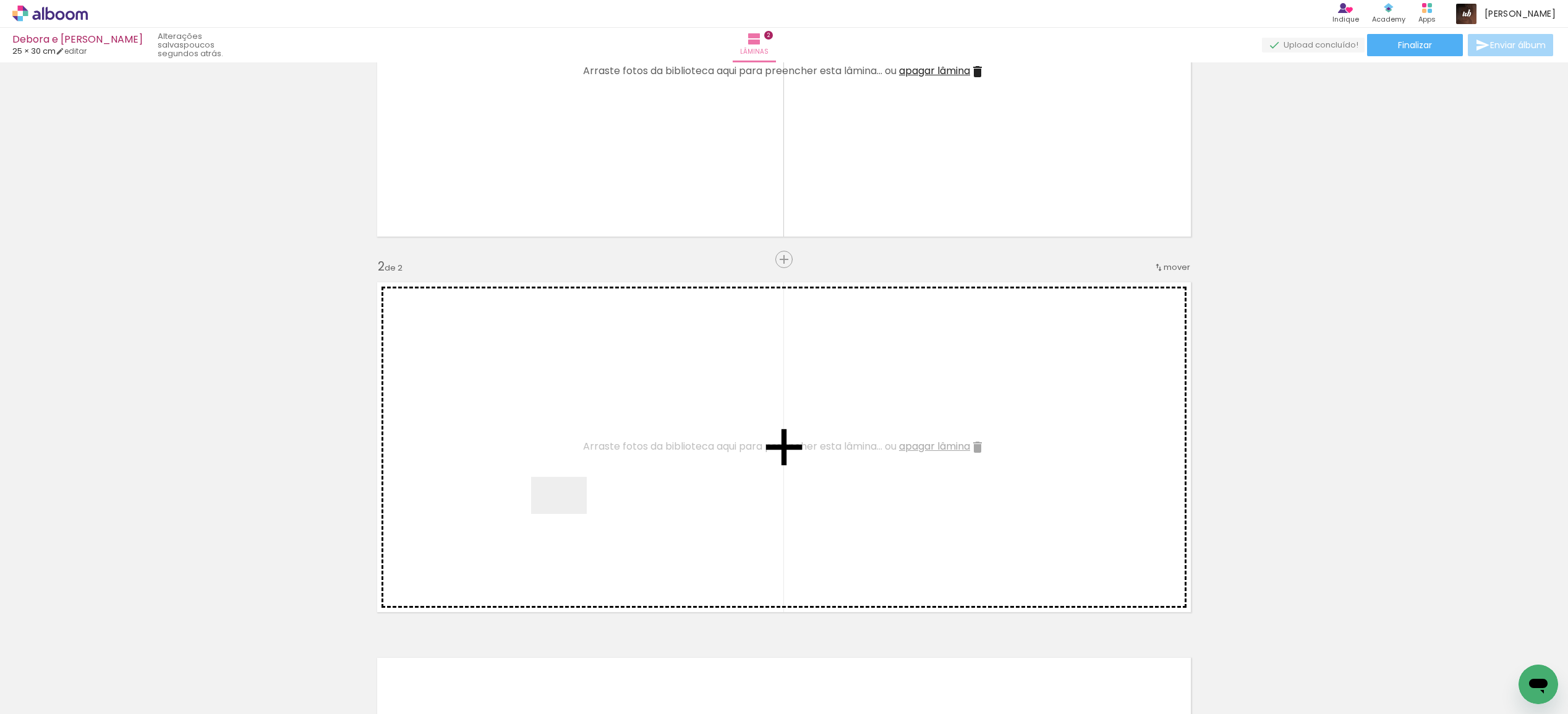
click at [568, 513] on quentale-workspace at bounding box center [784, 357] width 1568 height 714
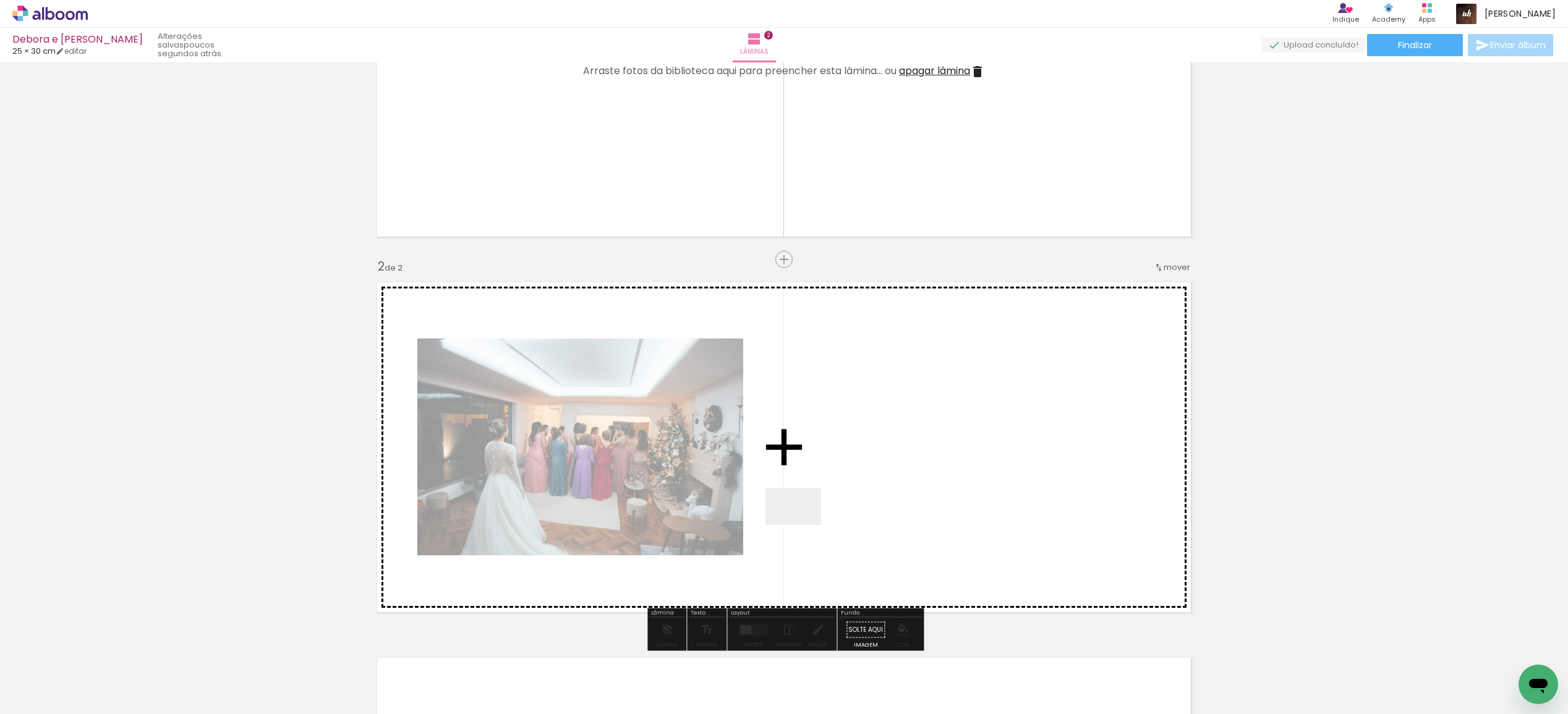
click at [809, 521] on quentale-workspace at bounding box center [784, 357] width 1568 height 714
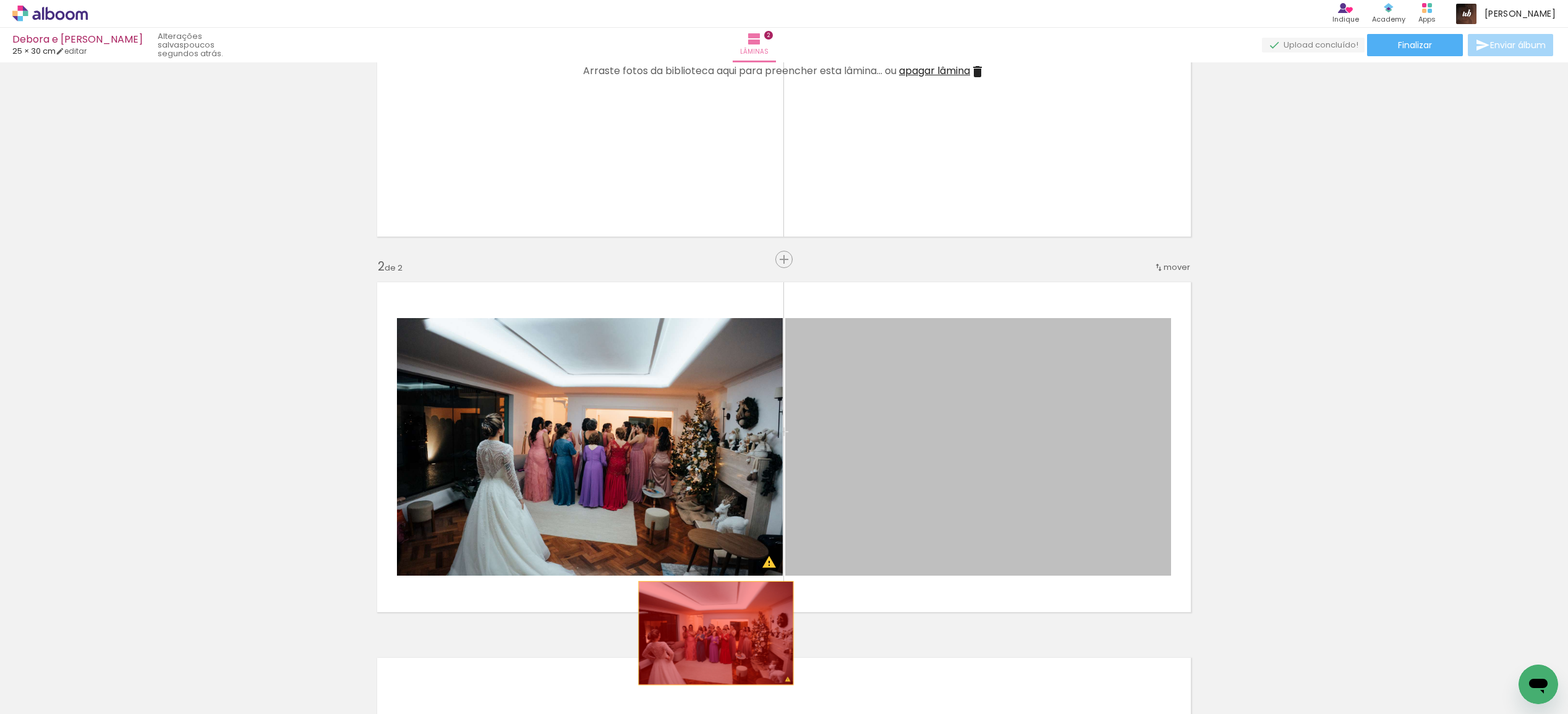
drag, startPoint x: 884, startPoint y: 480, endPoint x: 622, endPoint y: 549, distance: 270.9
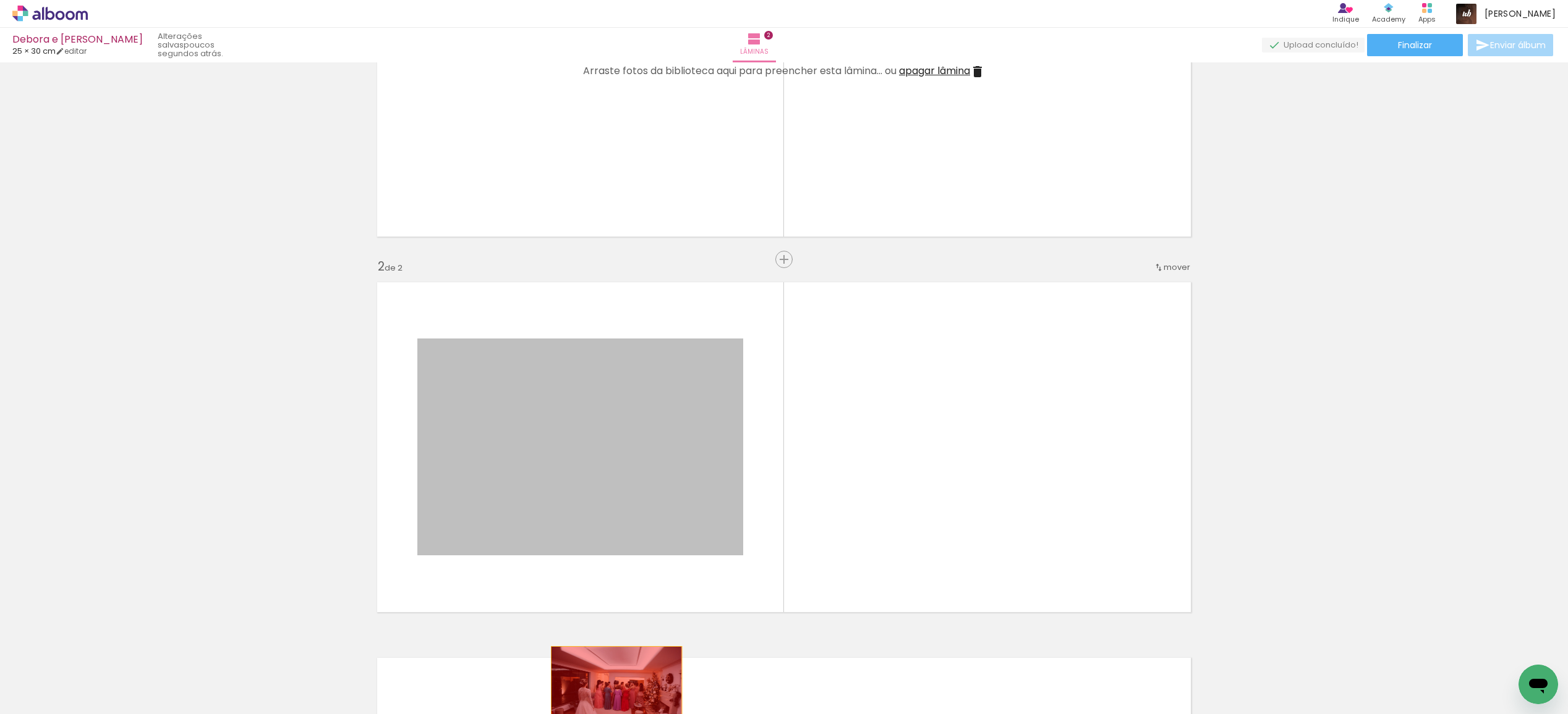
drag, startPoint x: 618, startPoint y: 485, endPoint x: 616, endPoint y: 690, distance: 205.0
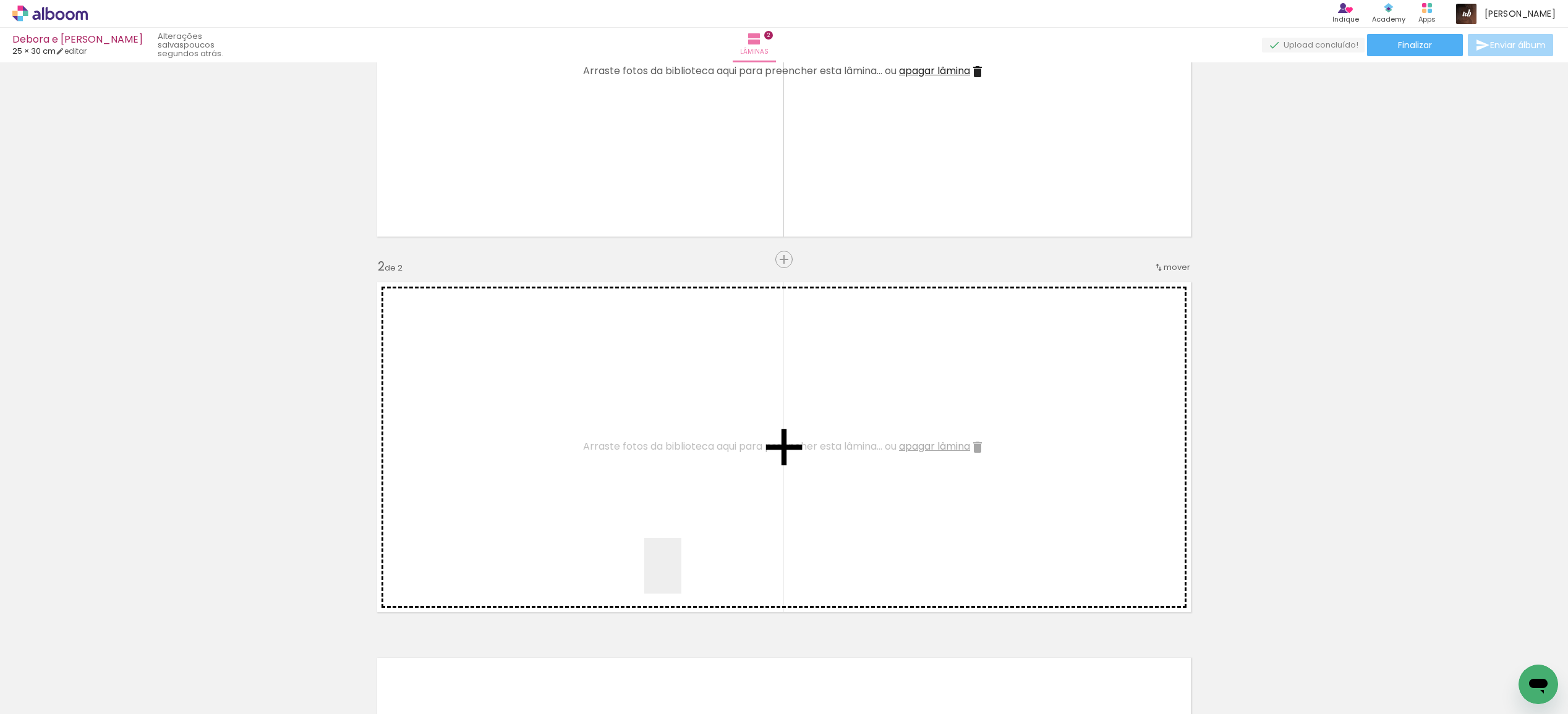
drag, startPoint x: 682, startPoint y: 688, endPoint x: 680, endPoint y: 555, distance: 133.0
click at [681, 555] on quentale-workspace at bounding box center [784, 357] width 1568 height 714
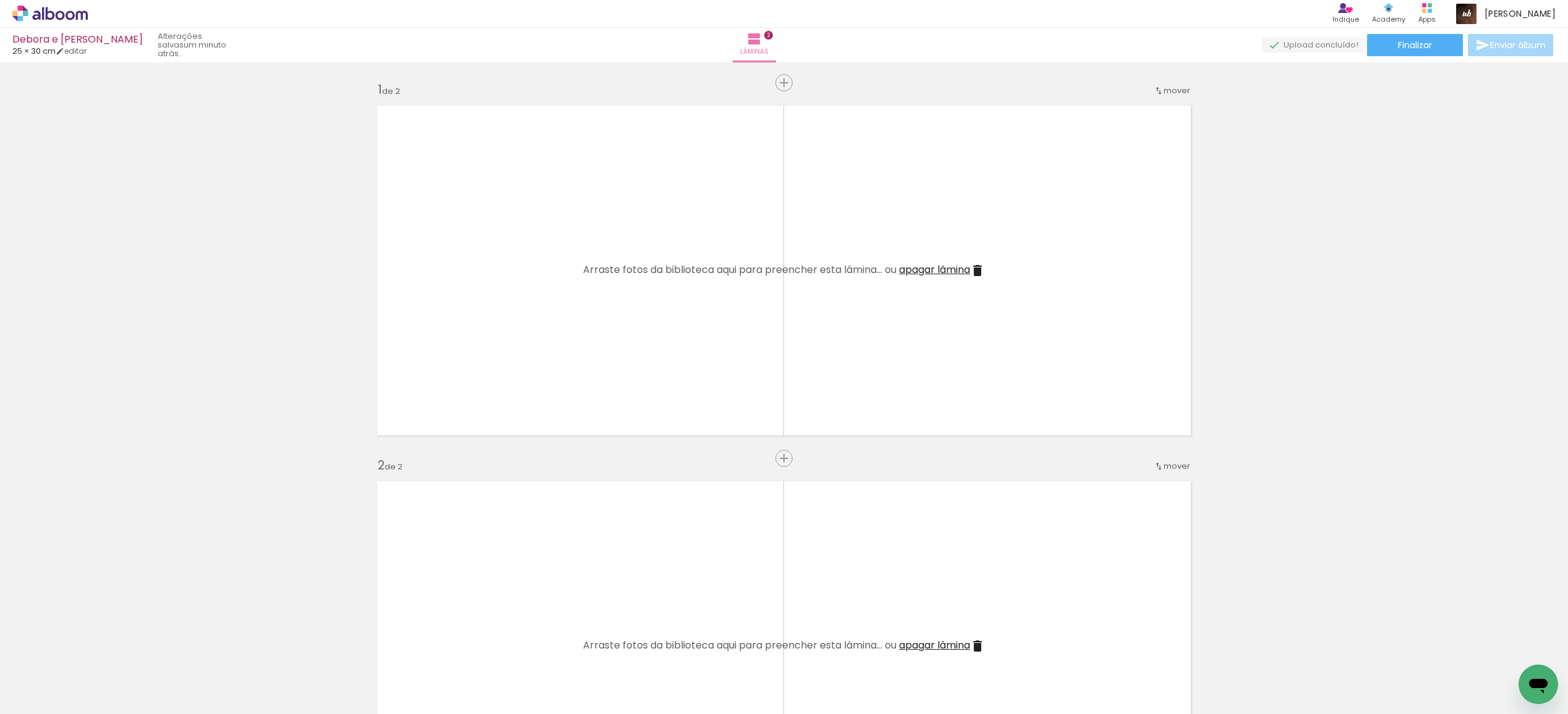
scroll to position [0, 10020]
